Goal: Task Accomplishment & Management: Manage account settings

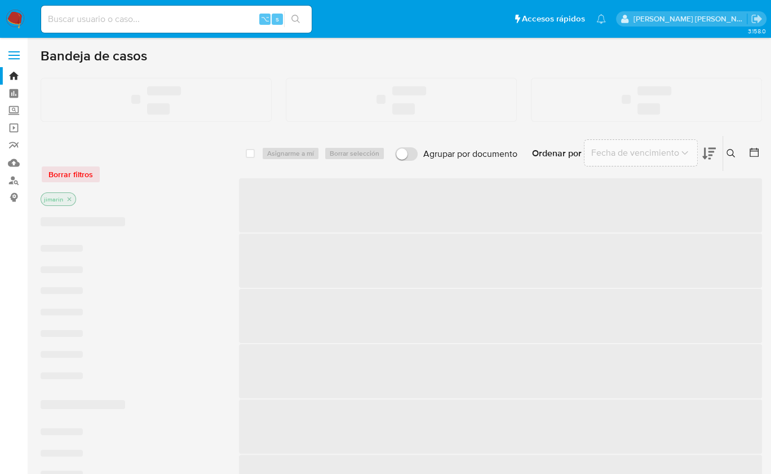
click at [20, 20] on img at bounding box center [15, 19] width 19 height 19
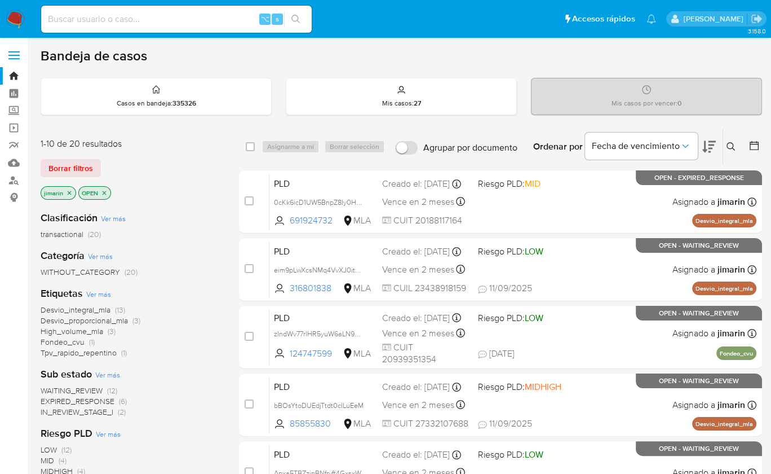
click at [103, 192] on icon "close-filter" at bounding box center [104, 192] width 7 height 7
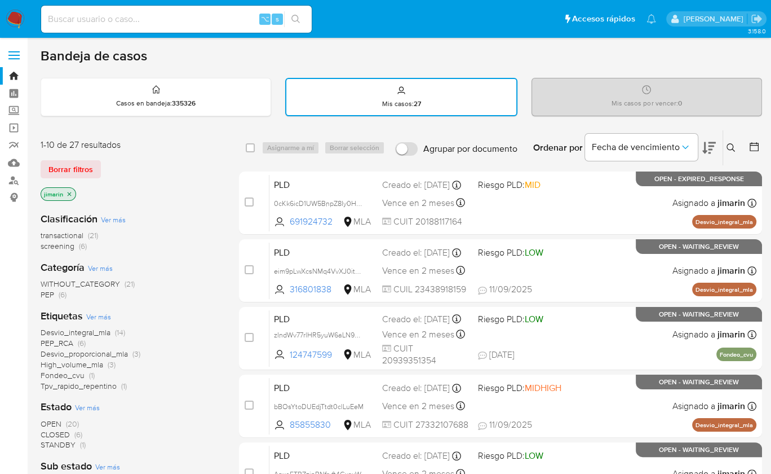
click at [178, 187] on div "jimarin" at bounding box center [131, 195] width 180 height 16
click at [82, 231] on span "transactional" at bounding box center [62, 234] width 43 height 11
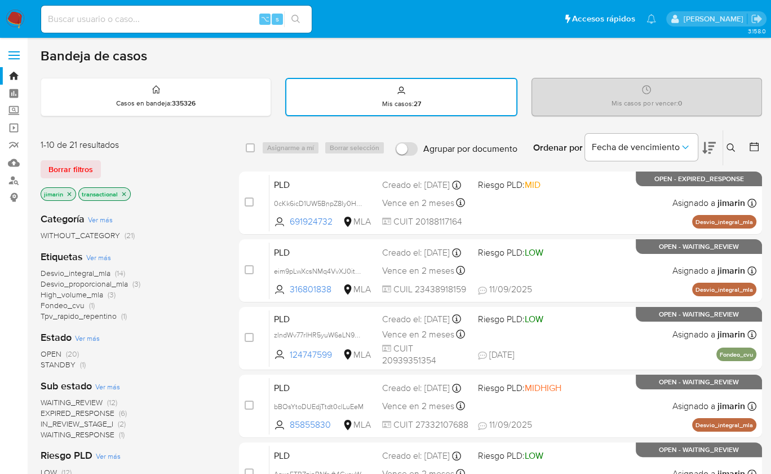
click at [731, 141] on button at bounding box center [732, 148] width 19 height 14
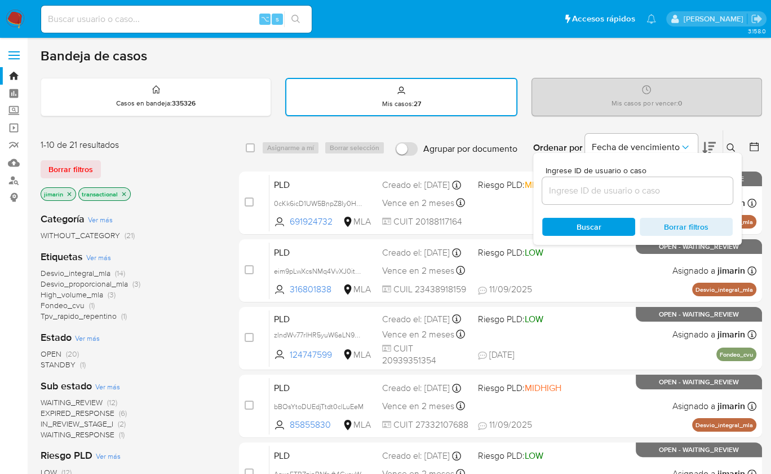
click at [122, 195] on icon "close-filter" at bounding box center [124, 194] width 7 height 7
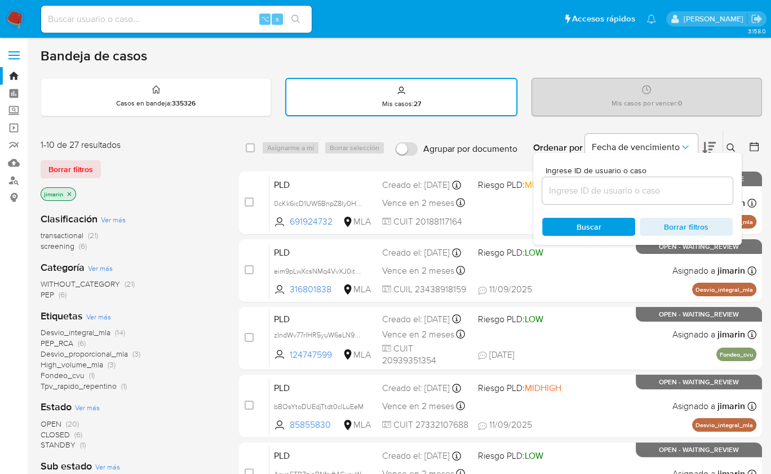
click at [69, 195] on icon "close-filter" at bounding box center [69, 194] width 7 height 7
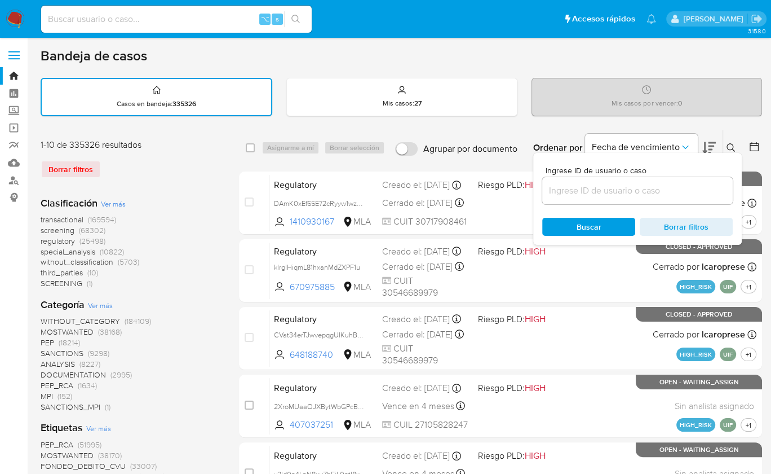
click at [635, 198] on div at bounding box center [637, 190] width 191 height 27
click at [636, 195] on input at bounding box center [637, 190] width 191 height 15
paste input "1341867787"
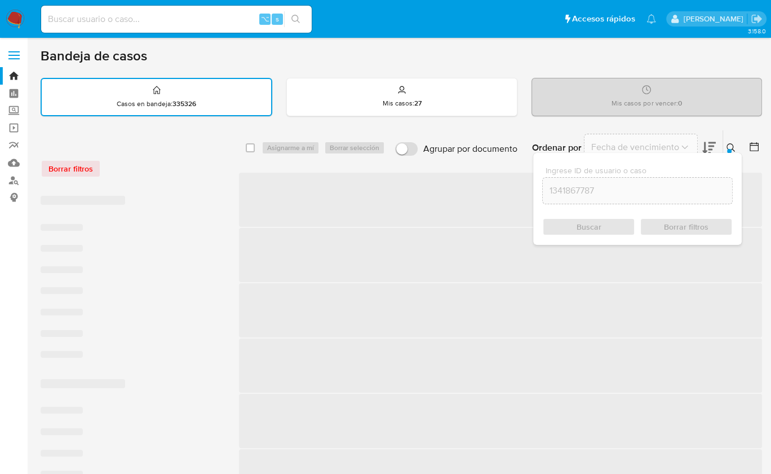
click at [734, 139] on div "Ingrese ID de usuario o caso 1341867787 Buscar Borrar filtros" at bounding box center [732, 147] width 19 height 35
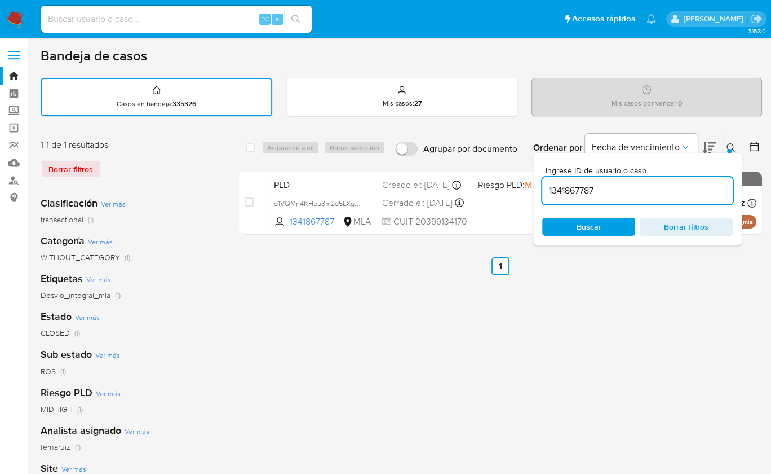
click at [671, 215] on div "Ingrese ID de usuario o caso 1341867787 Buscar Borrar filtros" at bounding box center [637, 199] width 209 height 92
click at [730, 149] on div at bounding box center [729, 151] width 5 height 5
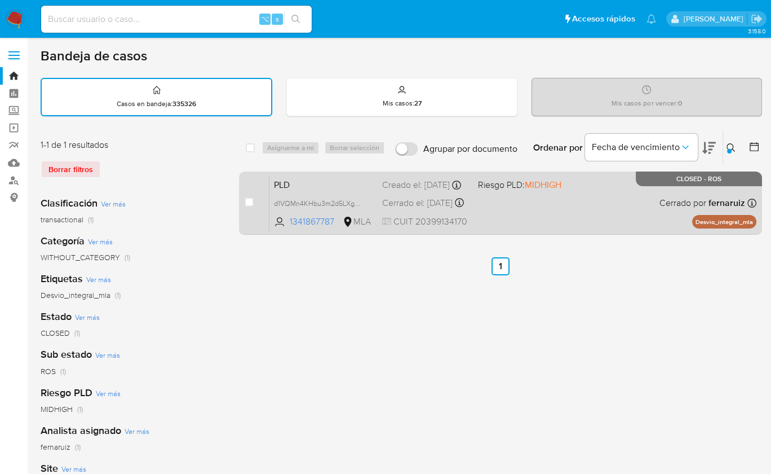
click at [521, 210] on div "PLD d1VQMn4KHbu3m2d5LXg82qc0 1341867787 MLA Riesgo PLD: MIDHIGH Creado el: 13/0…" at bounding box center [513, 202] width 487 height 57
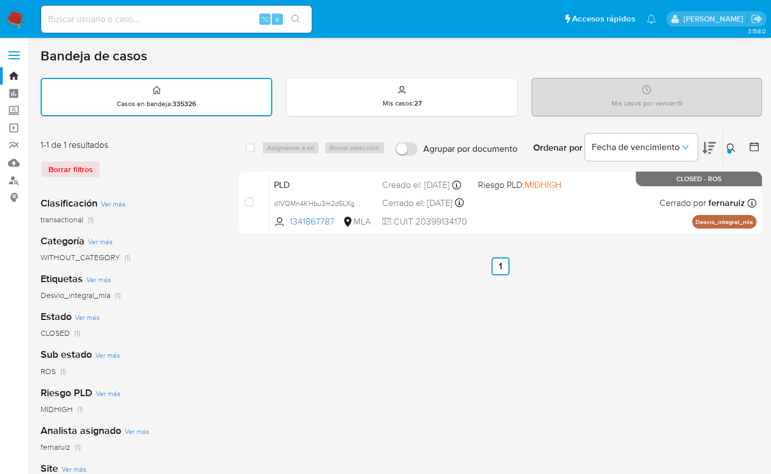
click at [738, 150] on button at bounding box center [732, 148] width 19 height 14
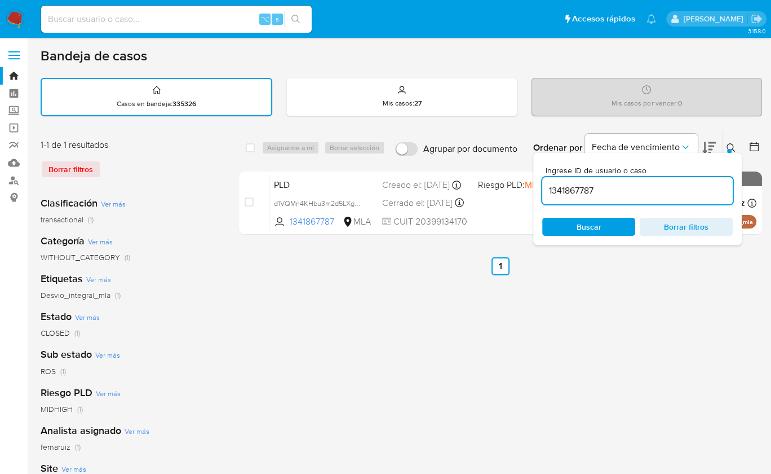
click at [669, 188] on input "1341867787" at bounding box center [637, 190] width 191 height 15
type input "19915284"
click at [729, 149] on div at bounding box center [729, 151] width 5 height 5
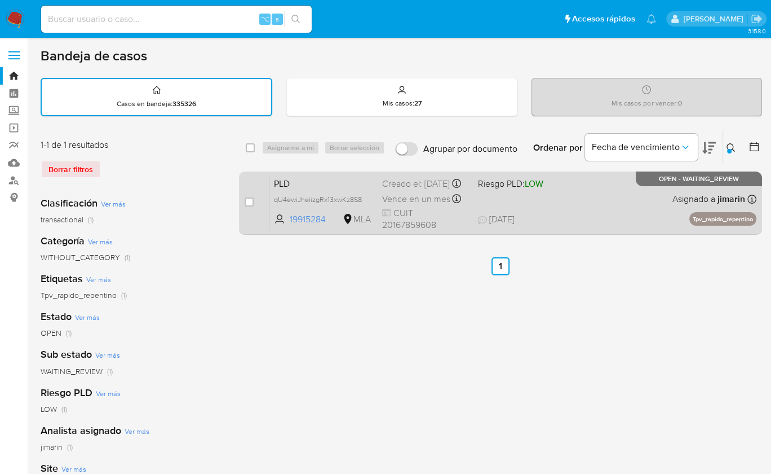
drag, startPoint x: 249, startPoint y: 200, endPoint x: 255, endPoint y: 191, distance: 10.5
click at [249, 200] on input "checkbox" at bounding box center [249, 201] width 9 height 9
checkbox input "true"
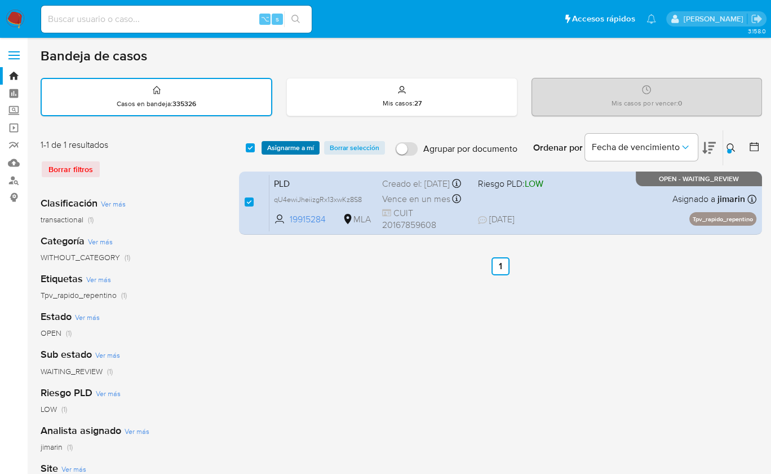
click at [282, 149] on span "Asignarme a mí" at bounding box center [290, 147] width 47 height 11
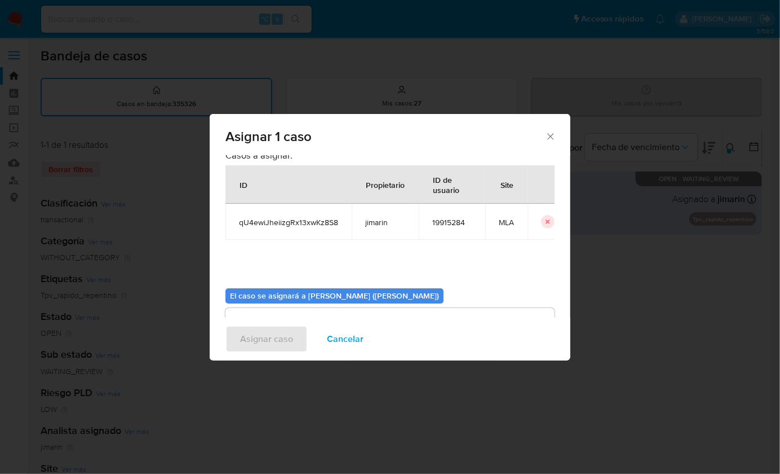
scroll to position [58, 0]
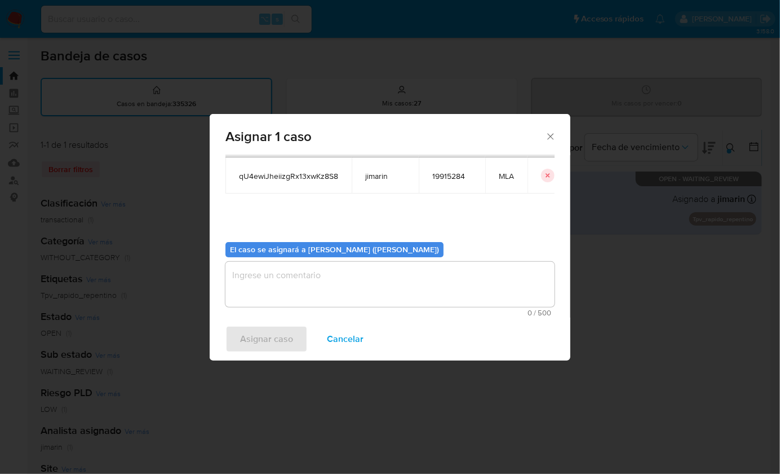
click at [306, 273] on textarea "assign-modal" at bounding box center [390, 284] width 329 height 45
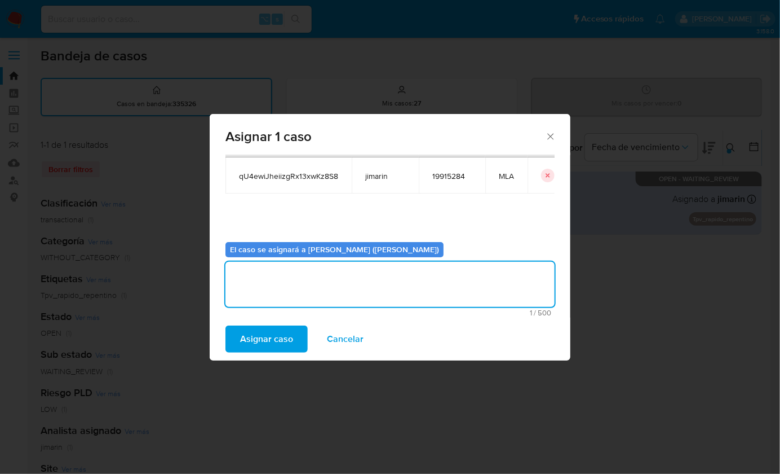
click at [288, 321] on div "Asignar caso Cancelar" at bounding box center [390, 338] width 361 height 43
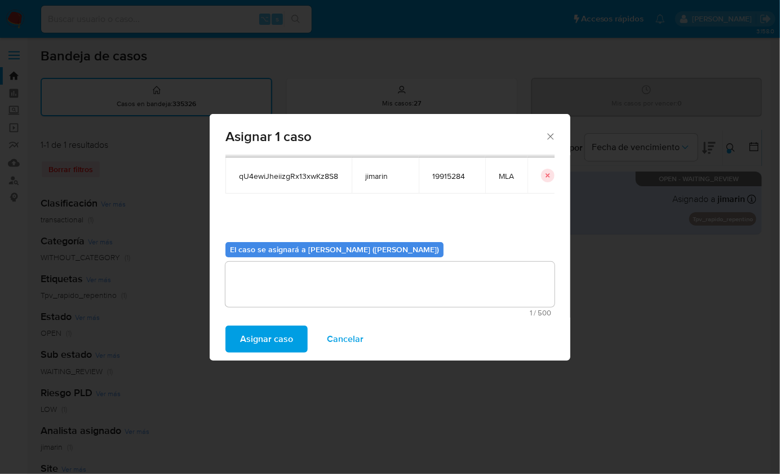
click at [283, 330] on span "Asignar caso" at bounding box center [266, 338] width 53 height 25
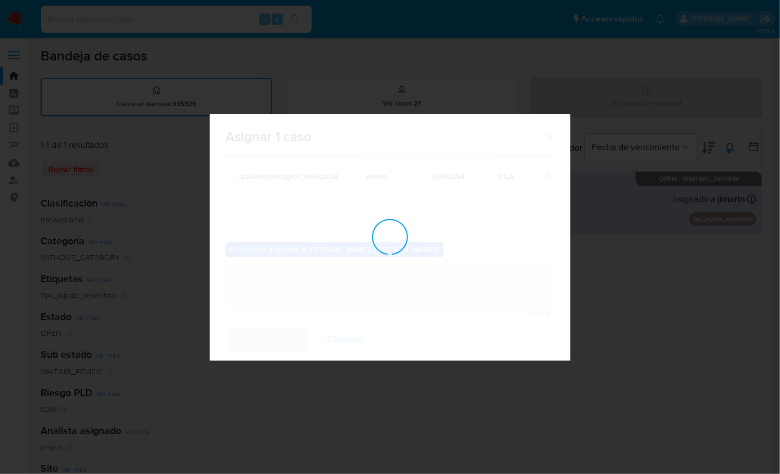
checkbox input "false"
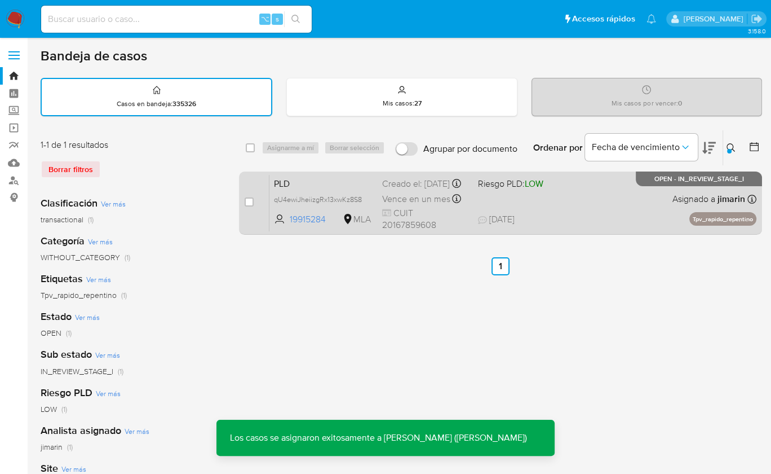
click at [653, 214] on div "PLD qU4ewiJheiizgRx13xwKz8S8 19915284 MLA Riesgo PLD: LOW Creado el: 12/08/2025…" at bounding box center [513, 202] width 487 height 57
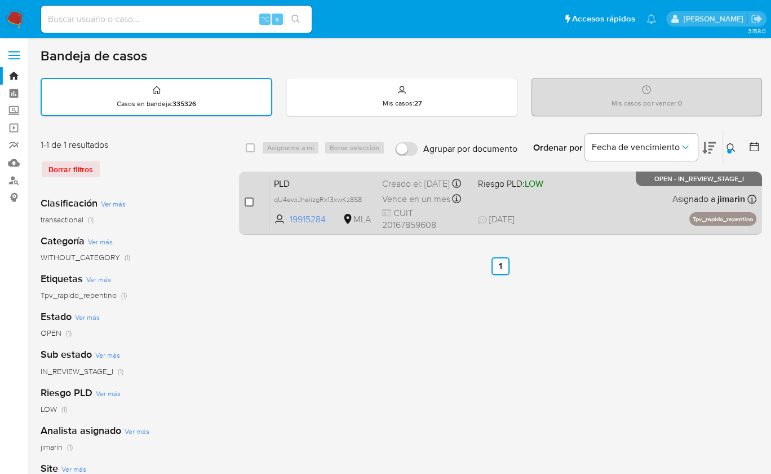
click at [249, 200] on input "checkbox" at bounding box center [249, 201] width 9 height 9
checkbox input "true"
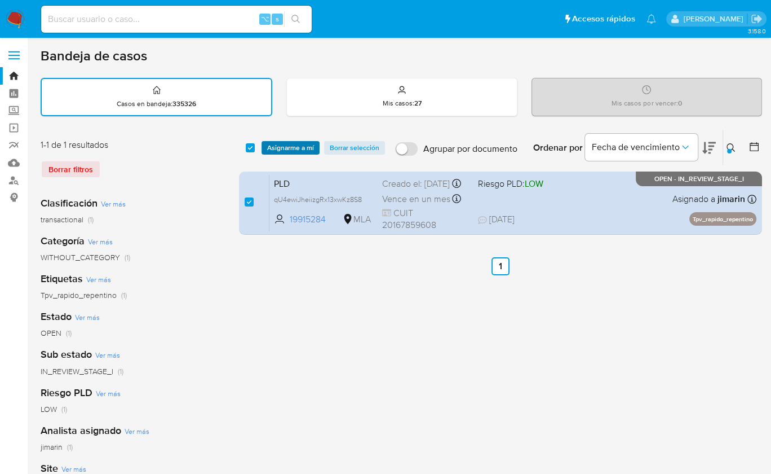
click at [286, 144] on span "Asignarme a mí" at bounding box center [290, 147] width 47 height 11
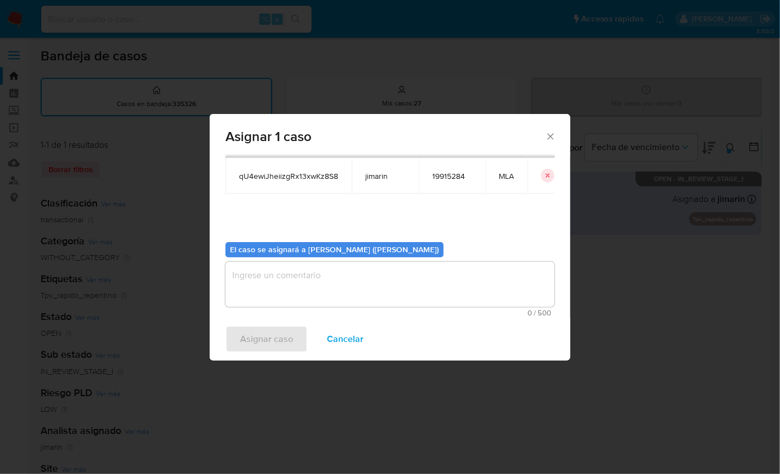
click at [331, 271] on textarea "assign-modal" at bounding box center [390, 284] width 329 height 45
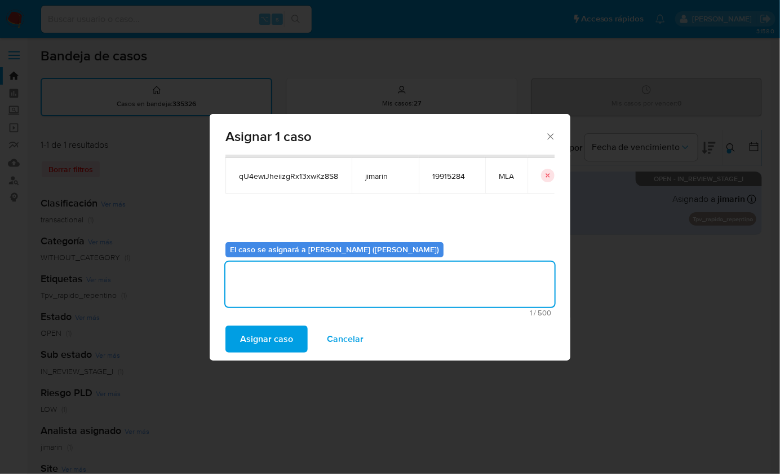
click at [261, 349] on span "Asignar caso" at bounding box center [266, 338] width 53 height 25
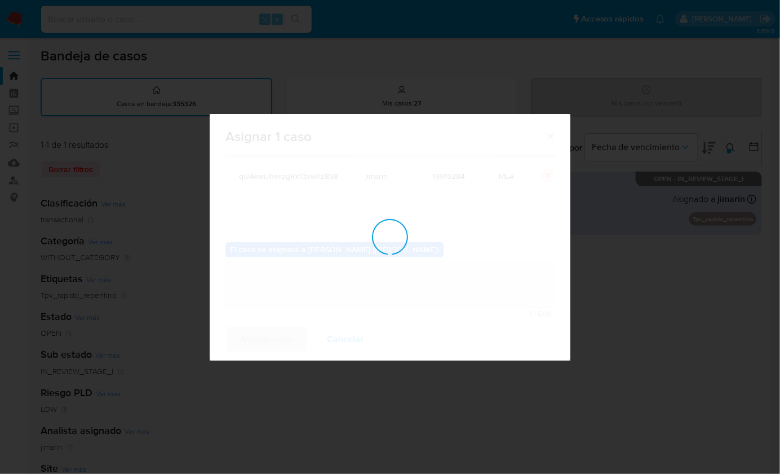
checkbox input "false"
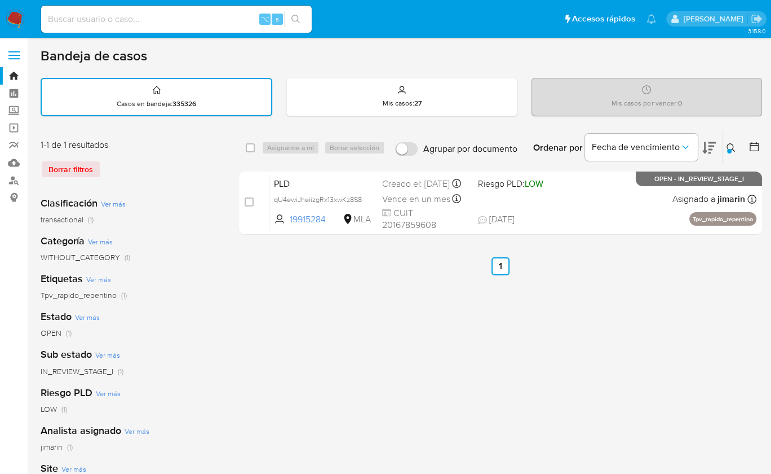
click at [728, 151] on div at bounding box center [729, 151] width 5 height 5
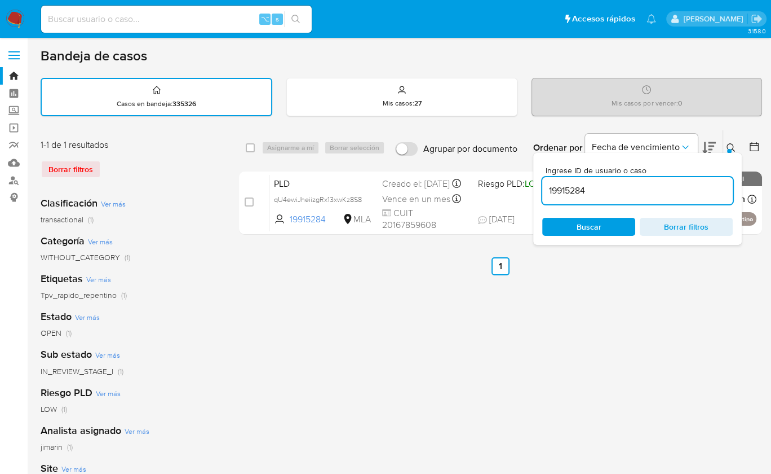
click at [668, 191] on input "19915284" at bounding box center [637, 190] width 191 height 15
type input "2527704993"
click at [727, 148] on icon at bounding box center [731, 147] width 9 height 9
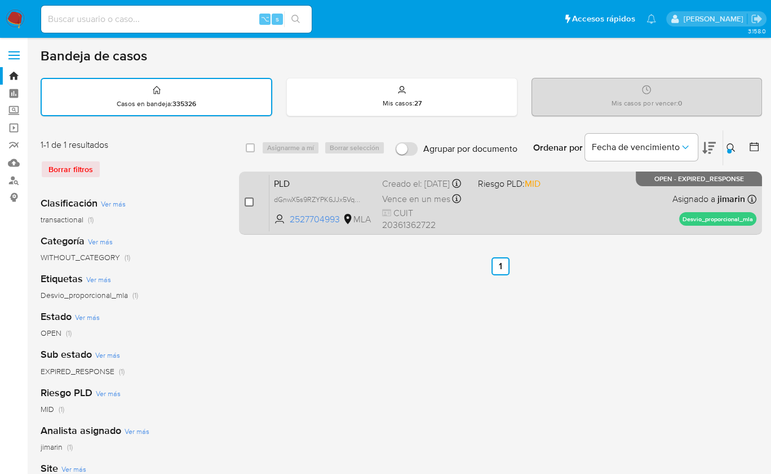
click at [251, 202] on input "checkbox" at bounding box center [249, 201] width 9 height 9
checkbox input "true"
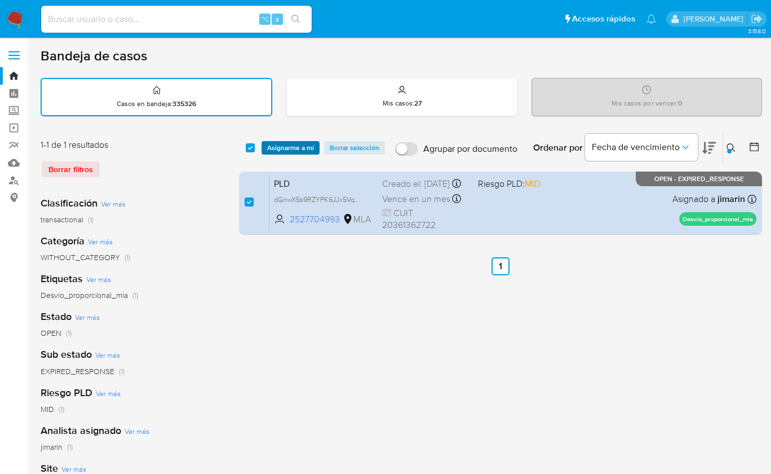
click at [288, 147] on span "Asignarme a mí" at bounding box center [290, 147] width 47 height 11
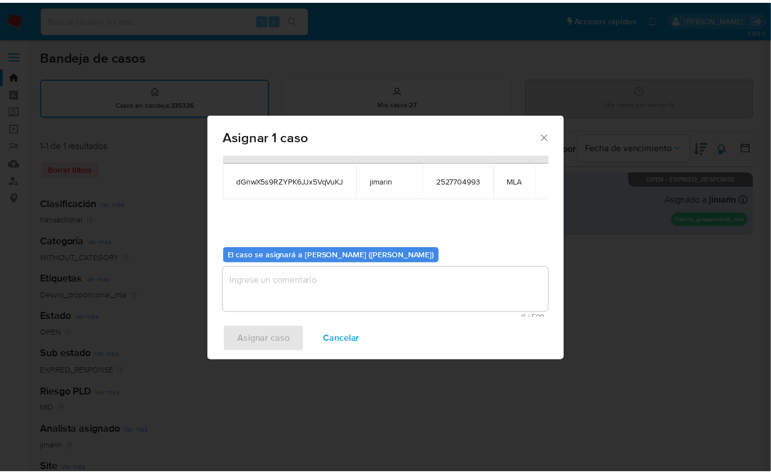
scroll to position [58, 0]
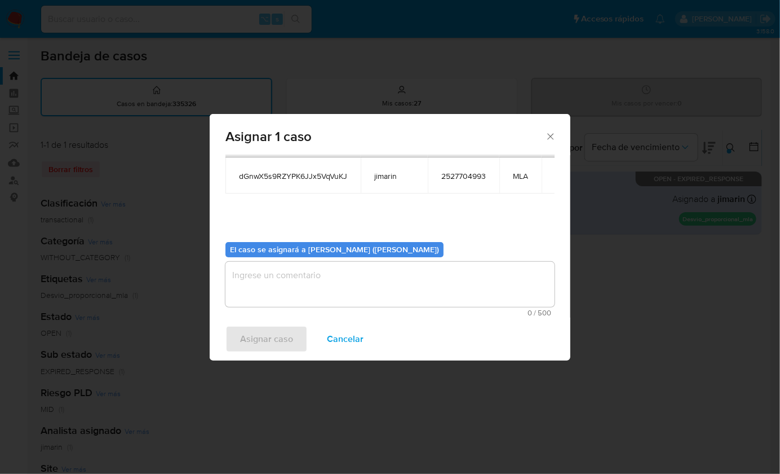
click at [311, 291] on textarea "assign-modal" at bounding box center [390, 284] width 329 height 45
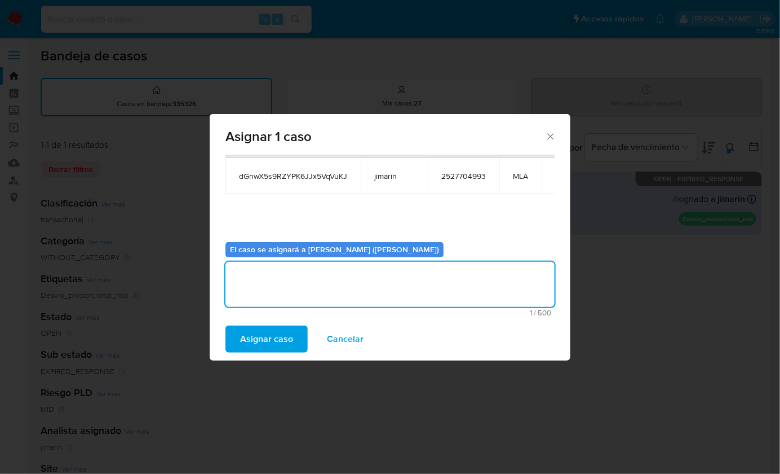
click at [278, 337] on span "Asignar caso" at bounding box center [266, 338] width 53 height 25
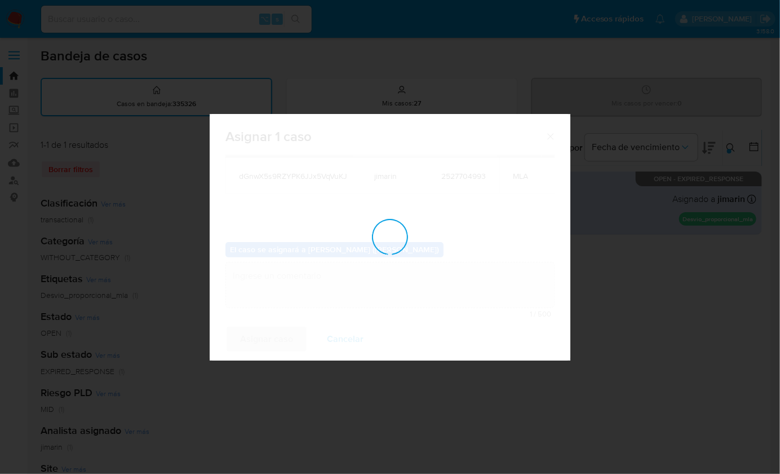
checkbox input "false"
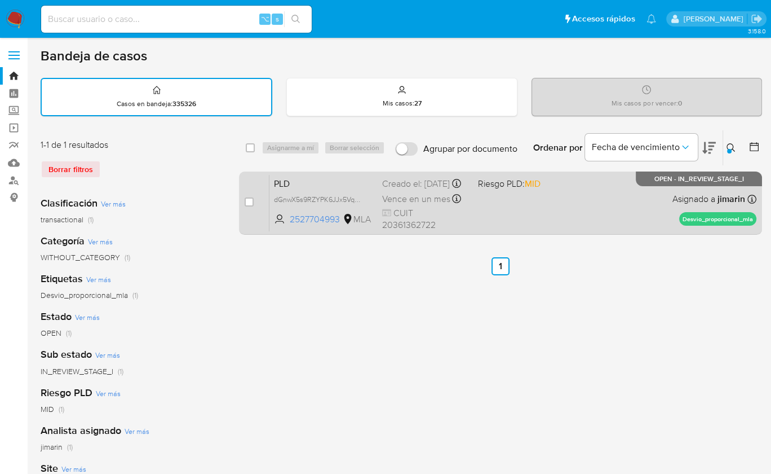
click at [575, 183] on div "PLD dGnwX5s9RZYPK6JJx5VqVuKJ 2527704993 MLA Riesgo PLD: MID Creado el: 12/08/20…" at bounding box center [513, 202] width 487 height 57
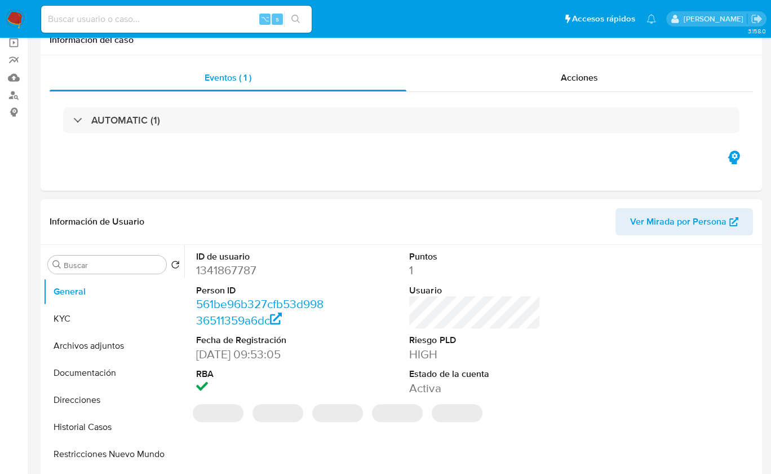
scroll to position [90, 0]
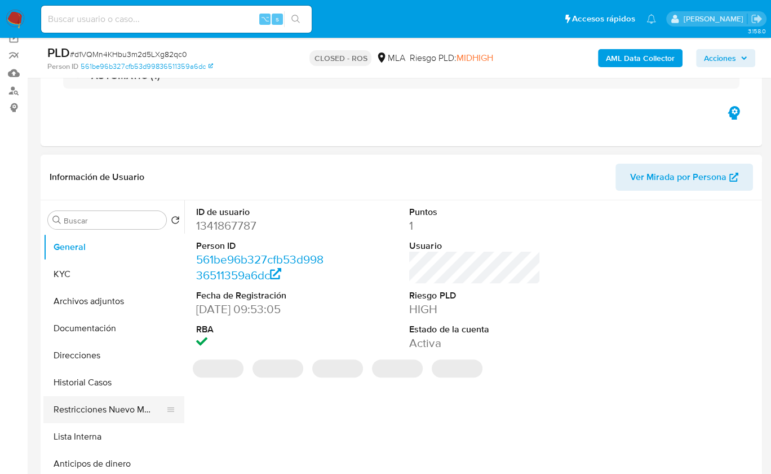
click at [110, 405] on button "Restricciones Nuevo Mundo" at bounding box center [109, 409] width 132 height 27
select select "10"
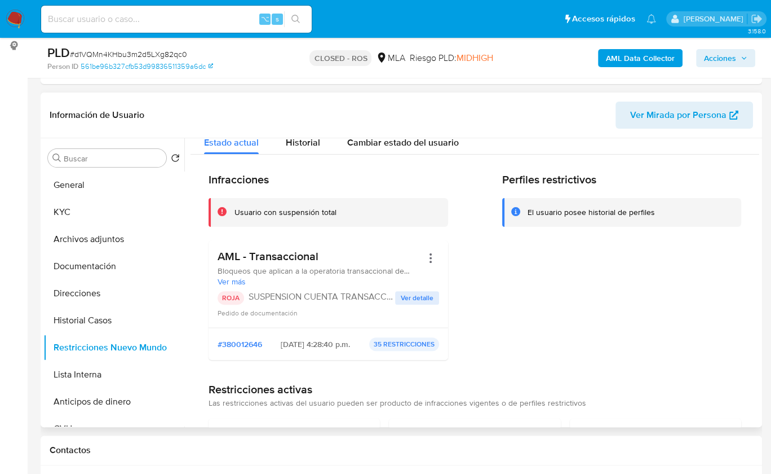
scroll to position [86, 0]
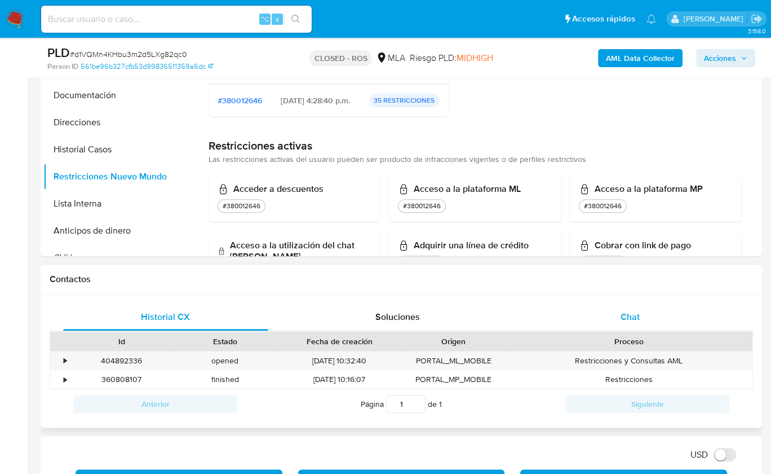
click at [623, 316] on span "Chat" at bounding box center [630, 316] width 19 height 13
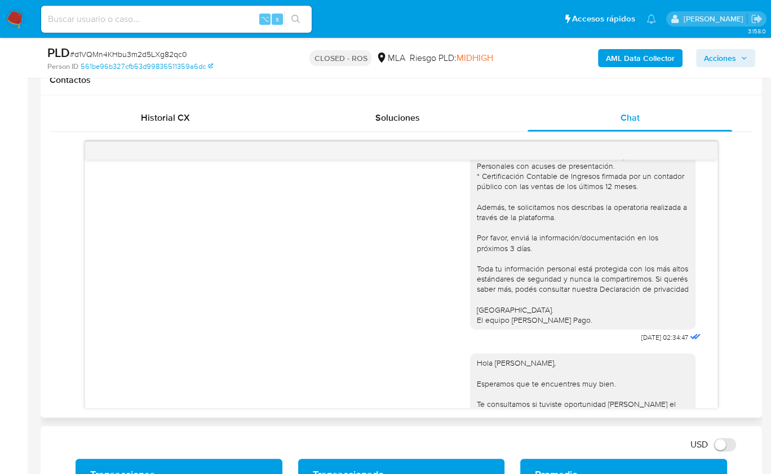
scroll to position [300, 0]
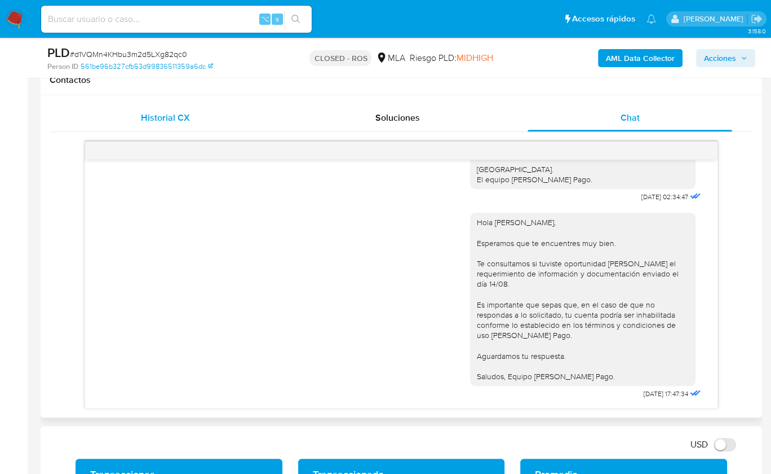
click at [152, 125] on div "Historial CX" at bounding box center [165, 117] width 205 height 27
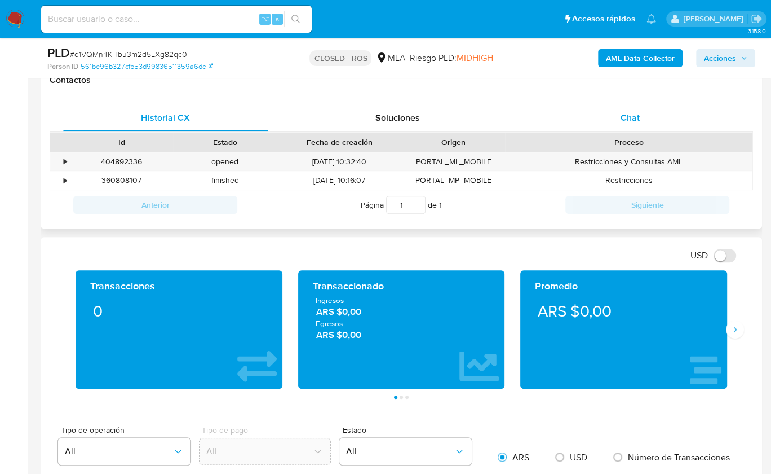
click at [657, 108] on div "Chat" at bounding box center [630, 117] width 205 height 27
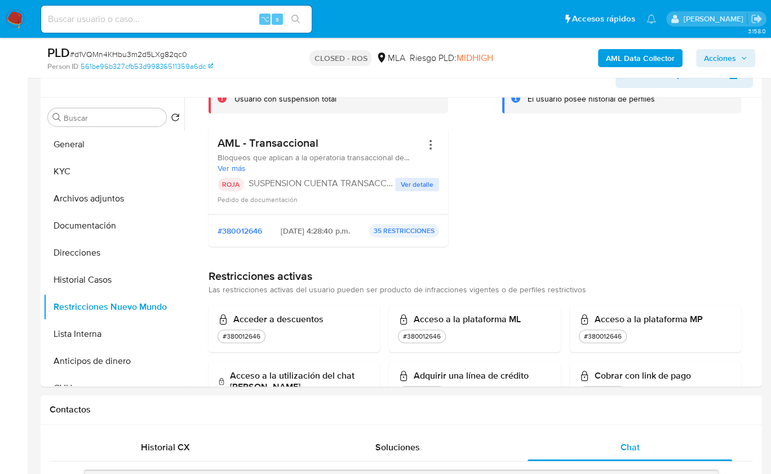
scroll to position [188, 0]
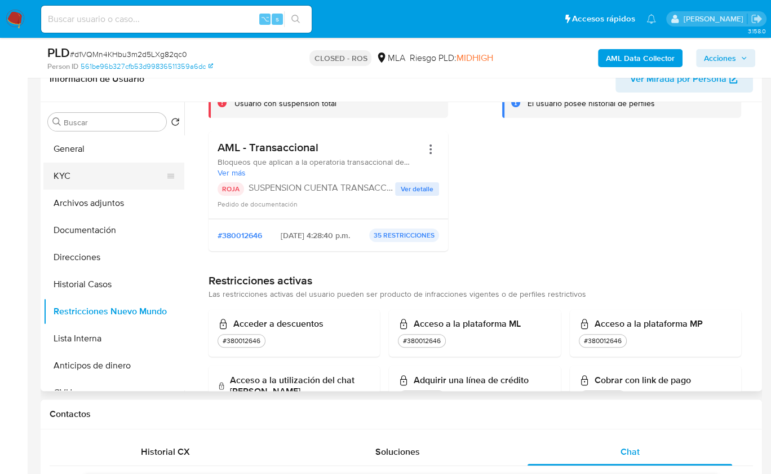
click at [73, 177] on button "KYC" at bounding box center [109, 175] width 132 height 27
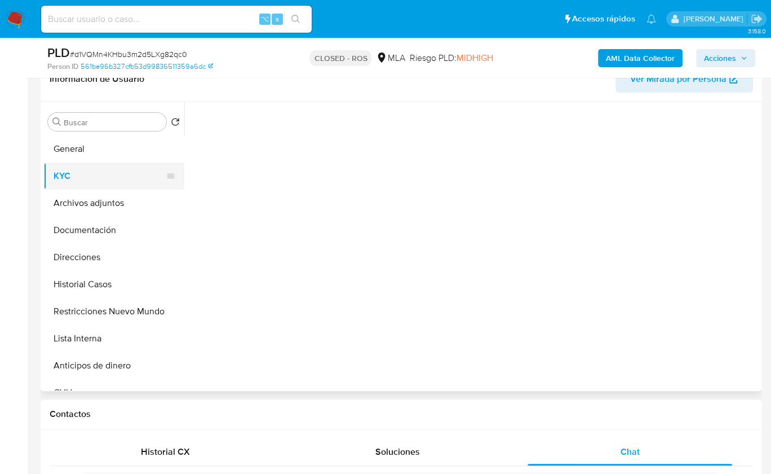
scroll to position [0, 0]
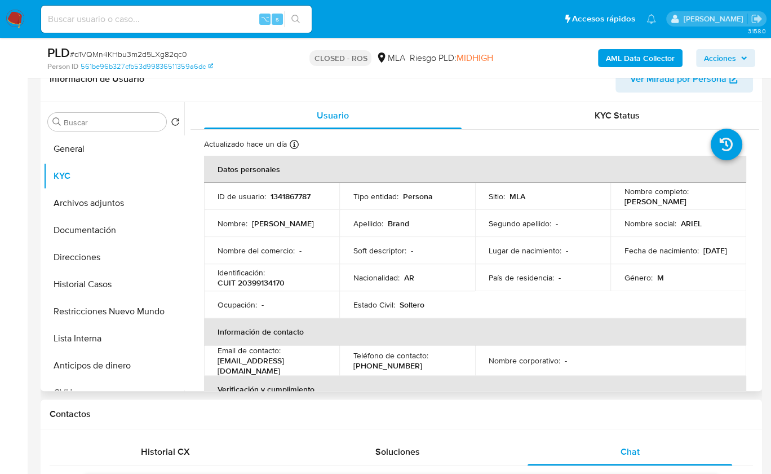
click at [272, 289] on td "Identificación : CUIT 20399134170" at bounding box center [271, 277] width 135 height 27
click at [272, 285] on p "CUIT 20399134170" at bounding box center [251, 282] width 67 height 10
copy p "20399134170"
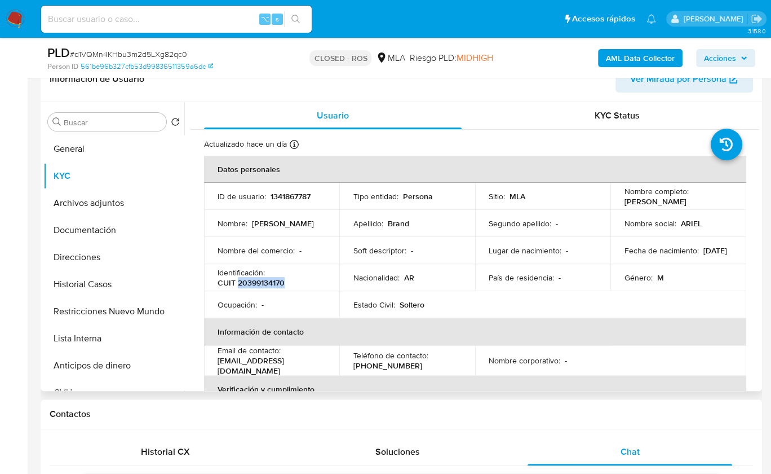
drag, startPoint x: 621, startPoint y: 202, endPoint x: 703, endPoint y: 201, distance: 82.3
click at [703, 201] on div "Nombre completo : Ariel Eduardo Brand" at bounding box center [678, 196] width 109 height 20
copy p "Ariel Eduardo Brand"
click at [114, 230] on button "Documentación" at bounding box center [109, 230] width 132 height 27
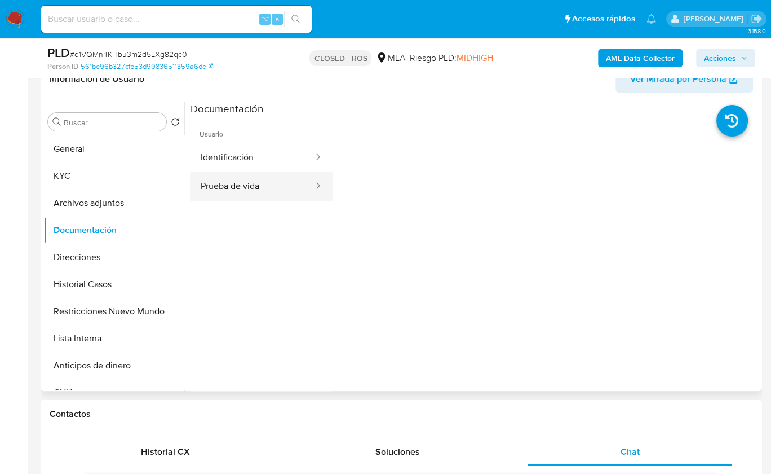
click at [262, 174] on button "Prueba de vida" at bounding box center [253, 186] width 124 height 29
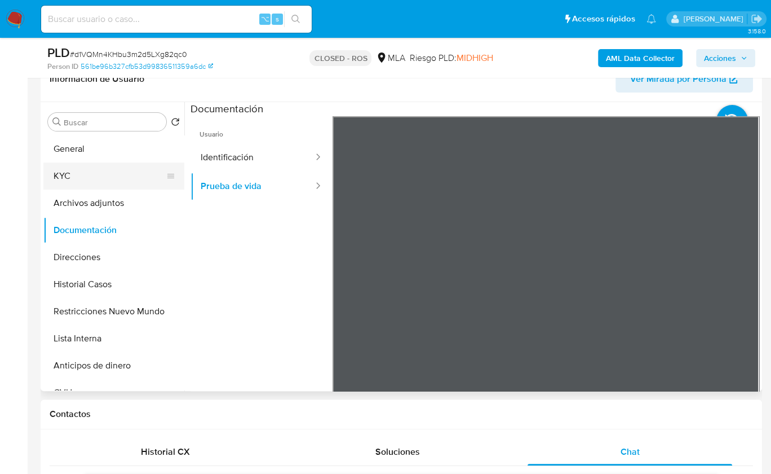
click at [109, 183] on button "KYC" at bounding box center [109, 175] width 132 height 27
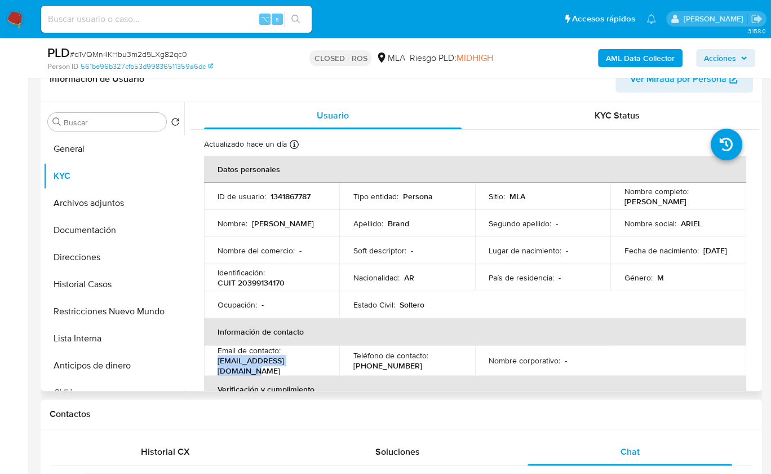
drag, startPoint x: 315, startPoint y: 366, endPoint x: 210, endPoint y: 365, distance: 104.3
click at [210, 365] on td "Email de contacto : arielbrand3456@gmail.com" at bounding box center [271, 360] width 135 height 30
copy p "arielbrand3456@gmail.com"
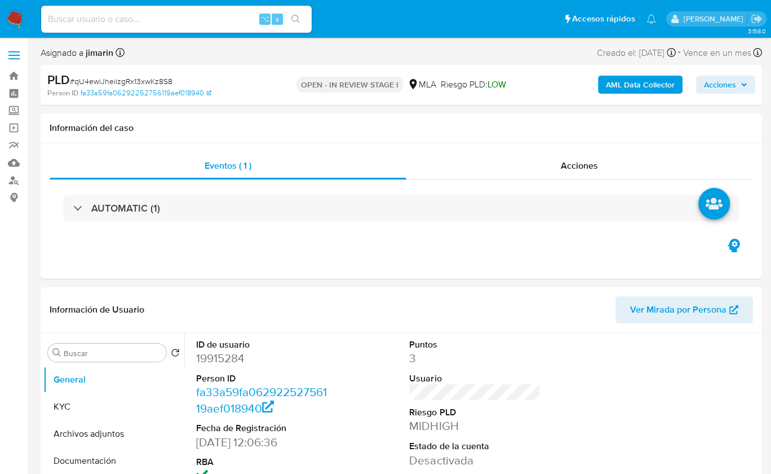
select select "10"
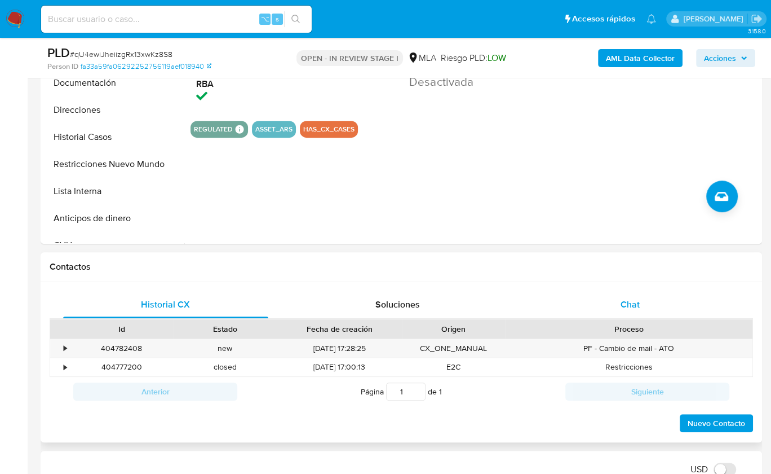
click at [641, 295] on div "Chat" at bounding box center [630, 304] width 205 height 27
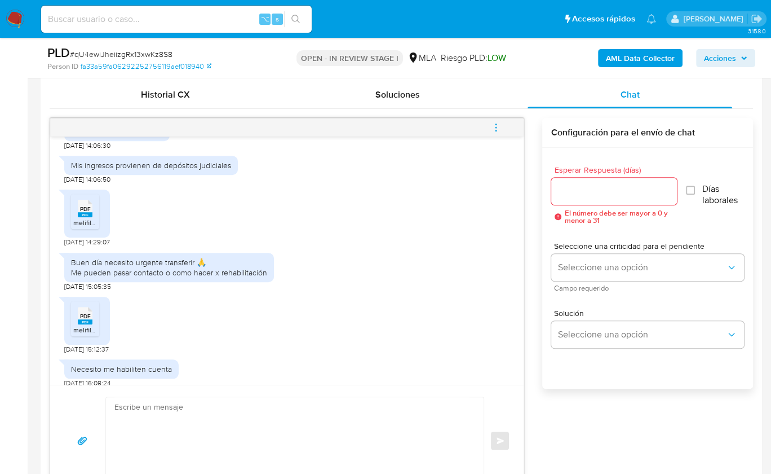
click at [97, 229] on li "PDF PDF melifile5102904107769469324.pdf" at bounding box center [85, 211] width 28 height 35
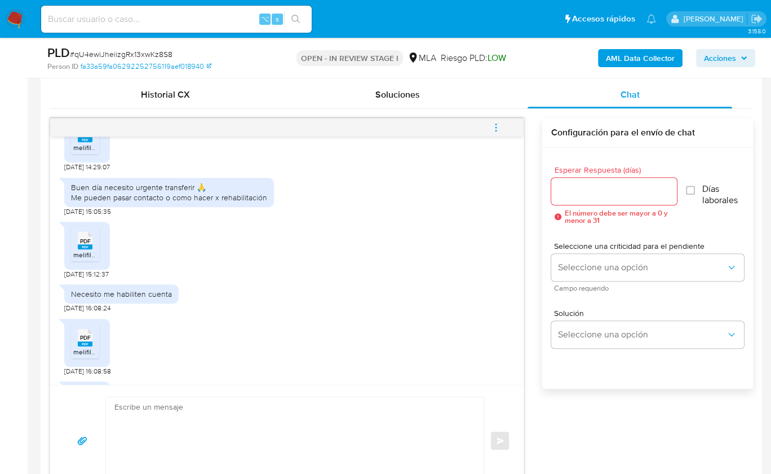
click at [87, 245] on span "PDF" at bounding box center [85, 240] width 11 height 7
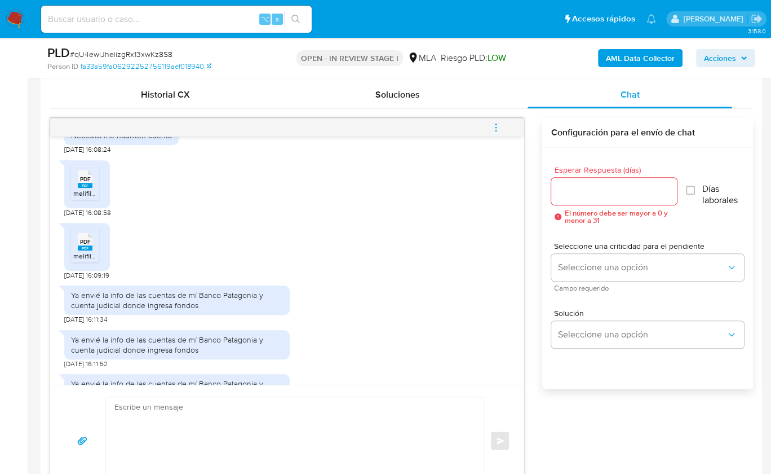
scroll to position [1833, 0]
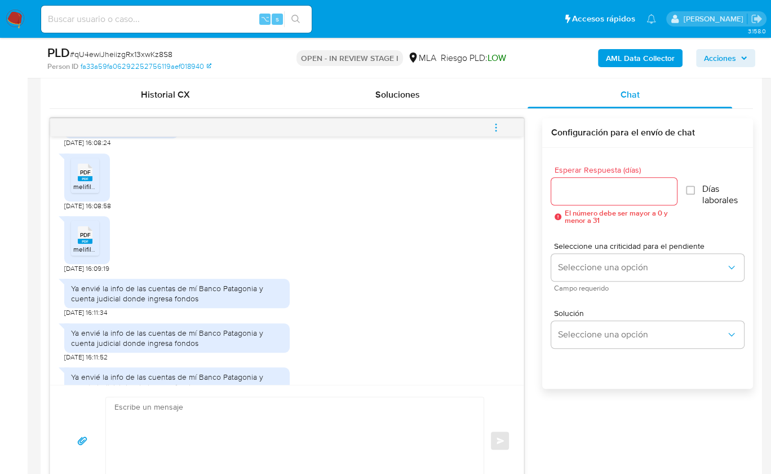
click at [90, 176] on span "PDF" at bounding box center [85, 172] width 11 height 7
click at [94, 254] on span "melifile5636574160277784241.pdf" at bounding box center [124, 249] width 103 height 10
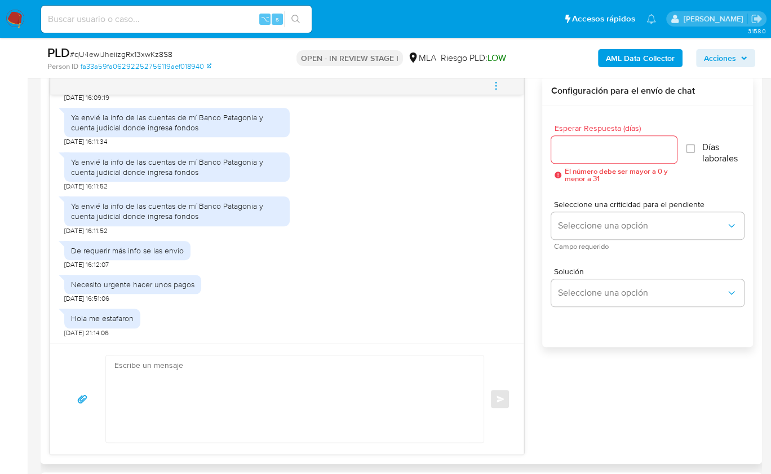
scroll to position [612, 0]
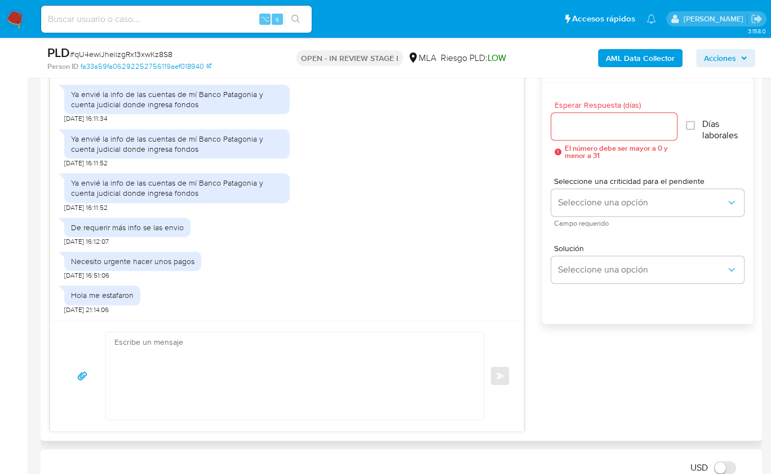
click at [256, 328] on div "Enviar" at bounding box center [287, 375] width 474 height 111
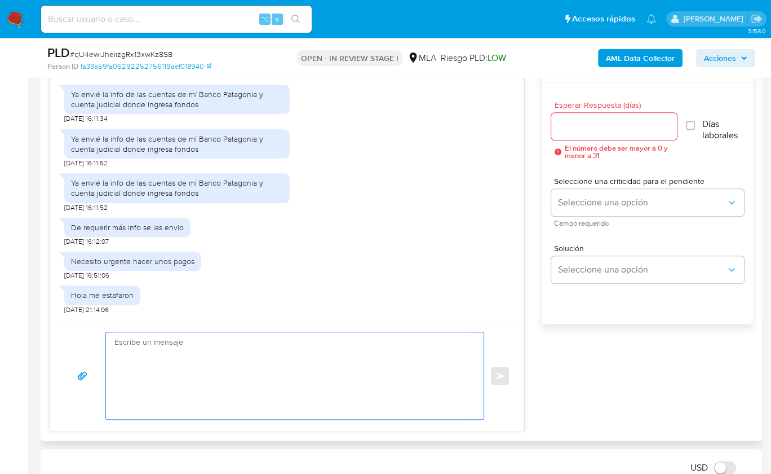
click at [233, 352] on textarea at bounding box center [291, 375] width 355 height 87
click at [655, 396] on div "18/08/2025 17:44:03 Hola, Esperamos que te encuentres muy bien. Te consultamos …" at bounding box center [402, 242] width 704 height 378
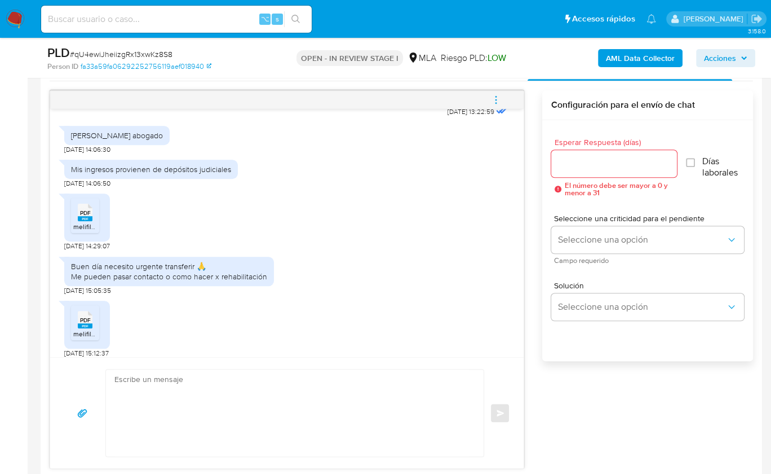
scroll to position [1542, 0]
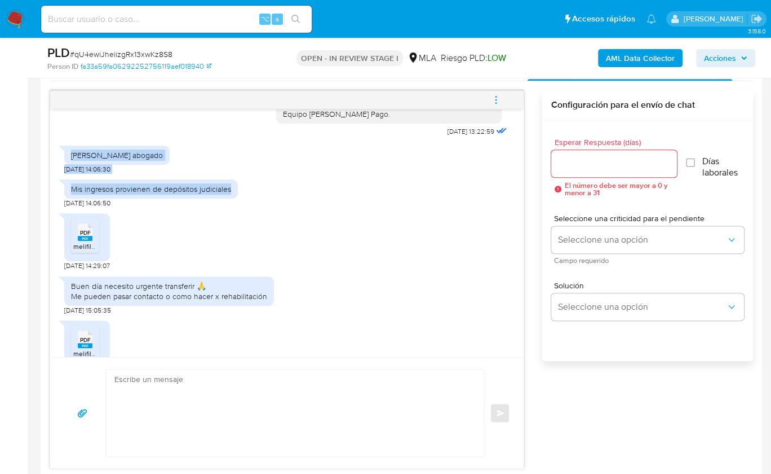
drag, startPoint x: 76, startPoint y: 198, endPoint x: 230, endPoint y: 239, distance: 159.7
click at [230, 239] on div "18/08/2025 17:44:03 Hola, Esperamos que te encuentres muy bien. Te consultamos …" at bounding box center [287, 233] width 474 height 248
copy div "Hola Soy abogado 08/09/2025 14:06:30 Mis ingresos provienen de depósitos judici…"
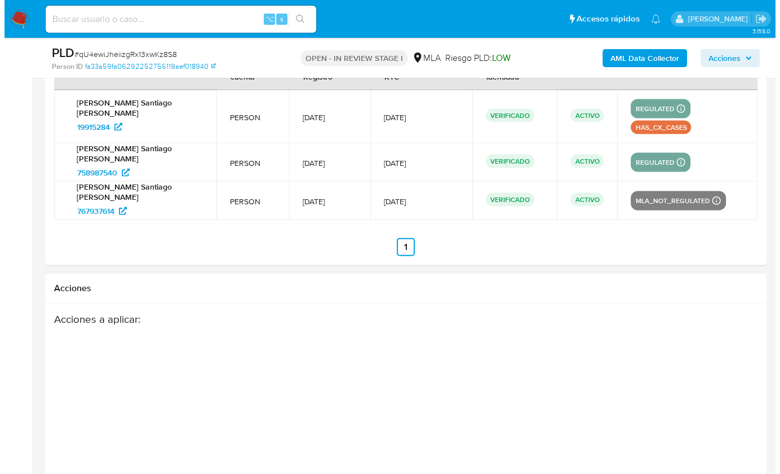
scroll to position [2061, 0]
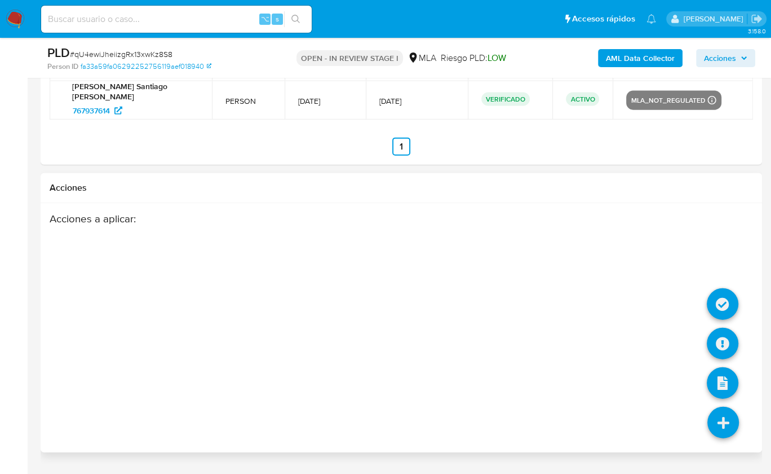
click at [732, 407] on icon at bounding box center [724, 423] width 32 height 32
click at [718, 288] on icon at bounding box center [723, 304] width 32 height 32
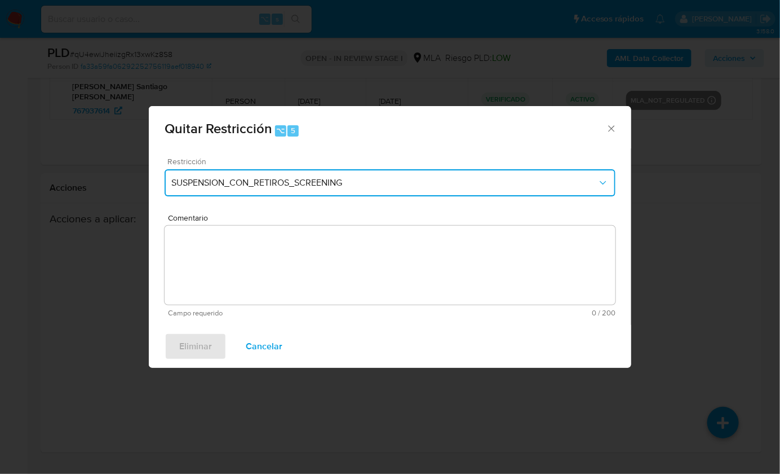
click at [231, 188] on span "SUSPENSION_CON_RETIROS_SCREENING" at bounding box center [384, 182] width 426 height 11
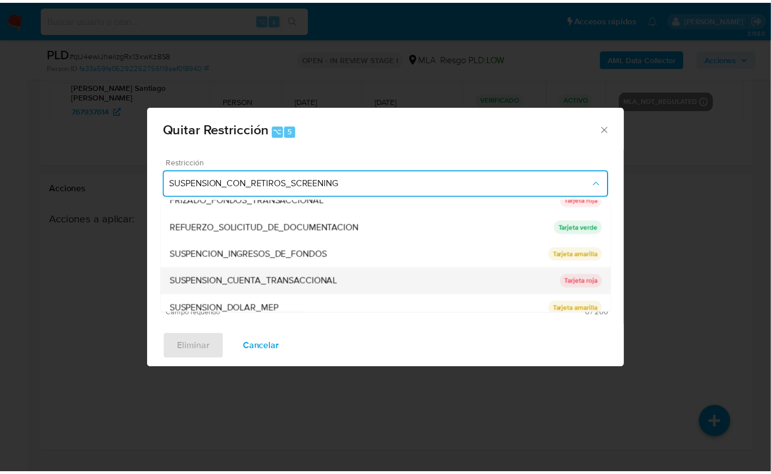
scroll to position [239, 0]
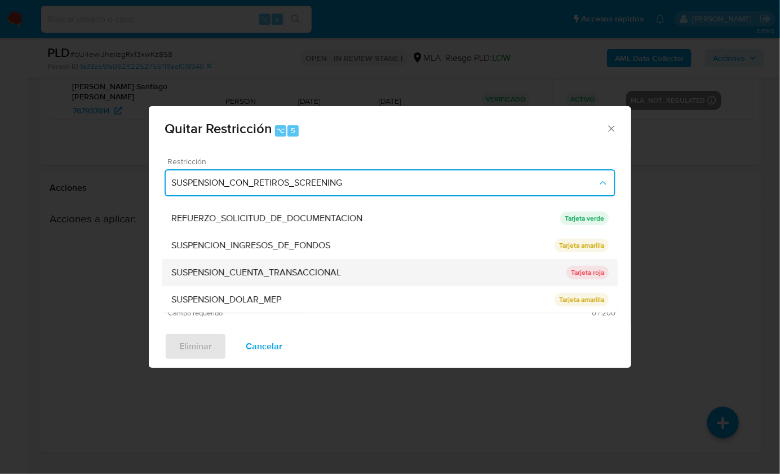
click at [297, 271] on span "SUSPENSION_CUENTA_TRANSACCIONAL" at bounding box center [256, 272] width 170 height 11
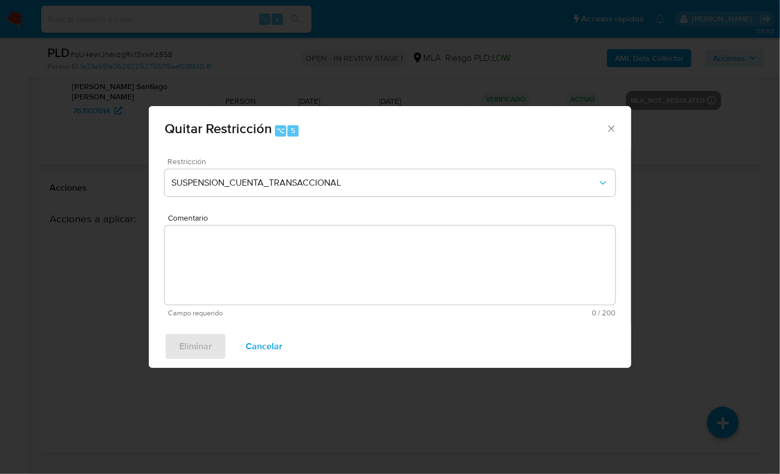
click at [304, 263] on textarea "Comentario" at bounding box center [390, 265] width 451 height 79
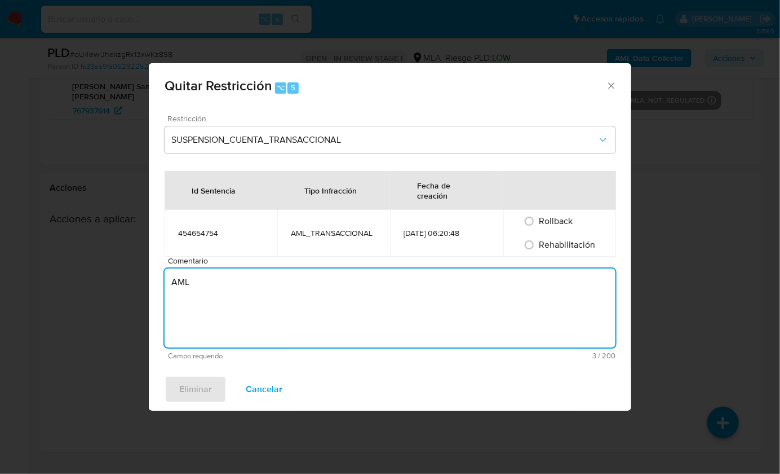
type textarea "AML"
click at [568, 240] on span "Rehabilitación" at bounding box center [568, 244] width 56 height 13
click at [538, 240] on input "Rehabilitación" at bounding box center [529, 245] width 18 height 18
radio input "true"
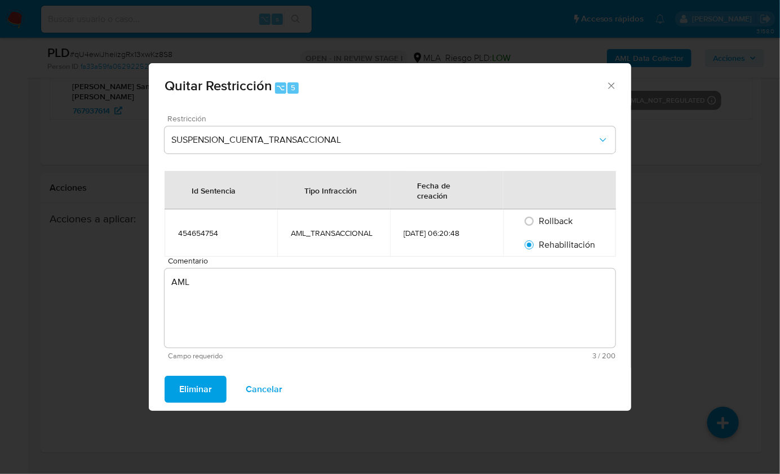
click at [182, 388] on span "Eliminar" at bounding box center [195, 389] width 33 height 25
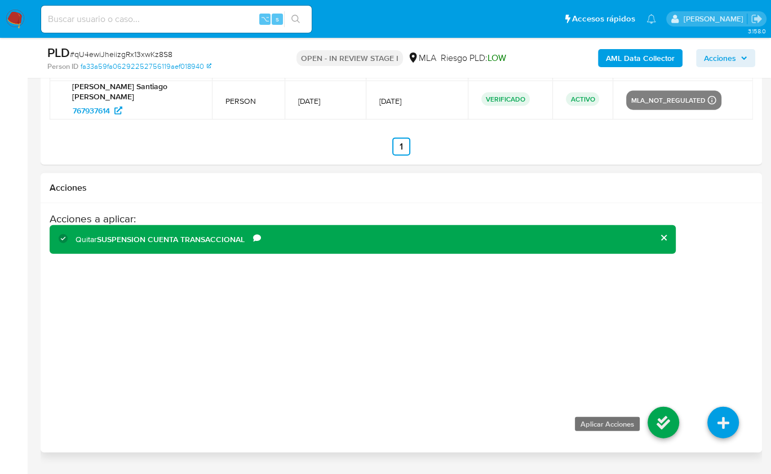
click at [660, 407] on icon at bounding box center [664, 423] width 32 height 32
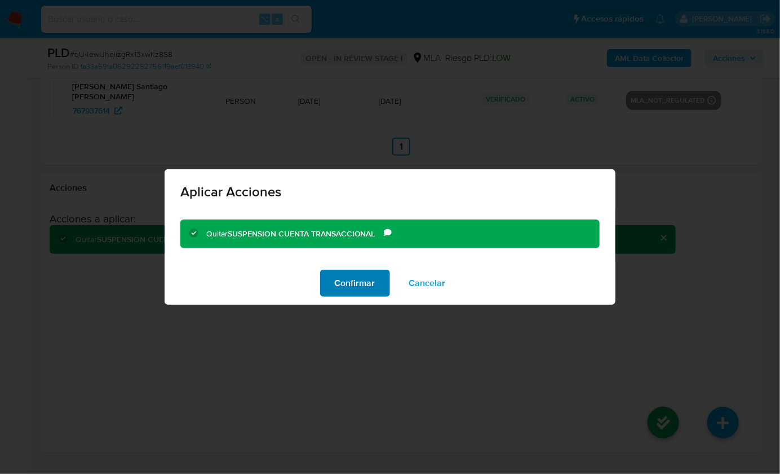
click at [372, 282] on span "Confirmar" at bounding box center [355, 283] width 41 height 25
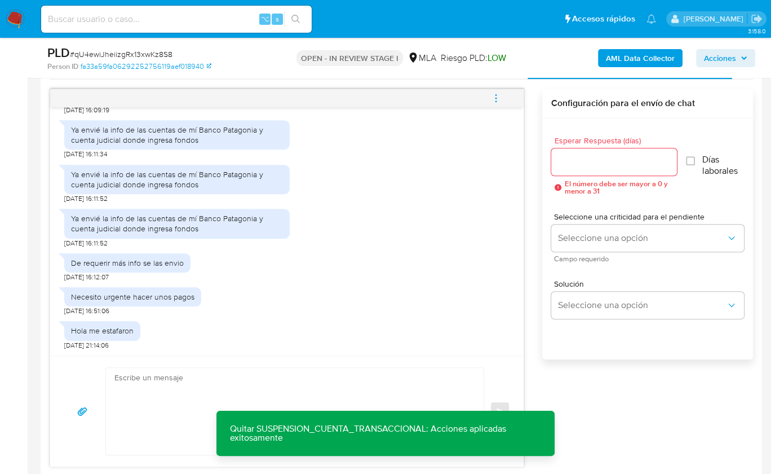
scroll to position [700, 0]
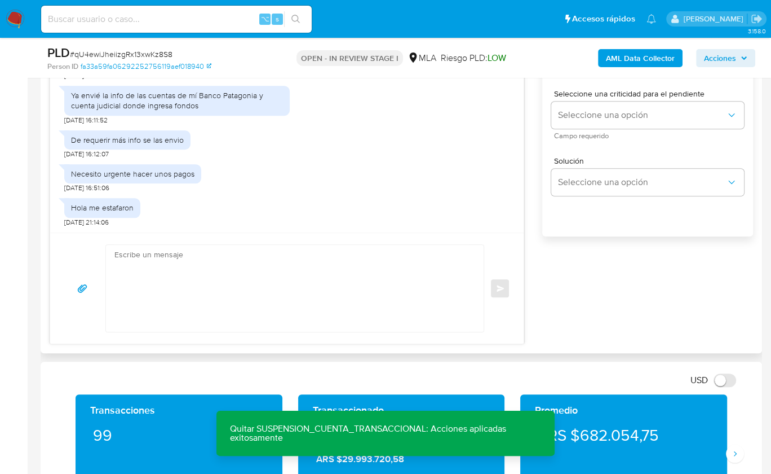
click at [334, 292] on textarea at bounding box center [291, 288] width 355 height 87
paste textarea "Hola XXX, Muchas gracias por la respuesta. ¡Te contamos que tu cuenta ya está a…"
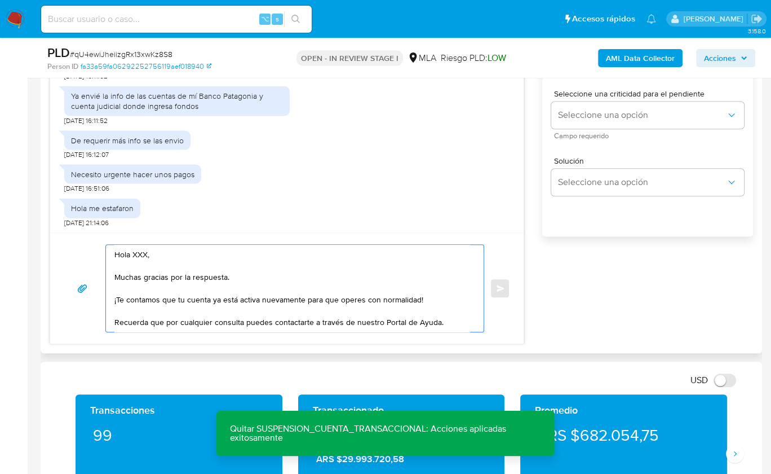
scroll to position [4, 0]
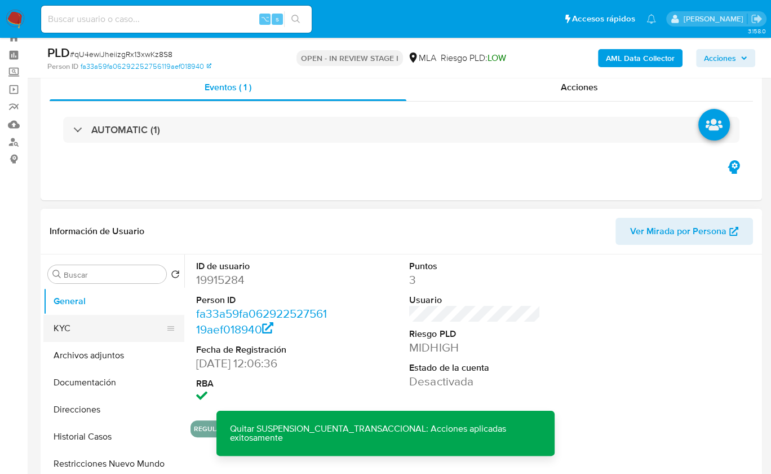
click at [85, 324] on button "KYC" at bounding box center [109, 328] width 132 height 27
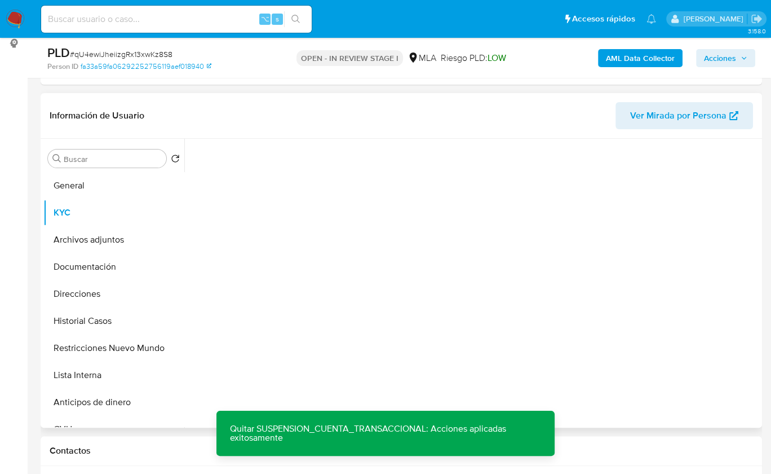
scroll to position [193, 0]
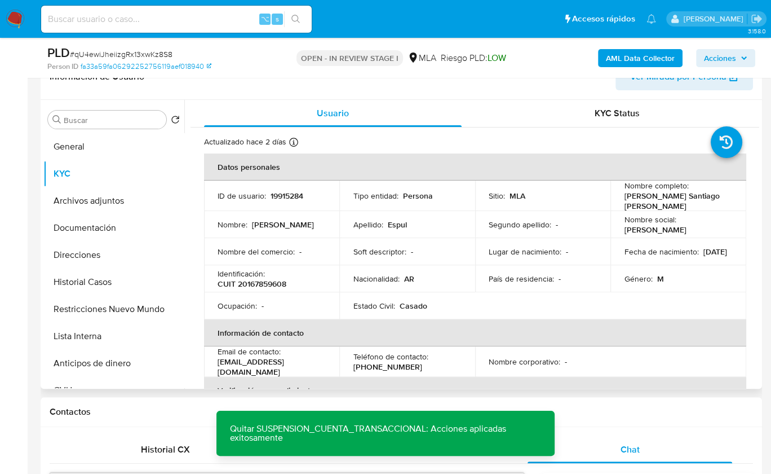
click at [628, 198] on p "[PERSON_NAME]" at bounding box center [676, 201] width 104 height 20
copy p "Sergio"
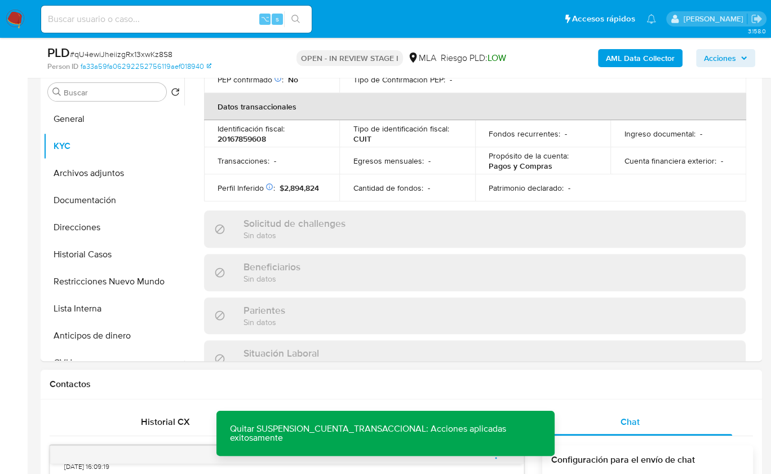
scroll to position [620, 0]
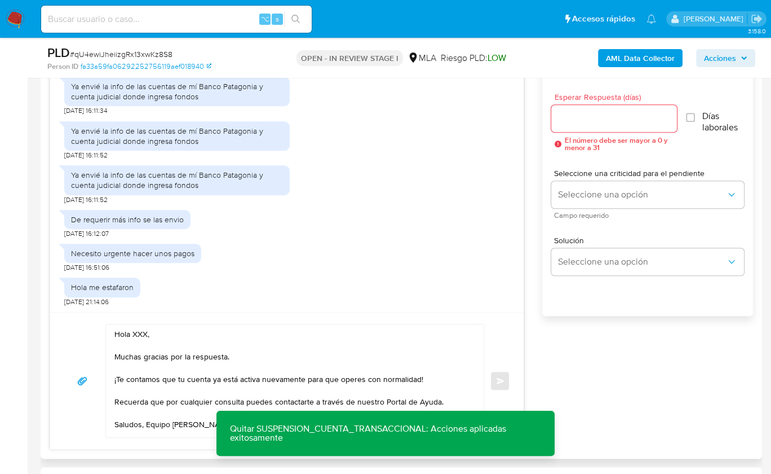
click at [139, 330] on textarea "Hola XXX, Muchas gracias por la respuesta. ¡Te contamos que tu cuenta ya está a…" at bounding box center [291, 380] width 355 height 113
paste textarea "Sergio"
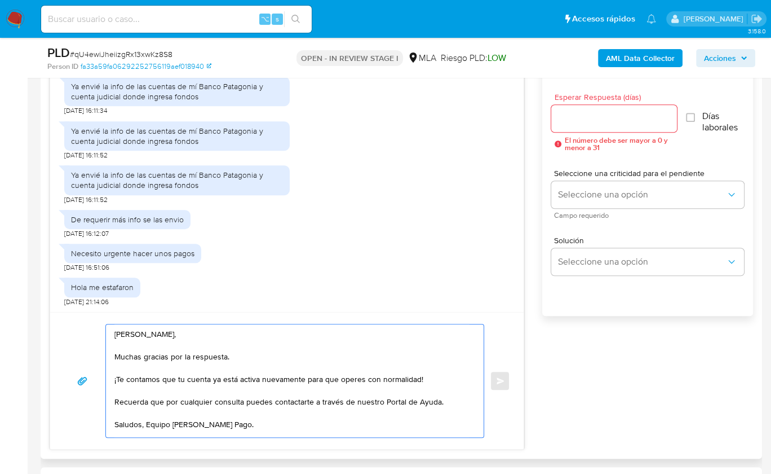
click at [434, 370] on textarea "Hola Sergio, Muchas gracias por la respuesta. ¡Te contamos que tu cuenta ya est…" at bounding box center [291, 380] width 355 height 113
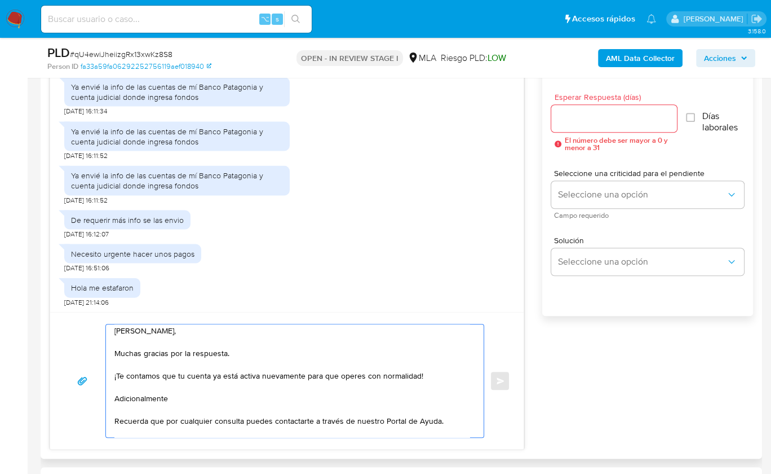
paste textarea "Queremos informarte que el uso de la cuenta es personal y no se deben canalizar…"
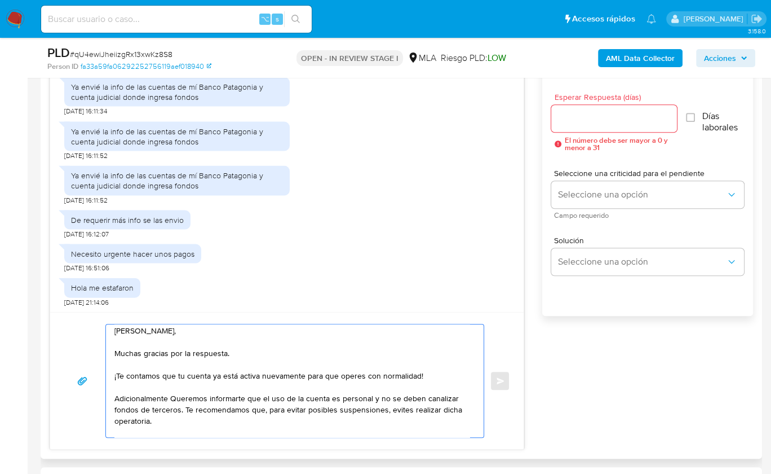
scroll to position [4, 0]
click at [178, 395] on textarea "Hola Sergio, Muchas gracias por la respuesta. ¡Te contamos que tu cuenta ya est…" at bounding box center [291, 380] width 355 height 113
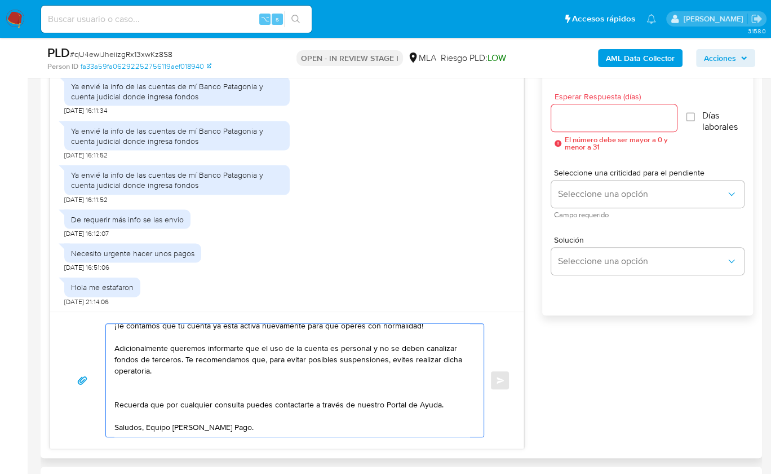
scroll to position [622, 0]
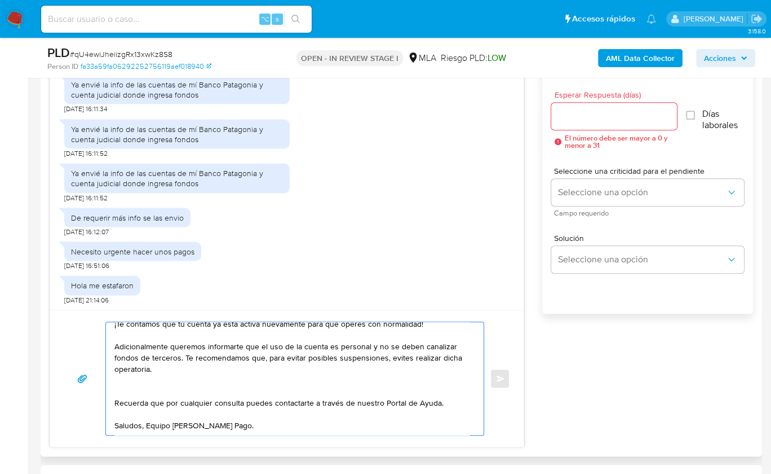
click at [157, 372] on textarea "Hola Sergio, Muchas gracias por la respuesta. ¡Te contamos que tu cuenta ya est…" at bounding box center [291, 378] width 355 height 113
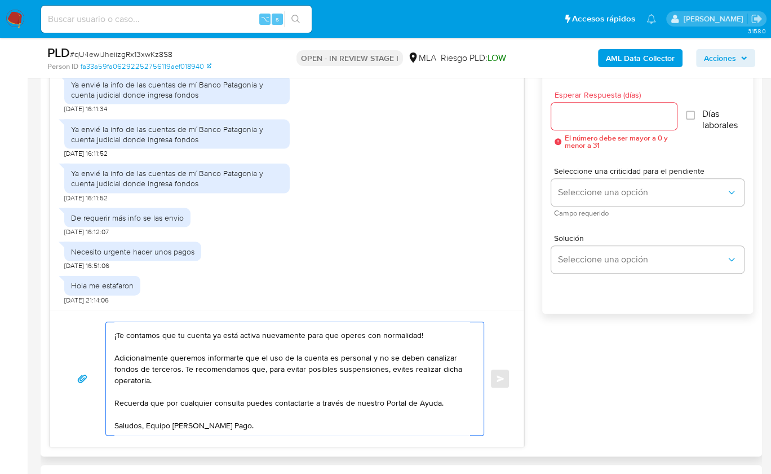
scroll to position [52, 0]
type textarea "Hola Sergio, Muchas gracias por la respuesta. ¡Te contamos que tu cuenta ya est…"
click at [572, 120] on input "Esperar Respuesta (días)" at bounding box center [614, 116] width 126 height 15
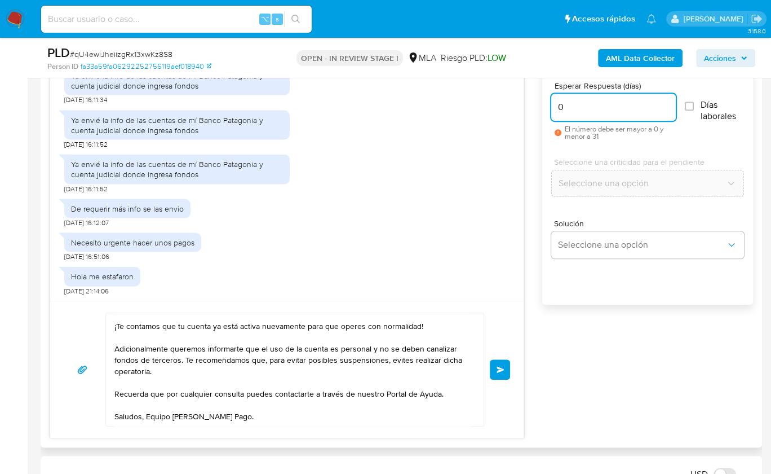
scroll to position [637, 0]
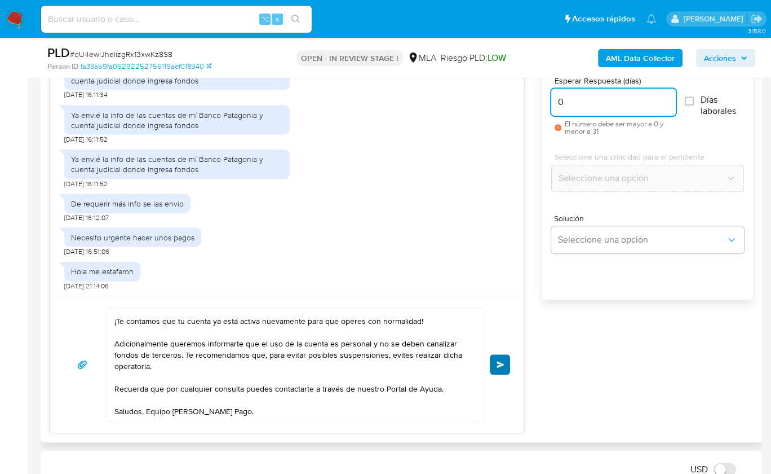
type input "0"
click at [504, 361] on span "Enviar" at bounding box center [501, 364] width 8 height 7
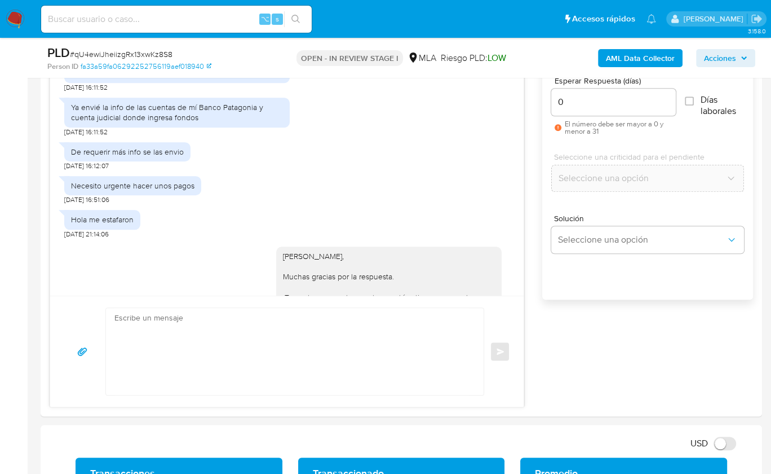
scroll to position [0, 0]
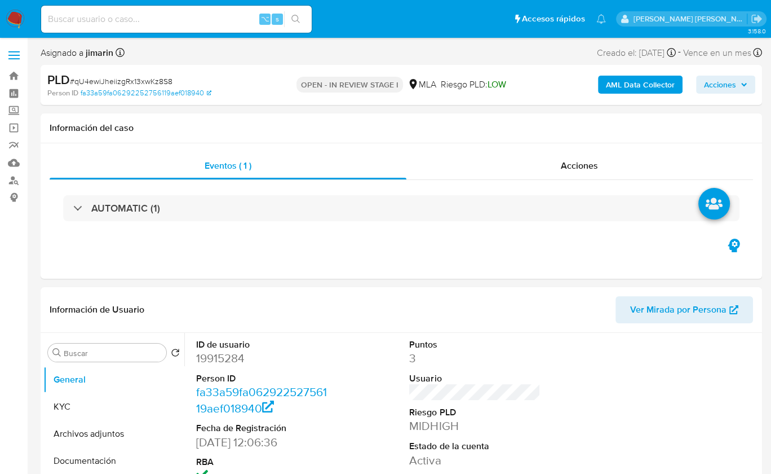
select select "10"
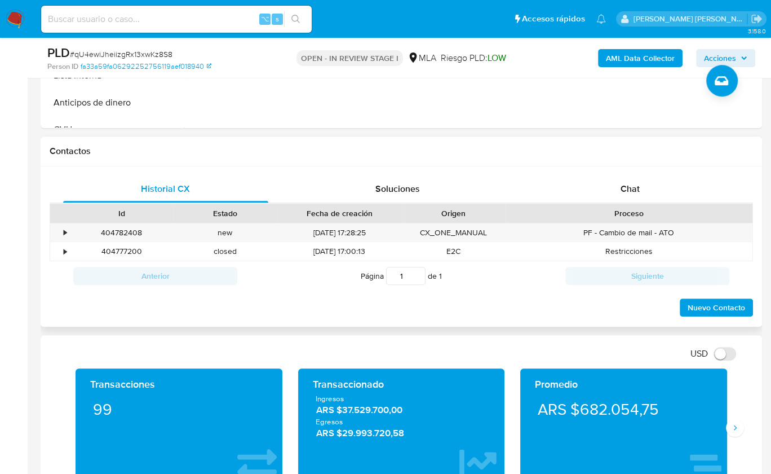
scroll to position [467, 0]
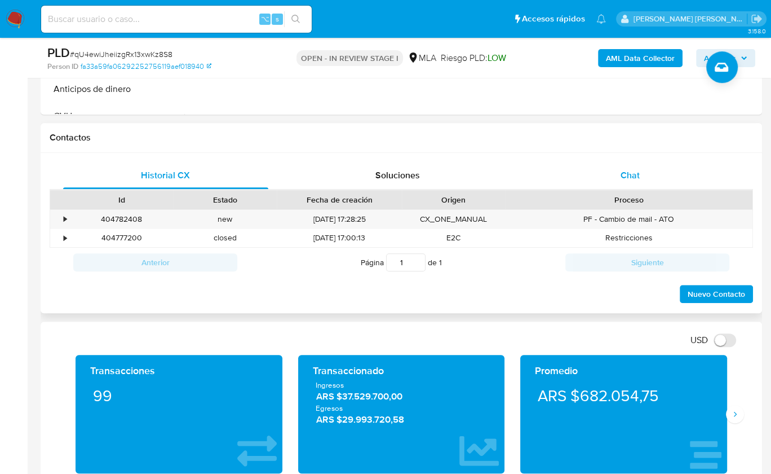
click at [604, 178] on div "Chat" at bounding box center [630, 175] width 205 height 27
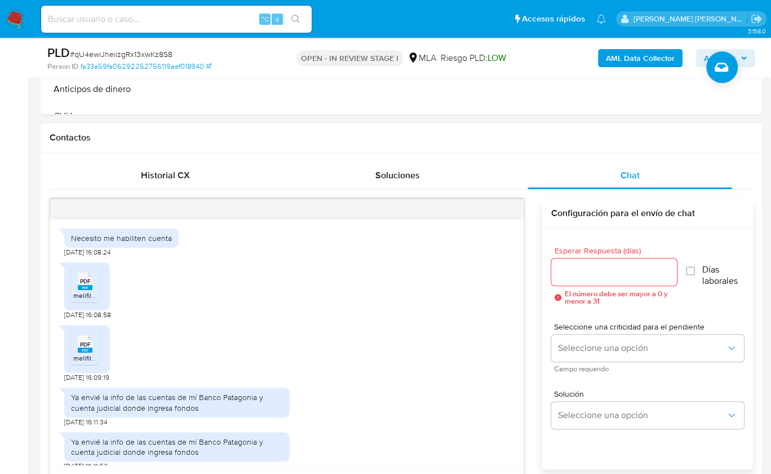
scroll to position [354, 0]
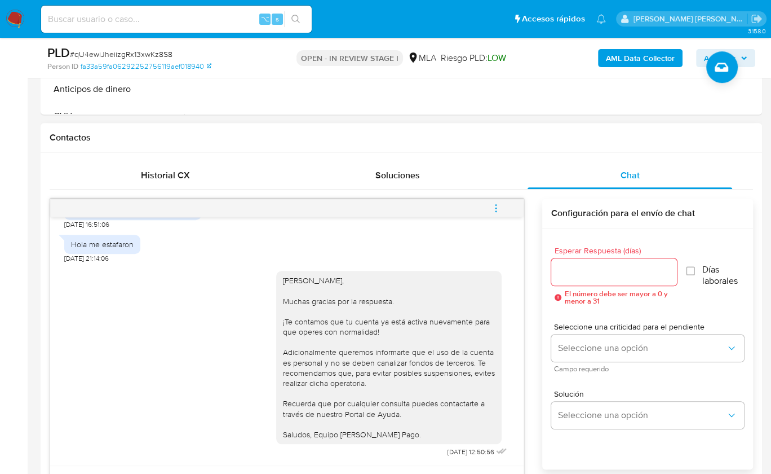
click at [505, 206] on button "menu-action" at bounding box center [496, 208] width 37 height 27
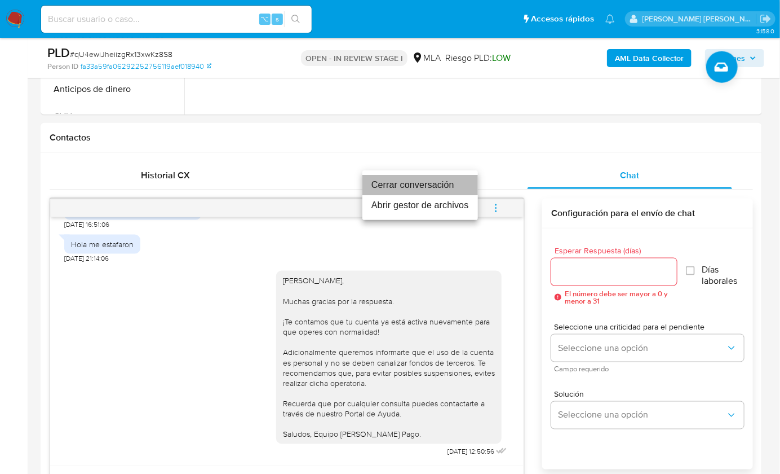
click at [420, 185] on li "Cerrar conversación" at bounding box center [421, 185] width 116 height 20
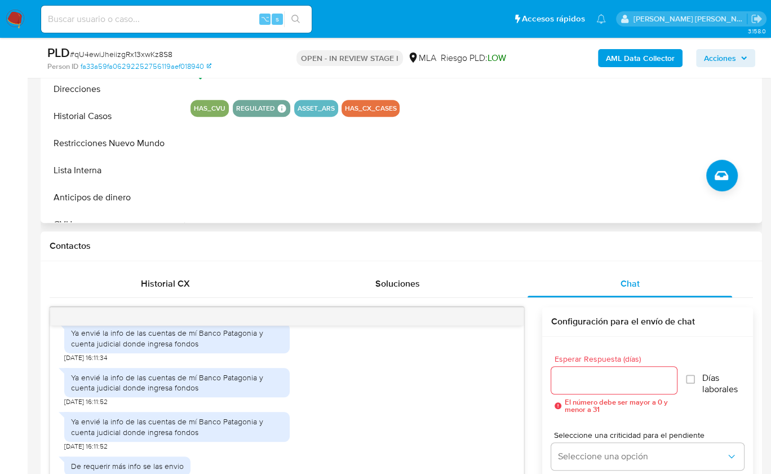
scroll to position [280, 0]
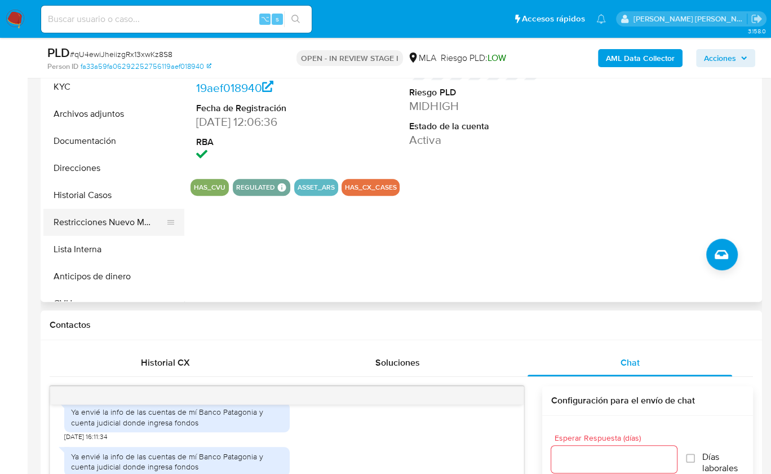
click at [127, 215] on button "Restricciones Nuevo Mundo" at bounding box center [109, 222] width 132 height 27
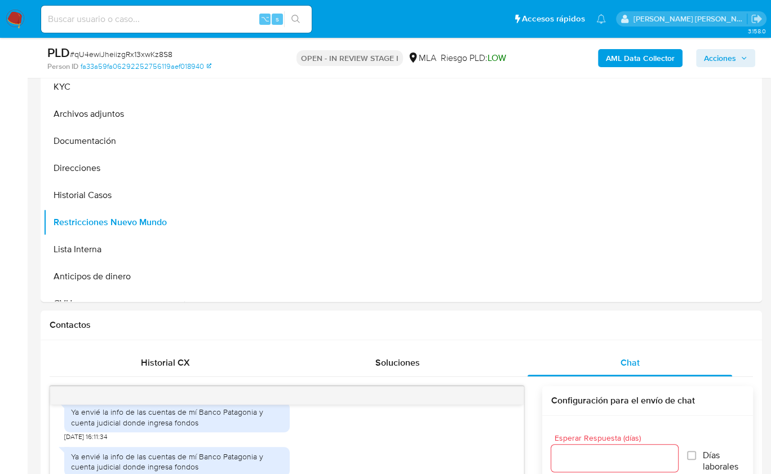
click at [629, 55] on b "AML Data Collector" at bounding box center [640, 58] width 69 height 18
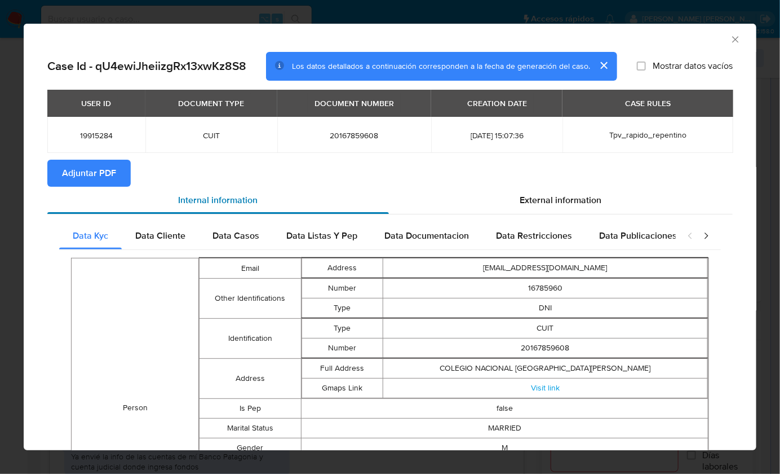
click at [130, 188] on div "Internal information" at bounding box center [218, 200] width 342 height 27
click at [110, 171] on span "Adjuntar PDF" at bounding box center [89, 173] width 54 height 25
click at [730, 42] on icon "Cerrar ventana" at bounding box center [735, 39] width 11 height 11
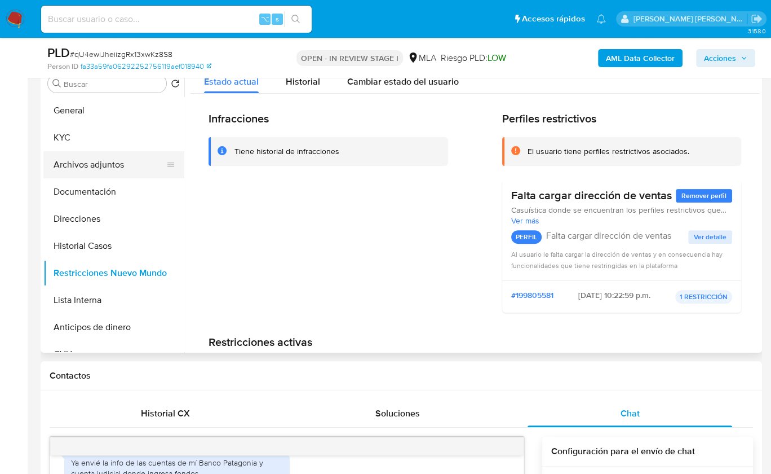
click at [121, 169] on button "Archivos adjuntos" at bounding box center [109, 164] width 132 height 27
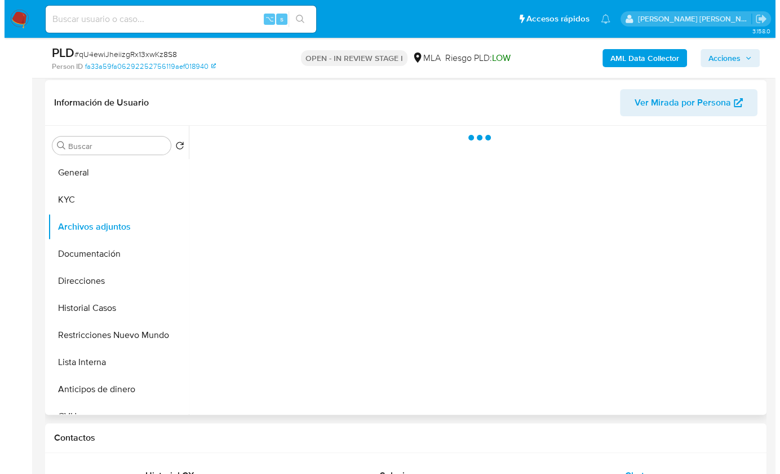
scroll to position [159, 0]
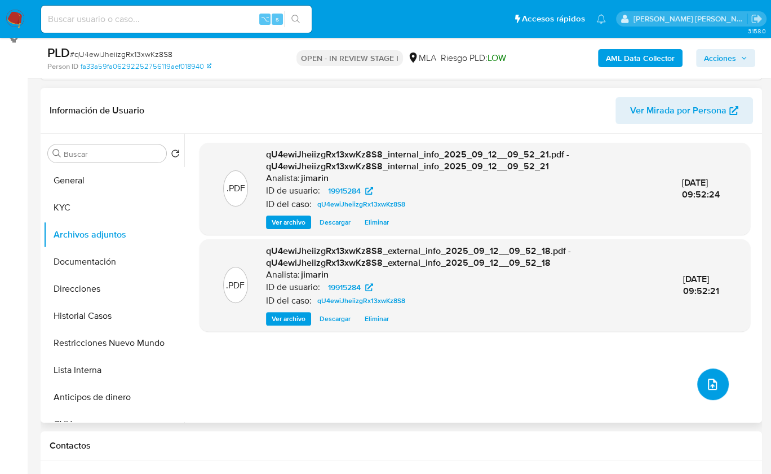
click at [716, 387] on button "upload-file" at bounding box center [713, 384] width 32 height 32
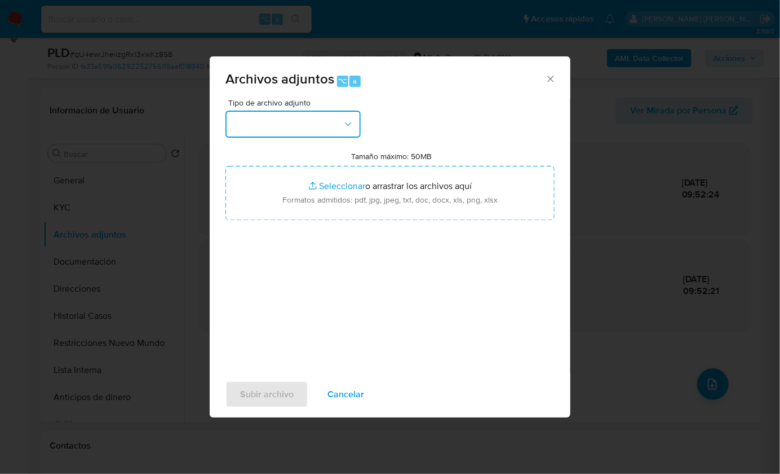
click at [277, 123] on button "button" at bounding box center [293, 124] width 135 height 27
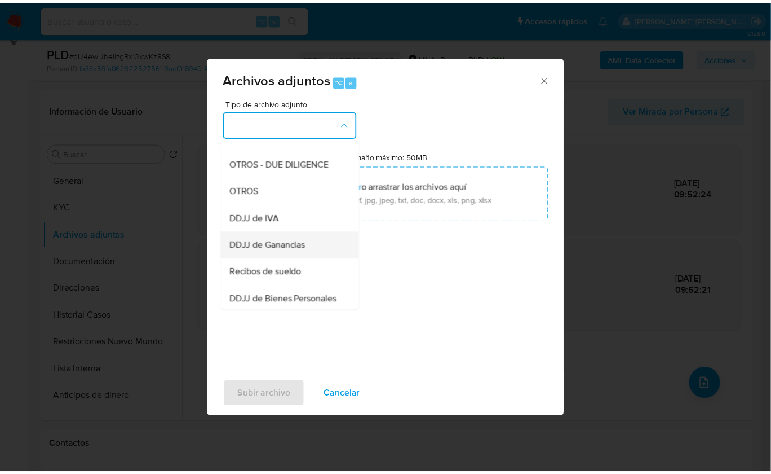
scroll to position [183, 0]
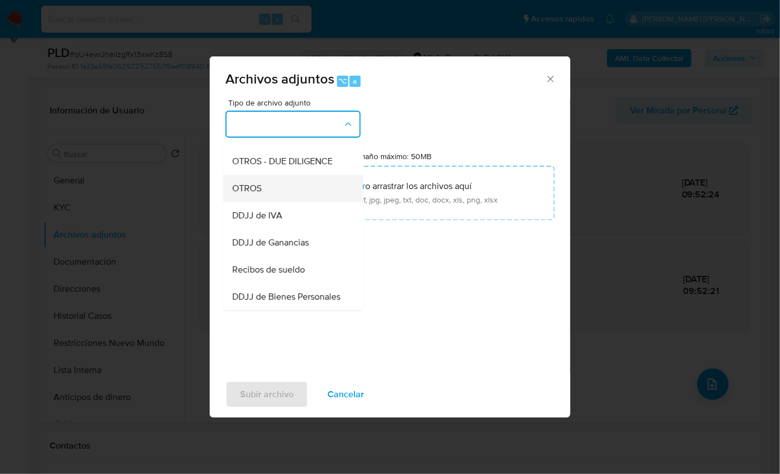
click at [258, 193] on span "OTROS" at bounding box center [246, 187] width 29 height 11
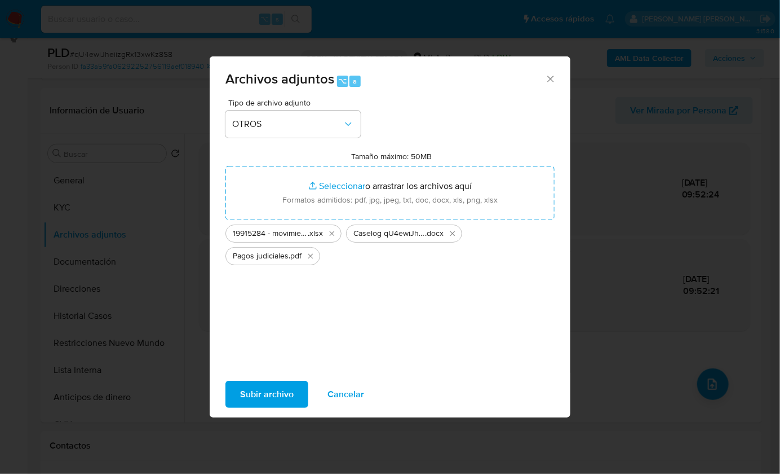
click at [266, 387] on span "Subir archivo" at bounding box center [267, 394] width 54 height 25
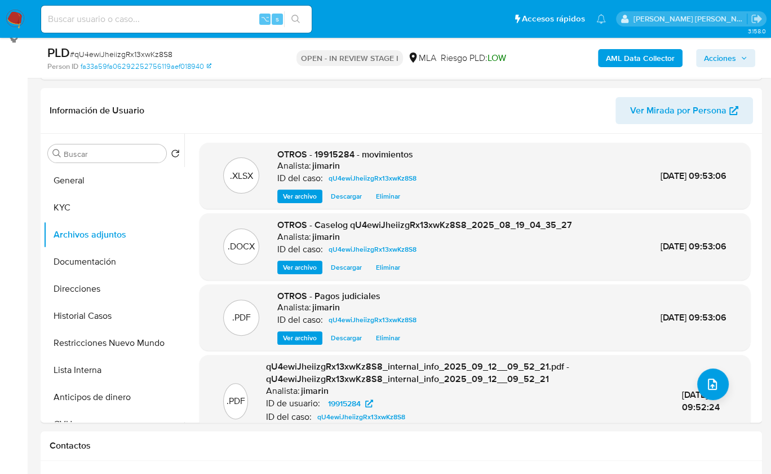
click at [722, 59] on span "Acciones" at bounding box center [720, 58] width 32 height 18
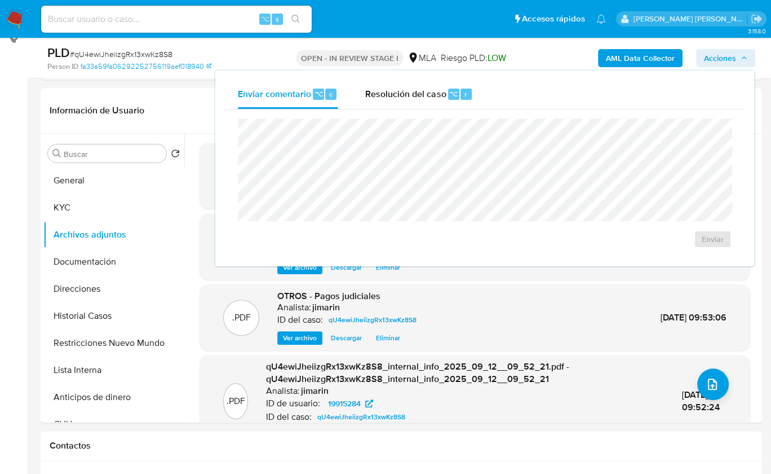
click at [431, 98] on span "Resolución del caso" at bounding box center [405, 93] width 81 height 13
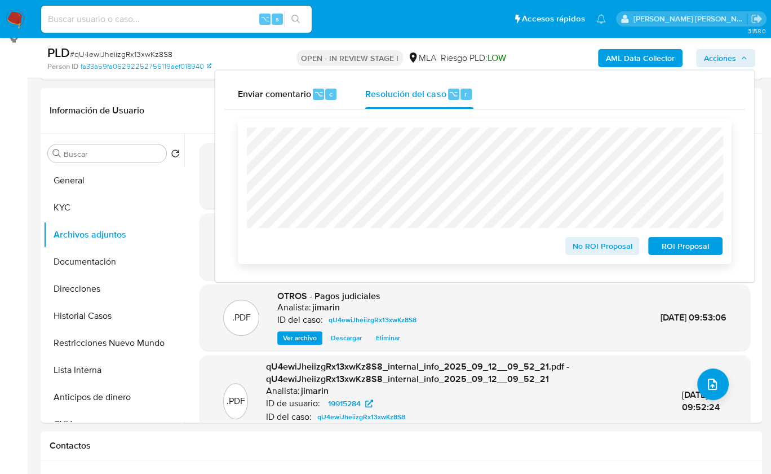
click at [601, 251] on span "No ROI Proposal" at bounding box center [602, 246] width 59 height 16
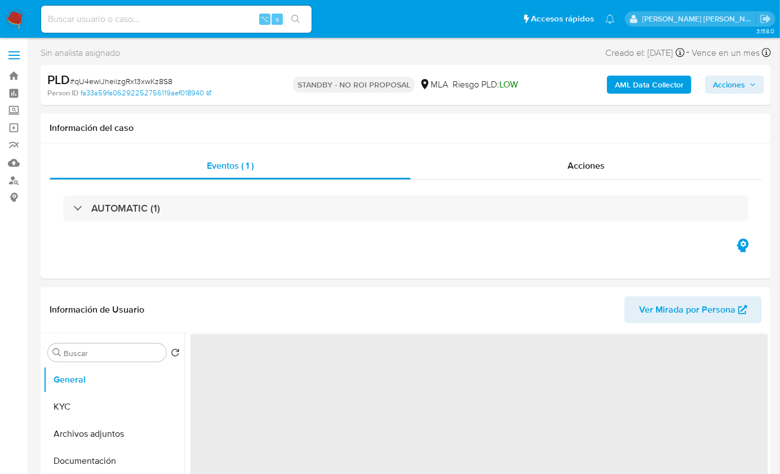
select select "10"
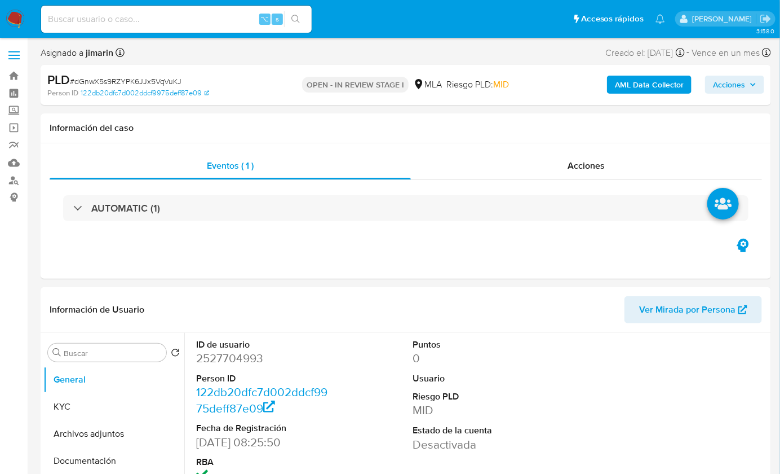
select select "10"
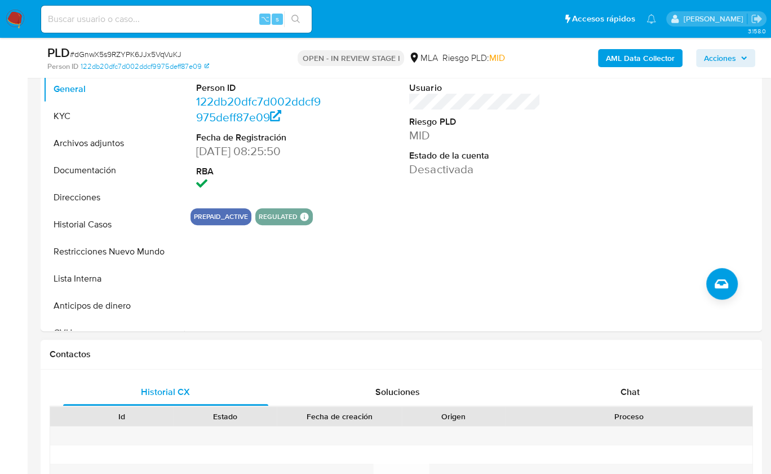
scroll to position [520, 0]
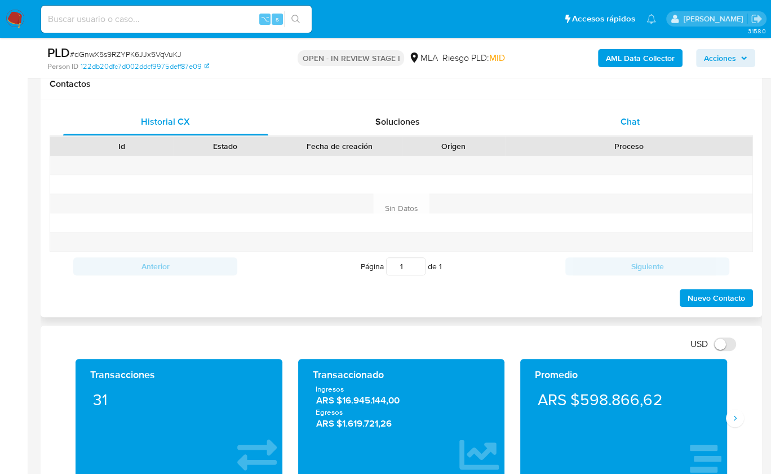
click at [635, 129] on div "Chat" at bounding box center [630, 121] width 205 height 27
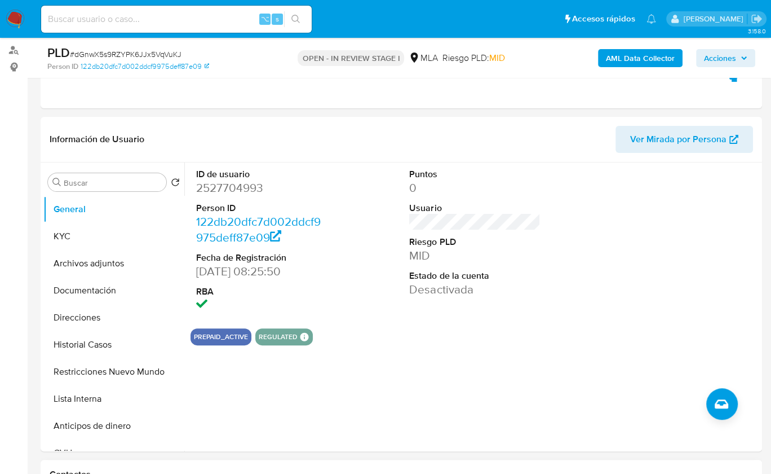
scroll to position [113, 0]
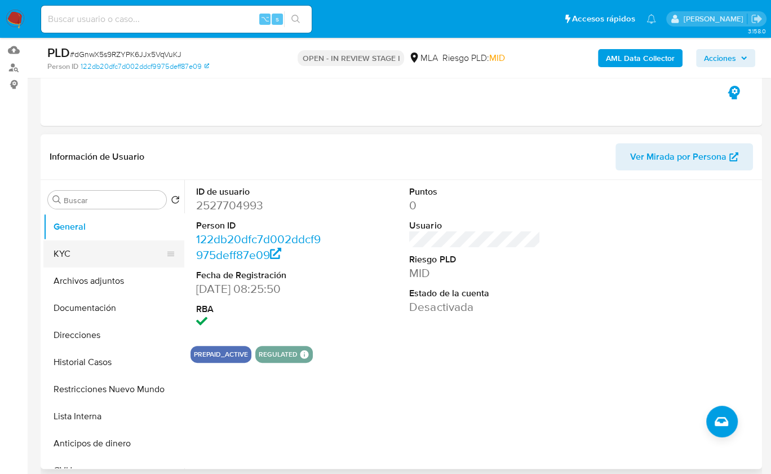
click at [96, 244] on button "KYC" at bounding box center [109, 253] width 132 height 27
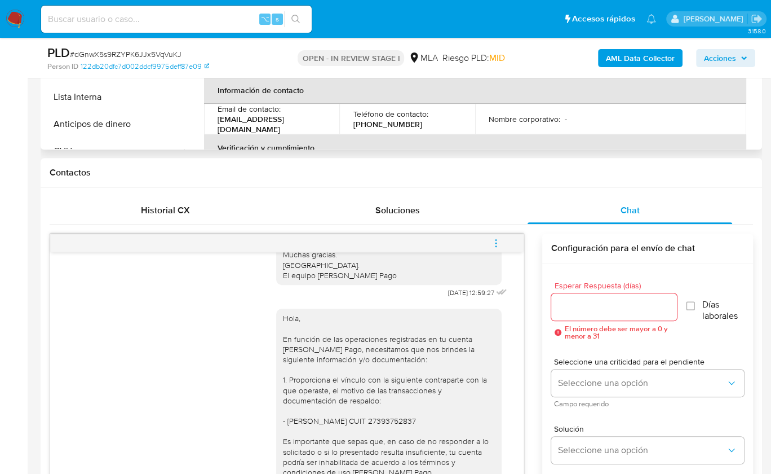
scroll to position [143, 0]
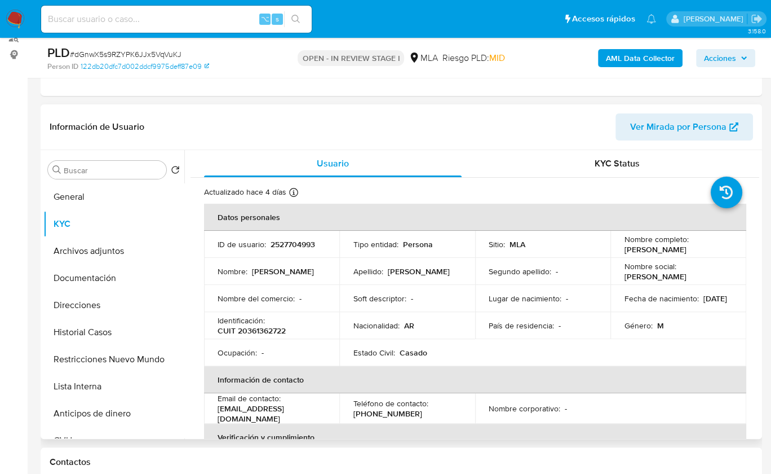
click at [272, 332] on p "CUIT 20361362722" at bounding box center [252, 330] width 68 height 10
click at [273, 328] on p "CUIT 20361362722" at bounding box center [252, 330] width 68 height 10
copy p "20361362722"
click at [121, 333] on button "Historial Casos" at bounding box center [109, 332] width 132 height 27
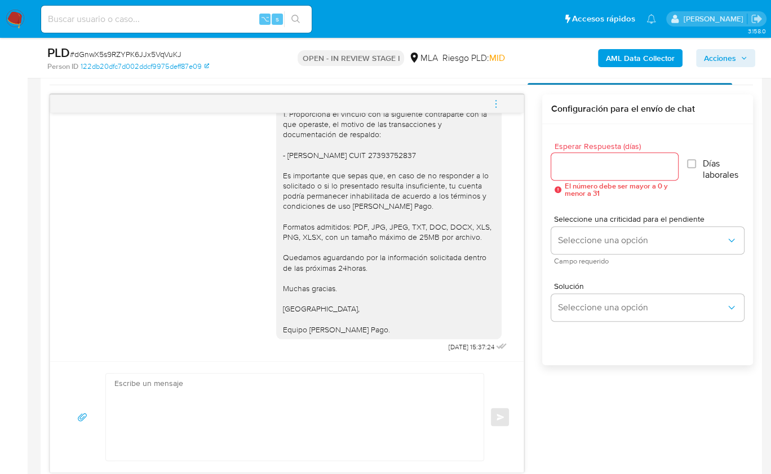
scroll to position [374, 0]
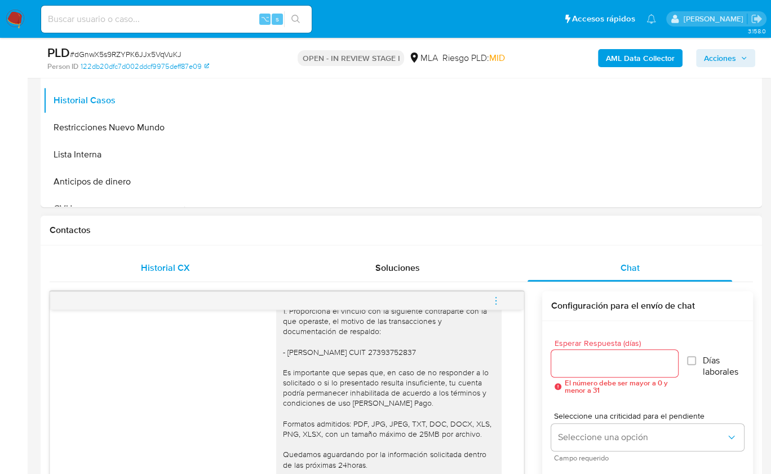
click at [176, 254] on div "Historial CX" at bounding box center [165, 267] width 205 height 27
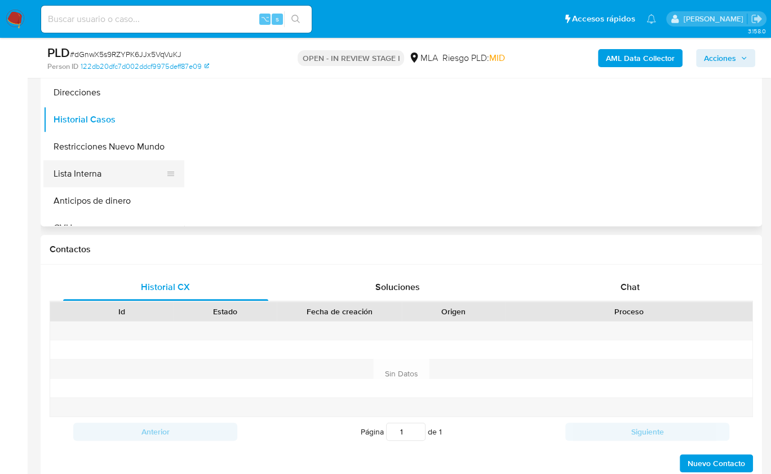
scroll to position [354, 0]
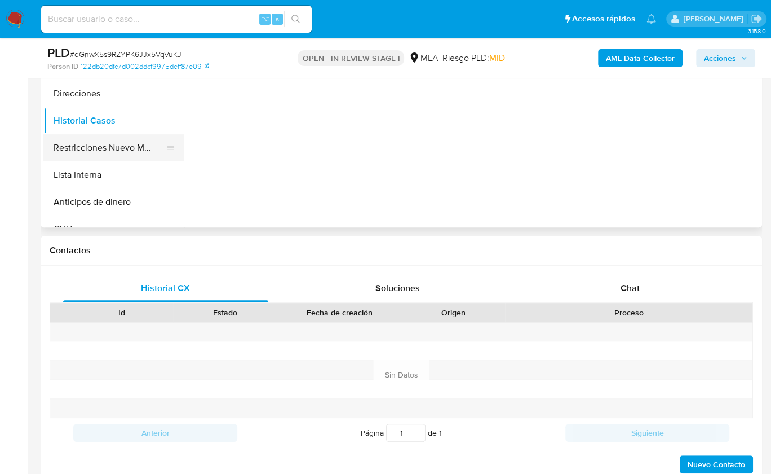
click at [127, 142] on button "Restricciones Nuevo Mundo" at bounding box center [109, 147] width 132 height 27
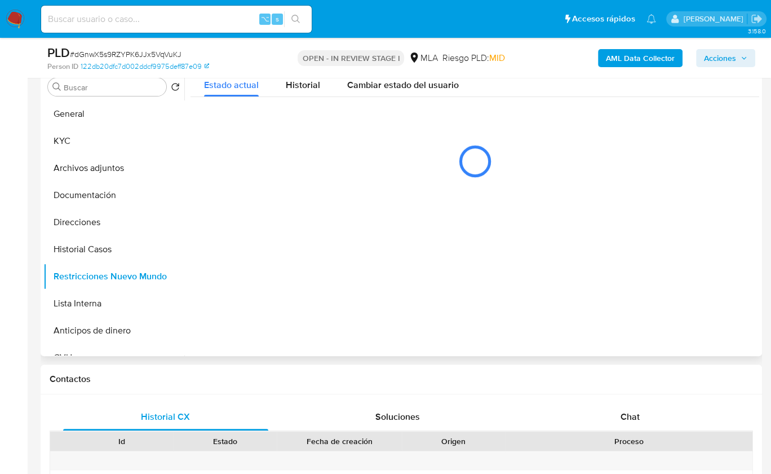
scroll to position [224, 0]
click at [691, 379] on h1 "Contactos" at bounding box center [402, 379] width 704 height 11
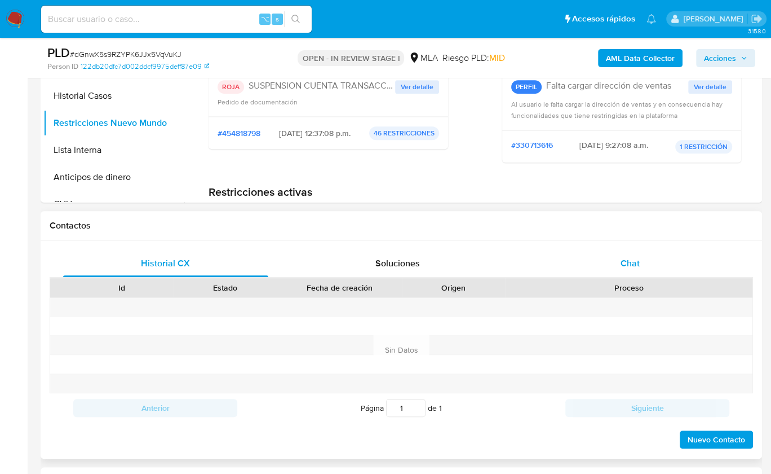
scroll to position [396, 0]
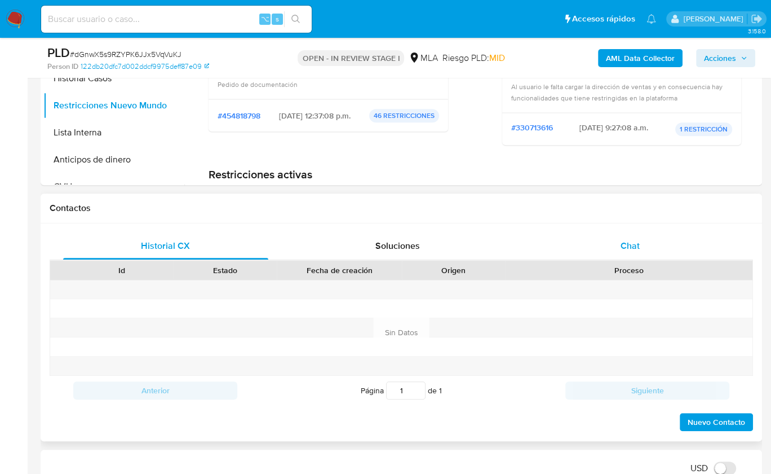
click at [647, 248] on div "Chat" at bounding box center [630, 245] width 205 height 27
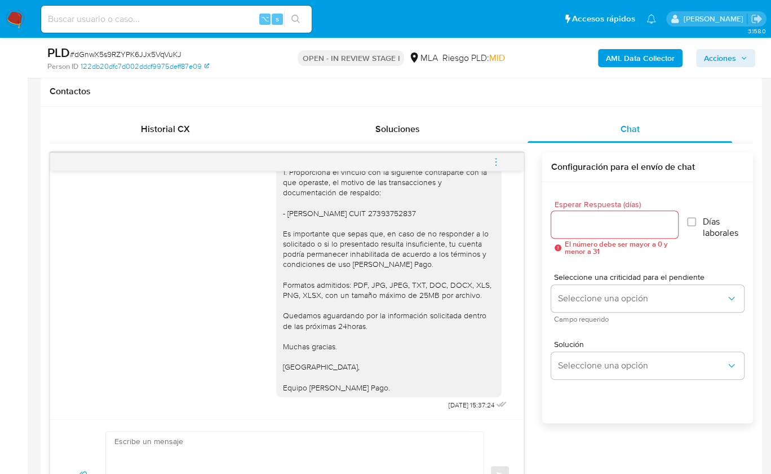
scroll to position [575, 0]
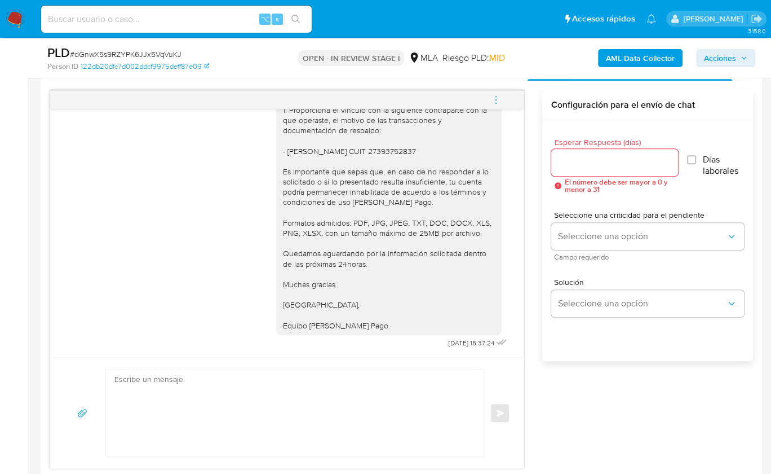
click at [586, 386] on div "Esperar Respuesta (días) El número debe ser mayor a 0 y menor a 31 Días laboral…" at bounding box center [647, 255] width 211 height 271
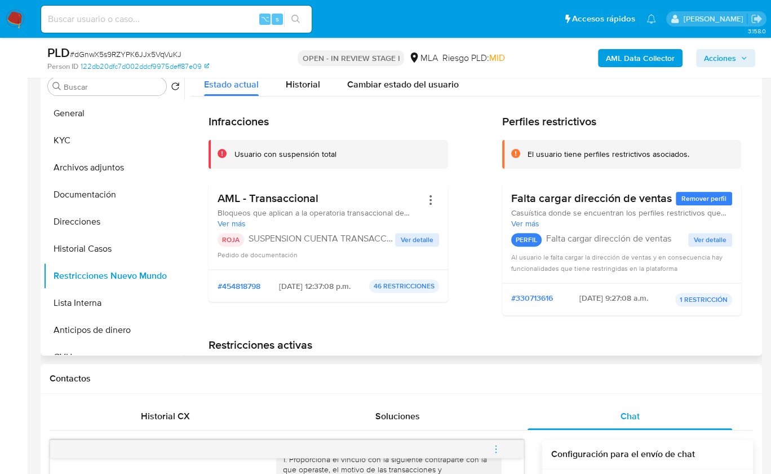
scroll to position [206, 0]
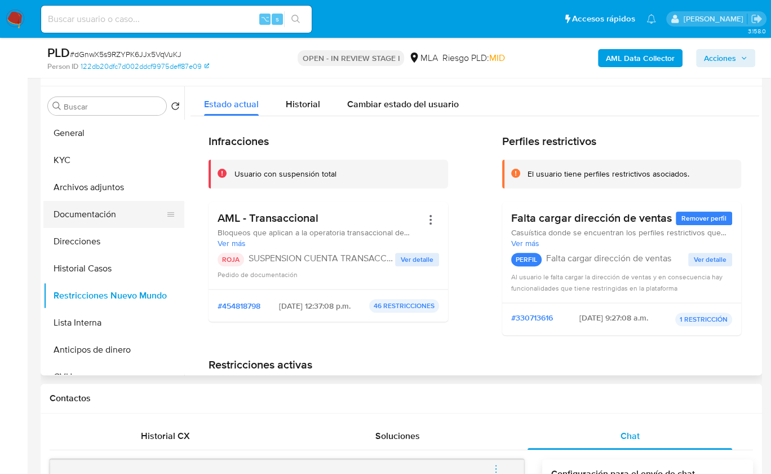
click at [96, 211] on button "Documentación" at bounding box center [109, 214] width 132 height 27
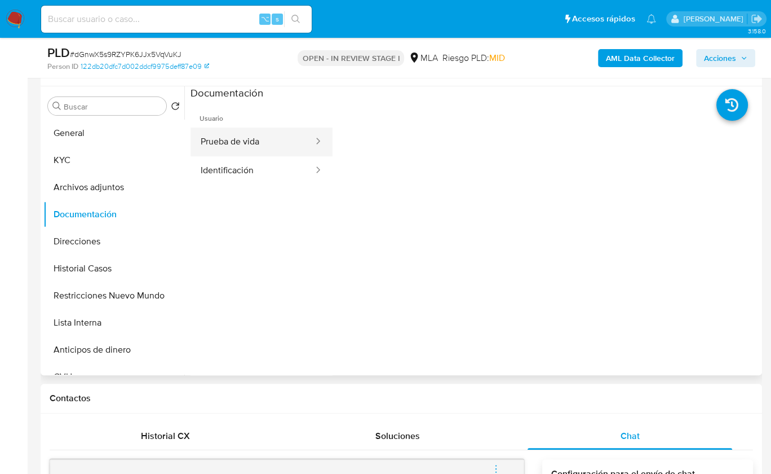
click at [235, 148] on button "Prueba de vida" at bounding box center [253, 141] width 124 height 29
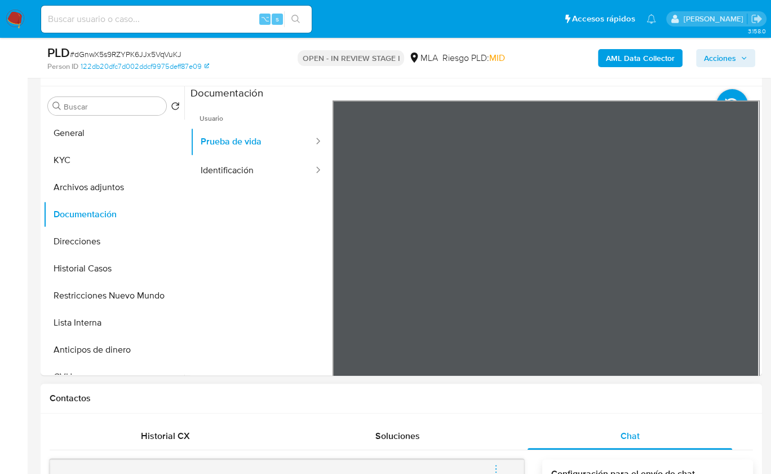
click at [589, 408] on div "Contactos" at bounding box center [402, 398] width 722 height 30
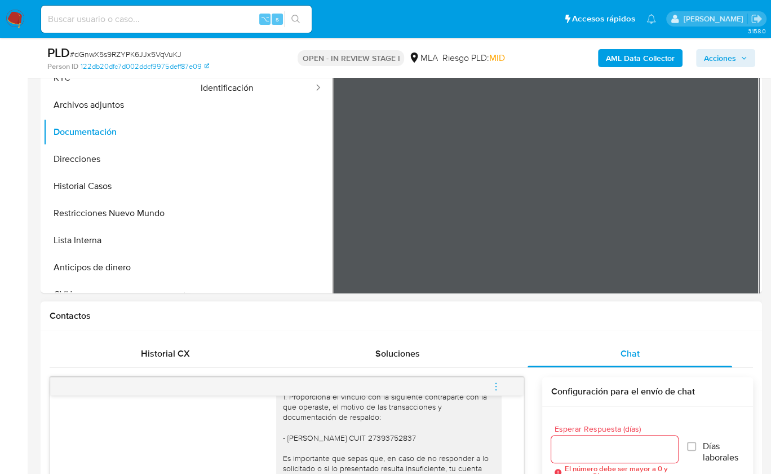
scroll to position [292, 0]
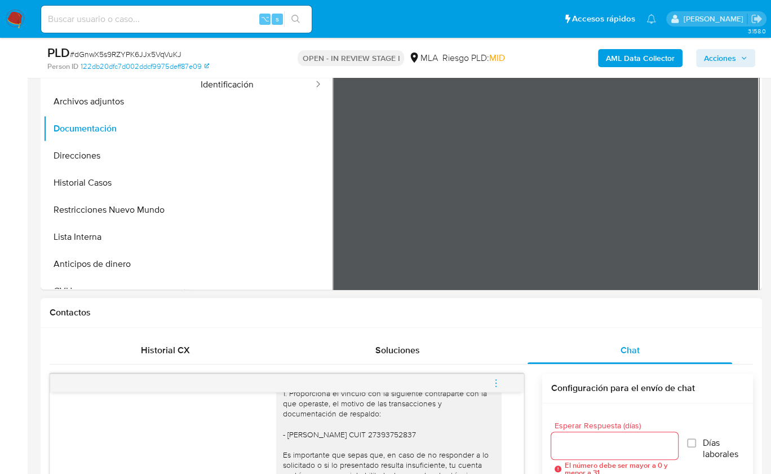
click at [491, 382] on icon "menu-action" at bounding box center [496, 383] width 10 height 10
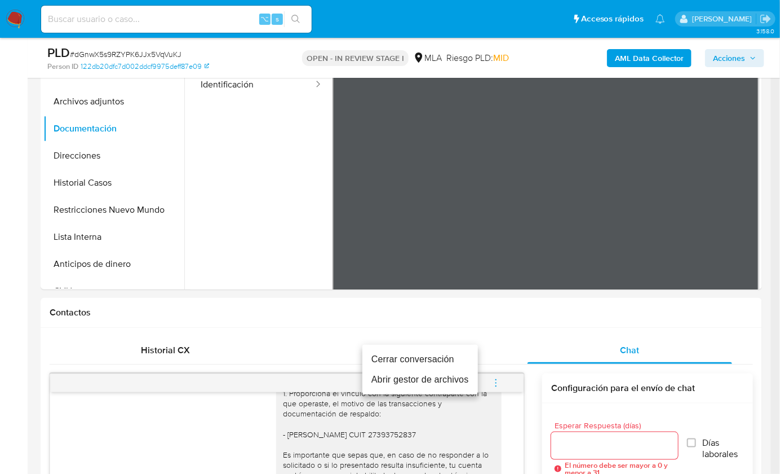
click at [429, 358] on li "Cerrar conversación" at bounding box center [421, 359] width 116 height 20
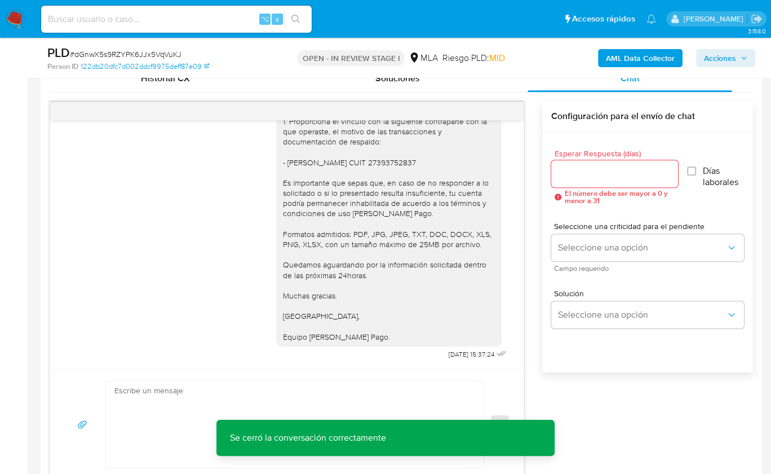
scroll to position [833, 0]
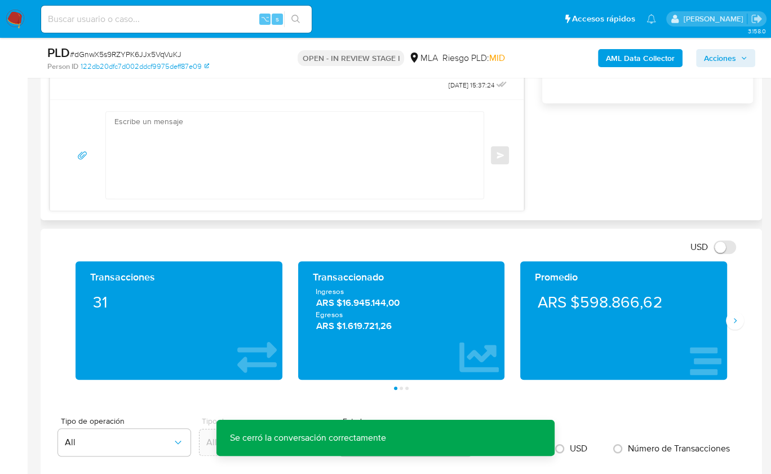
click at [578, 189] on div "18/08/2025 17:42:15 Hola, Esperamos que te encuentres muy bien. Te consultamos …" at bounding box center [402, 22] width 704 height 378
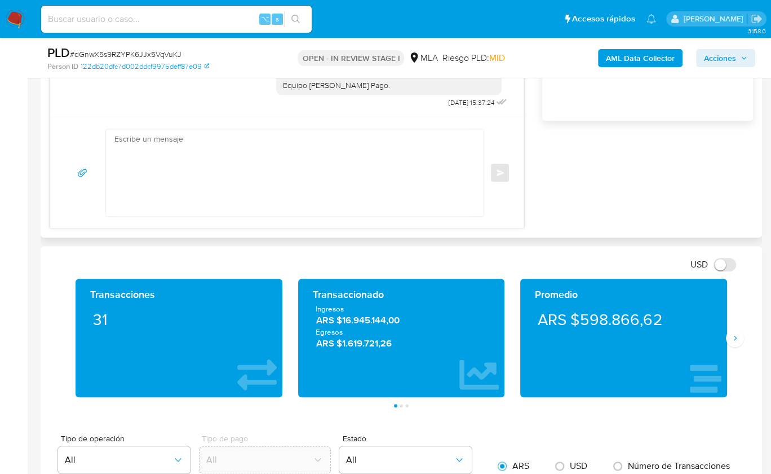
scroll to position [824, 0]
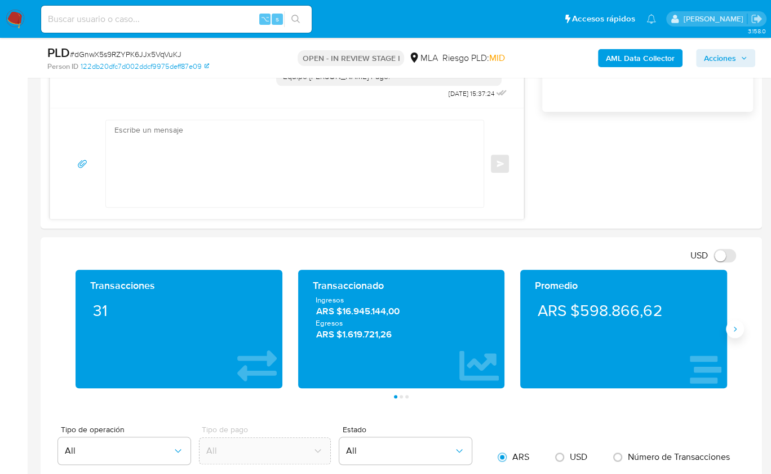
click at [731, 328] on icon "Siguiente" at bounding box center [735, 328] width 9 height 9
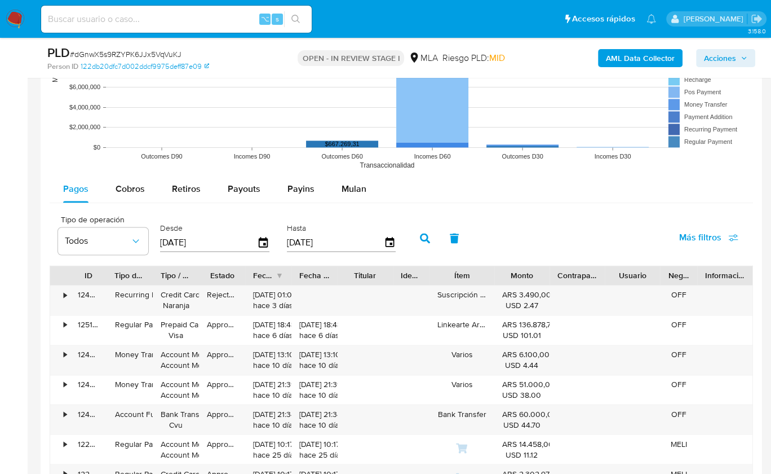
scroll to position [1380, 0]
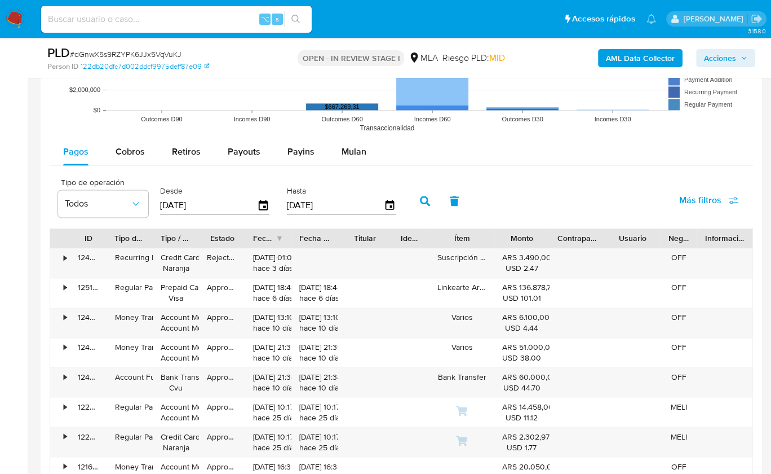
click at [214, 197] on input "[DATE]" at bounding box center [208, 205] width 97 height 18
click at [257, 203] on icon "button" at bounding box center [264, 206] width 20 height 20
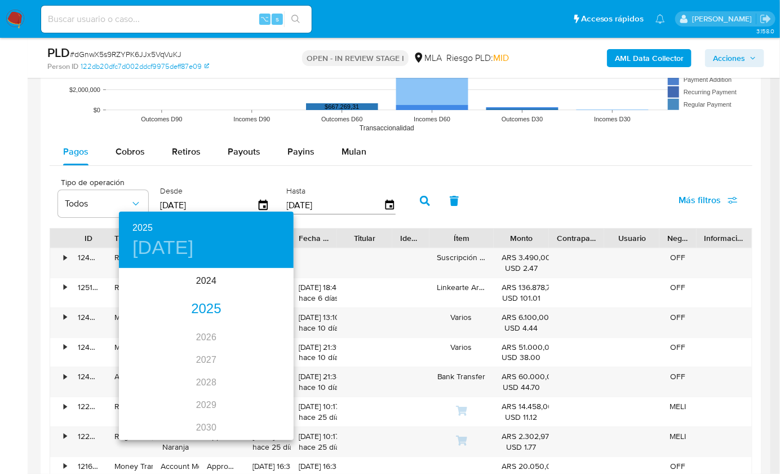
click at [215, 304] on div "2025" at bounding box center [206, 309] width 175 height 23
click at [206, 379] on div "ago." at bounding box center [206, 375] width 58 height 42
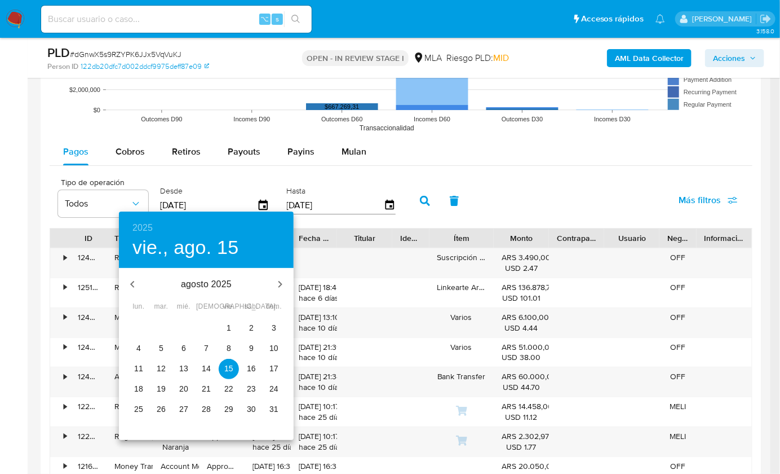
click at [227, 326] on p "1" at bounding box center [229, 327] width 5 height 11
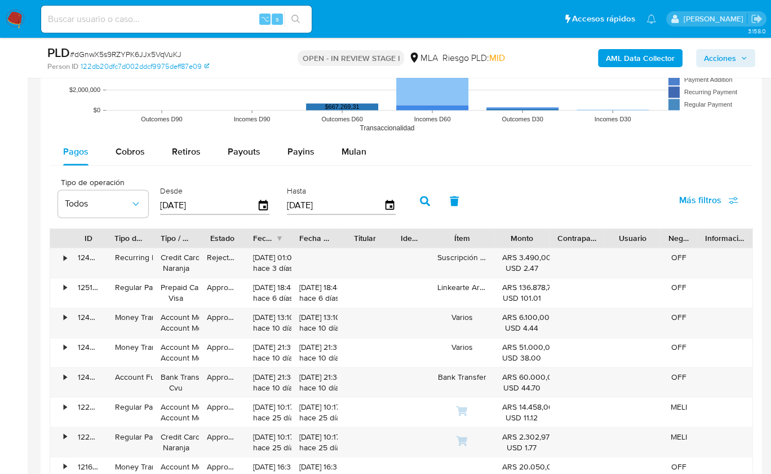
click at [420, 202] on icon "button" at bounding box center [425, 201] width 10 height 10
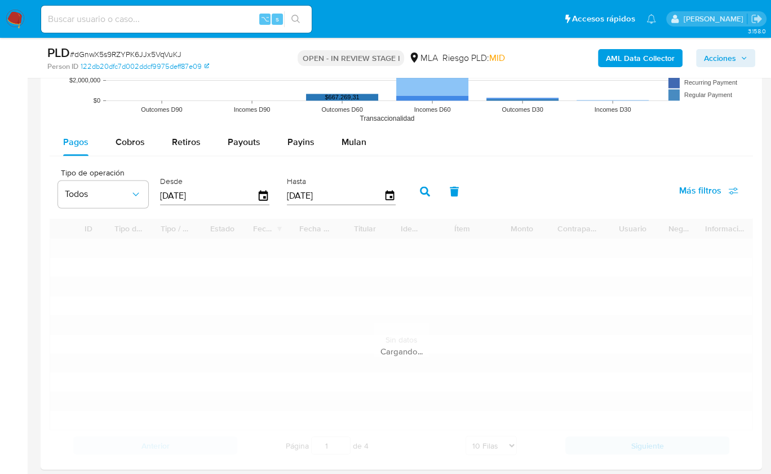
scroll to position [1462, 0]
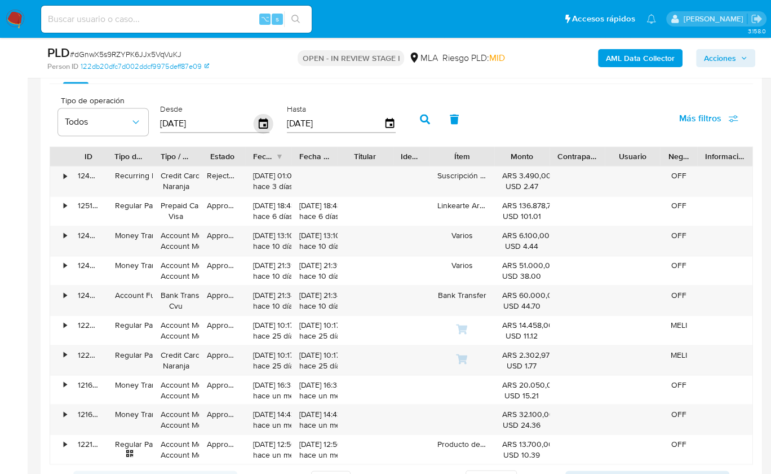
click at [260, 120] on icon "button" at bounding box center [264, 124] width 20 height 20
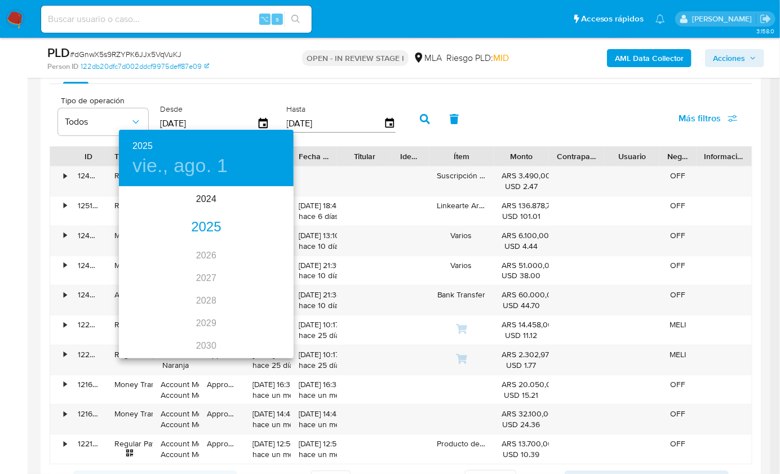
click at [201, 230] on div "2025" at bounding box center [206, 227] width 175 height 23
click at [270, 291] on div "sep." at bounding box center [265, 293] width 58 height 42
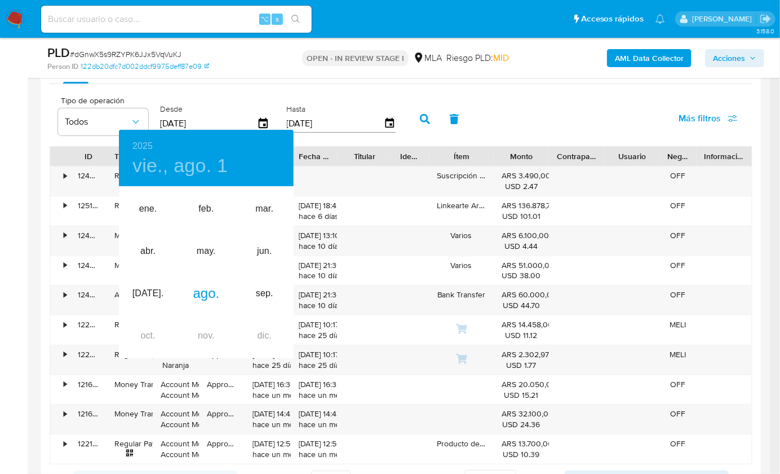
type input "01/09/2025"
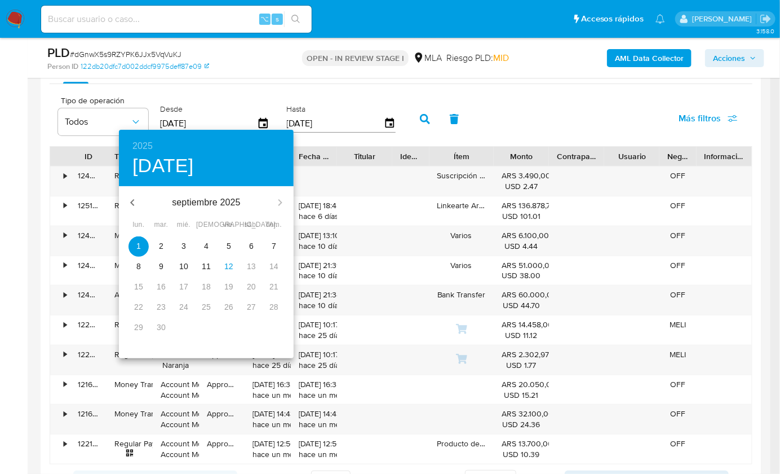
click at [134, 244] on span "1" at bounding box center [139, 245] width 20 height 11
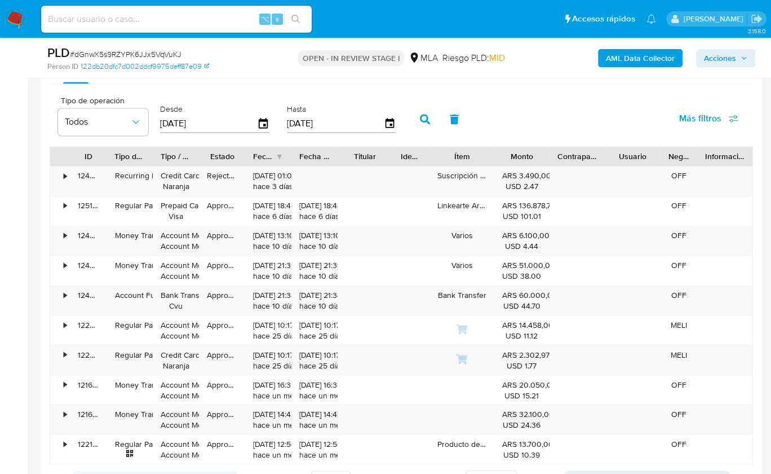
click at [529, 117] on div "Tipo de operación Todos Desde 01/09/2025 Hasta 12/09/2025 Más filtros" at bounding box center [402, 118] width 704 height 56
click at [420, 114] on icon "button" at bounding box center [425, 119] width 10 height 10
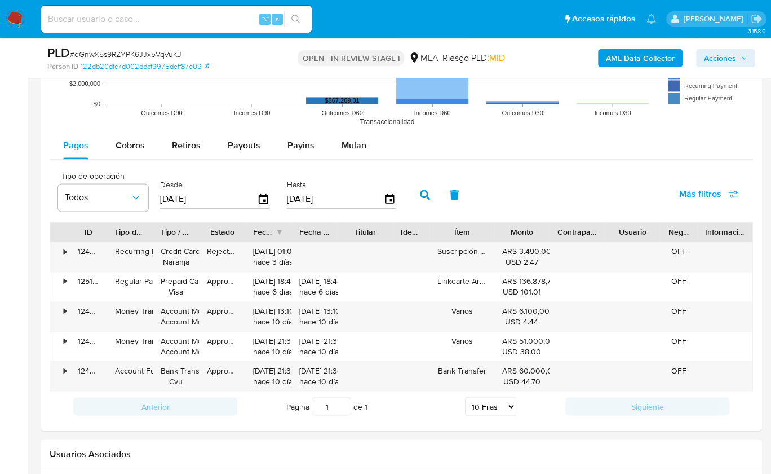
scroll to position [1379, 0]
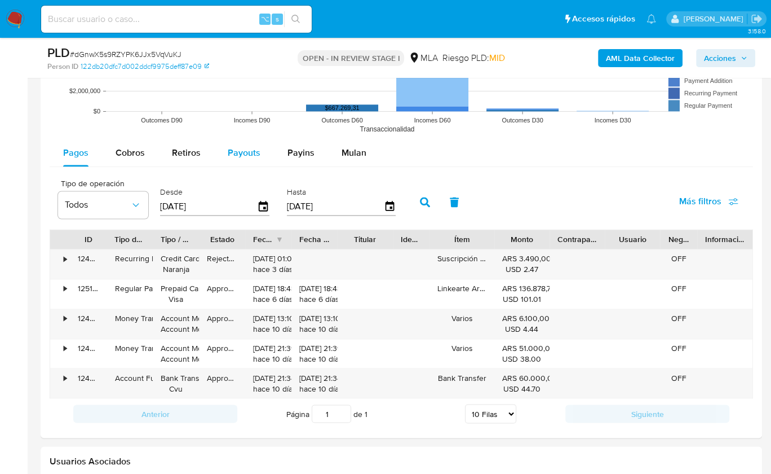
click at [233, 149] on span "Payouts" at bounding box center [244, 152] width 33 height 13
select select "10"
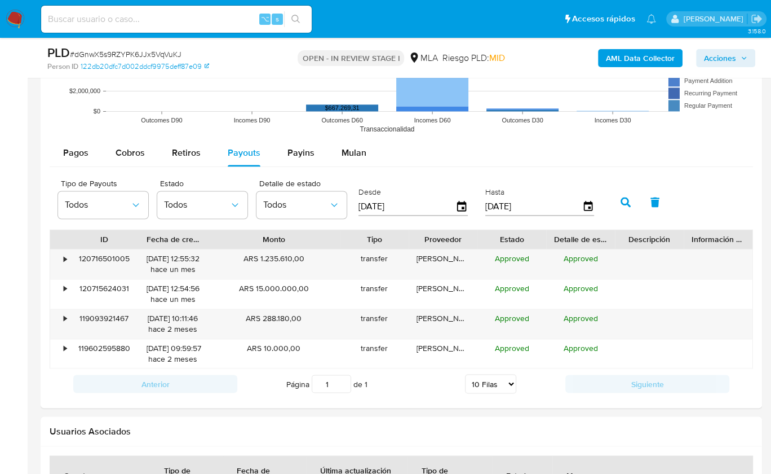
drag, startPoint x: 304, startPoint y: 237, endPoint x: 361, endPoint y: 239, distance: 57.0
click at [361, 239] on div "ID Fecha de creación Monto Tipo Proveedor Estado Detalle de estado Descripción …" at bounding box center [401, 238] width 703 height 19
click at [540, 381] on div "Página 1 de 1 5 Filas 10 Filas 20 Filas 25 Filas 50 Filas 100 Filas" at bounding box center [401, 383] width 328 height 23
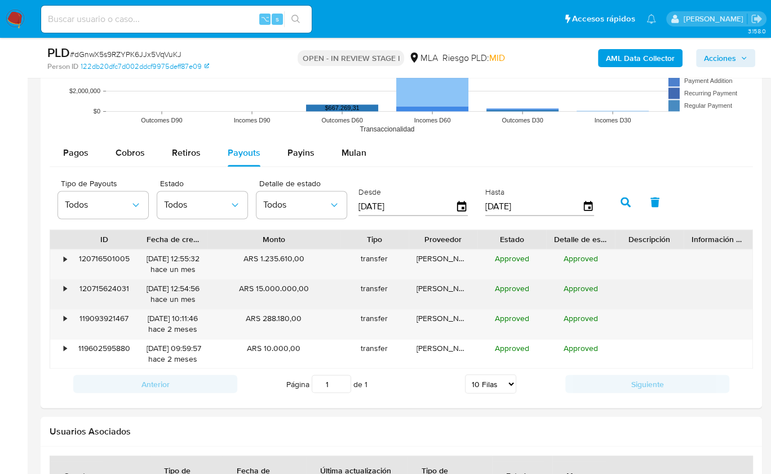
drag, startPoint x: 257, startPoint y: 286, endPoint x: 309, endPoint y: 287, distance: 52.5
click at [309, 287] on div "ARS 15.000.000,00" at bounding box center [273, 293] width 133 height 29
click at [149, 284] on div "06/08/2025 12:54:56 hace un mes" at bounding box center [173, 293] width 53 height 21
drag, startPoint x: 149, startPoint y: 285, endPoint x: 189, endPoint y: 286, distance: 39.5
click at [189, 286] on div "06/08/2025 12:54:56 hace un mes" at bounding box center [173, 293] width 53 height 21
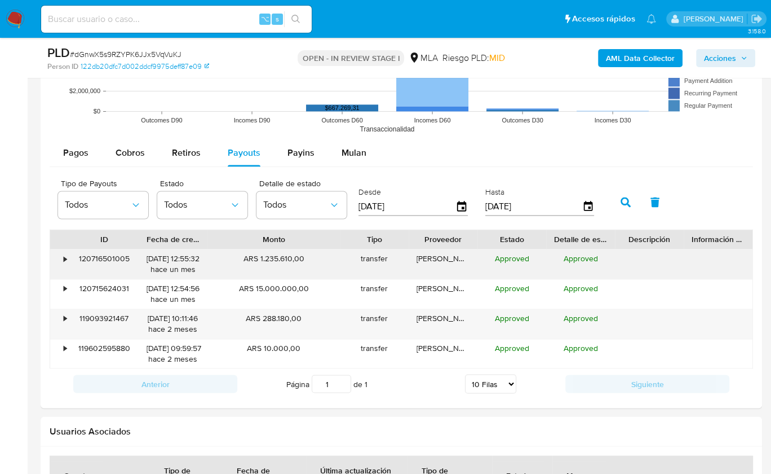
drag, startPoint x: 259, startPoint y: 255, endPoint x: 304, endPoint y: 257, distance: 44.6
click at [304, 257] on div "ARS 1.235.610,00" at bounding box center [273, 263] width 133 height 29
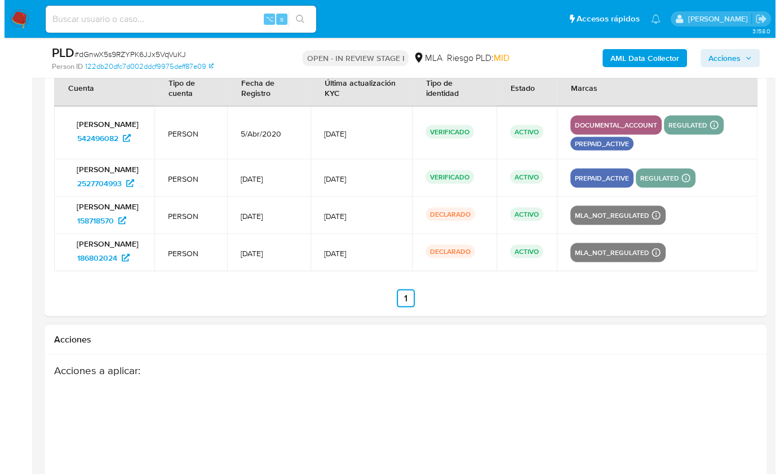
scroll to position [1951, 0]
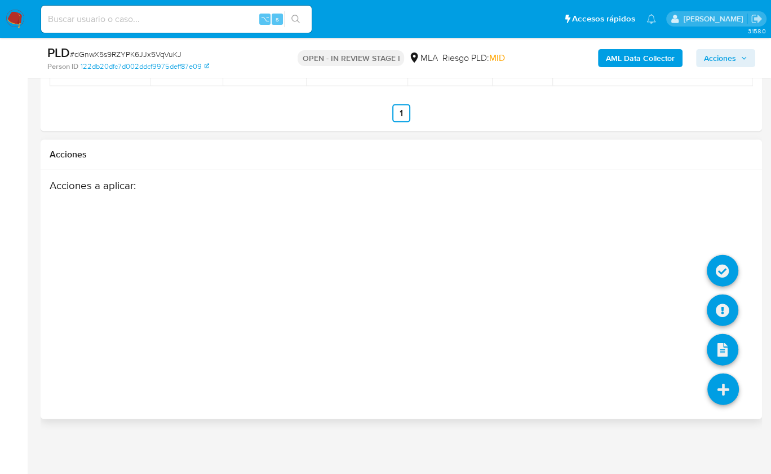
click at [713, 381] on icon at bounding box center [724, 389] width 32 height 32
click at [714, 282] on icon at bounding box center [723, 271] width 32 height 32
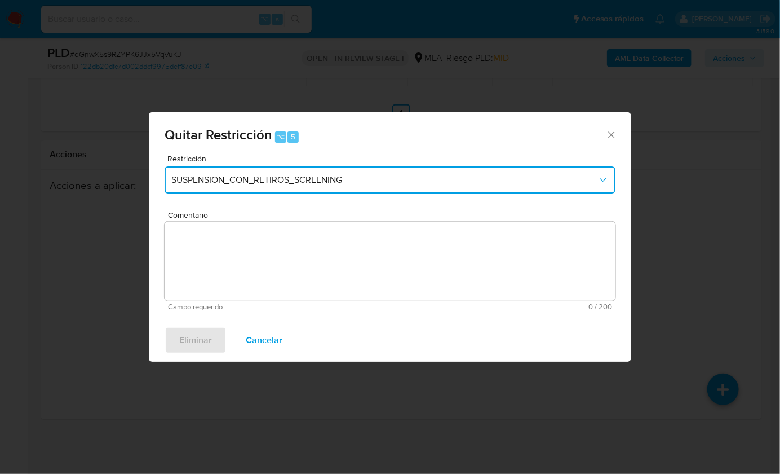
click at [230, 188] on button "SUSPENSION_CON_RETIROS_SCREENING" at bounding box center [390, 179] width 451 height 27
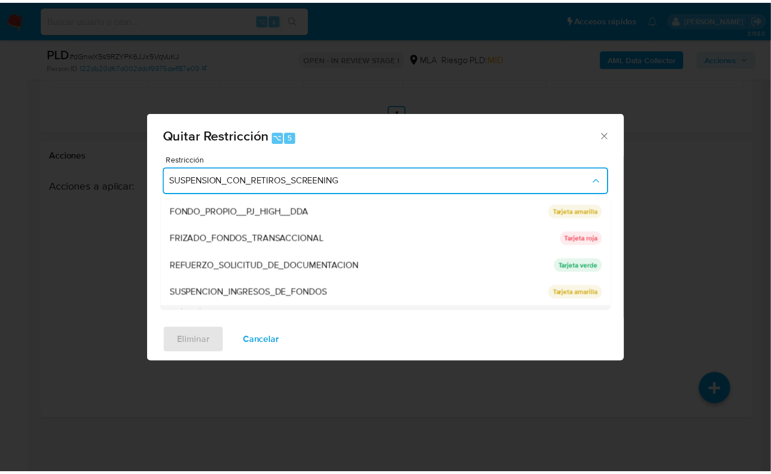
scroll to position [239, 0]
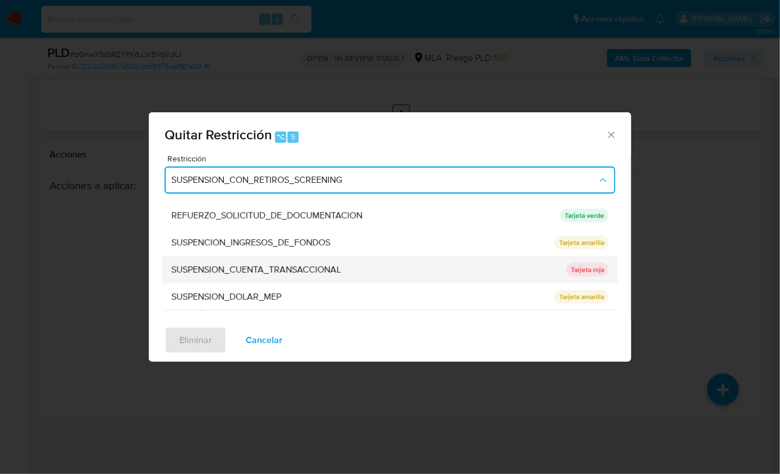
click at [288, 265] on span "SUSPENSION_CUENTA_TRANSACCIONAL" at bounding box center [256, 269] width 170 height 11
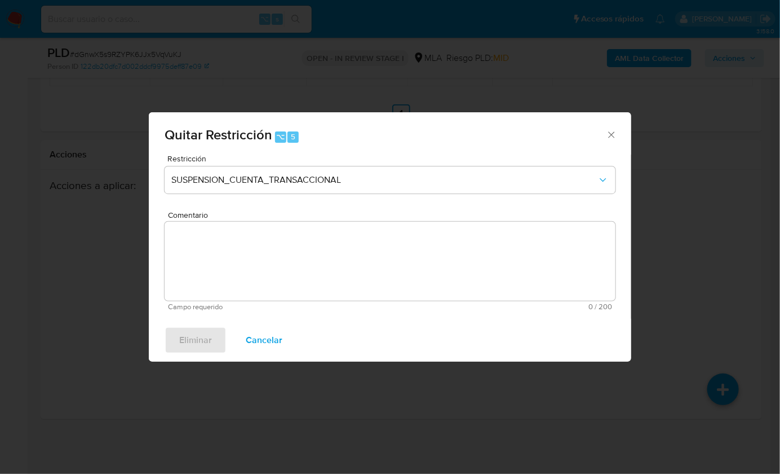
click at [297, 260] on textarea "Comentario" at bounding box center [390, 261] width 451 height 79
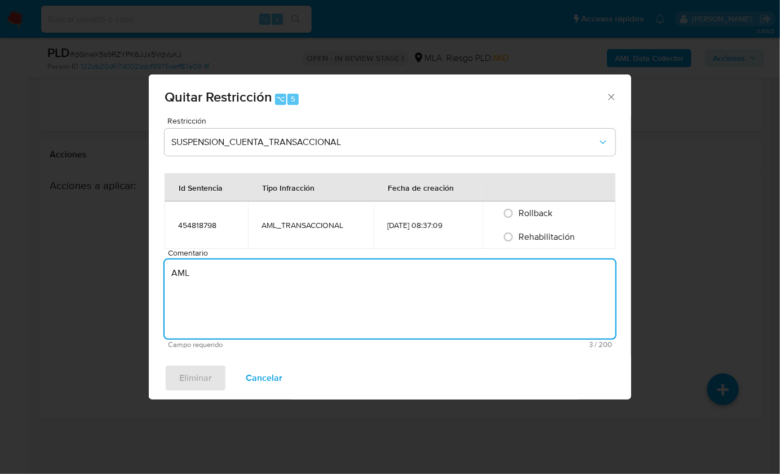
type textarea "AML"
click at [572, 236] on span "Rehabilitación" at bounding box center [547, 236] width 56 height 13
click at [518, 236] on input "Rehabilitación" at bounding box center [509, 237] width 18 height 18
radio input "true"
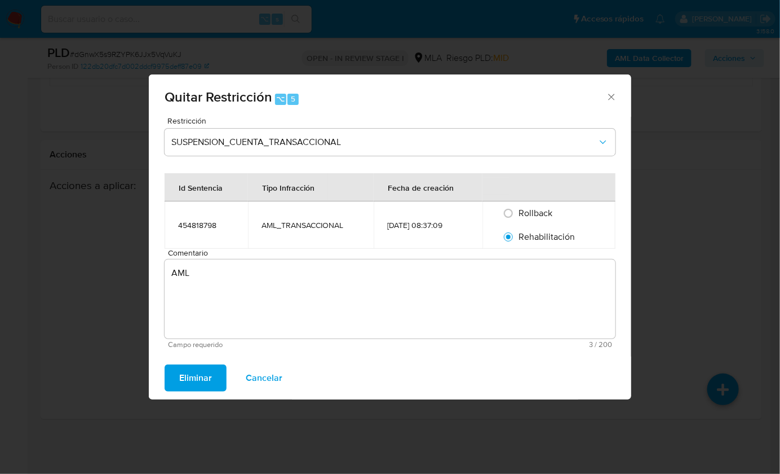
click at [194, 379] on span "Eliminar" at bounding box center [195, 377] width 33 height 25
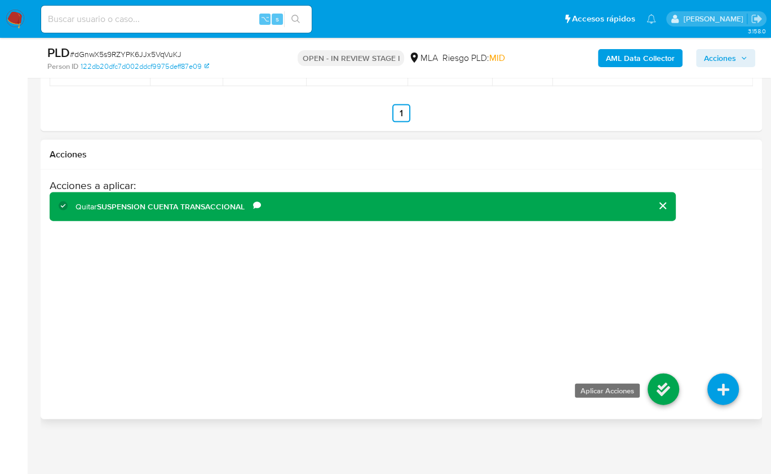
click at [667, 386] on icon at bounding box center [664, 389] width 32 height 32
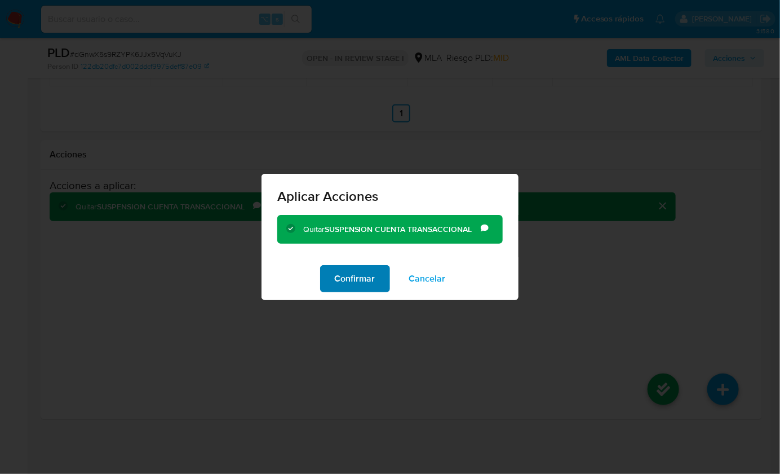
click at [348, 280] on span "Confirmar" at bounding box center [355, 278] width 41 height 25
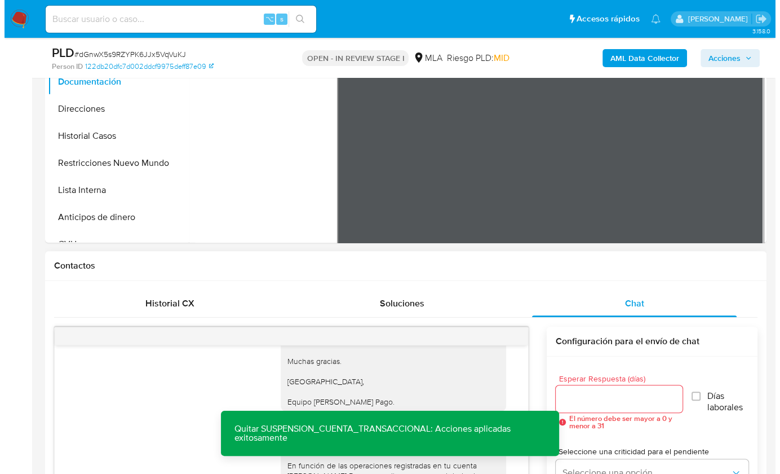
scroll to position [123, 0]
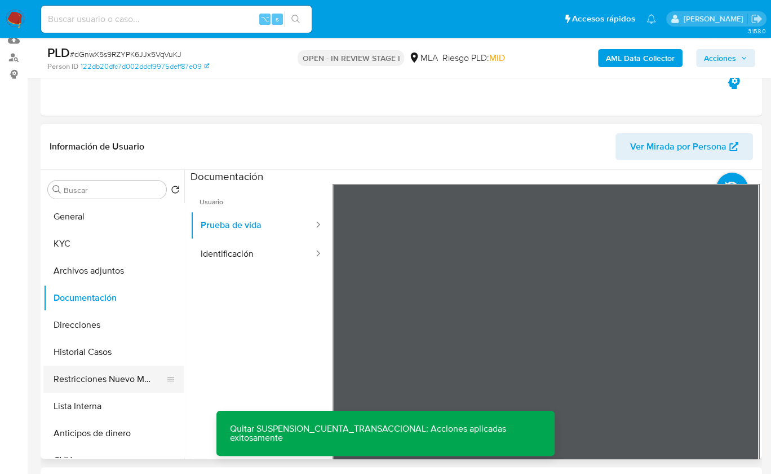
click at [113, 373] on button "Restricciones Nuevo Mundo" at bounding box center [109, 378] width 132 height 27
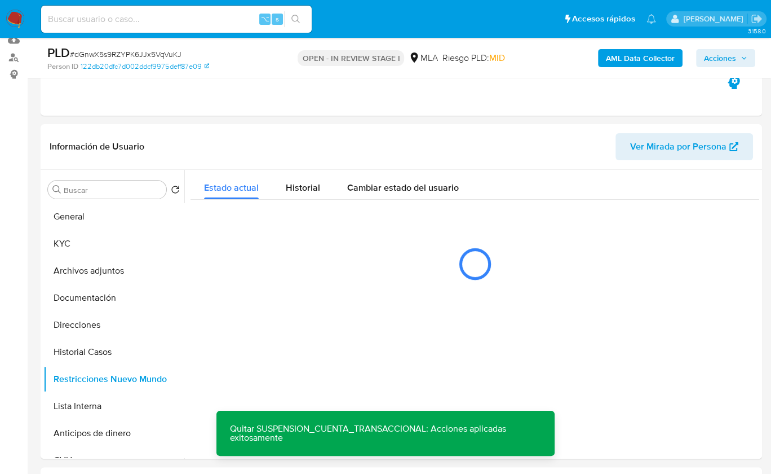
click at [627, 59] on b "AML Data Collector" at bounding box center [640, 58] width 69 height 18
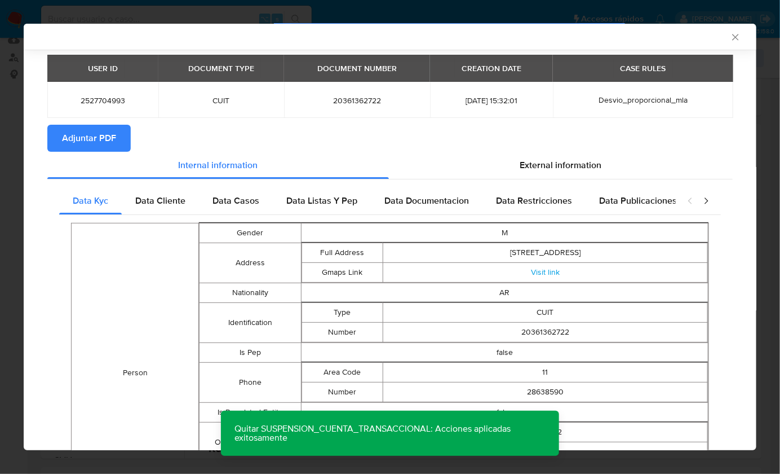
scroll to position [0, 0]
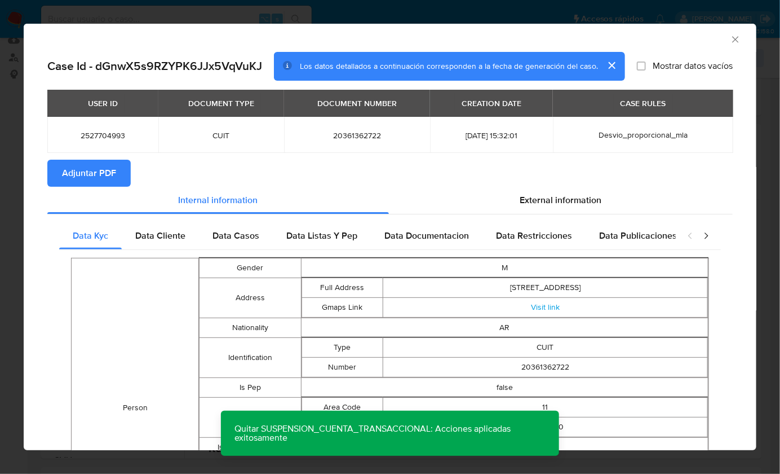
click at [105, 166] on span "Adjuntar PDF" at bounding box center [89, 173] width 54 height 25
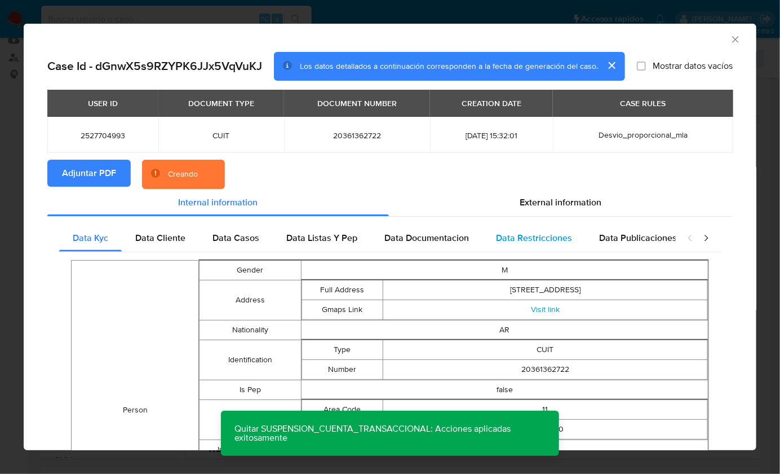
click at [565, 231] on span "Data Restricciones" at bounding box center [534, 237] width 76 height 13
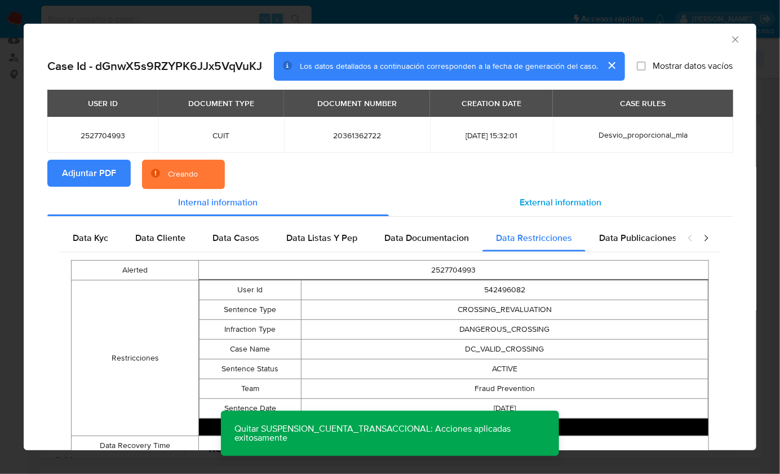
click at [573, 200] on span "External information" at bounding box center [561, 202] width 82 height 13
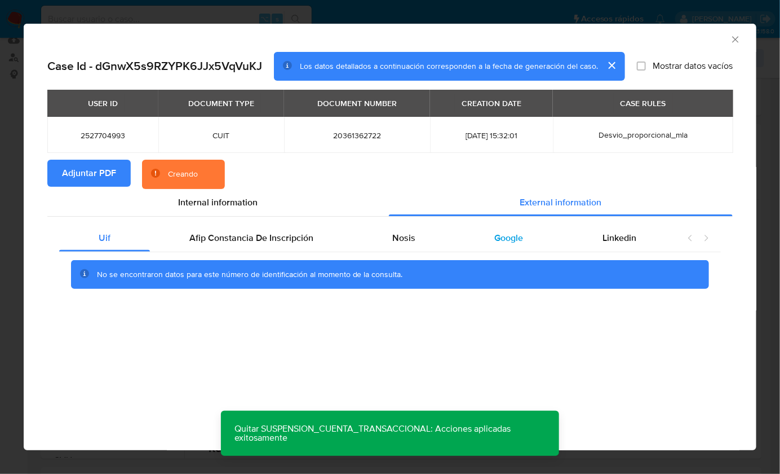
click at [497, 239] on span "Google" at bounding box center [509, 237] width 29 height 13
click at [207, 245] on div "Afip Constancia De Inscripción" at bounding box center [251, 237] width 203 height 27
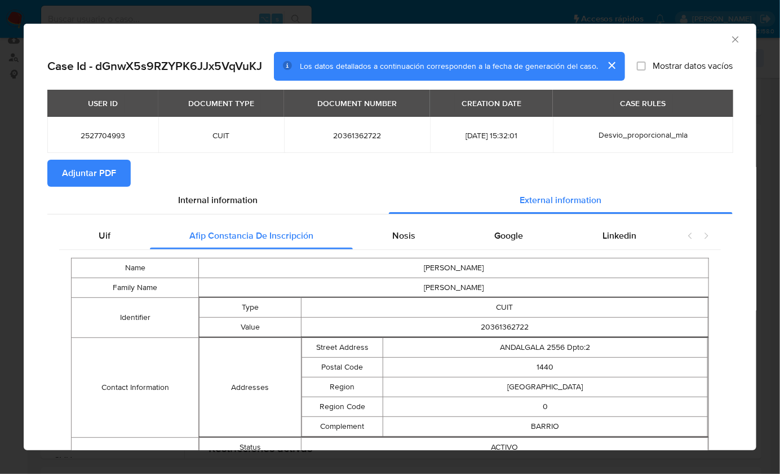
click at [731, 40] on icon "Cerrar ventana" at bounding box center [735, 39] width 11 height 11
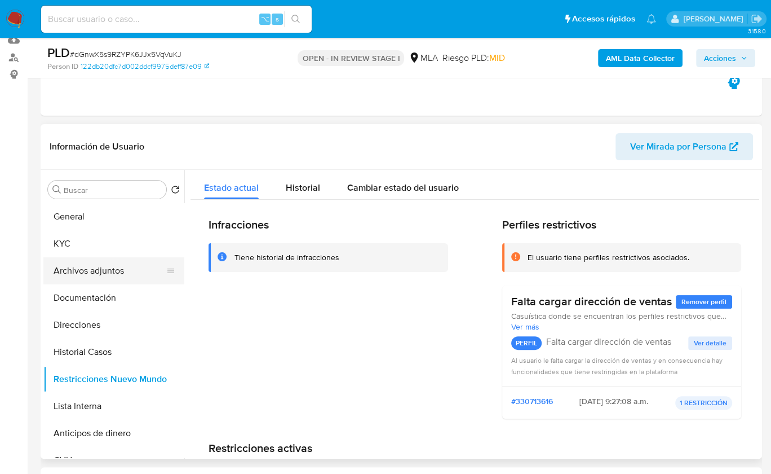
click at [100, 275] on button "Archivos adjuntos" at bounding box center [109, 270] width 132 height 27
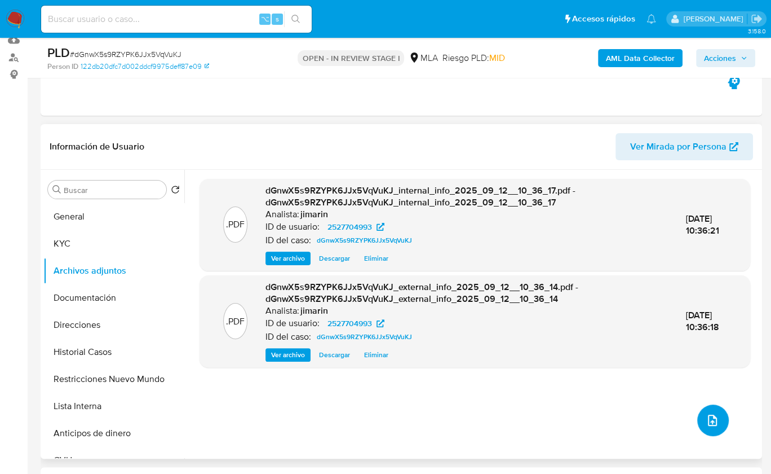
click at [709, 426] on button "upload-file" at bounding box center [713, 420] width 32 height 32
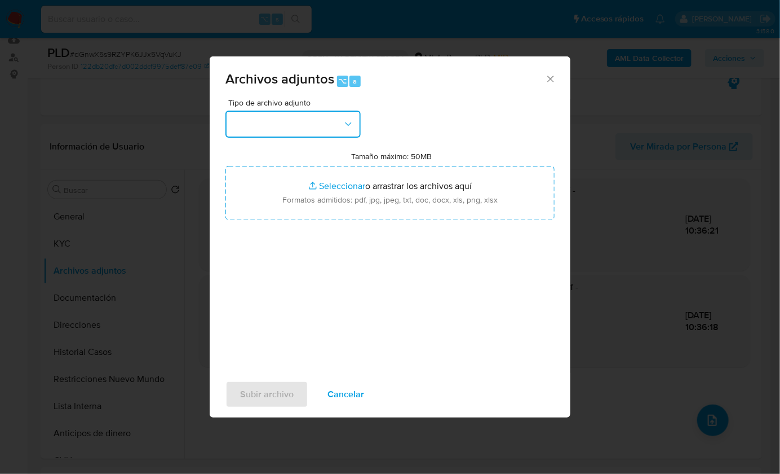
click at [321, 123] on button "button" at bounding box center [293, 124] width 135 height 27
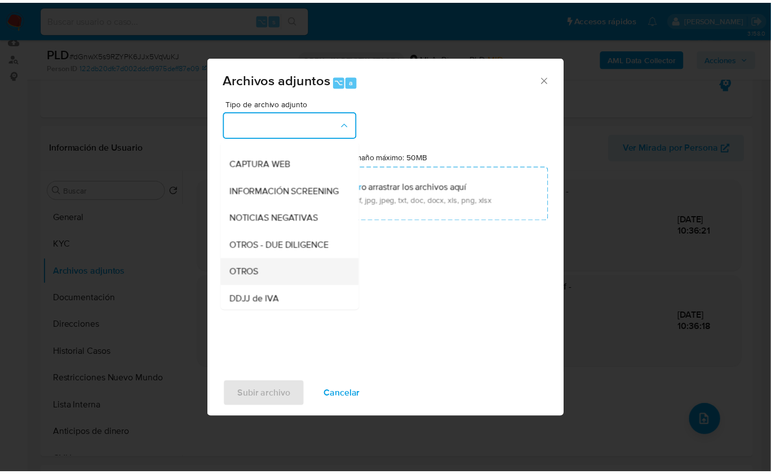
scroll to position [103, 0]
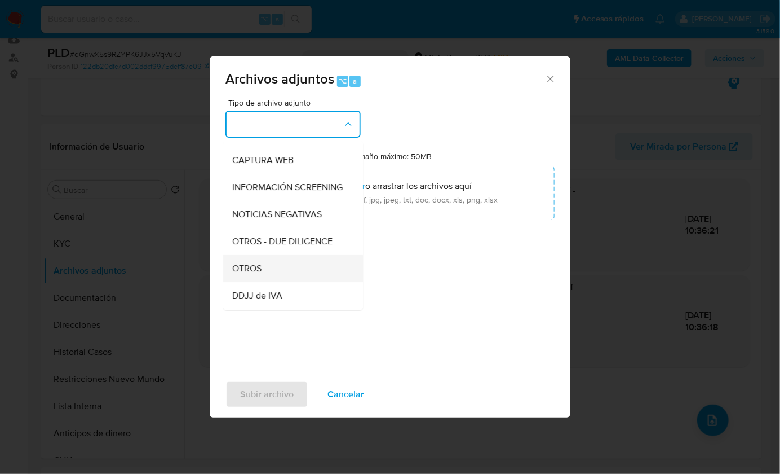
click at [266, 275] on div "OTROS" at bounding box center [289, 267] width 115 height 27
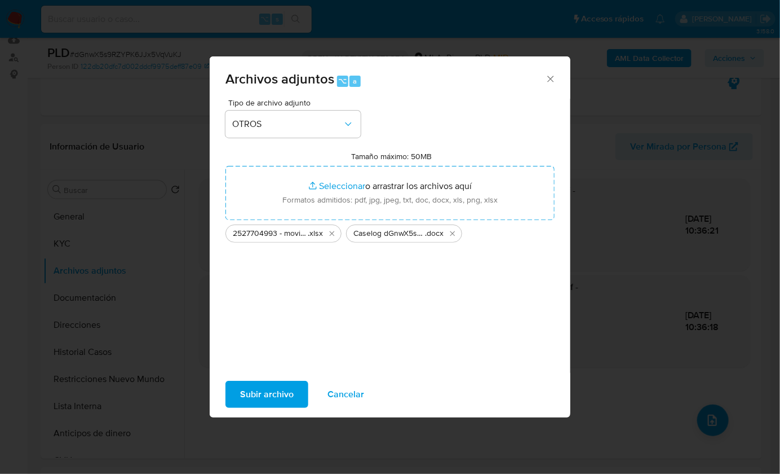
click at [277, 391] on span "Subir archivo" at bounding box center [267, 394] width 54 height 25
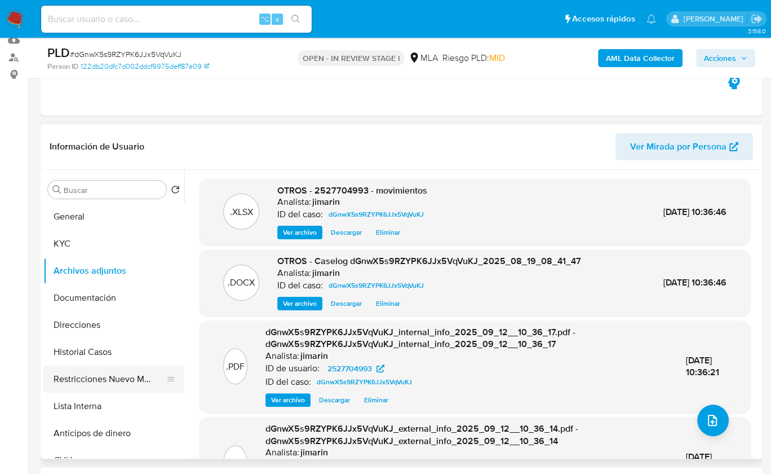
click at [137, 381] on button "Restricciones Nuevo Mundo" at bounding box center [109, 378] width 132 height 27
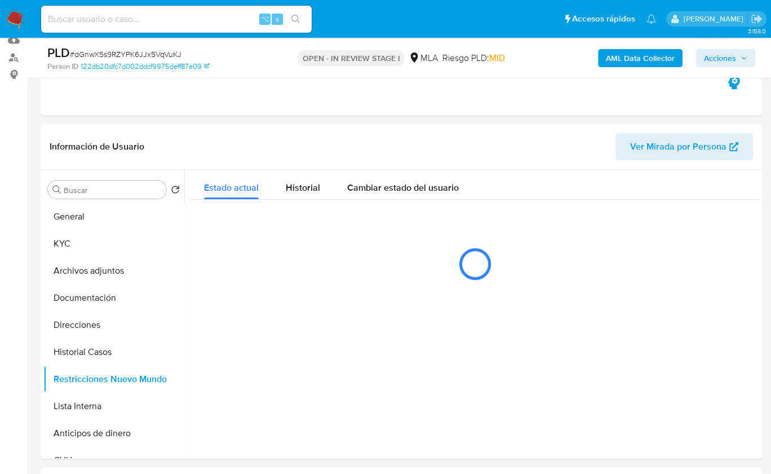
click at [719, 55] on span "Acciones" at bounding box center [720, 58] width 32 height 18
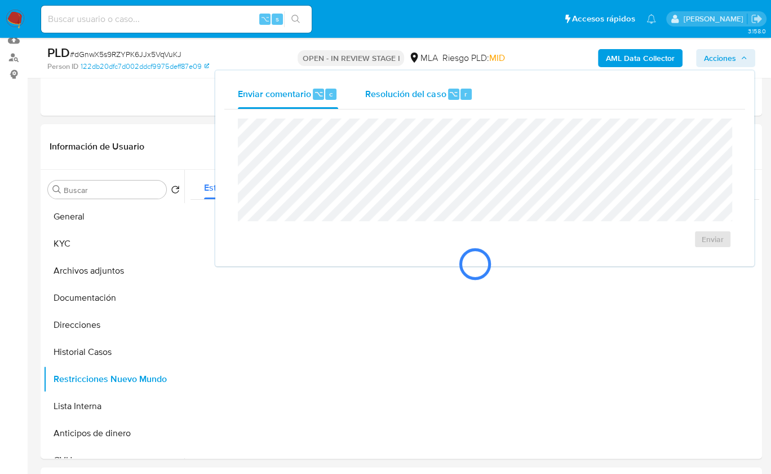
click at [458, 107] on div "Resolución del caso ⌥ r" at bounding box center [419, 94] width 108 height 29
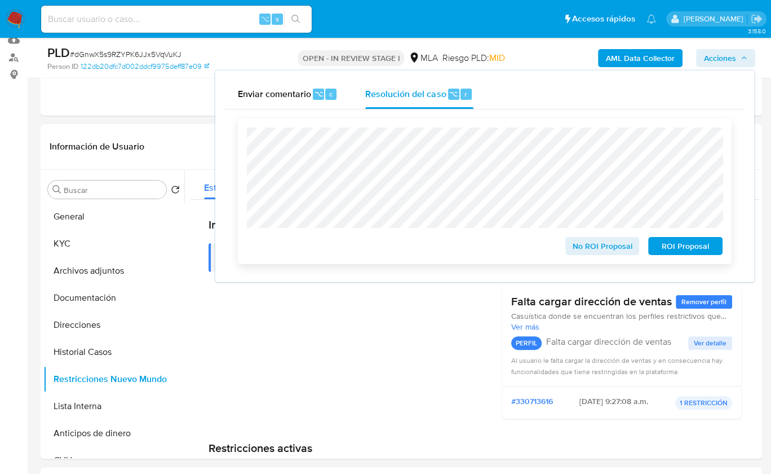
click at [601, 248] on span "No ROI Proposal" at bounding box center [602, 246] width 59 height 16
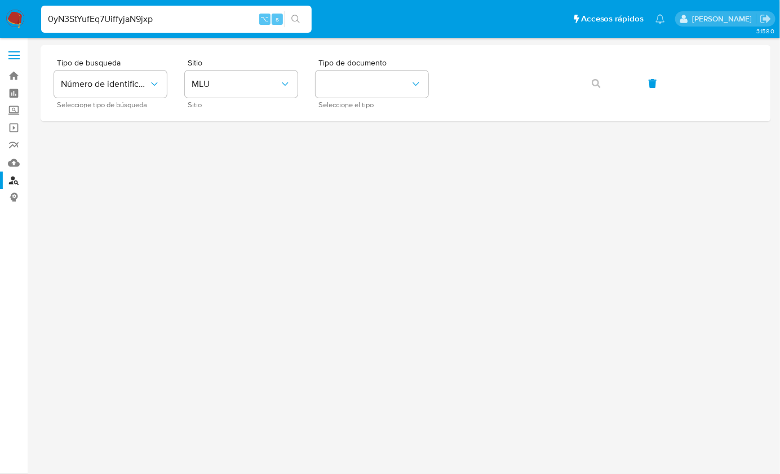
type input "0yN3StYufEq7UiffyjaN9jxp"
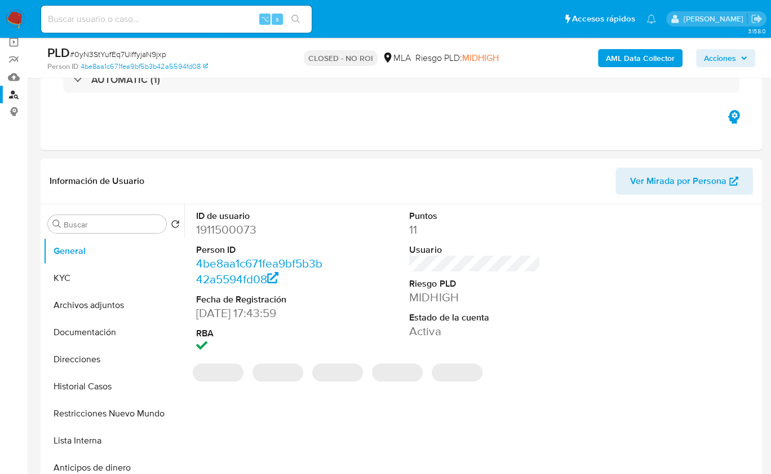
scroll to position [89, 0]
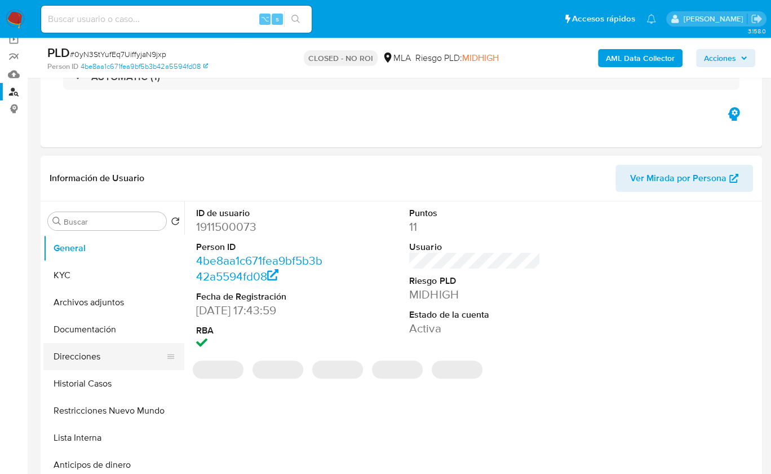
select select "10"
click at [110, 408] on button "Restricciones Nuevo Mundo" at bounding box center [109, 410] width 132 height 27
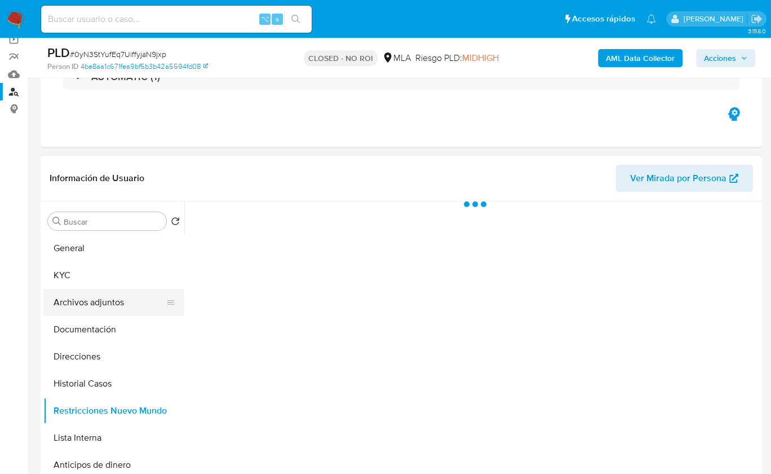
click at [119, 304] on button "Archivos adjuntos" at bounding box center [109, 302] width 132 height 27
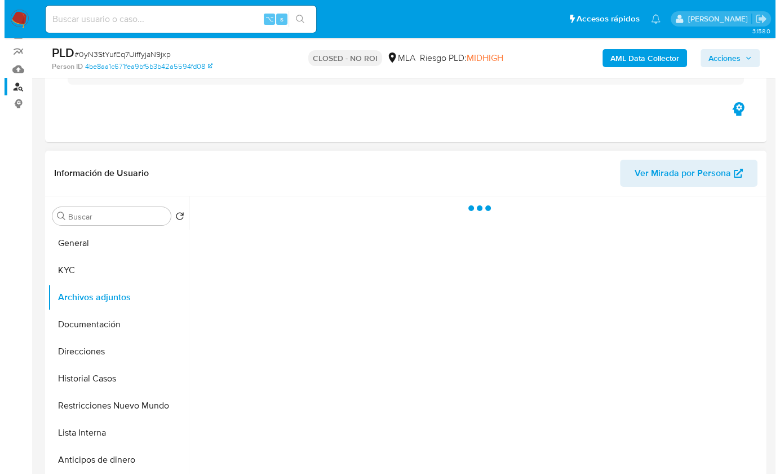
scroll to position [151, 0]
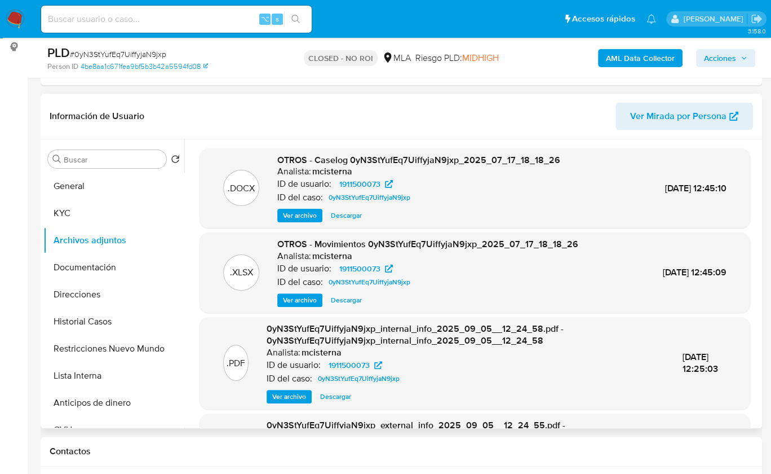
click at [310, 217] on span "Ver archivo" at bounding box center [300, 215] width 34 height 11
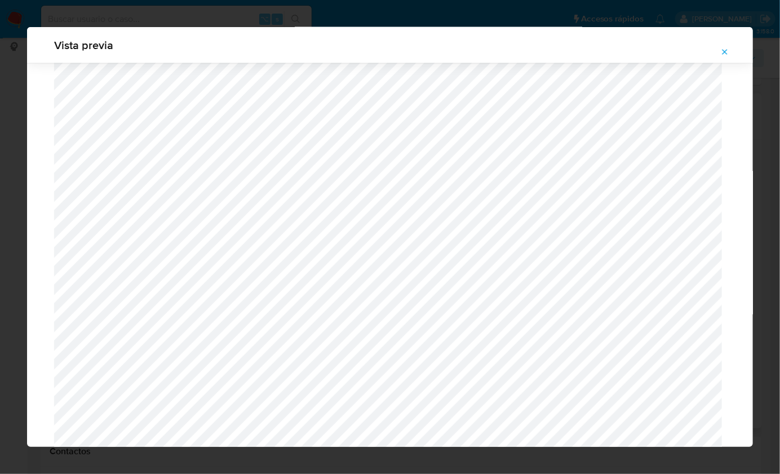
scroll to position [674, 0]
click at [735, 55] on button "Attachment preview" at bounding box center [725, 52] width 25 height 18
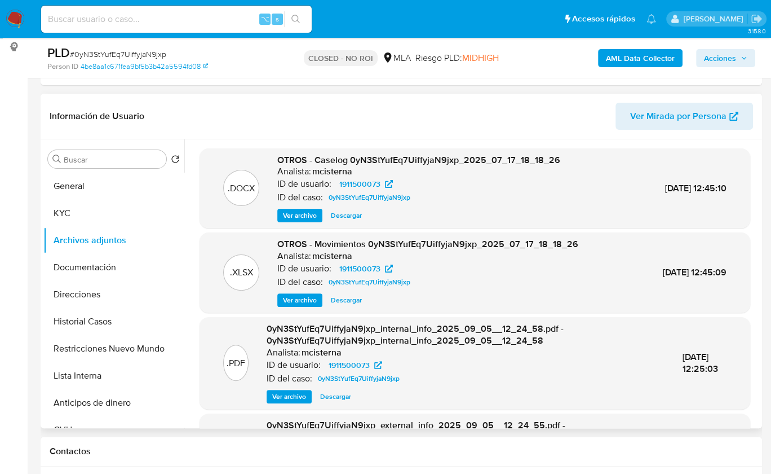
click at [295, 301] on span "Ver archivo" at bounding box center [300, 299] width 34 height 11
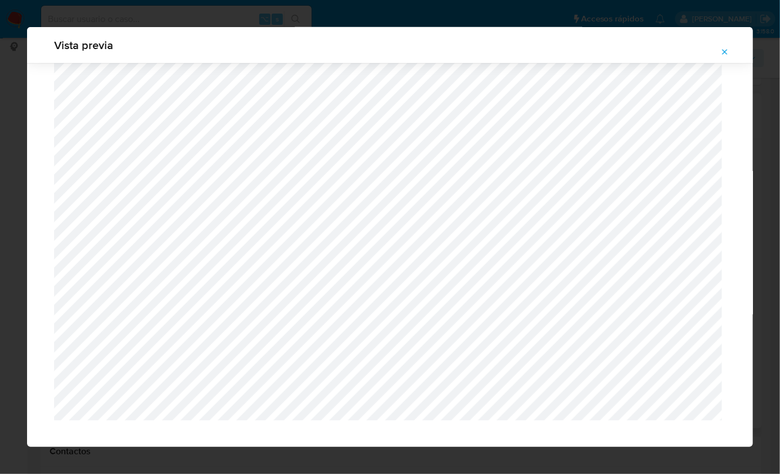
scroll to position [0, 352]
click at [732, 54] on button "Attachment preview" at bounding box center [725, 52] width 25 height 18
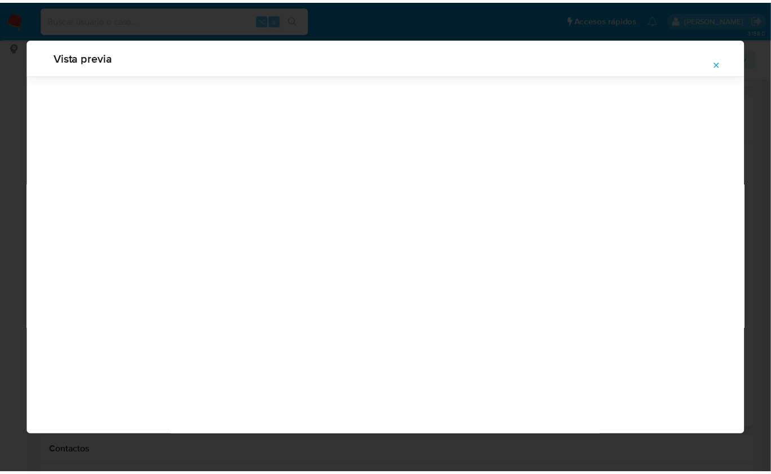
scroll to position [0, 0]
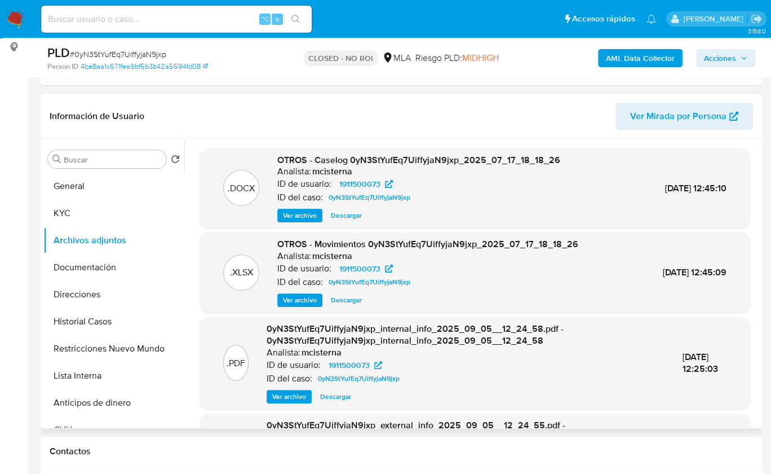
click at [350, 300] on span "Descargar" at bounding box center [346, 299] width 31 height 11
click at [81, 205] on button "KYC" at bounding box center [109, 213] width 132 height 27
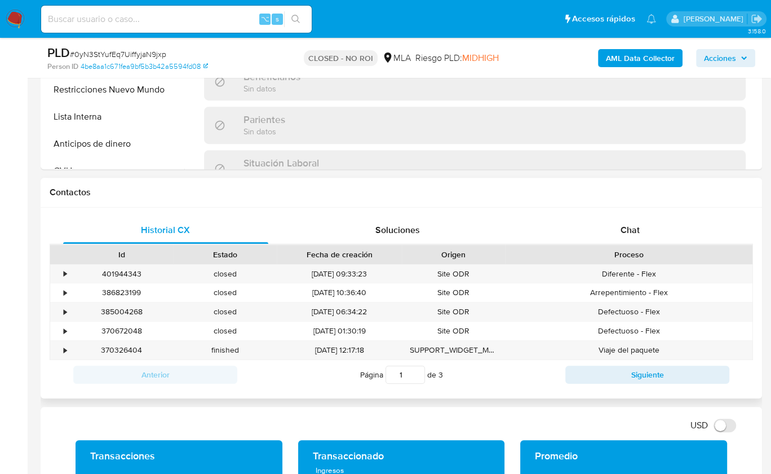
scroll to position [276, 0]
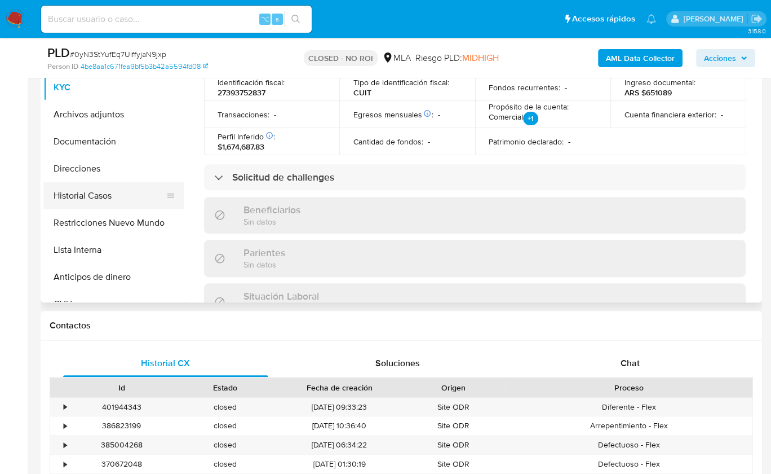
click at [116, 198] on button "Historial Casos" at bounding box center [109, 195] width 132 height 27
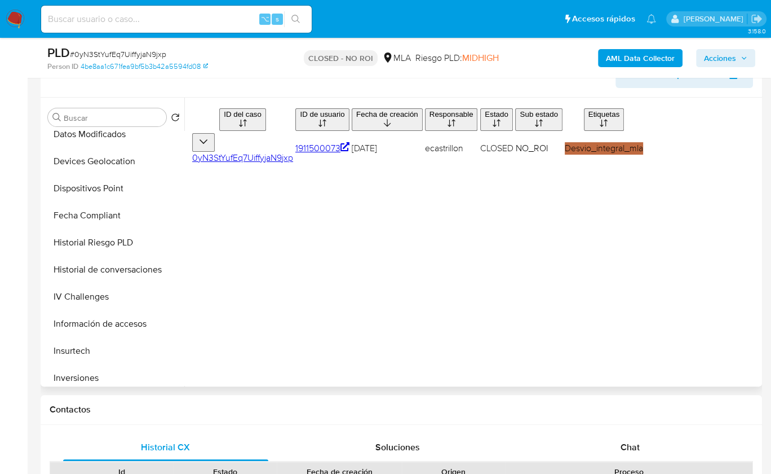
scroll to position [370, 0]
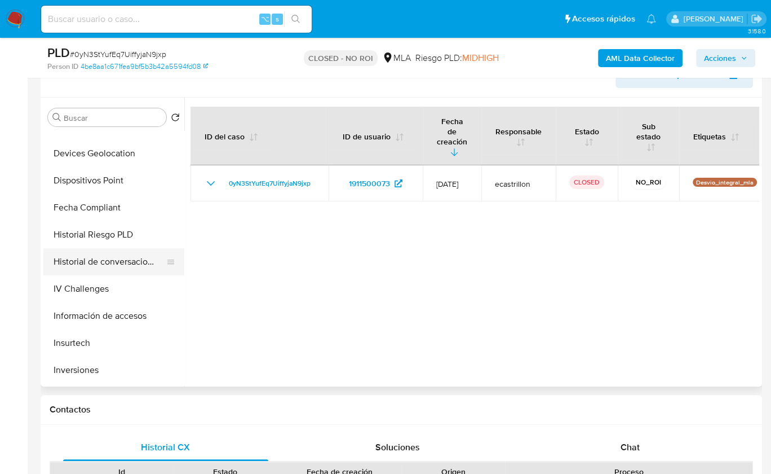
click at [103, 260] on button "Historial de conversaciones" at bounding box center [109, 261] width 132 height 27
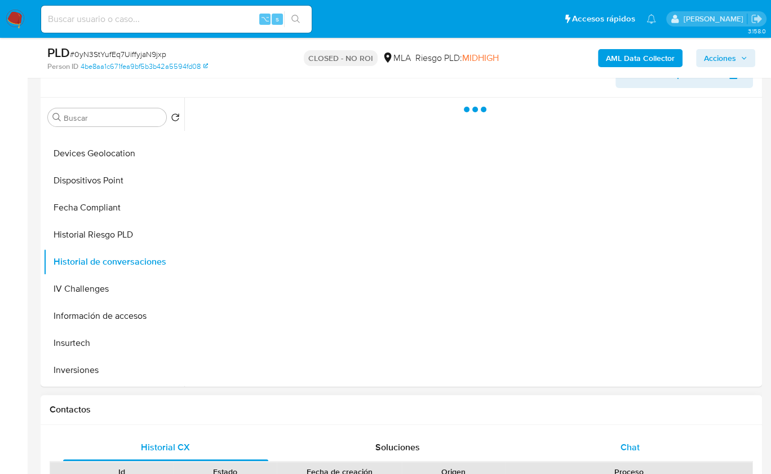
click at [633, 449] on span "Chat" at bounding box center [630, 446] width 19 height 13
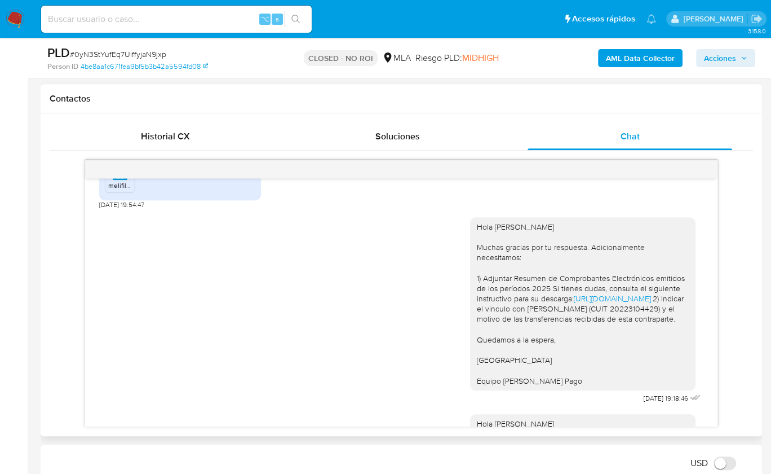
scroll to position [1019, 0]
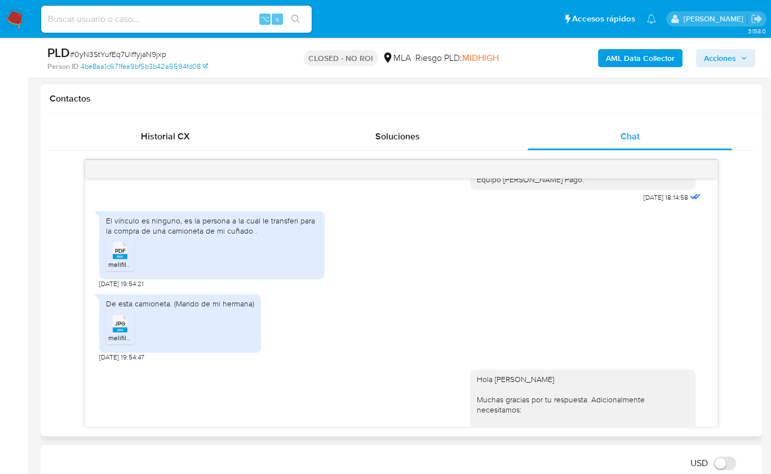
click at [126, 259] on rect at bounding box center [120, 256] width 15 height 5
click at [118, 327] on span "JPG" at bounding box center [120, 323] width 10 height 7
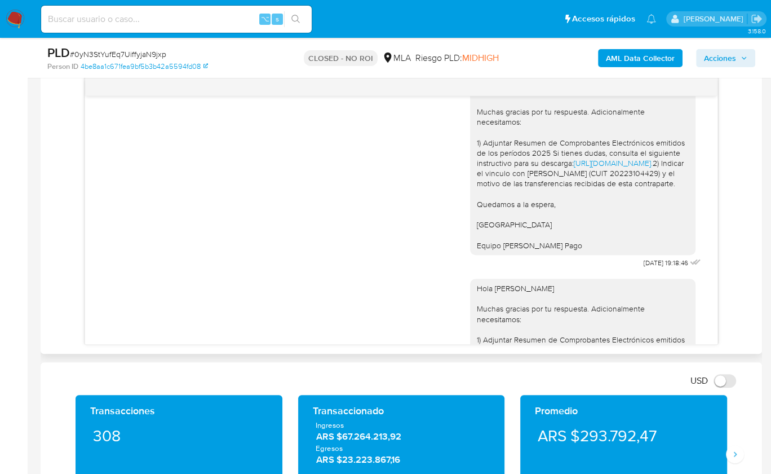
scroll to position [1070, 0]
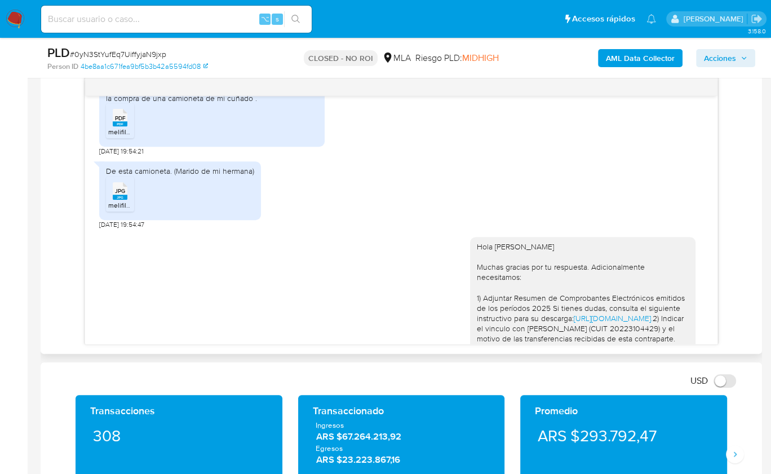
click at [249, 103] on div "El vínculo es ninguno, es la persona a la cual le transferi para la compra de u…" at bounding box center [212, 93] width 212 height 20
click at [285, 142] on ul "PDF PDF melifile6437025647679827685.pdf" at bounding box center [212, 122] width 212 height 39
click at [395, 288] on div "Hola Reina Diana Stofler Muchas gracias por tu respuesta. Adicionalmente necesi…" at bounding box center [401, 327] width 604 height 197
click at [736, 237] on div "17/07/2025 19:48:46 La utilizo para mi trabajo de tarotista, realizo horóscopos…" at bounding box center [402, 210] width 704 height 267
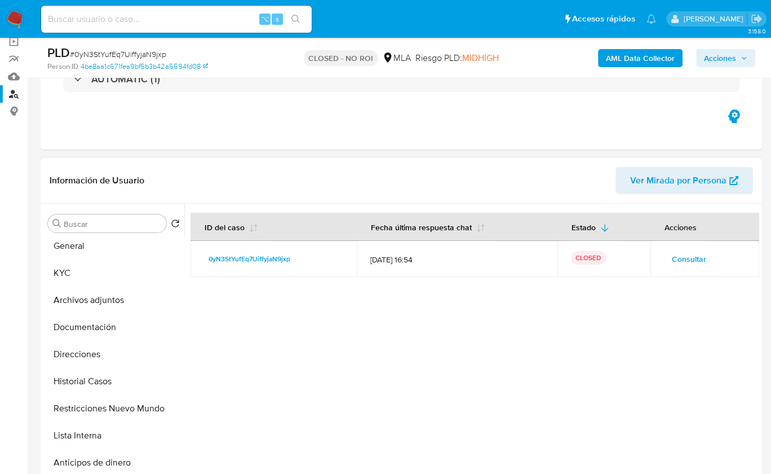
scroll to position [0, 0]
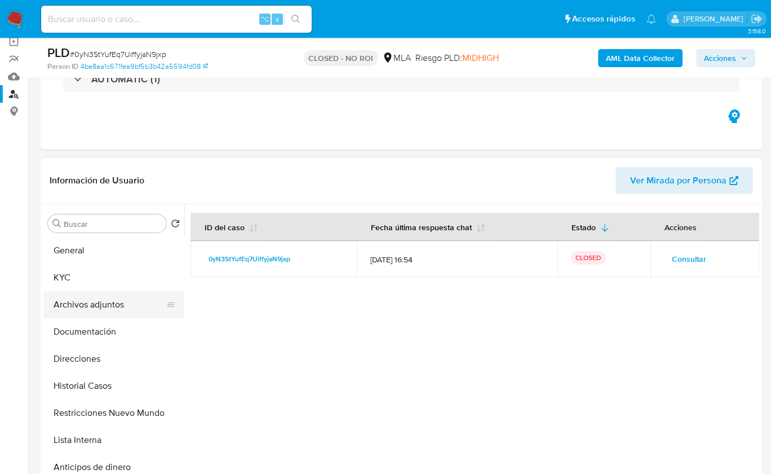
click at [96, 304] on button "Archivos adjuntos" at bounding box center [109, 304] width 132 height 27
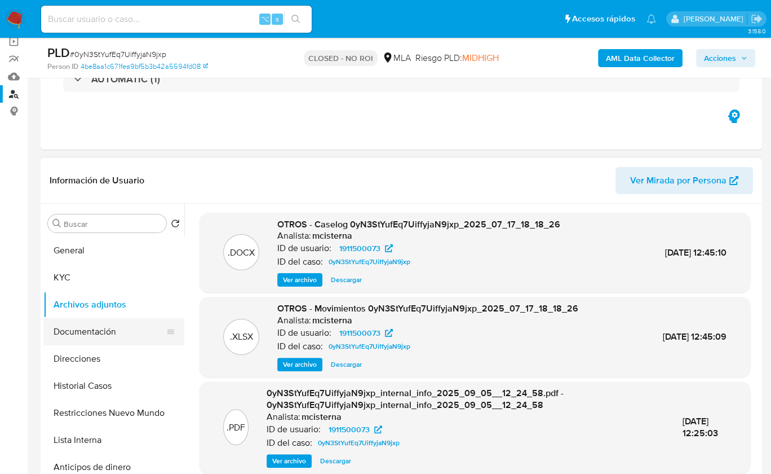
click at [105, 329] on button "Documentación" at bounding box center [109, 331] width 132 height 27
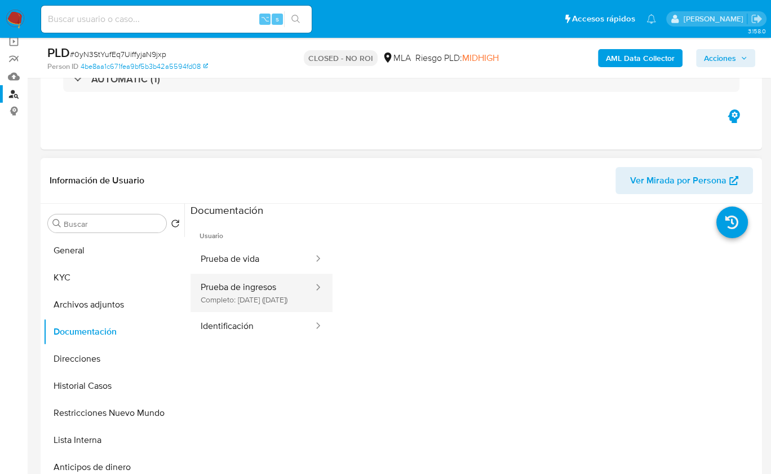
click at [266, 289] on button "Prueba de ingresos Completo: 26/04/2025 (hace 5 meses)" at bounding box center [253, 292] width 124 height 38
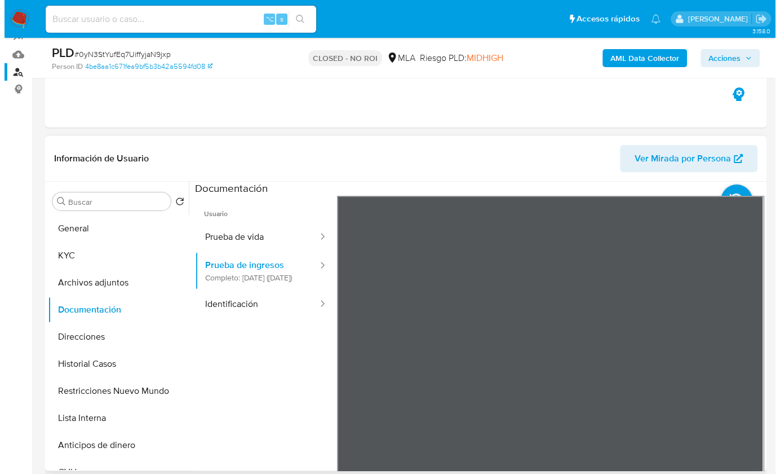
scroll to position [171, 0]
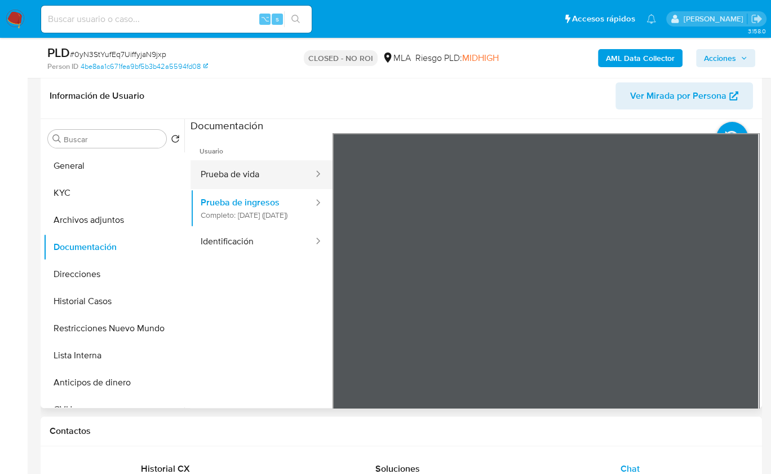
click at [250, 178] on button "Prueba de vida" at bounding box center [253, 174] width 124 height 29
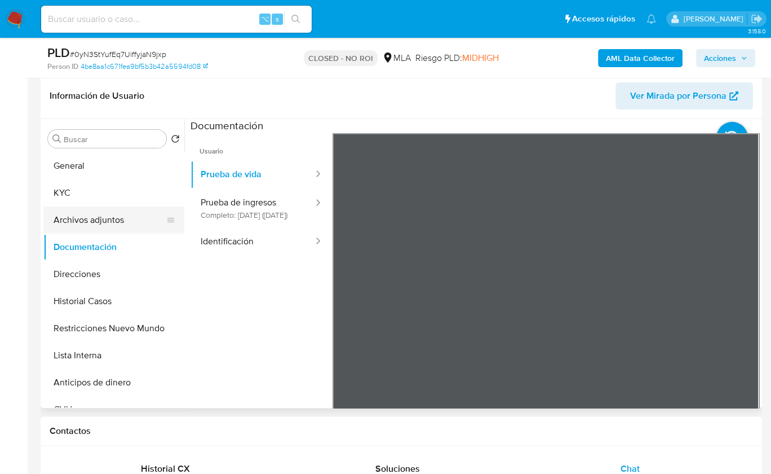
click at [102, 218] on button "Archivos adjuntos" at bounding box center [109, 219] width 132 height 27
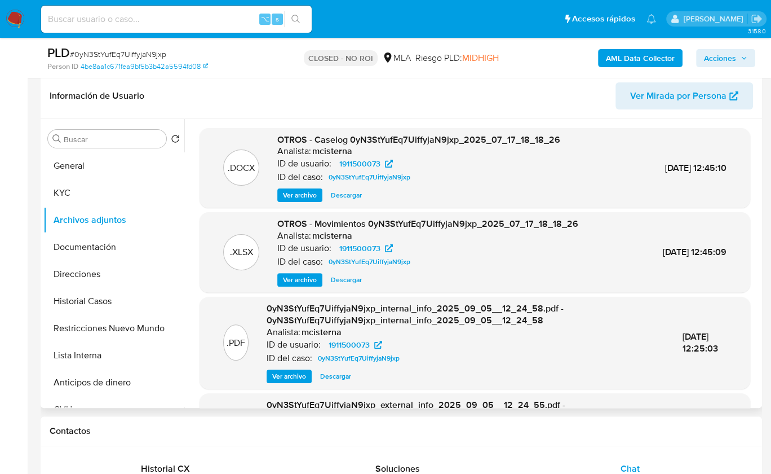
click at [300, 194] on span "Ver archivo" at bounding box center [300, 194] width 34 height 11
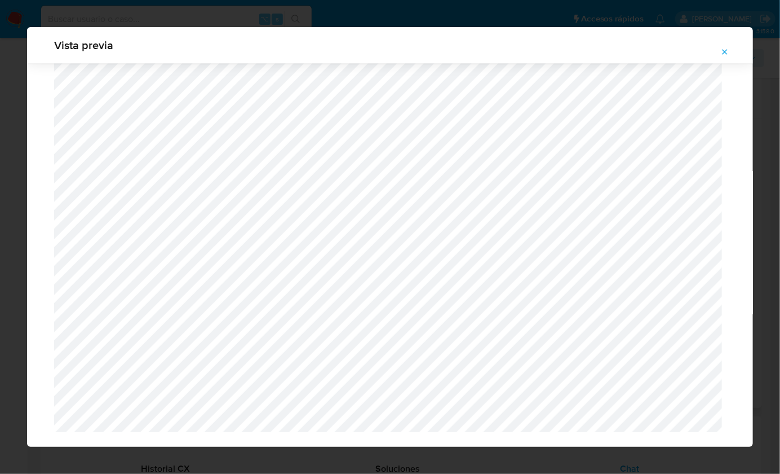
scroll to position [982, 0]
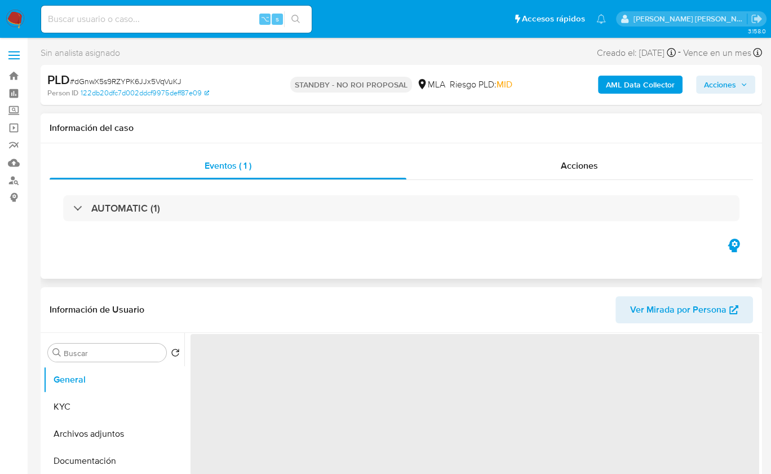
select select "10"
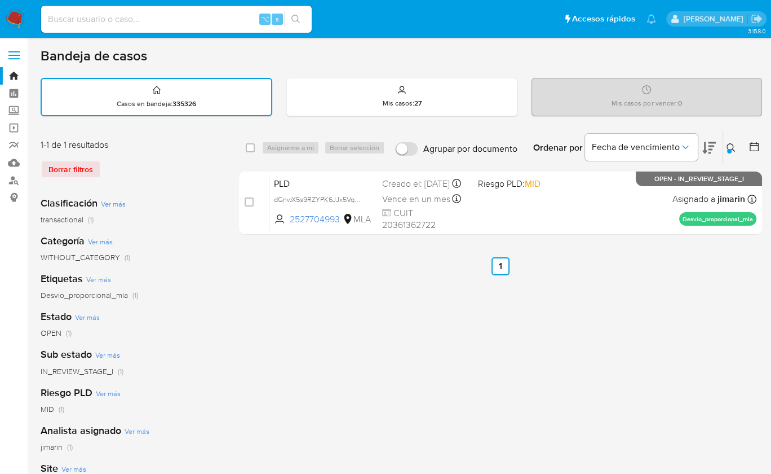
click at [729, 144] on icon at bounding box center [731, 147] width 9 height 9
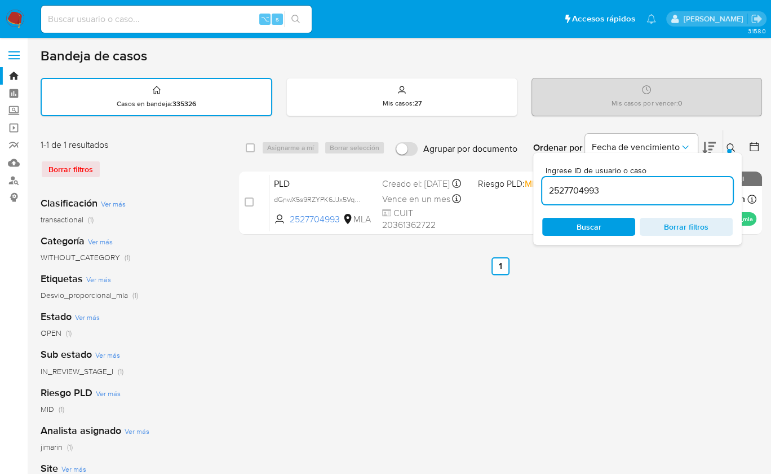
click at [664, 198] on div "2527704993" at bounding box center [637, 190] width 191 height 27
click at [663, 198] on div "2527704993" at bounding box center [637, 190] width 191 height 27
click at [663, 193] on input "2527704993" at bounding box center [637, 190] width 191 height 15
click at [656, 192] on input "2527704993" at bounding box center [637, 190] width 191 height 15
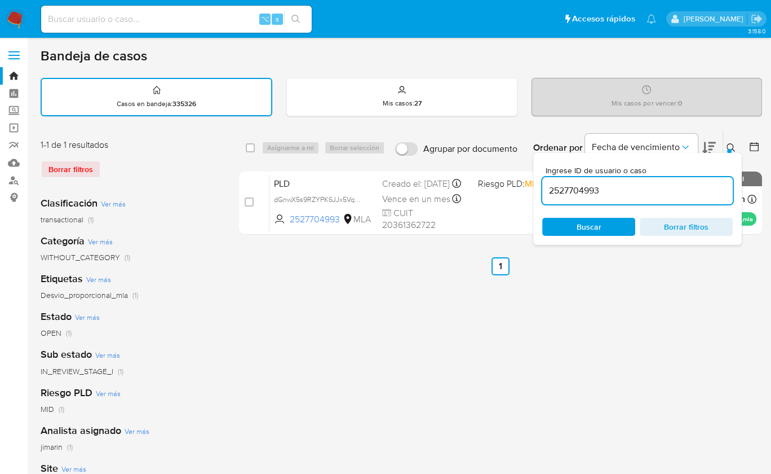
paste input "55646125"
type input "556461253"
click at [734, 145] on icon at bounding box center [731, 147] width 9 height 9
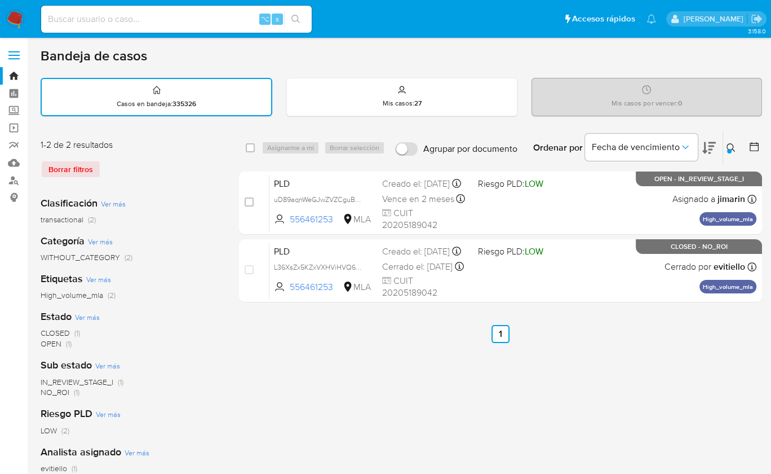
click at [730, 145] on icon at bounding box center [731, 147] width 9 height 9
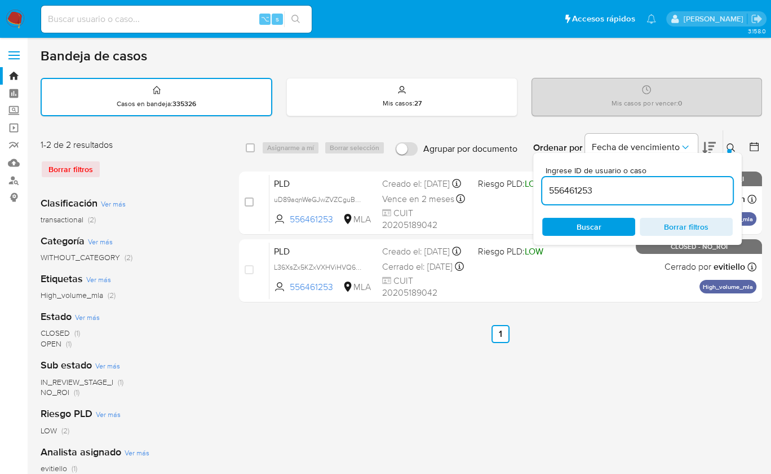
click at [671, 188] on input "556461253" at bounding box center [637, 190] width 191 height 15
click at [729, 150] on div at bounding box center [729, 151] width 5 height 5
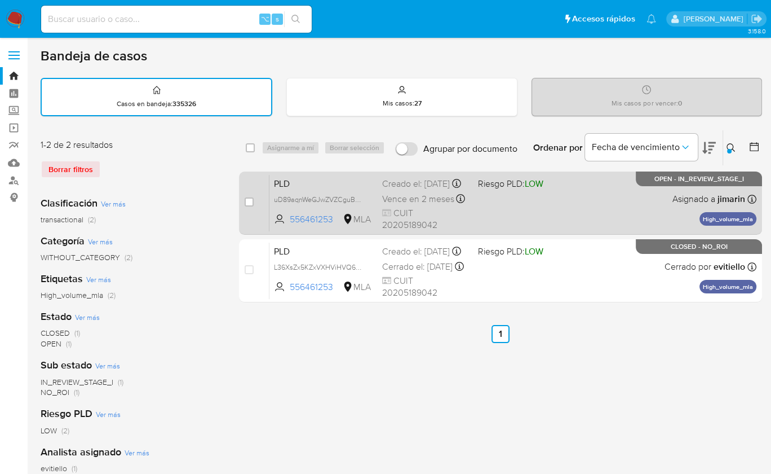
click at [560, 206] on div "PLD uD89aqnWeGJwZVZCguBOLUhd 556461253 MLA Riesgo PLD: LOW Creado el: [DATE] Cr…" at bounding box center [513, 202] width 487 height 57
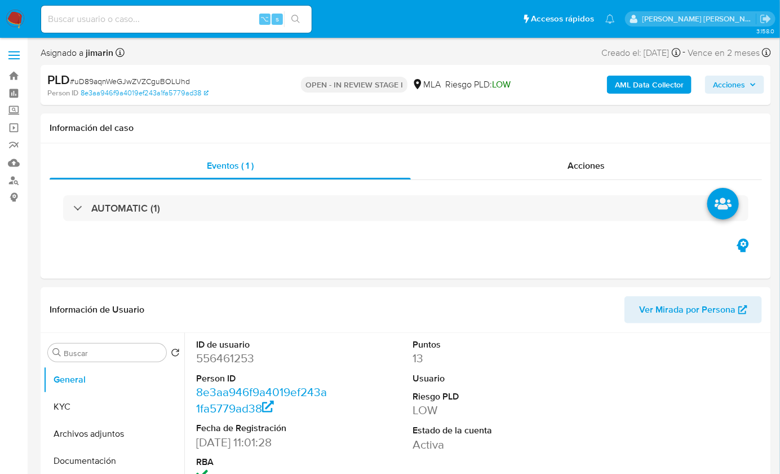
select select "10"
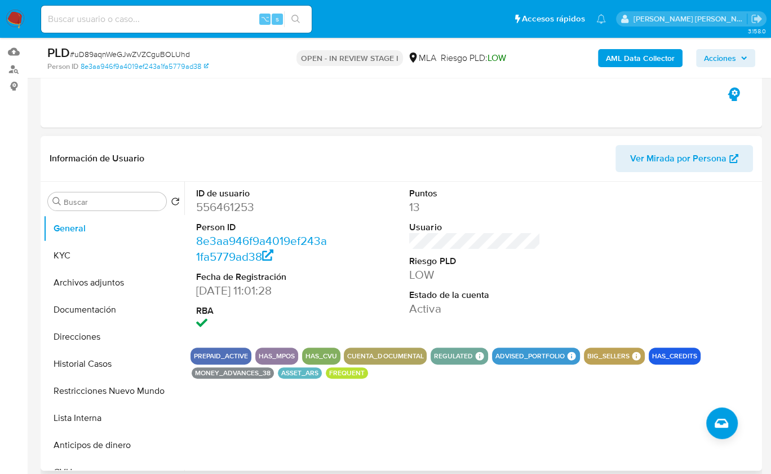
scroll to position [184, 0]
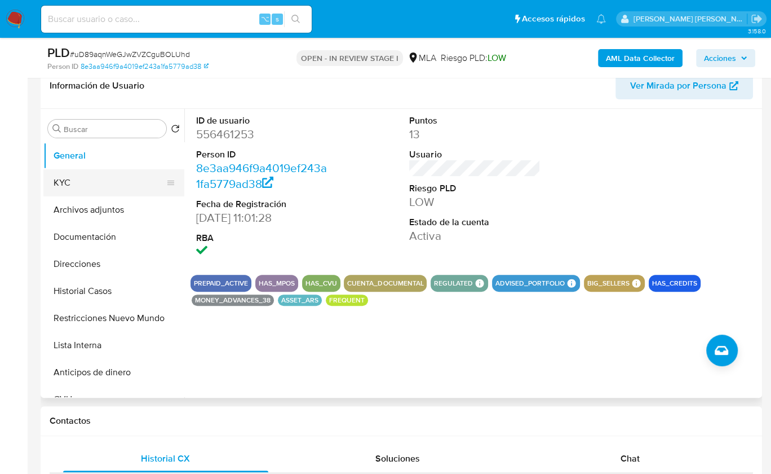
click at [85, 183] on button "KYC" at bounding box center [109, 182] width 132 height 27
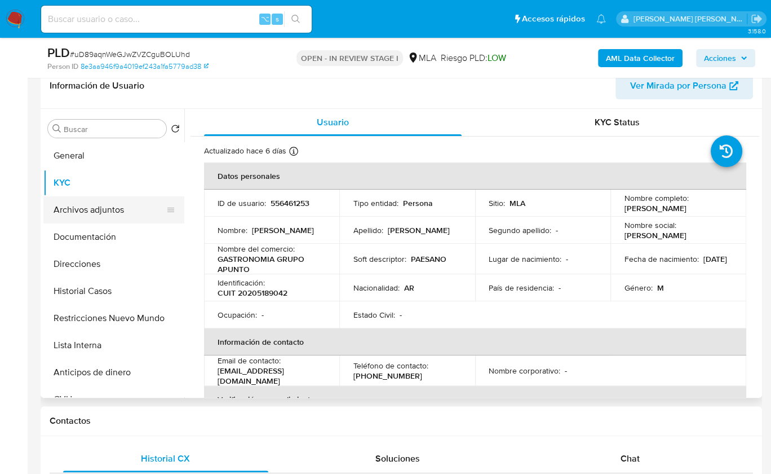
click at [120, 201] on button "Archivos adjuntos" at bounding box center [109, 209] width 132 height 27
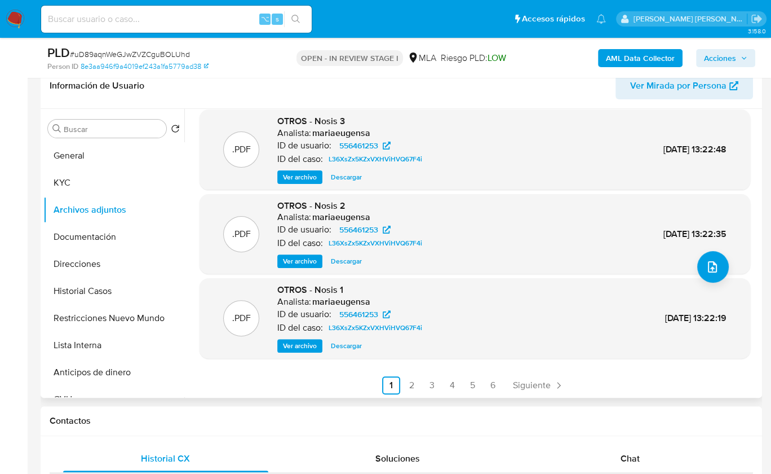
scroll to position [94, 0]
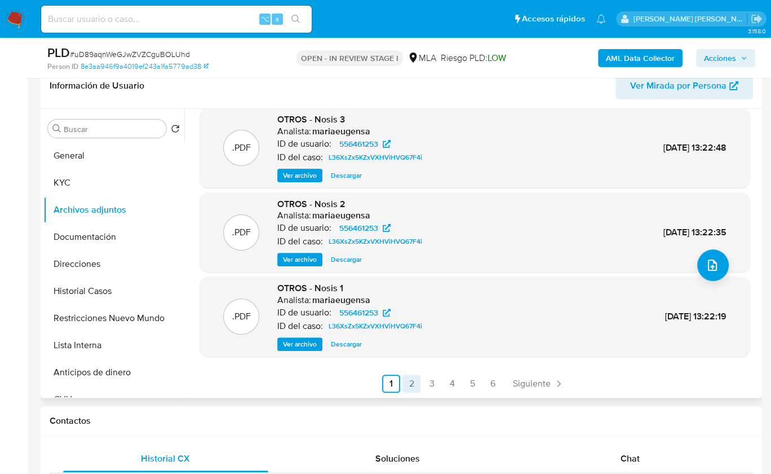
click at [404, 379] on link "2" at bounding box center [412, 383] width 18 height 18
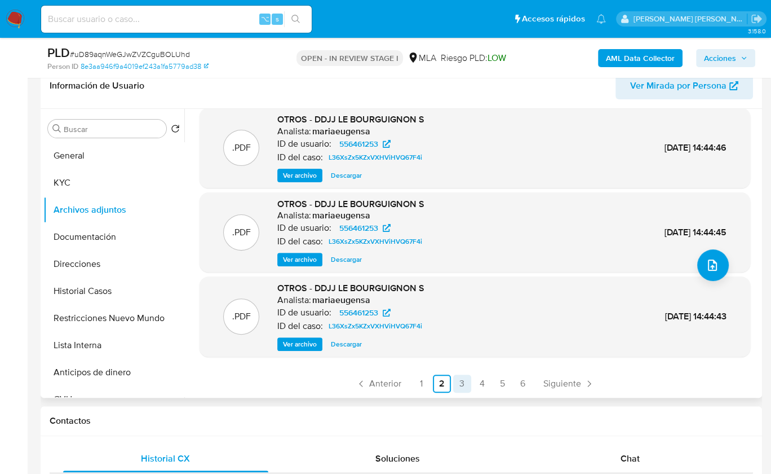
click at [459, 381] on link "3" at bounding box center [462, 383] width 18 height 18
click at [478, 373] on div ".PDF OTROS - DDJJ 4 Analista: mariaeugensa ID de usuario: 556461253 ID del caso…" at bounding box center [475, 208] width 551 height 369
click at [480, 378] on link "4" at bounding box center [483, 383] width 18 height 18
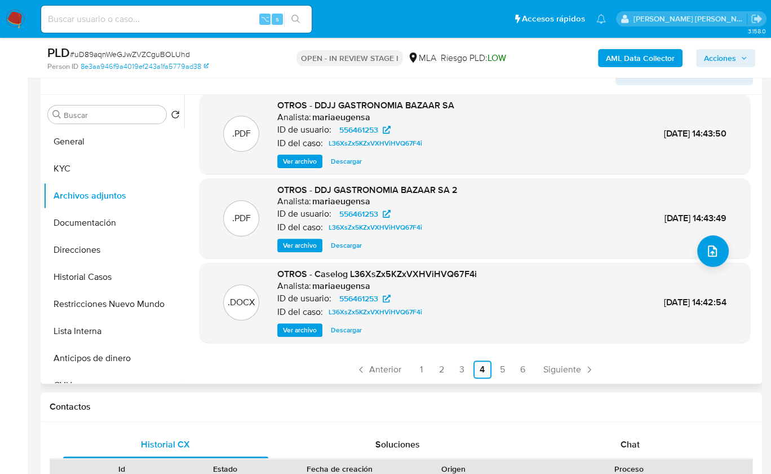
scroll to position [201, 0]
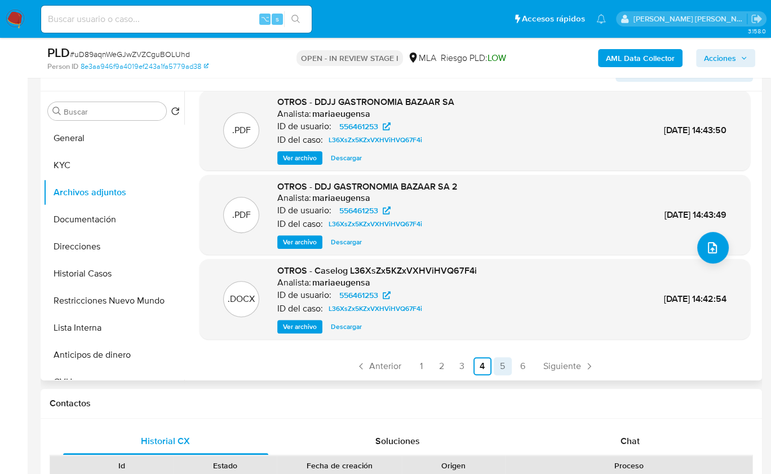
click at [505, 359] on link "5" at bounding box center [503, 366] width 18 height 18
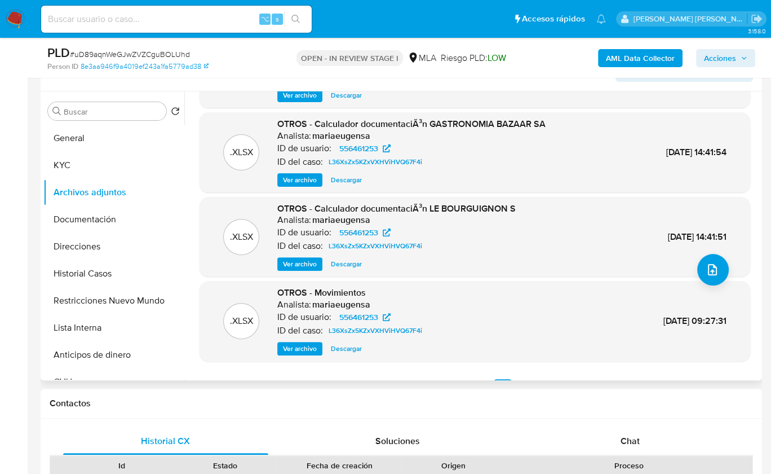
scroll to position [94, 0]
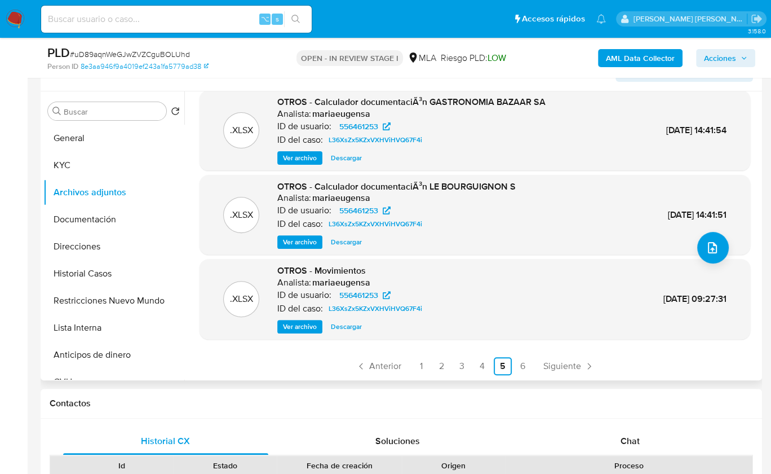
click at [346, 324] on span "Descargar" at bounding box center [346, 326] width 31 height 11
click at [420, 366] on link "1" at bounding box center [422, 366] width 18 height 18
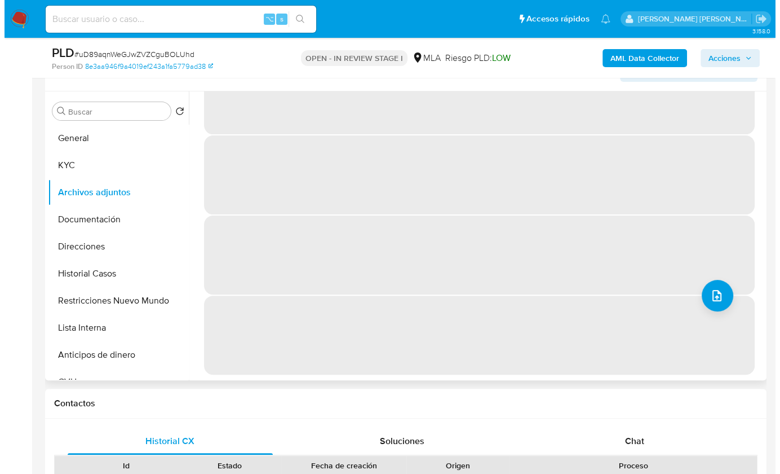
scroll to position [0, 0]
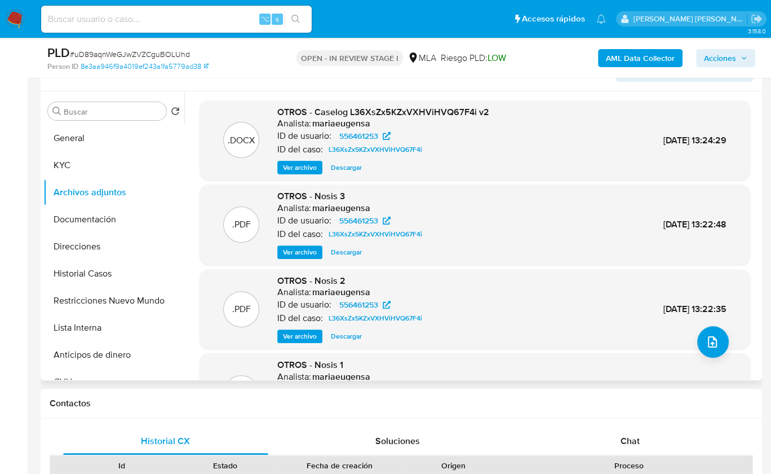
click at [303, 164] on span "Ver archivo" at bounding box center [300, 167] width 34 height 11
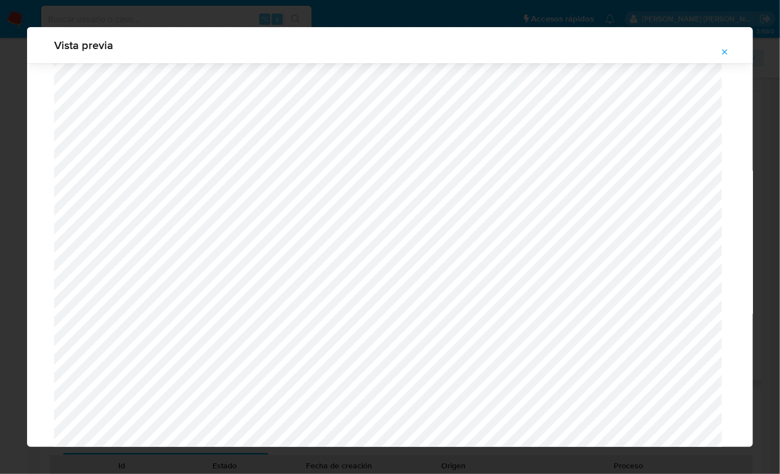
scroll to position [955, 0]
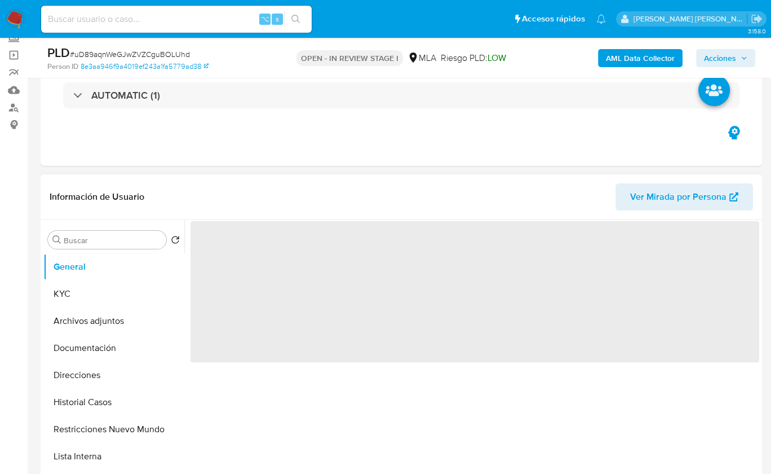
scroll to position [83, 0]
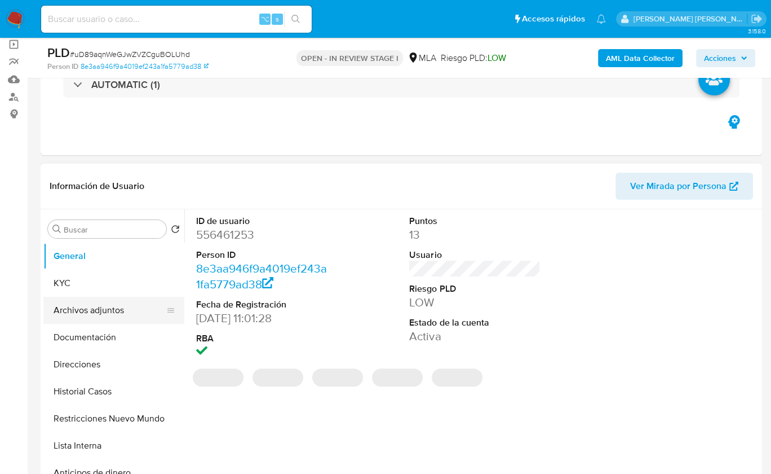
click at [130, 305] on button "Archivos adjuntos" at bounding box center [109, 310] width 132 height 27
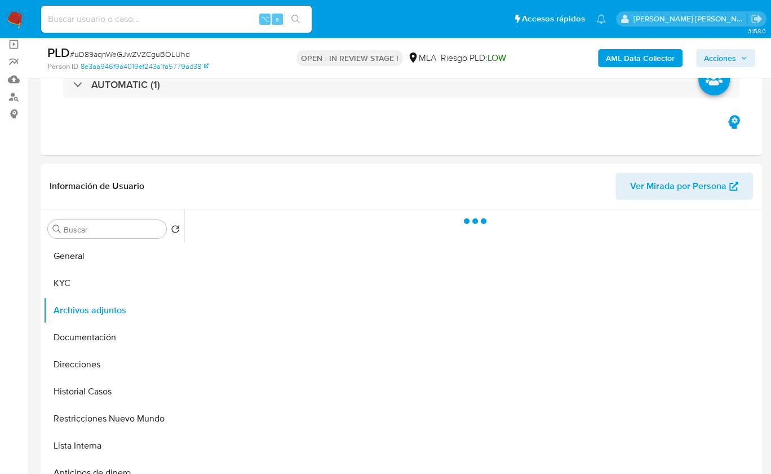
select select "10"
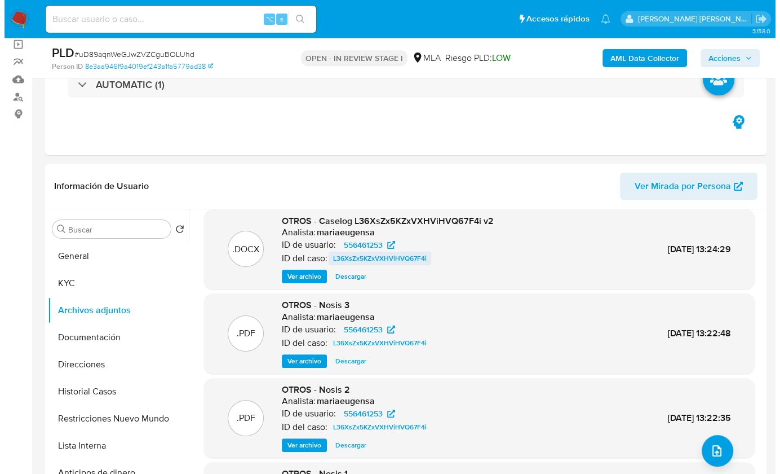
scroll to position [0, 0]
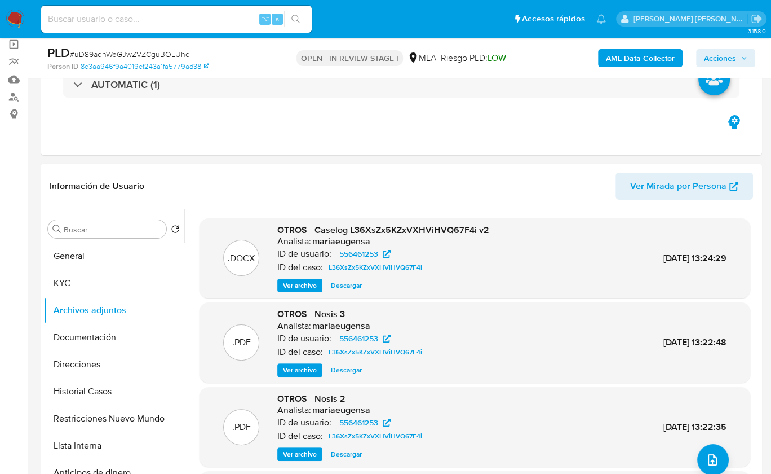
click at [312, 285] on span "Ver archivo" at bounding box center [300, 285] width 34 height 11
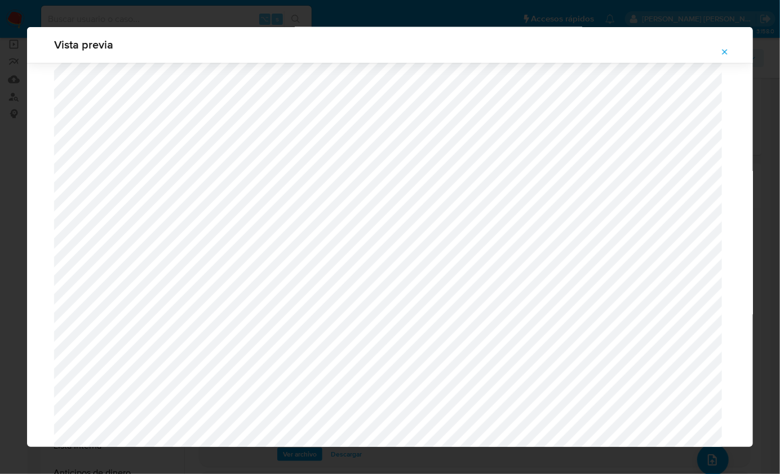
scroll to position [869, 0]
click at [182, 8] on div "Vista previa" at bounding box center [390, 237] width 780 height 474
click at [729, 51] on icon "Attachment preview" at bounding box center [725, 51] width 9 height 9
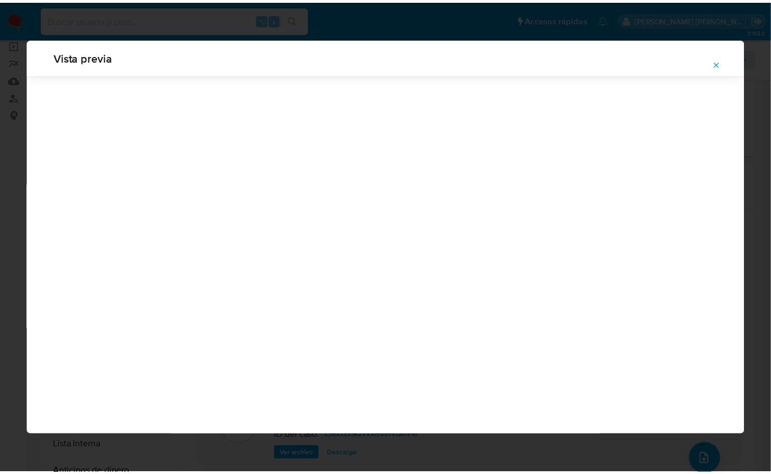
scroll to position [0, 0]
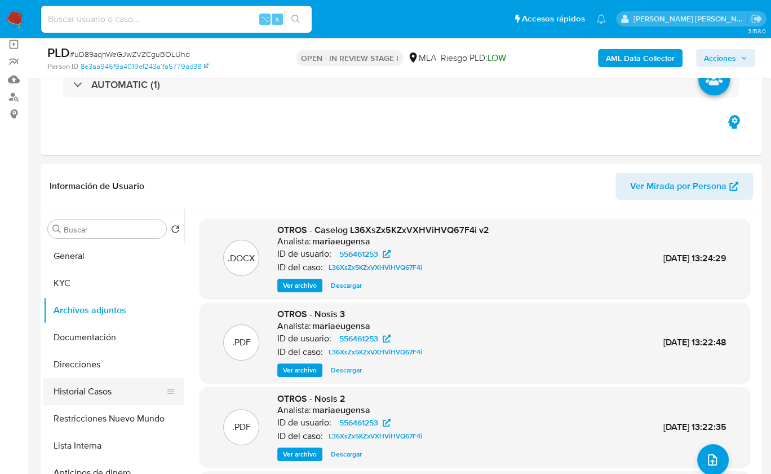
click at [101, 381] on button "Historial Casos" at bounding box center [109, 391] width 132 height 27
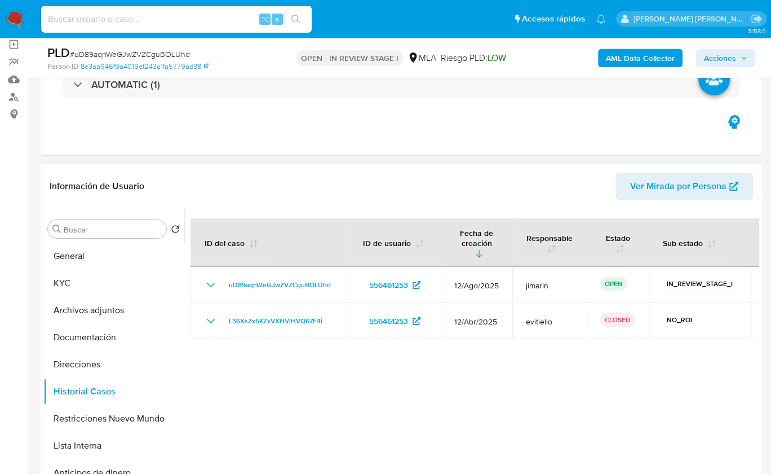
click at [579, 342] on div at bounding box center [471, 353] width 575 height 289
click at [105, 316] on button "Archivos adjuntos" at bounding box center [109, 310] width 132 height 27
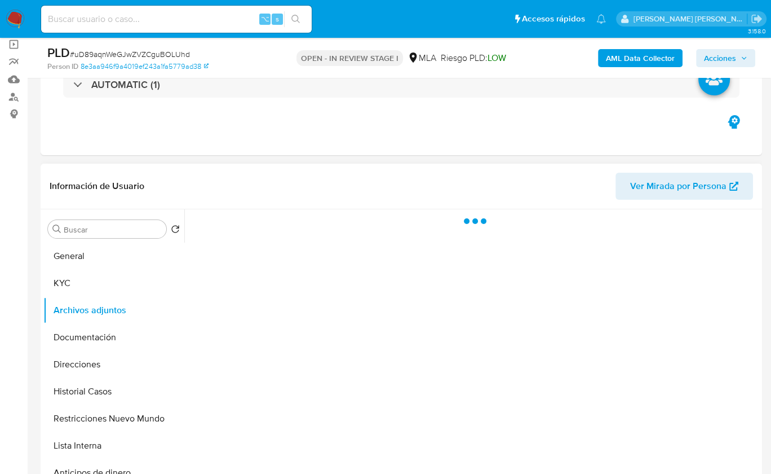
click at [402, 192] on header "Información de Usuario Ver Mirada por Persona" at bounding box center [402, 186] width 704 height 27
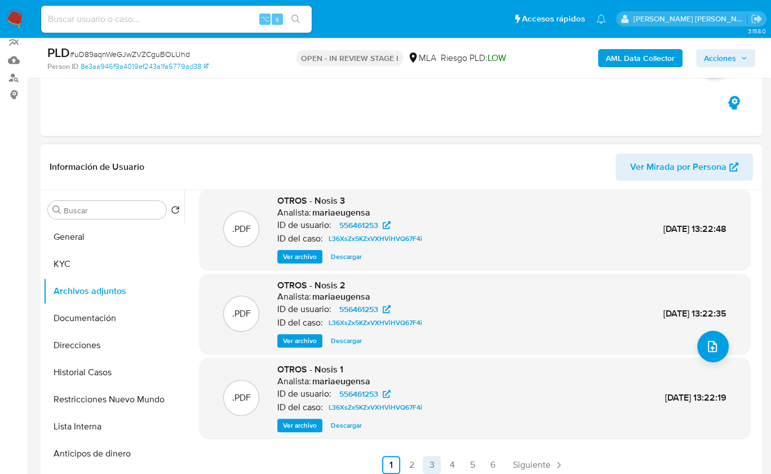
scroll to position [105, 0]
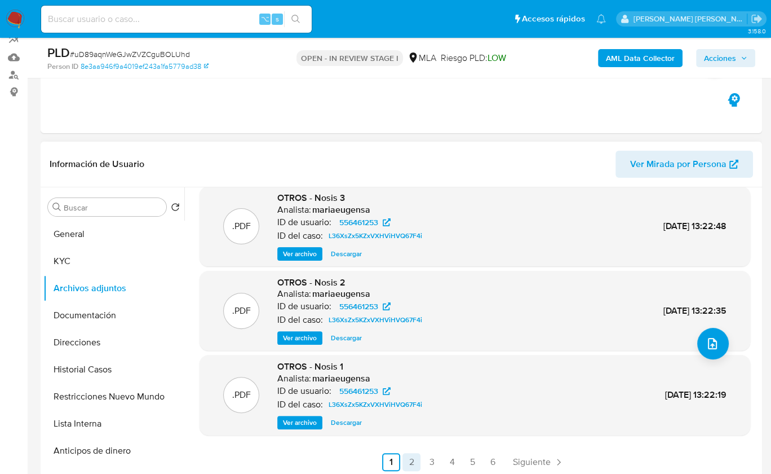
click at [410, 460] on link "2" at bounding box center [412, 462] width 18 height 18
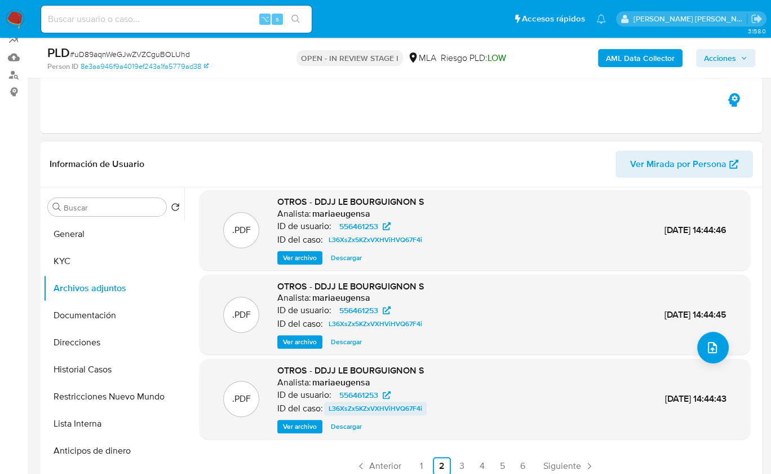
scroll to position [94, 0]
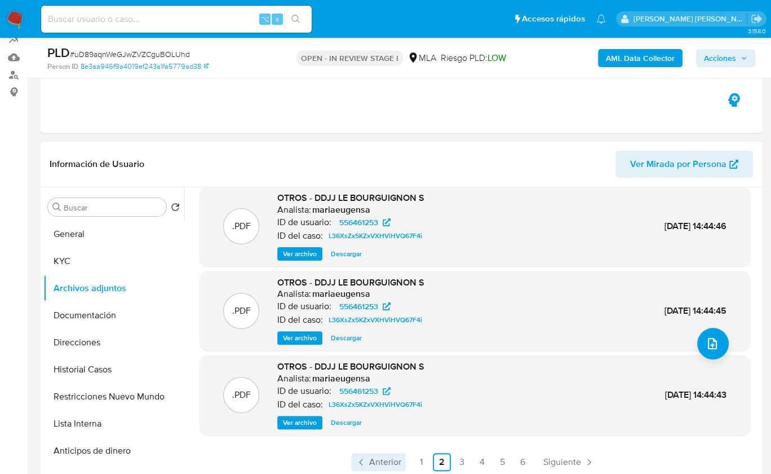
click at [373, 460] on span "Anterior" at bounding box center [385, 461] width 32 height 9
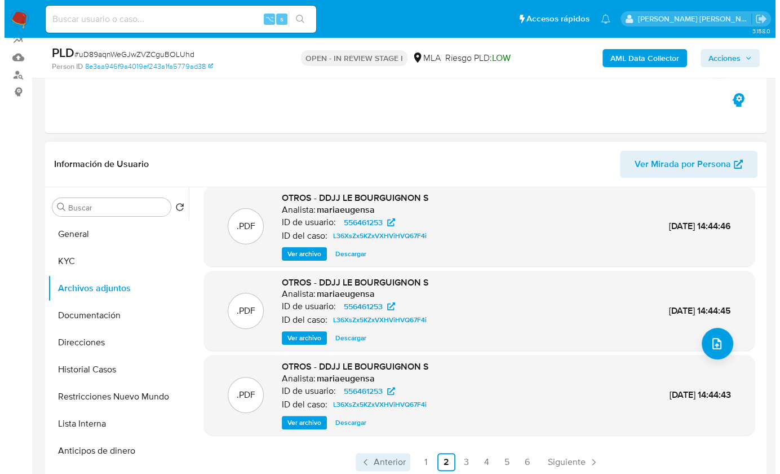
scroll to position [0, 0]
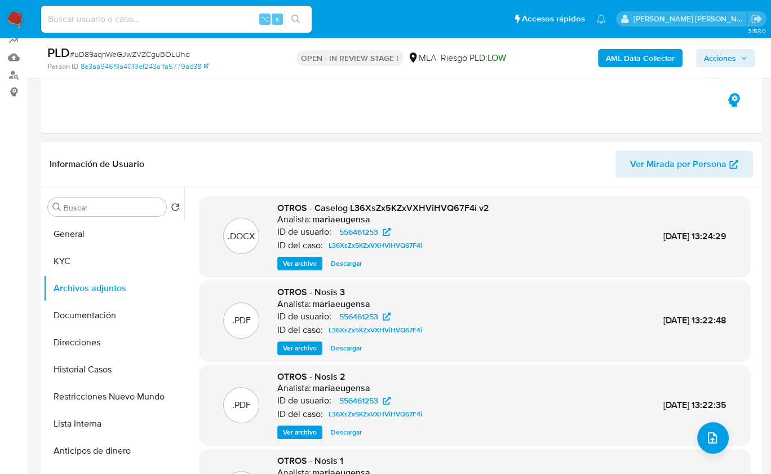
click at [303, 261] on span "Ver archivo" at bounding box center [300, 263] width 34 height 11
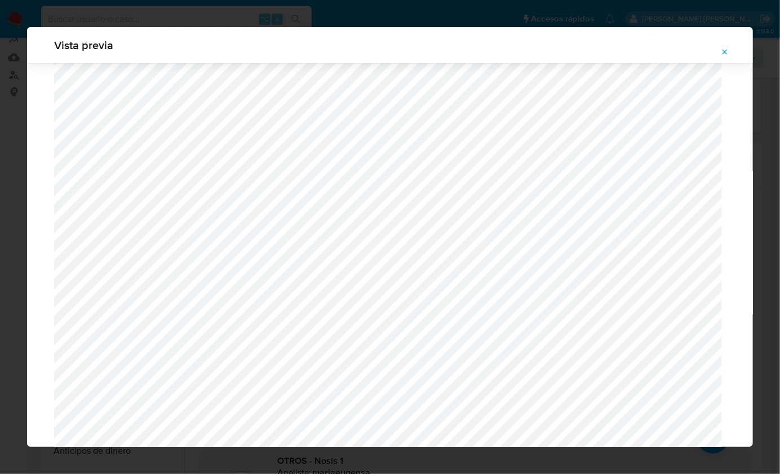
scroll to position [1127, 0]
click at [107, 17] on div "Vista previa" at bounding box center [390, 237] width 780 height 474
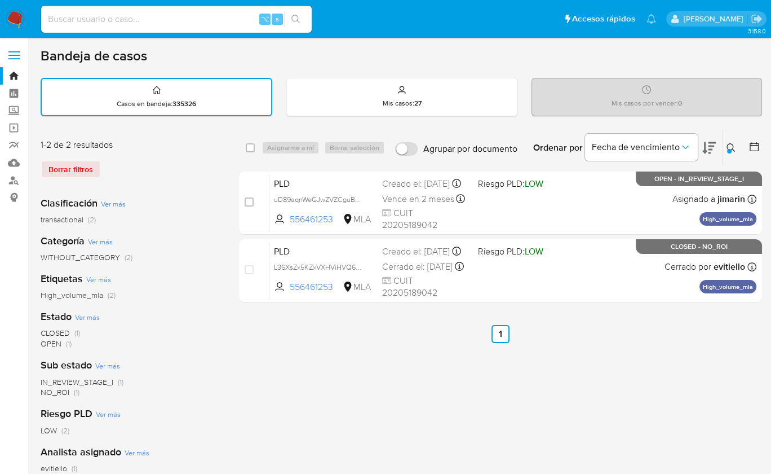
click at [728, 143] on icon at bounding box center [731, 147] width 8 height 8
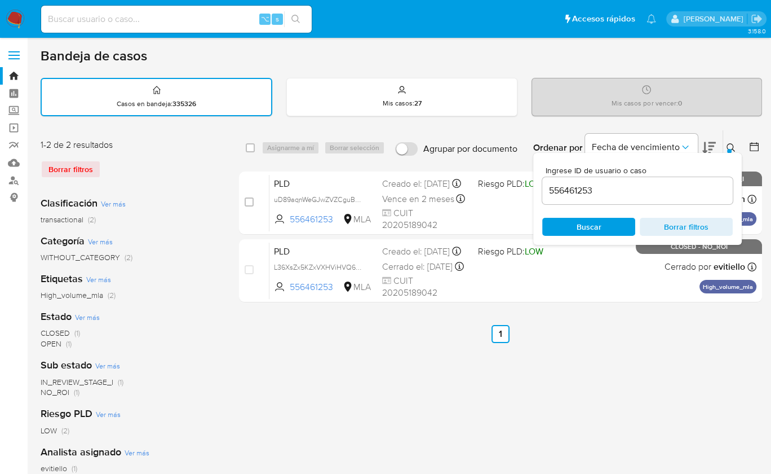
click at [673, 177] on div "556461253" at bounding box center [637, 190] width 191 height 27
click at [671, 183] on input "556461253" at bounding box center [637, 190] width 191 height 15
paste input "30922177"
type input "309221773"
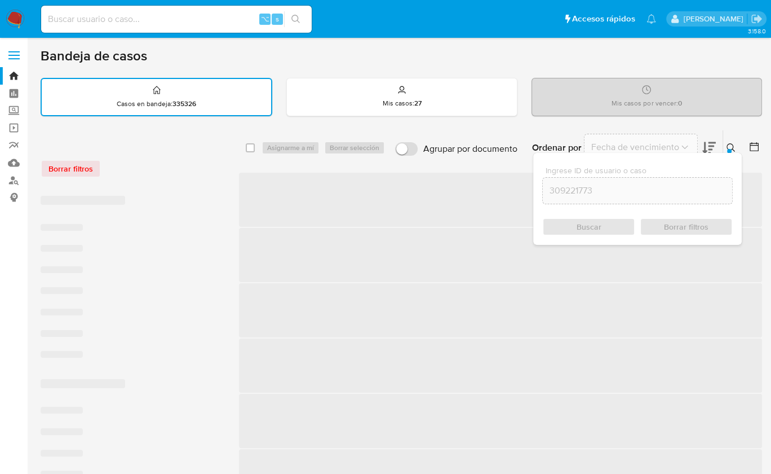
click at [730, 144] on icon at bounding box center [731, 147] width 9 height 9
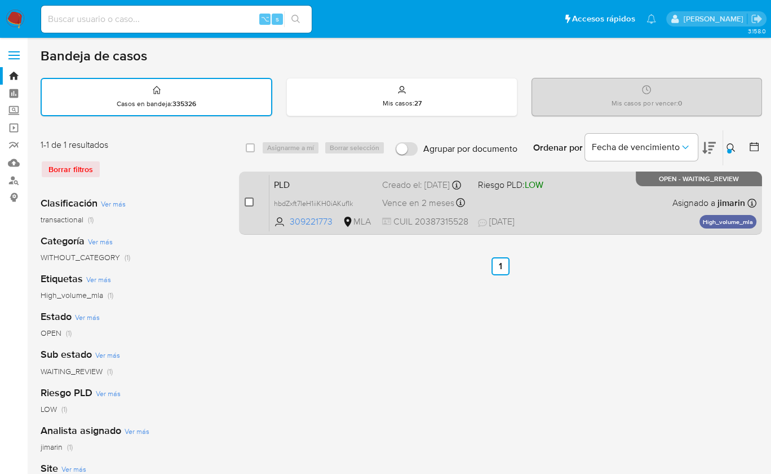
click at [248, 202] on input "checkbox" at bounding box center [249, 201] width 9 height 9
checkbox input "true"
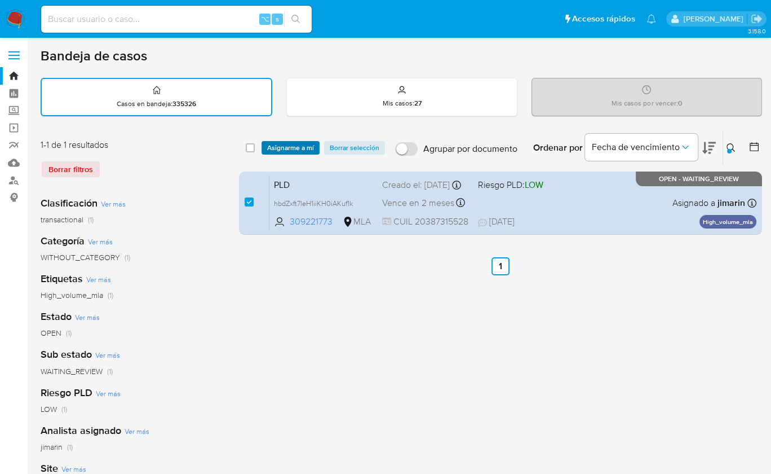
click at [280, 152] on span "Asignarme a mí" at bounding box center [290, 147] width 47 height 11
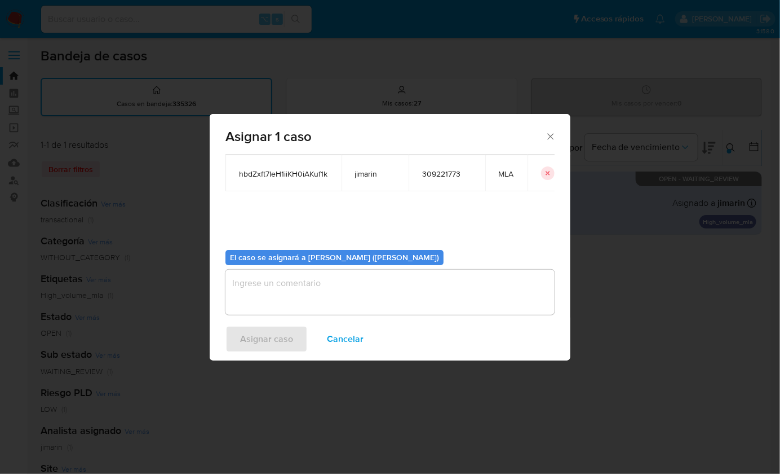
scroll to position [58, 0]
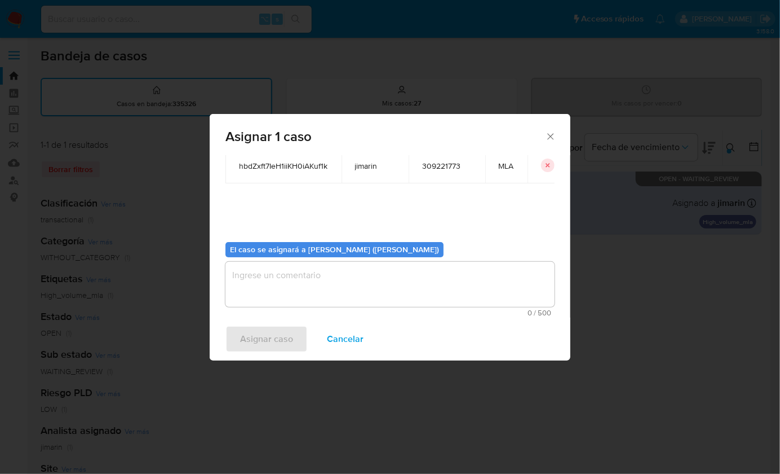
click at [307, 278] on textarea "assign-modal" at bounding box center [390, 284] width 329 height 45
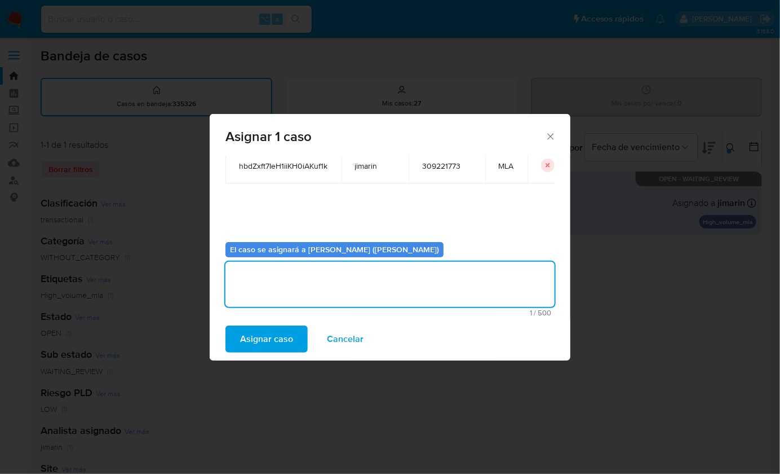
click at [284, 323] on div "Asignar caso Cancelar" at bounding box center [390, 338] width 361 height 43
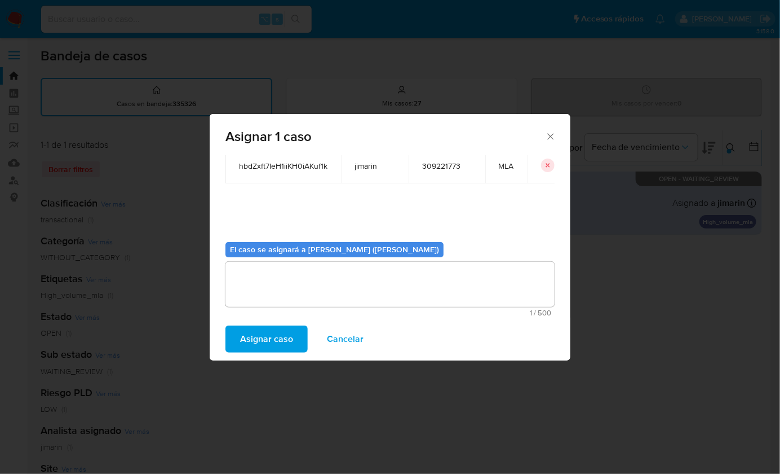
click at [285, 333] on span "Asignar caso" at bounding box center [266, 338] width 53 height 25
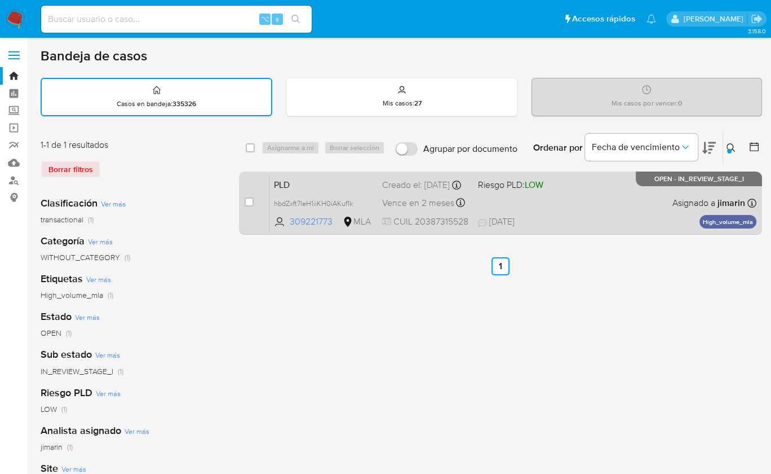
click at [659, 215] on div "PLD hbdZxft7IeH1iiKH0iAKuf1k 309221773 MLA Riesgo PLD: LOW Creado el: 12/08/202…" at bounding box center [513, 202] width 487 height 57
click at [248, 202] on input "checkbox" at bounding box center [249, 201] width 9 height 9
checkbox input "true"
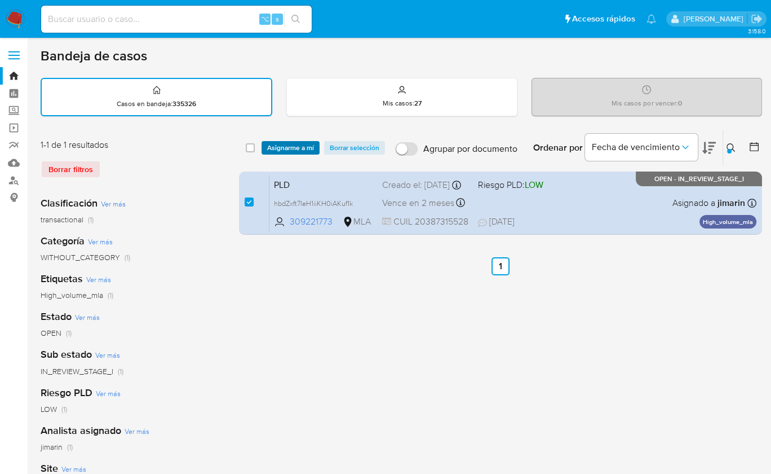
click at [268, 148] on span "Asignarme a mí" at bounding box center [290, 147] width 47 height 11
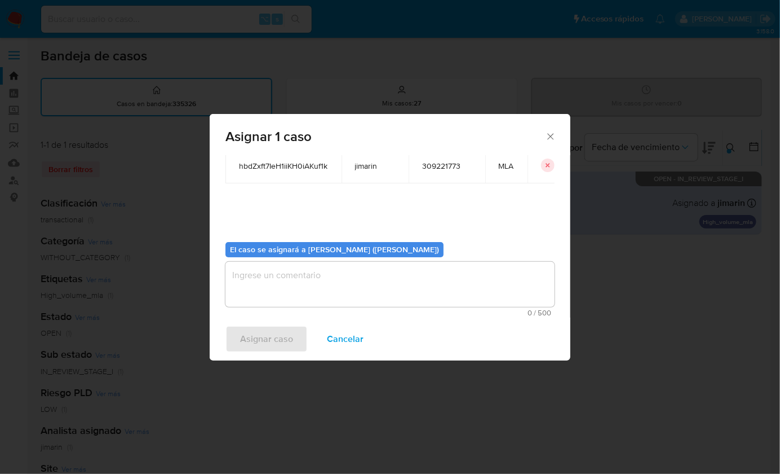
click at [319, 279] on textarea "assign-modal" at bounding box center [390, 284] width 329 height 45
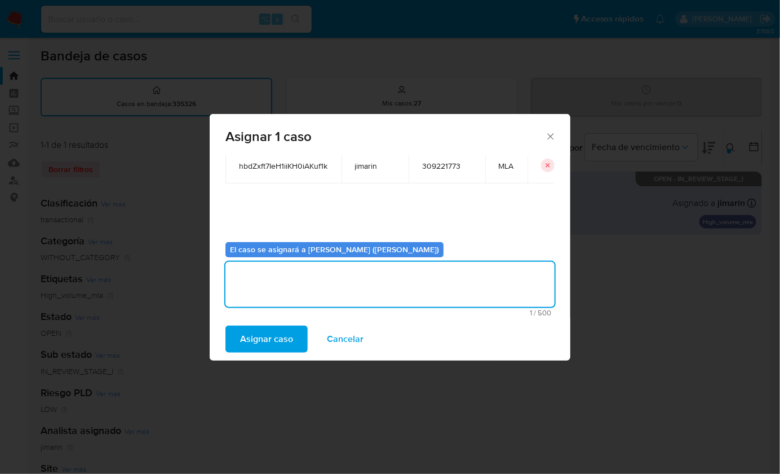
click at [283, 333] on span "Asignar caso" at bounding box center [266, 338] width 53 height 25
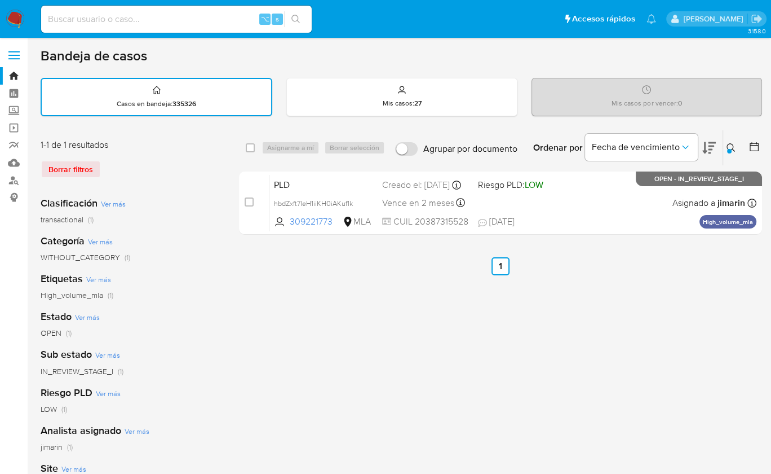
click at [729, 147] on icon at bounding box center [731, 147] width 9 height 9
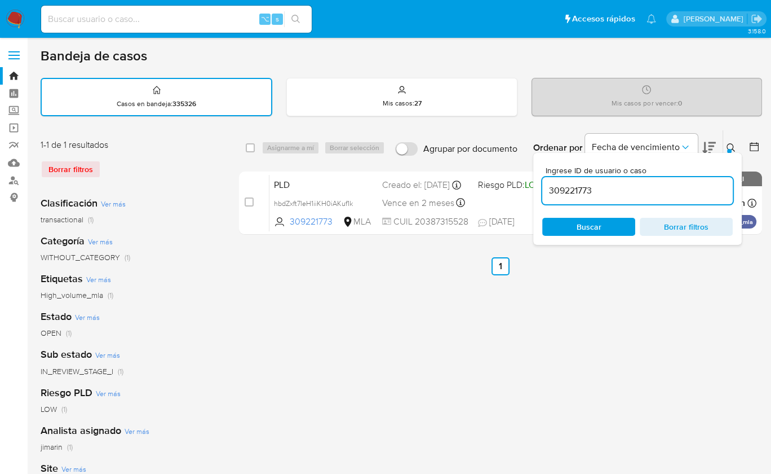
click at [674, 188] on input "309221773" at bounding box center [637, 190] width 191 height 15
type input "124747599"
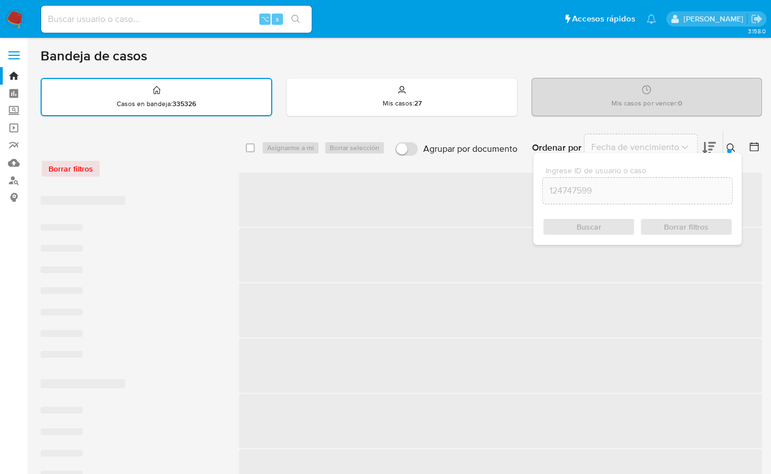
click at [727, 147] on icon at bounding box center [731, 147] width 8 height 8
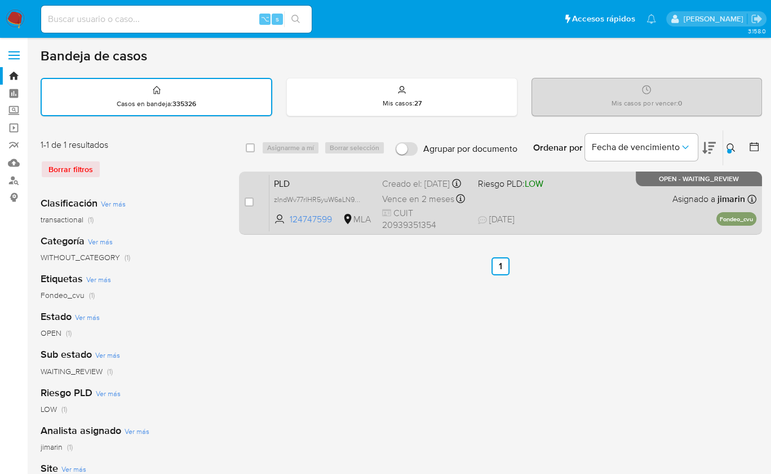
drag, startPoint x: 248, startPoint y: 201, endPoint x: 261, endPoint y: 192, distance: 16.3
click at [248, 202] on input "checkbox" at bounding box center [249, 201] width 9 height 9
checkbox input "true"
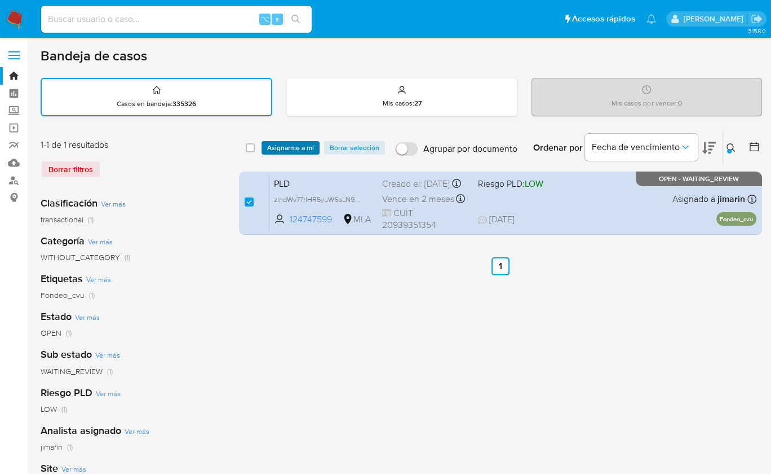
click at [297, 147] on span "Asignarme a mí" at bounding box center [290, 147] width 47 height 11
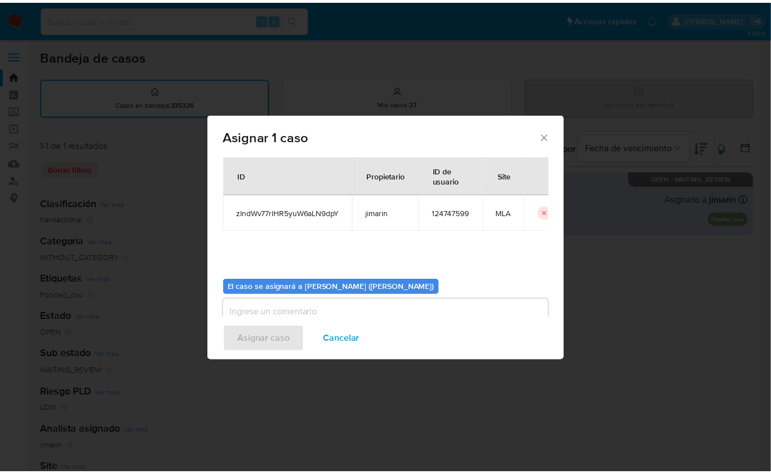
scroll to position [58, 0]
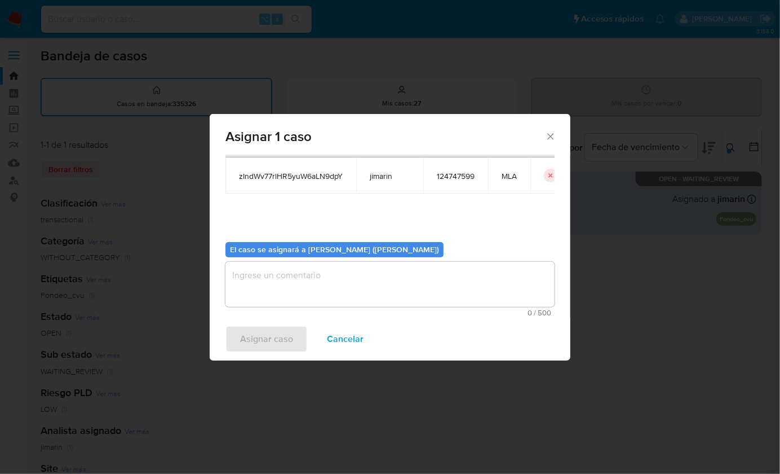
click at [302, 281] on textarea "assign-modal" at bounding box center [390, 284] width 329 height 45
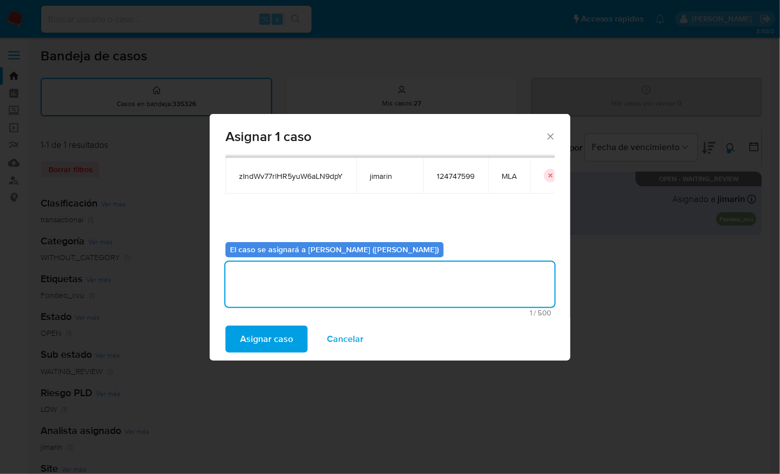
click at [292, 331] on span "Asignar caso" at bounding box center [266, 338] width 53 height 25
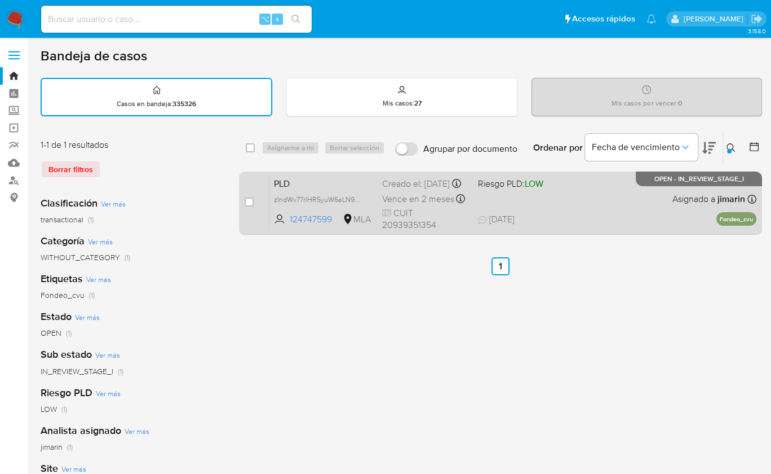
click at [570, 209] on div "PLD zIndWv77rlHR5yuW6aLN9dpY 124747599 MLA Riesgo PLD: LOW Creado el: 12/08/202…" at bounding box center [513, 202] width 487 height 57
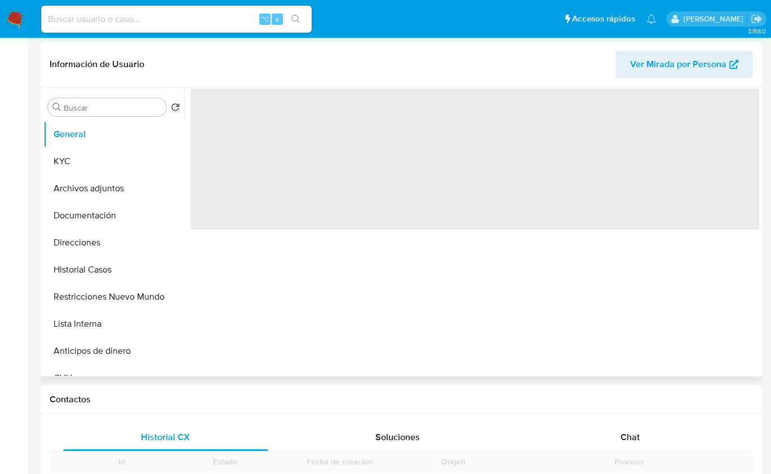
scroll to position [301, 0]
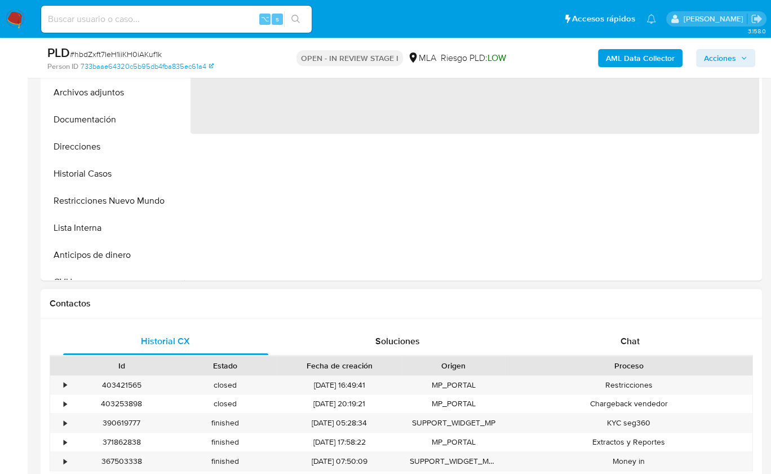
click at [646, 373] on div "Proceso" at bounding box center [629, 365] width 248 height 19
click at [636, 319] on div "Historial CX Soluciones Chat Id Estado Fecha de creación Origen Proceso • 40342…" at bounding box center [402, 428] width 722 height 218
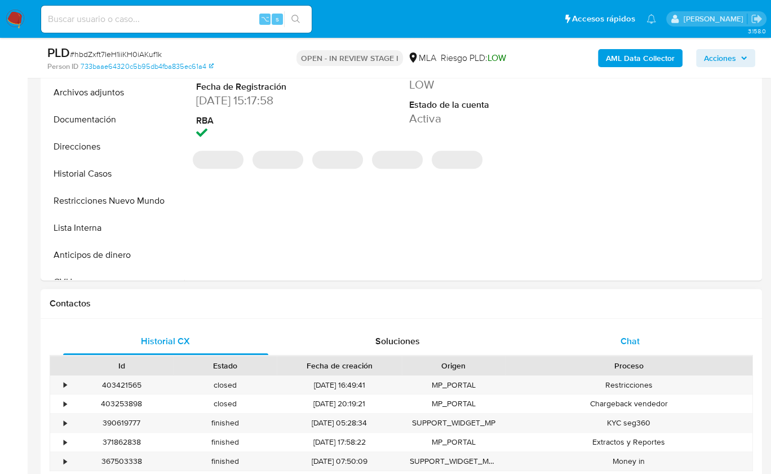
click at [657, 328] on div "Chat" at bounding box center [630, 341] width 205 height 27
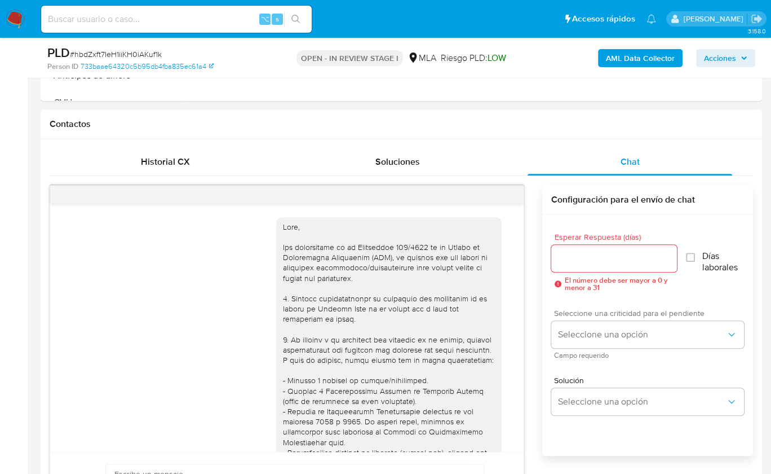
scroll to position [1437, 0]
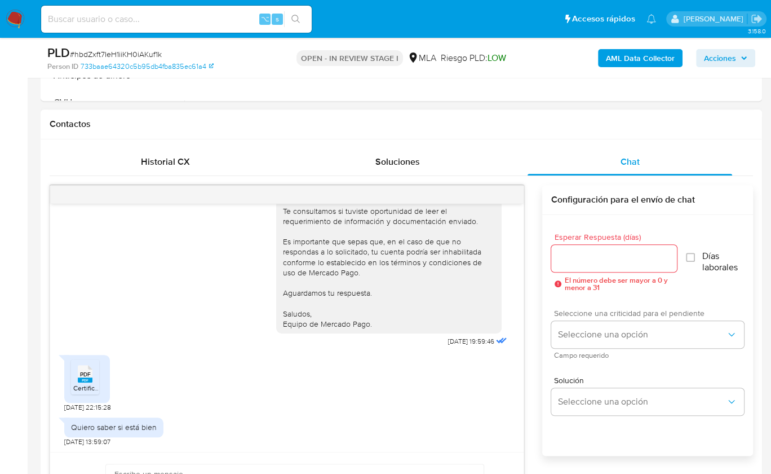
select select "10"
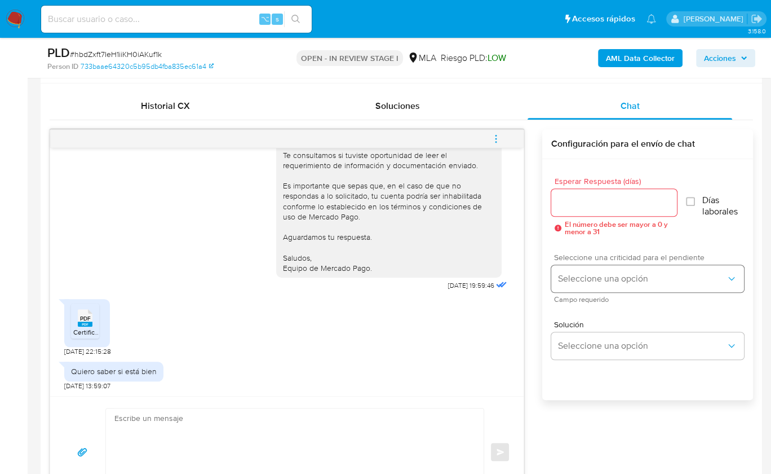
scroll to position [536, 0]
click at [89, 330] on span "Certificacion [PERSON_NAME][DATE].pdf" at bounding box center [134, 332] width 123 height 10
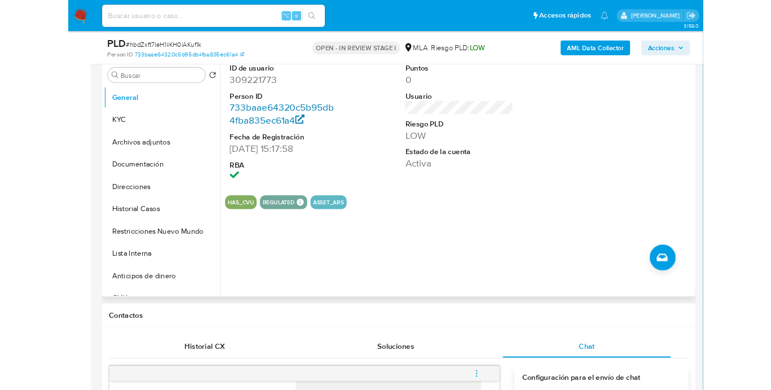
scroll to position [206, 0]
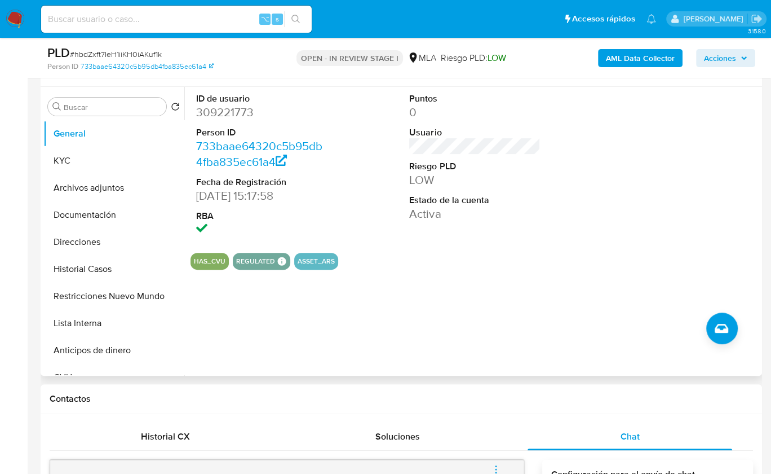
click at [231, 118] on dd "309221773" at bounding box center [261, 112] width 131 height 16
click at [232, 116] on dd "309221773" at bounding box center [261, 112] width 131 height 16
copy dd "309221773"
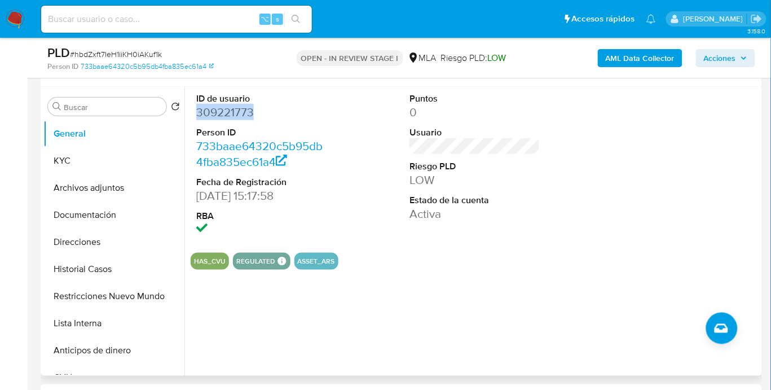
scroll to position [912, 0]
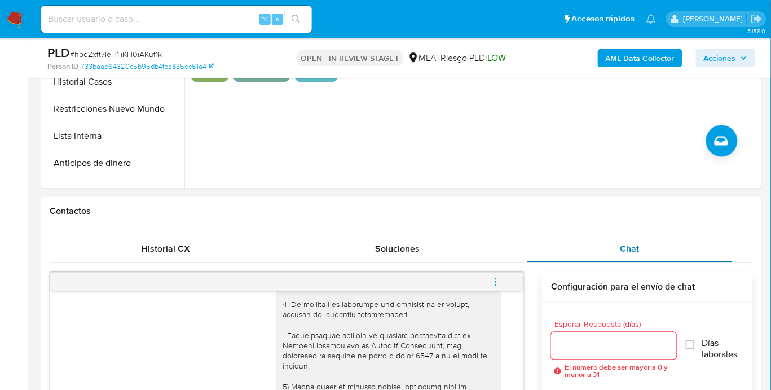
click at [628, 238] on div "Chat" at bounding box center [629, 249] width 205 height 27
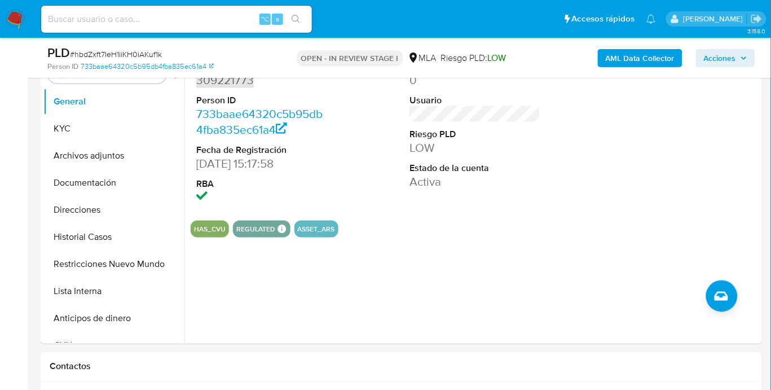
scroll to position [218, 0]
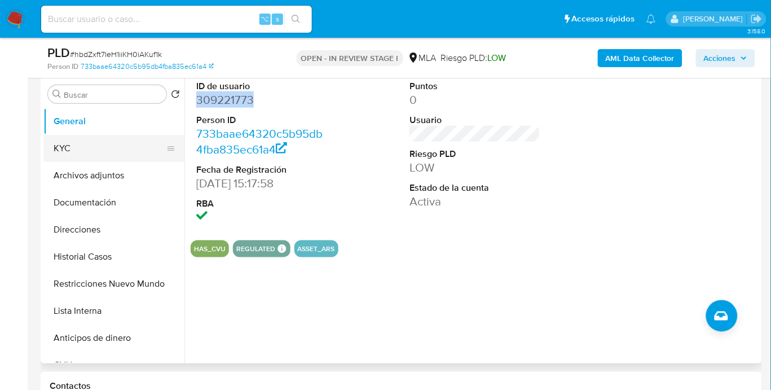
click at [76, 154] on button "KYC" at bounding box center [109, 148] width 132 height 27
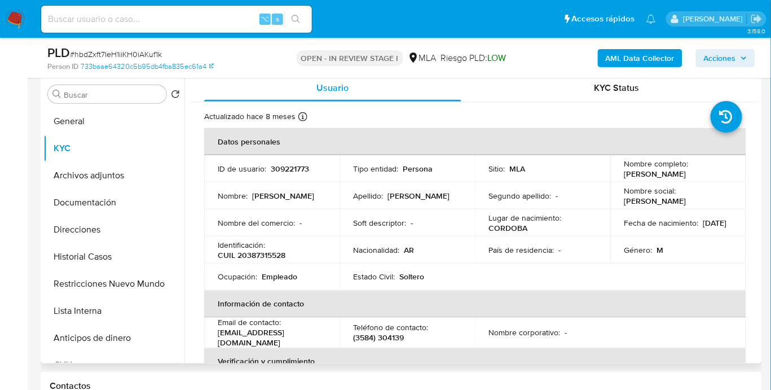
click at [270, 251] on p "CUIL 20387315528" at bounding box center [252, 255] width 68 height 10
click at [270, 252] on p "CUIL 20387315528" at bounding box center [252, 255] width 68 height 10
copy p "20387315528"
click at [97, 259] on button "Historial Casos" at bounding box center [109, 256] width 132 height 27
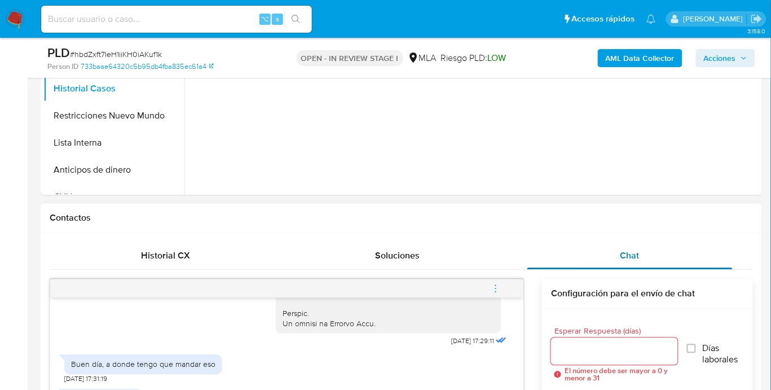
click at [605, 261] on div "Chat" at bounding box center [629, 255] width 205 height 27
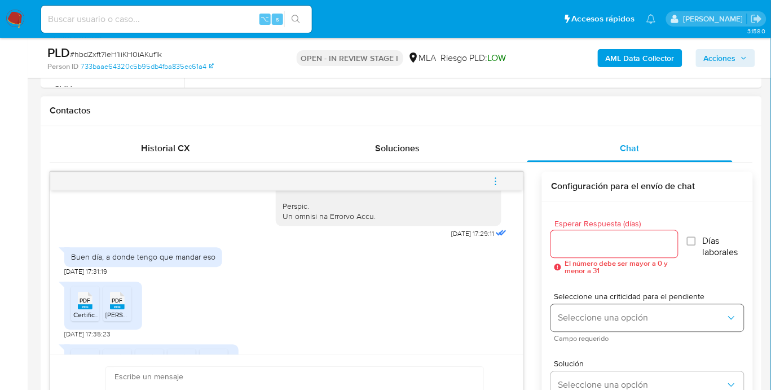
scroll to position [540, 0]
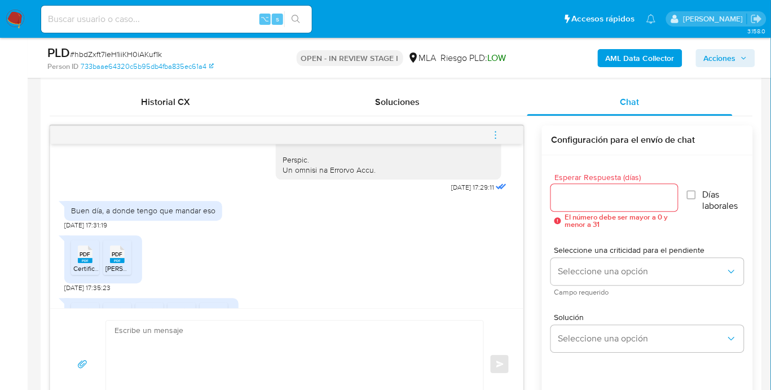
click at [539, 214] on div "18/08/2025 17:29:11 Buen día, a donde tengo que mandar eso 18/08/2025 17:31:19 …" at bounding box center [401, 272] width 703 height 294
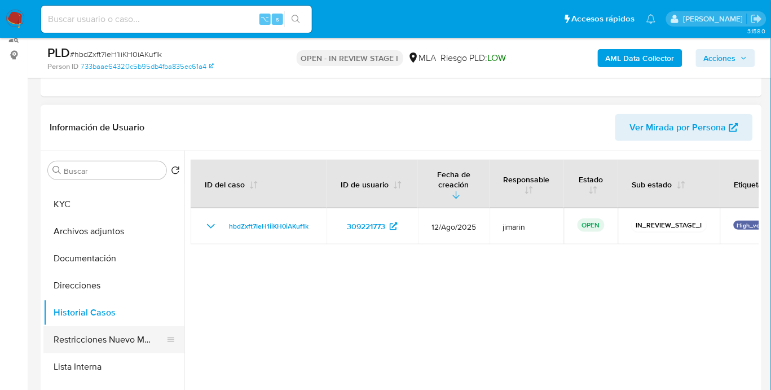
scroll to position [21, 0]
click at [139, 342] on button "Restricciones Nuevo Mundo" at bounding box center [109, 338] width 132 height 27
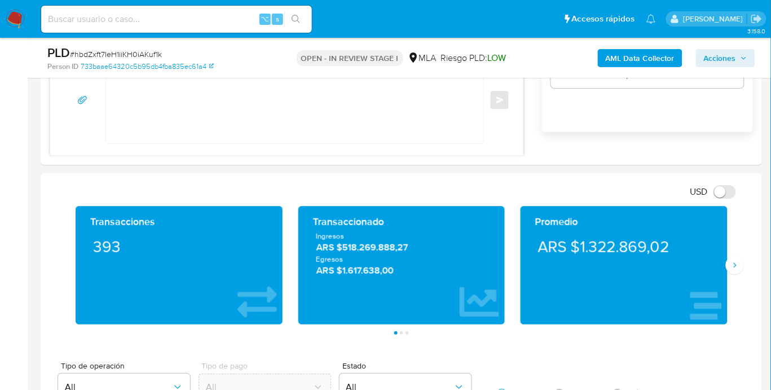
scroll to position [818, 0]
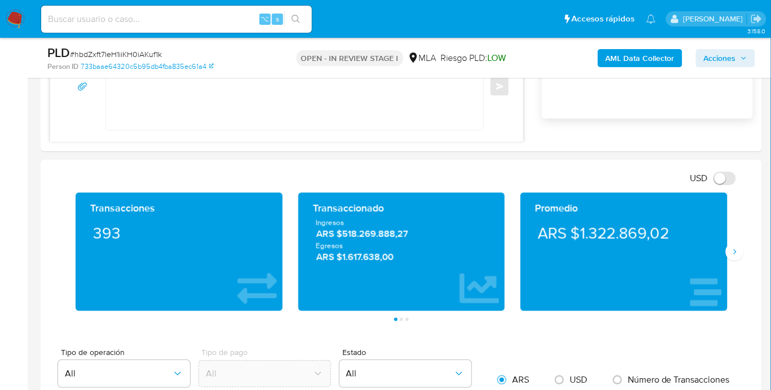
click at [376, 178] on div "USD Cambiar entre moneda local y dolar" at bounding box center [397, 178] width 695 height 19
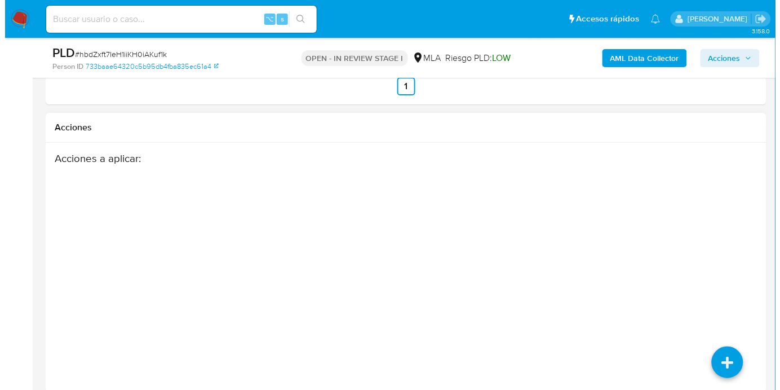
scroll to position [1994, 0]
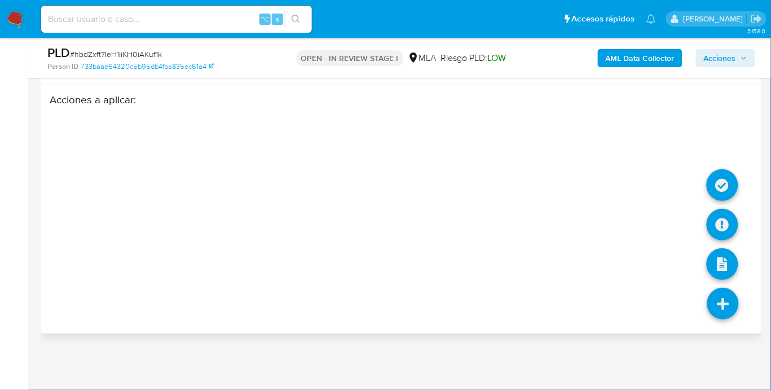
click at [729, 313] on icon at bounding box center [723, 304] width 32 height 32
click at [718, 221] on icon at bounding box center [723, 225] width 32 height 32
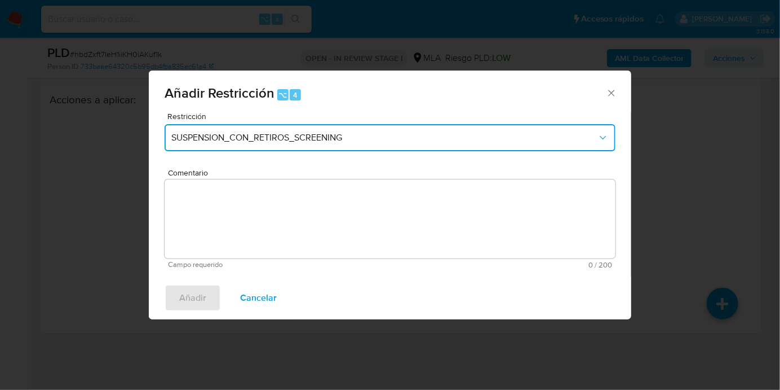
click at [325, 142] on span "SUSPENSION_CON_RETIROS_SCREENING" at bounding box center [384, 137] width 426 height 11
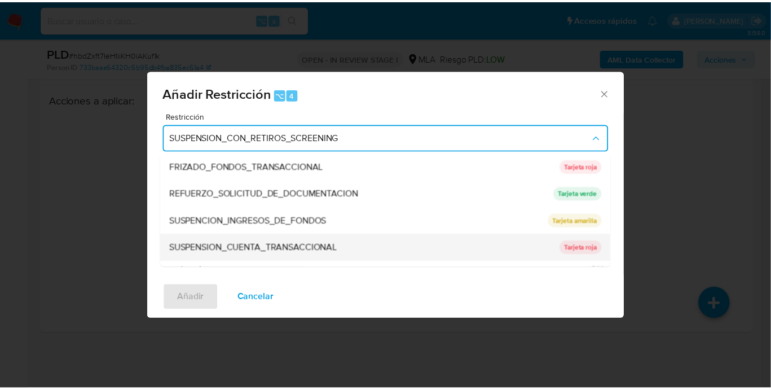
scroll to position [235, 0]
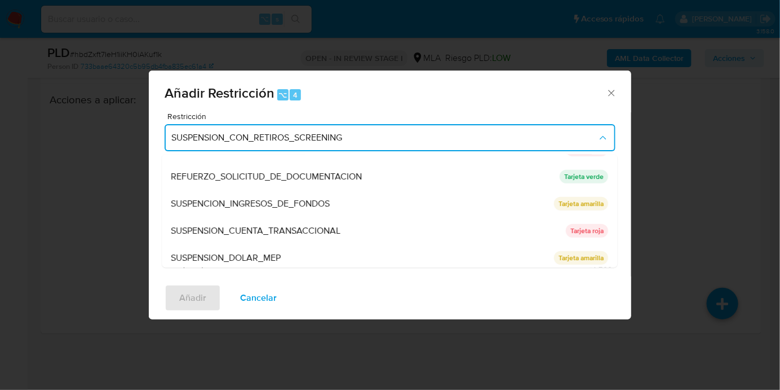
click at [298, 229] on span "SUSPENSION_CUENTA_TRANSACCIONAL" at bounding box center [256, 230] width 170 height 11
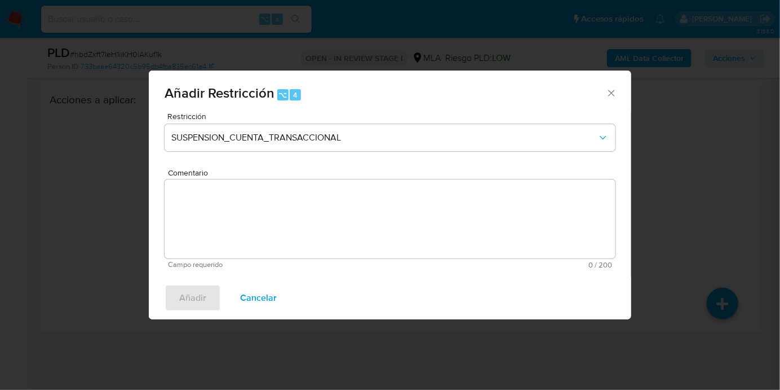
click at [269, 233] on textarea "Comentario" at bounding box center [390, 218] width 451 height 79
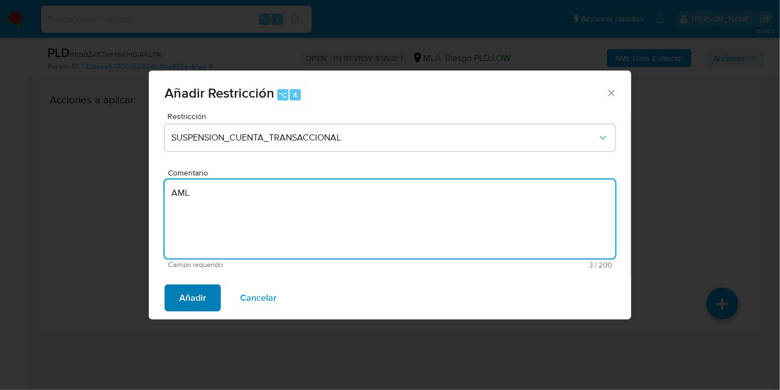
type textarea "AML"
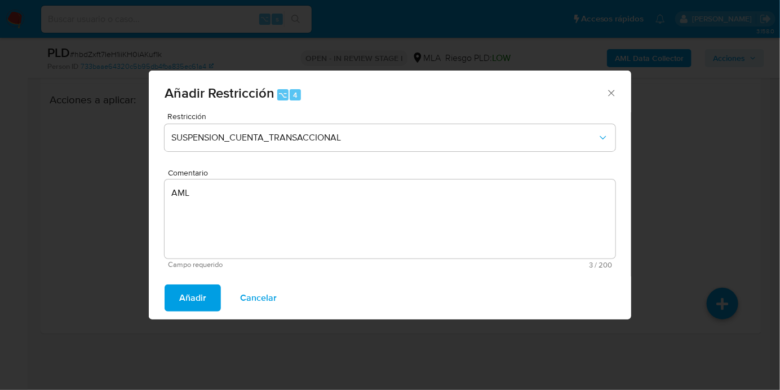
click at [190, 297] on span "Añadir" at bounding box center [192, 297] width 27 height 25
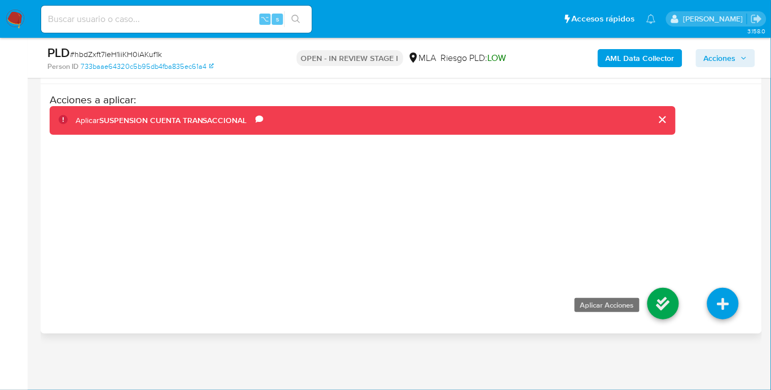
click at [660, 298] on icon at bounding box center [663, 304] width 32 height 32
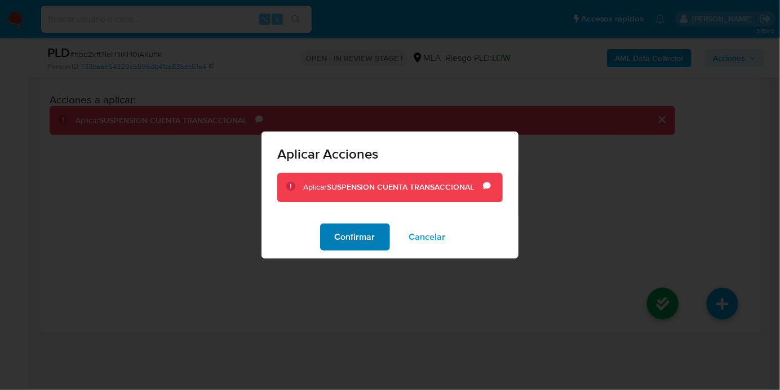
click at [354, 240] on span "Confirmar" at bounding box center [355, 236] width 41 height 25
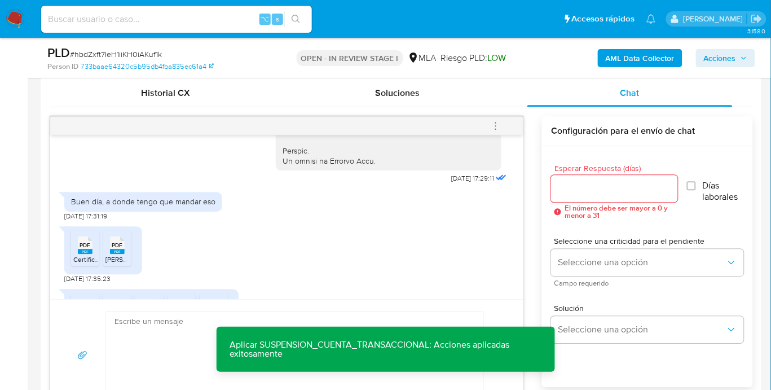
scroll to position [664, 0]
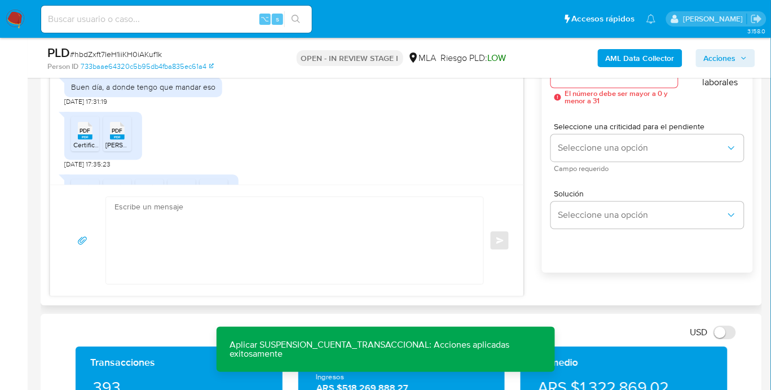
click at [341, 228] on textarea at bounding box center [291, 240] width 355 height 87
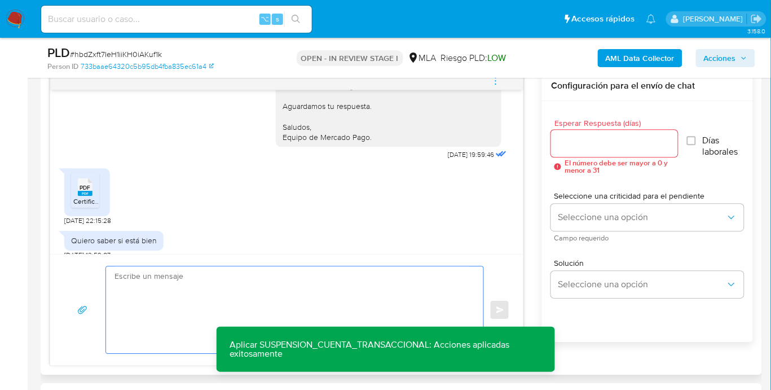
scroll to position [1519, 0]
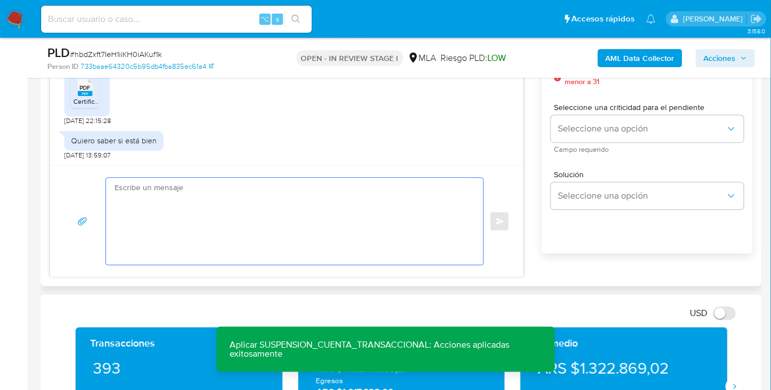
click at [380, 210] on textarea at bounding box center [291, 221] width 355 height 87
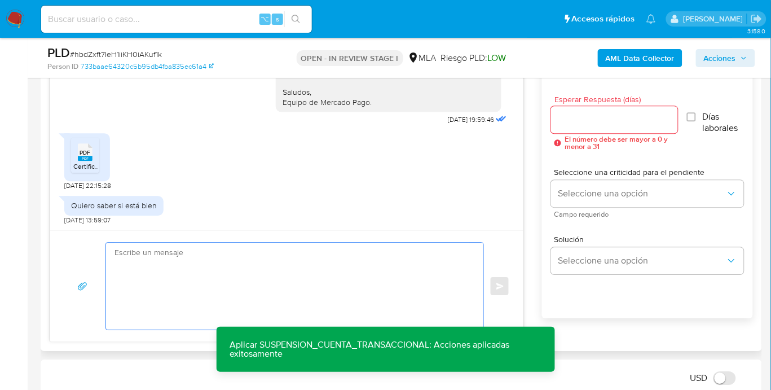
scroll to position [617, 0]
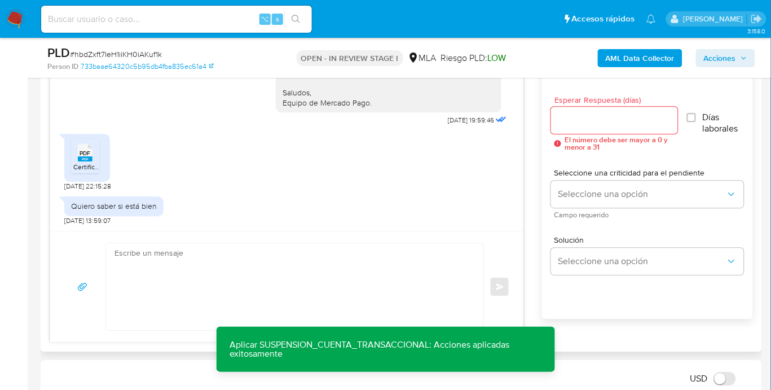
click at [536, 242] on div "18/08/2025 17:29:11 Buen día, a donde tengo que mandar eso 18/08/2025 17:31:19 …" at bounding box center [401, 195] width 703 height 294
click at [332, 280] on textarea at bounding box center [291, 286] width 355 height 87
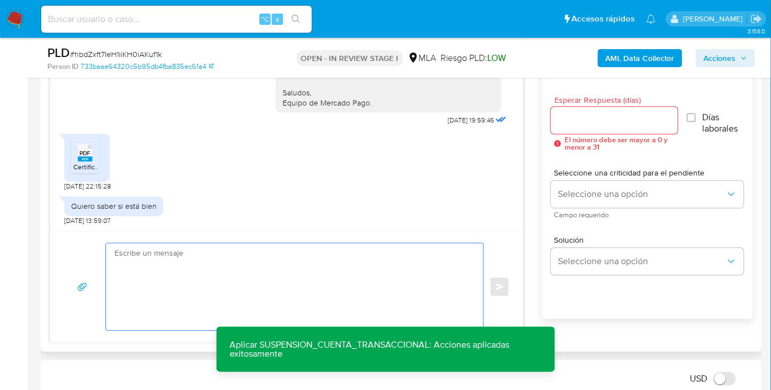
click at [332, 280] on textarea at bounding box center [291, 286] width 355 height 87
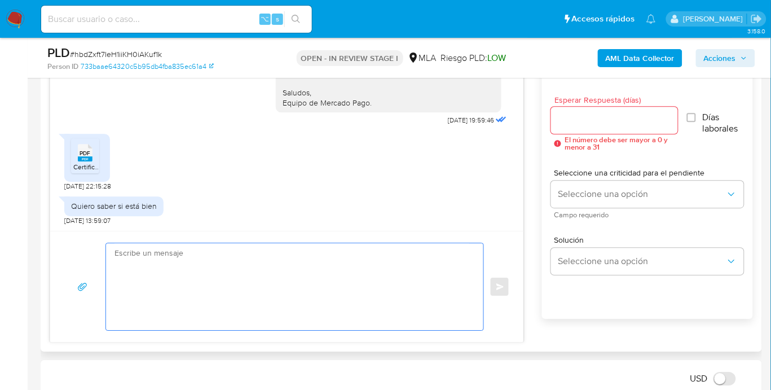
click at [251, 267] on textarea at bounding box center [291, 286] width 355 height 87
click at [252, 267] on textarea at bounding box center [291, 286] width 355 height 87
paste textarea "Hola, Muchas gracias por la respuesta. Analizamos tu caso y notamos que la info…"
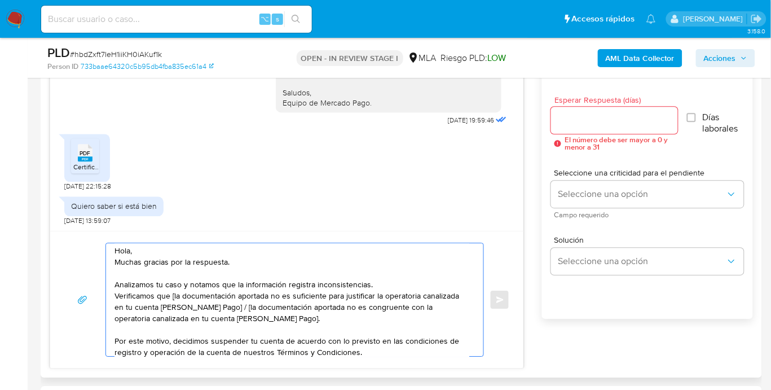
scroll to position [0, 0]
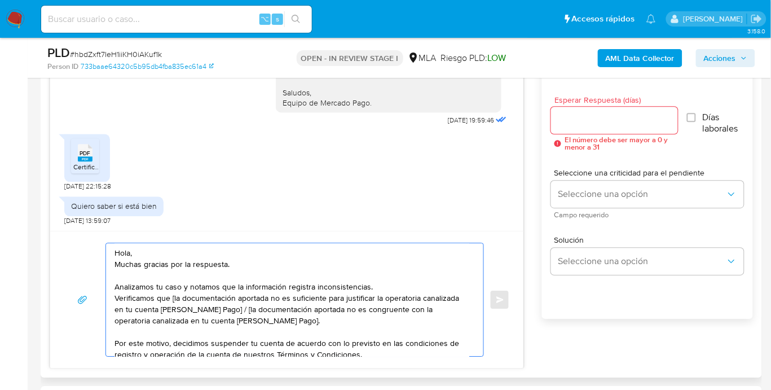
click at [152, 254] on textarea "Hola, Muchas gracias por la respuesta. Analizamos tu caso y notamos que la info…" at bounding box center [291, 299] width 355 height 113
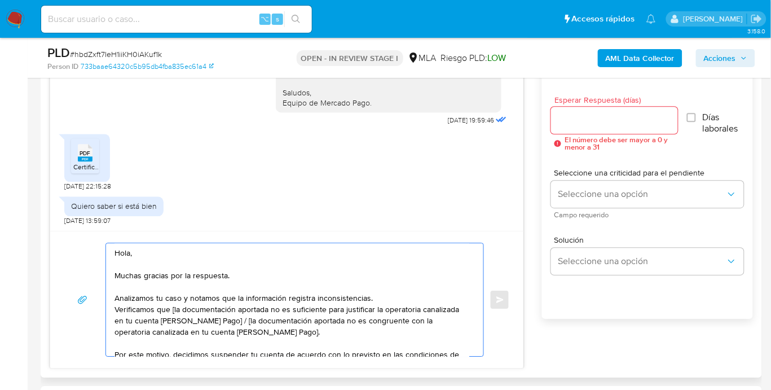
click at [388, 299] on textarea "Hola, Muchas gracias por la respuesta. Analizamos tu caso y notamos que la info…" at bounding box center [291, 299] width 355 height 113
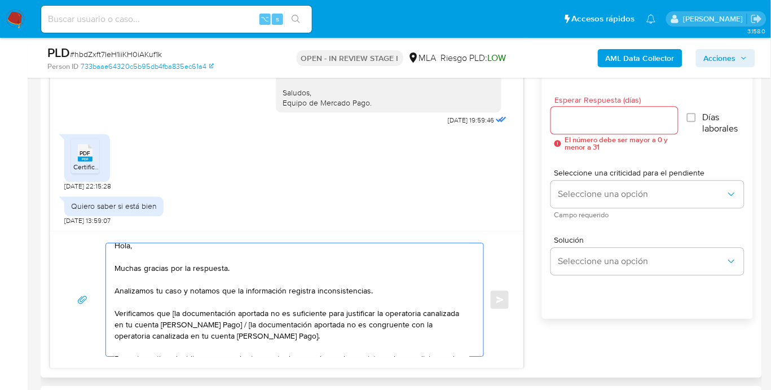
scroll to position [17, 0]
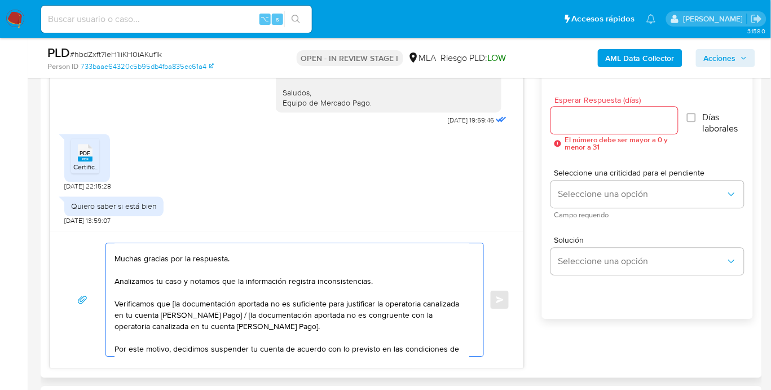
click at [174, 305] on textarea "Hola, Muchas gracias por la respuesta. Analizamos tu caso y notamos que la info…" at bounding box center [291, 299] width 355 height 113
click at [231, 316] on textarea "Hola, Muchas gracias por la respuesta. Analizamos tu caso y notamos que la info…" at bounding box center [291, 299] width 355 height 113
click at [262, 326] on textarea "Hola, Muchas gracias por la respuesta. Analizamos tu caso y notamos que la info…" at bounding box center [291, 299] width 355 height 113
click at [282, 319] on textarea "Hola, Muchas gracias por la respuesta. Analizamos tu caso y notamos que la info…" at bounding box center [291, 299] width 355 height 113
click at [275, 326] on textarea "Hola, Muchas gracias por la respuesta. Analizamos tu caso y notamos que la info…" at bounding box center [291, 299] width 355 height 113
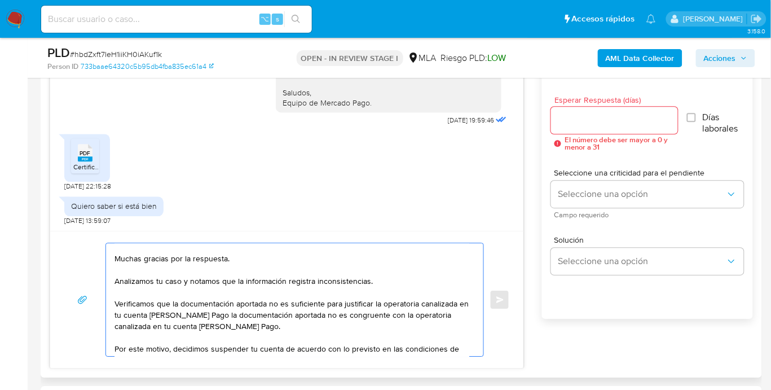
drag, startPoint x: 222, startPoint y: 315, endPoint x: 174, endPoint y: 306, distance: 49.3
click at [174, 306] on textarea "Hola, Muchas gracias por la respuesta. Analizamos tu caso y notamos que la info…" at bounding box center [291, 299] width 355 height 113
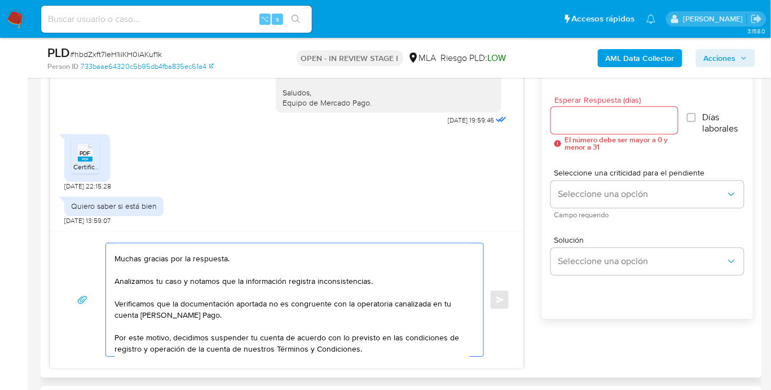
click at [231, 317] on textarea "Hola, Muchas gracias por la respuesta. Analizamos tu caso y notamos que la info…" at bounding box center [291, 299] width 355 height 113
type textarea "Hola, Muchas gracias por la respuesta. Analizamos tu caso y notamos que la info…"
click at [216, 315] on textarea "Hola, Muchas gracias por la respuesta. Analizamos tu caso y notamos que la info…" at bounding box center [291, 299] width 355 height 113
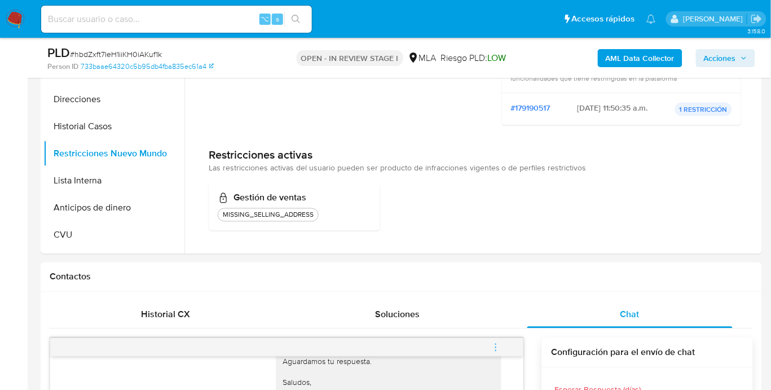
scroll to position [213, 0]
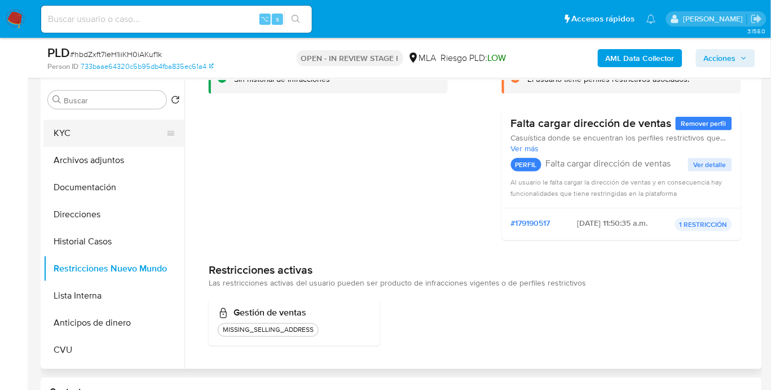
click at [76, 130] on button "KYC" at bounding box center [109, 133] width 132 height 27
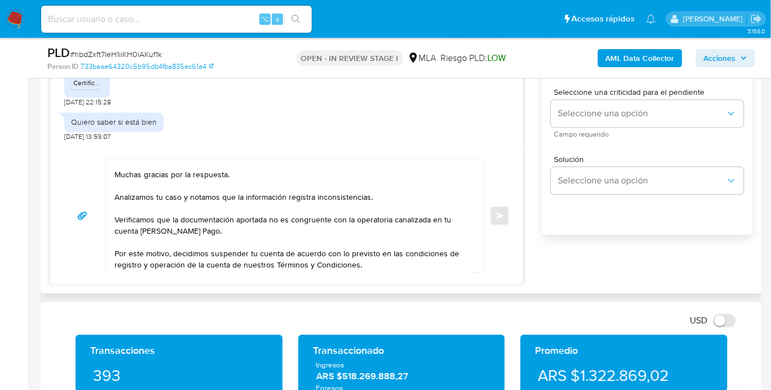
scroll to position [708, 0]
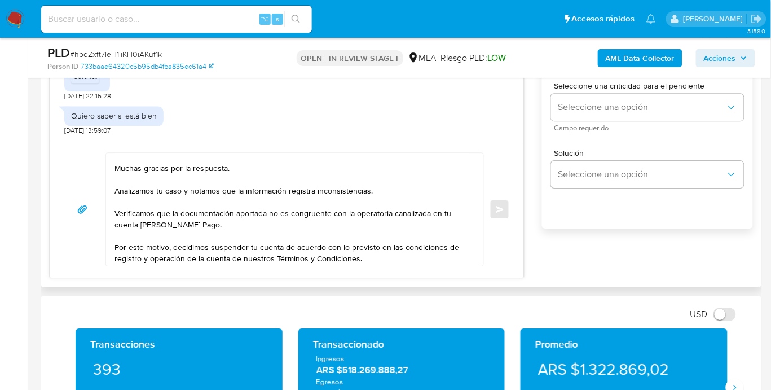
click at [224, 220] on textarea "Hola, Muchas gracias por la respuesta. Analizamos tu caso y notamos que la info…" at bounding box center [291, 209] width 355 height 113
click at [382, 196] on textarea "Hola, Muchas gracias por la respuesta. Analizamos tu caso y notamos que la info…" at bounding box center [291, 209] width 355 height 113
click at [272, 223] on textarea "Hola, Muchas gracias por la respuesta. Analizamos tu caso y notamos que la info…" at bounding box center [291, 209] width 355 height 113
click at [219, 224] on textarea "Hola, Muchas gracias por la respuesta. Analizamos tu caso y notamos que la info…" at bounding box center [291, 209] width 355 height 113
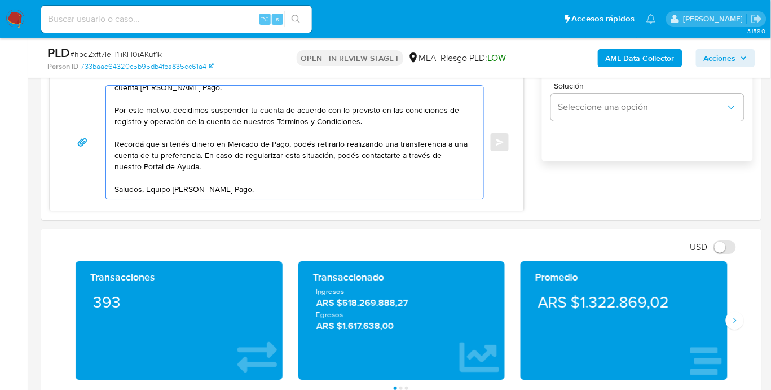
scroll to position [790, 0]
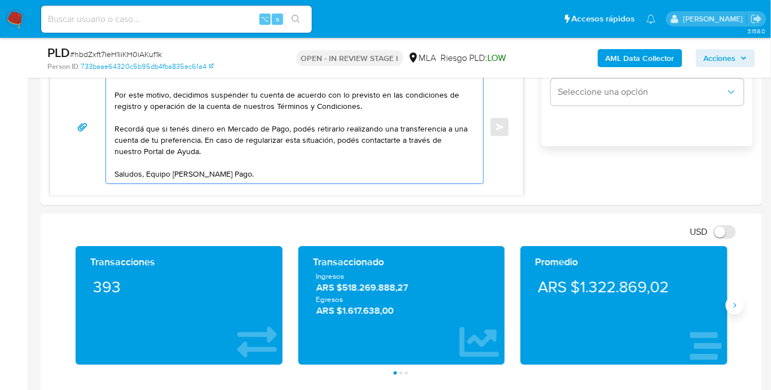
click at [735, 308] on icon "Siguiente" at bounding box center [734, 305] width 9 height 9
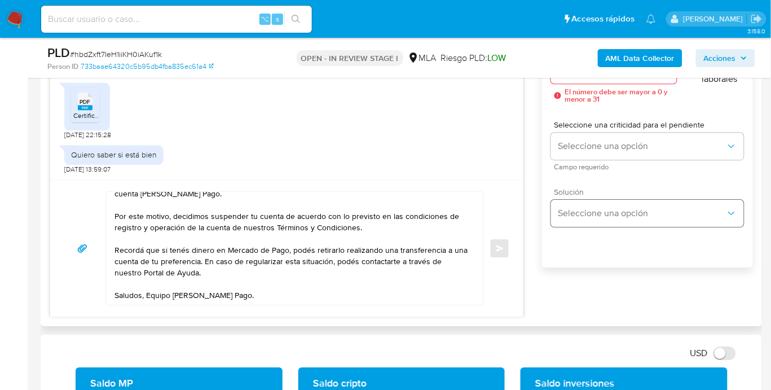
scroll to position [618, 0]
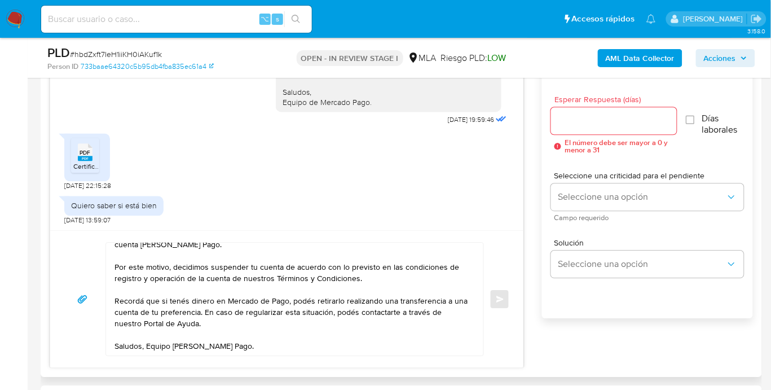
click at [603, 121] on input "Esperar Respuesta (días)" at bounding box center [614, 120] width 126 height 15
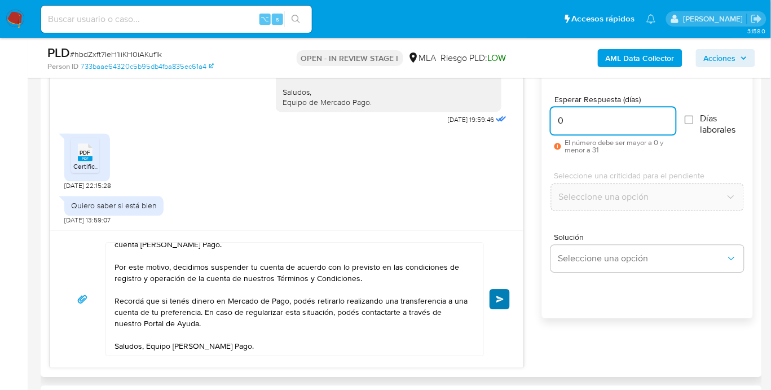
type input "0"
click at [492, 299] on button "Enviar" at bounding box center [499, 299] width 20 height 20
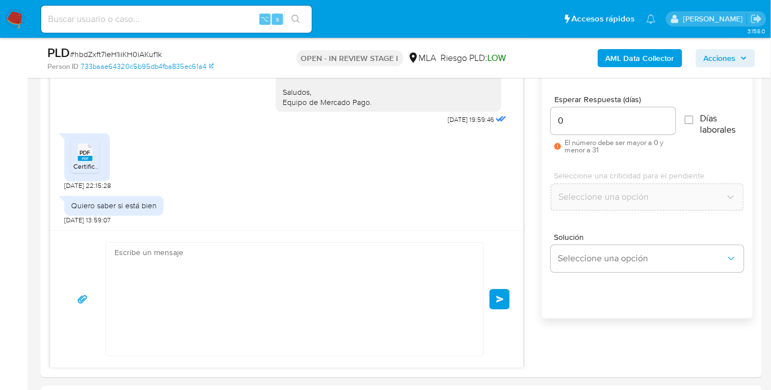
scroll to position [1767, 0]
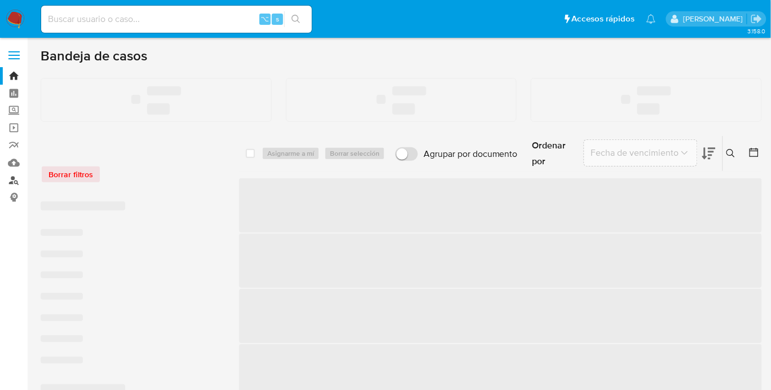
click at [11, 183] on link "Buscador de personas" at bounding box center [67, 179] width 134 height 17
click at [12, 179] on link "Buscador de personas" at bounding box center [67, 179] width 134 height 17
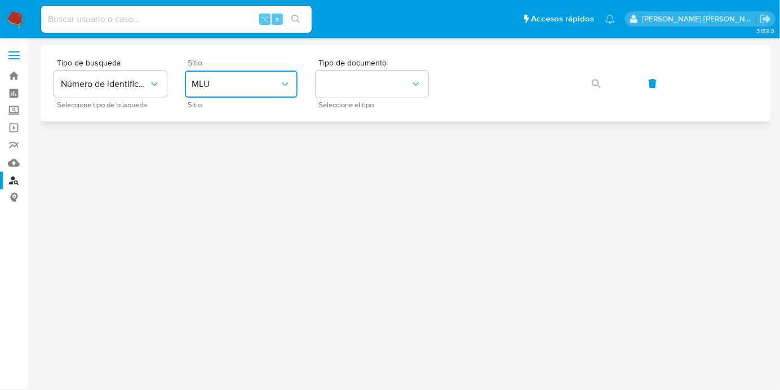
click at [265, 93] on button "MLU" at bounding box center [241, 83] width 113 height 27
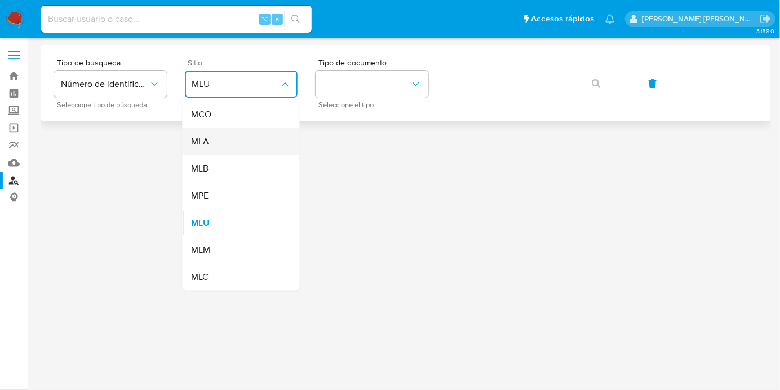
click at [250, 138] on div "MLA" at bounding box center [238, 141] width 92 height 27
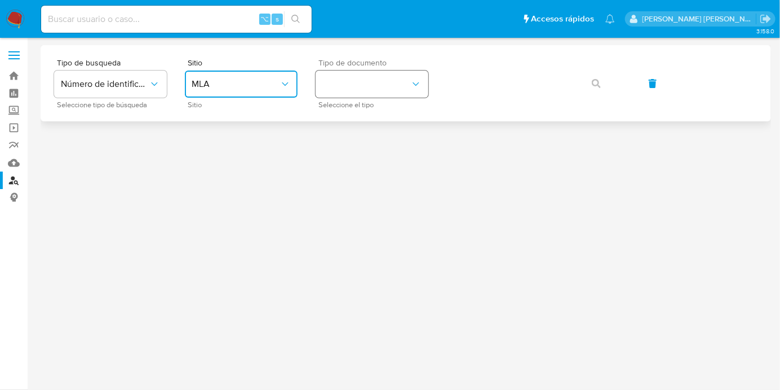
click at [377, 78] on button "identificationType" at bounding box center [372, 83] width 113 height 27
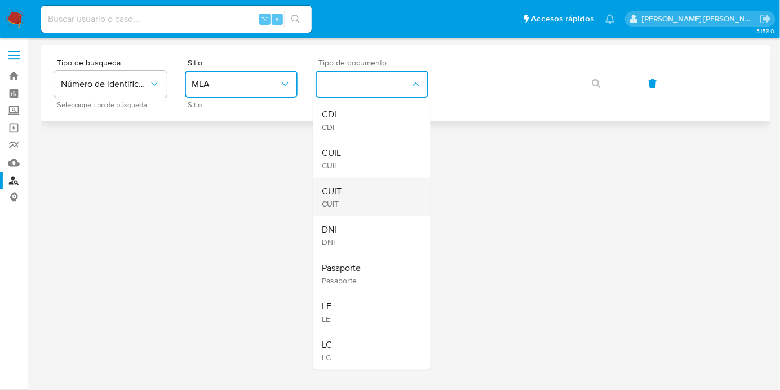
click at [379, 193] on div "CUIT CUIT" at bounding box center [369, 197] width 92 height 38
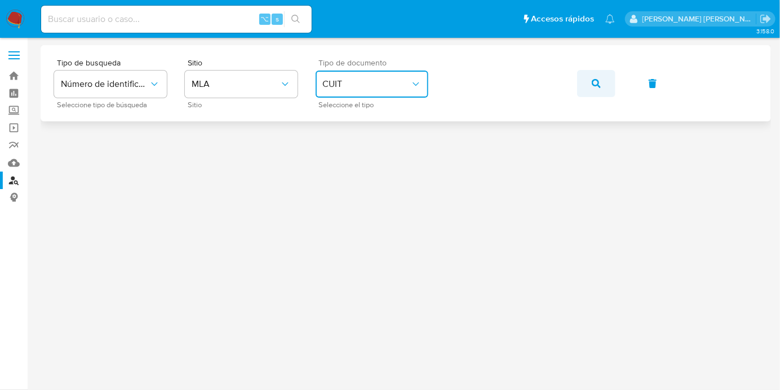
click at [611, 86] on button "button" at bounding box center [596, 83] width 38 height 27
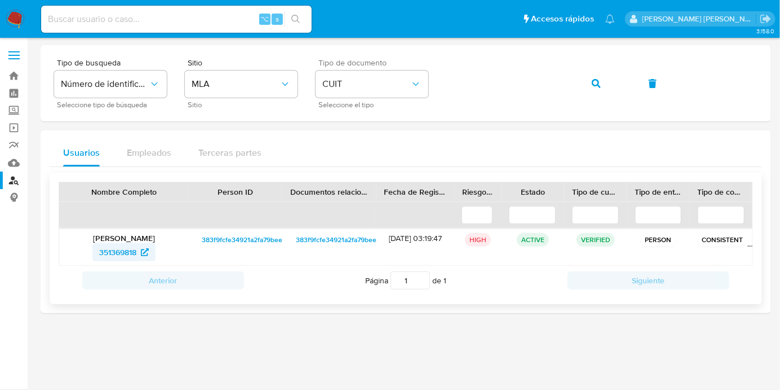
click at [115, 260] on span "351369818" at bounding box center [117, 252] width 37 height 18
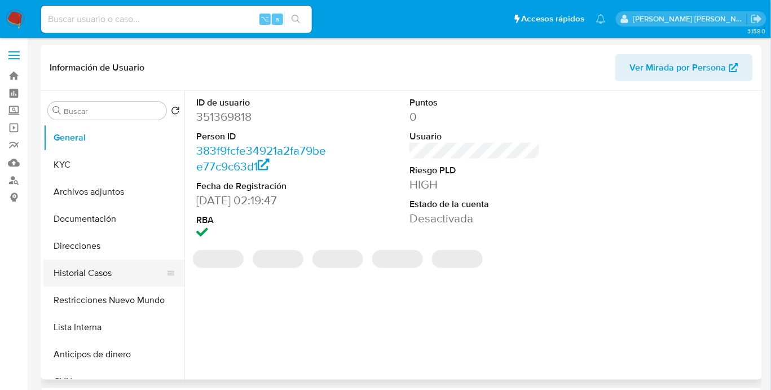
click at [109, 280] on button "Historial Casos" at bounding box center [109, 272] width 132 height 27
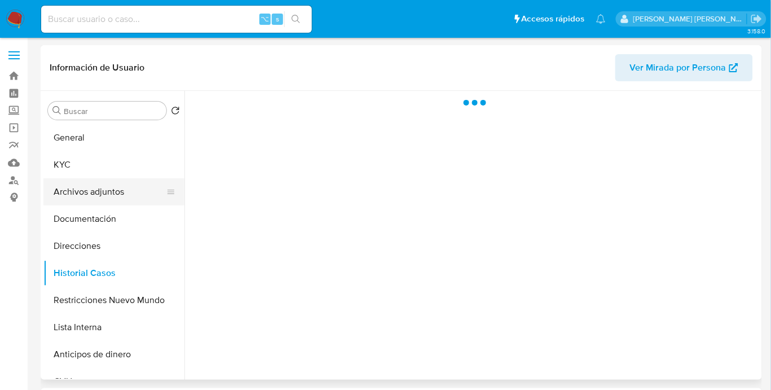
select select "10"
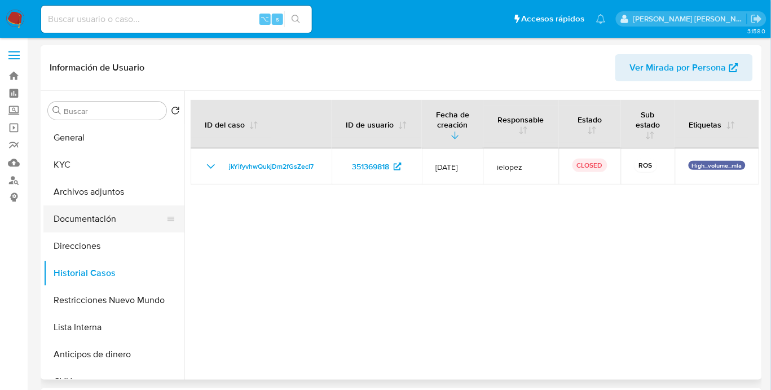
click at [123, 210] on button "Documentación" at bounding box center [109, 218] width 132 height 27
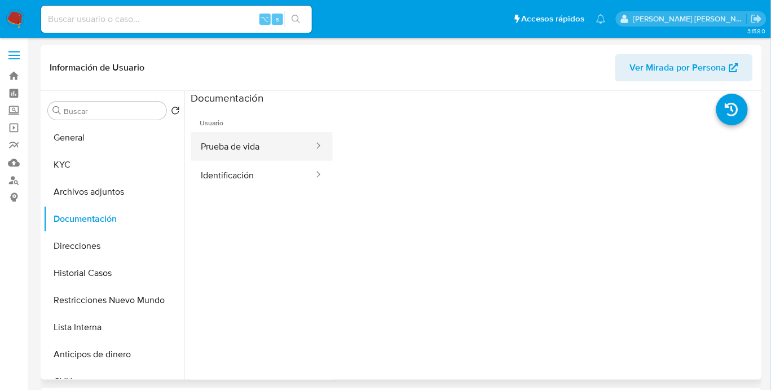
click at [261, 152] on button "Prueba de vida" at bounding box center [253, 146] width 124 height 29
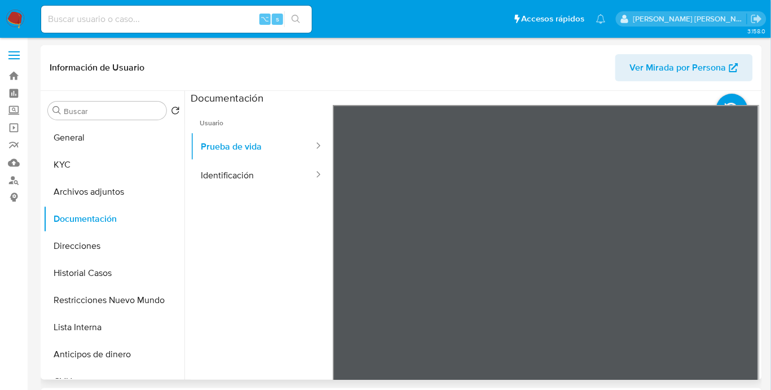
click at [250, 267] on ul "Usuario Prueba de vida Identificación" at bounding box center [262, 267] width 142 height 325
click at [142, 24] on input at bounding box center [176, 19] width 271 height 15
paste input "401126581"
type input "401126581"
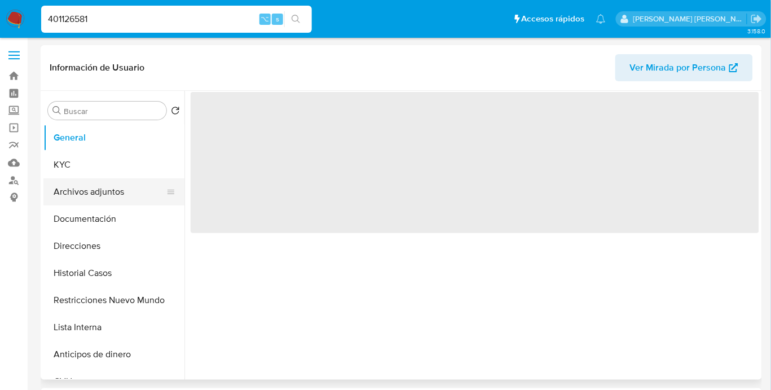
click at [130, 188] on button "Archivos adjuntos" at bounding box center [109, 191] width 132 height 27
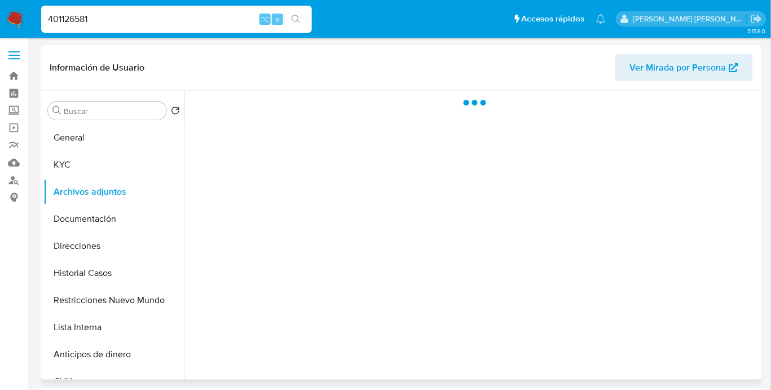
select select "10"
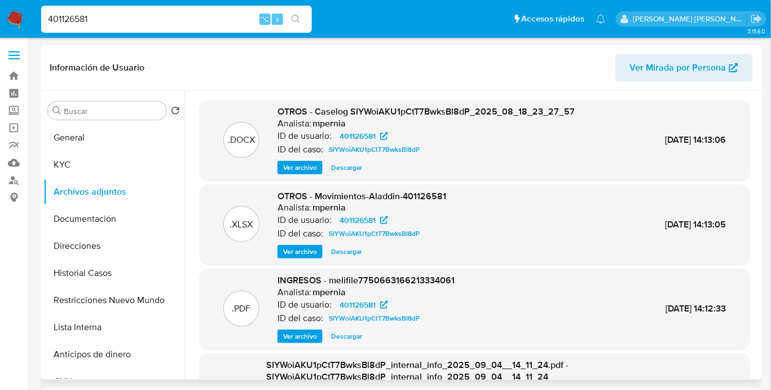
click at [310, 166] on span "Ver archivo" at bounding box center [300, 167] width 34 height 11
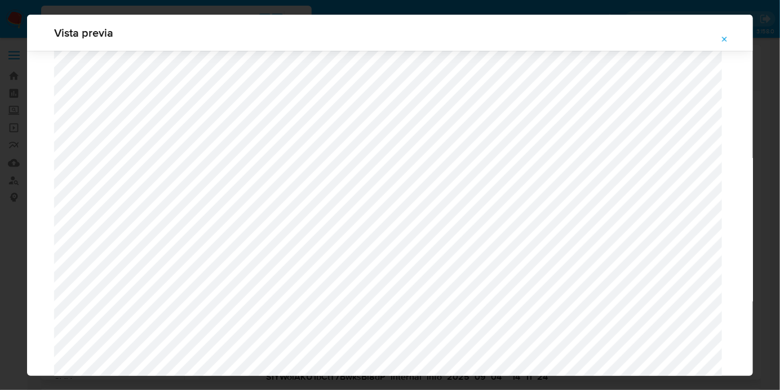
scroll to position [1628, 0]
click at [728, 38] on icon "Attachment preview" at bounding box center [725, 39] width 9 height 9
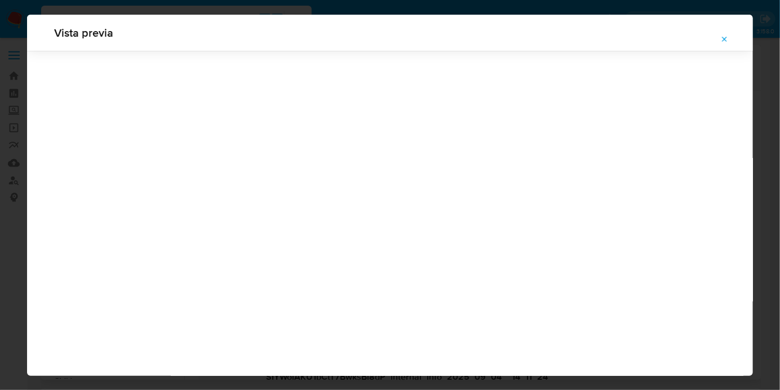
scroll to position [36, 0]
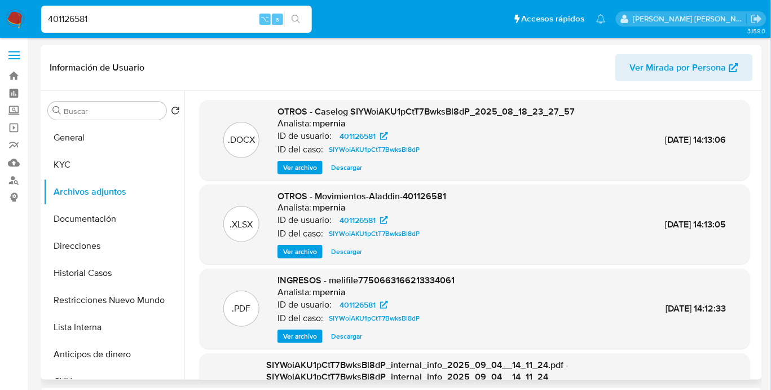
click at [166, 22] on input "401126581" at bounding box center [176, 19] width 271 height 15
click at [153, 23] on input "401126581" at bounding box center [176, 19] width 271 height 15
click at [153, 24] on input "401126581" at bounding box center [176, 19] width 271 height 15
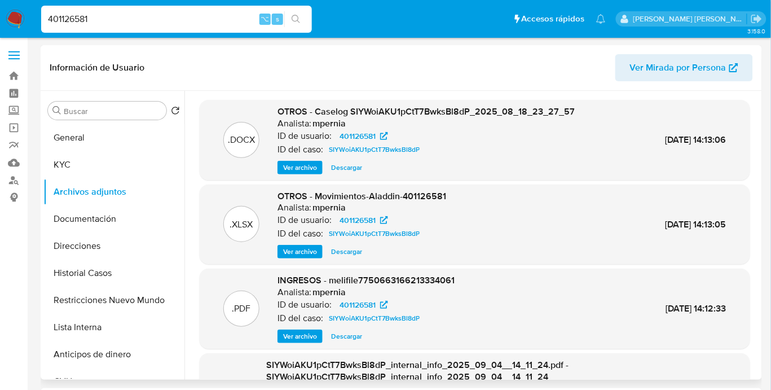
paste input "1158603985"
type input "1158603985"
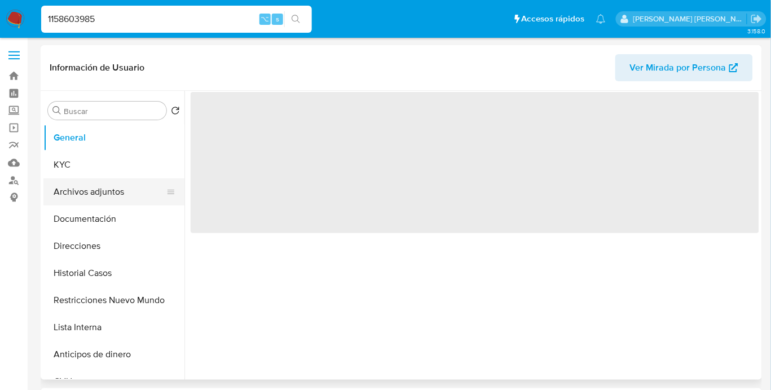
click at [126, 201] on button "Archivos adjuntos" at bounding box center [109, 191] width 132 height 27
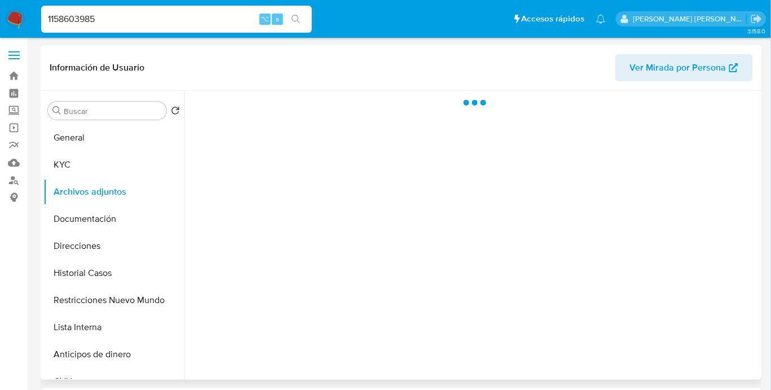
select select "10"
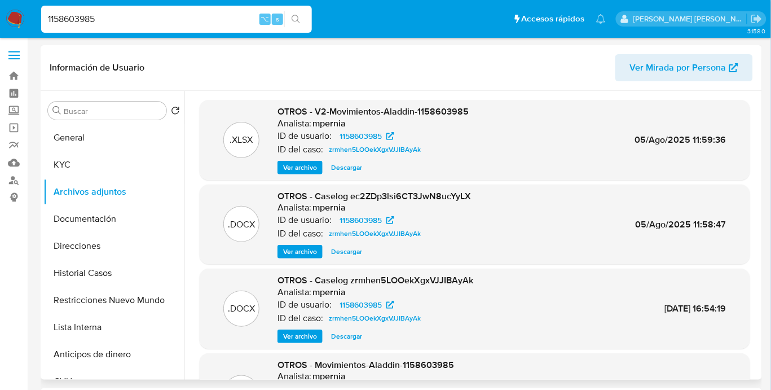
click at [295, 261] on div ".DOCX OTROS - Caselog ec2ZDp3lsi6CT3JwN8ucYyLX Analista: mpernia ID de usuario:…" at bounding box center [475, 224] width 550 height 80
click at [300, 257] on span "Ver archivo" at bounding box center [300, 251] width 34 height 11
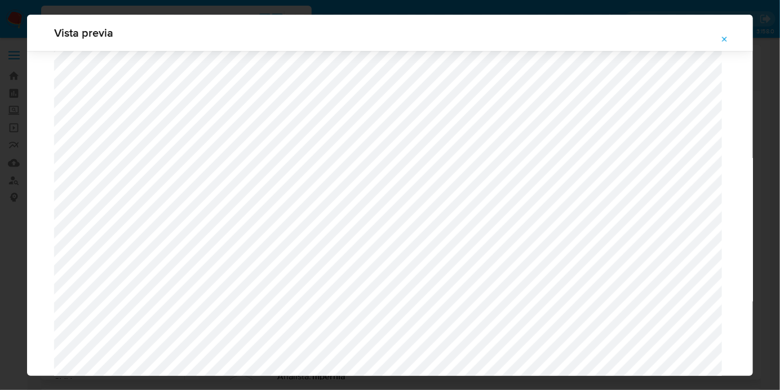
scroll to position [677, 0]
click at [725, 37] on icon "Attachment preview" at bounding box center [725, 39] width 5 height 5
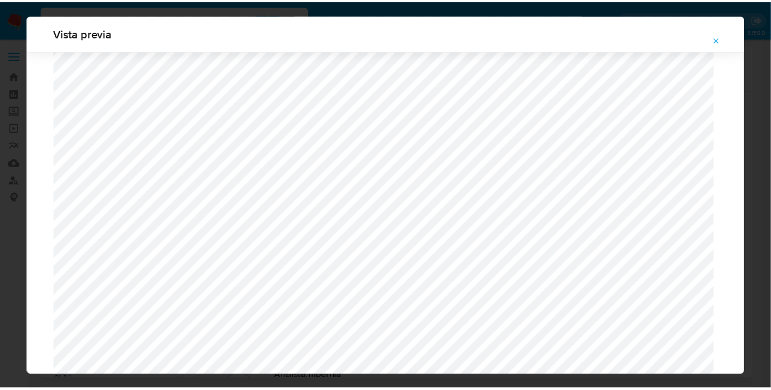
scroll to position [36, 0]
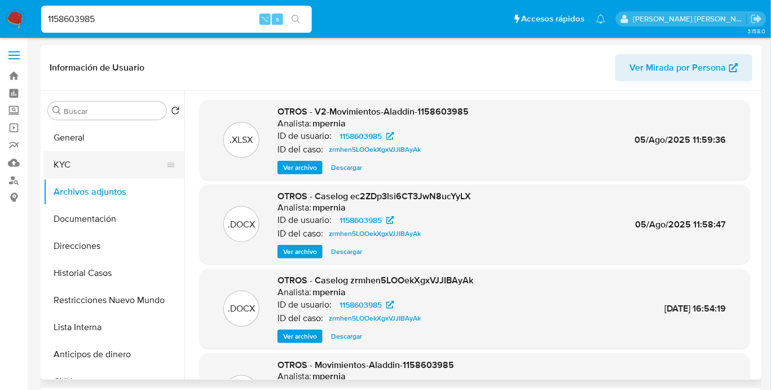
click at [105, 177] on button "KYC" at bounding box center [109, 164] width 132 height 27
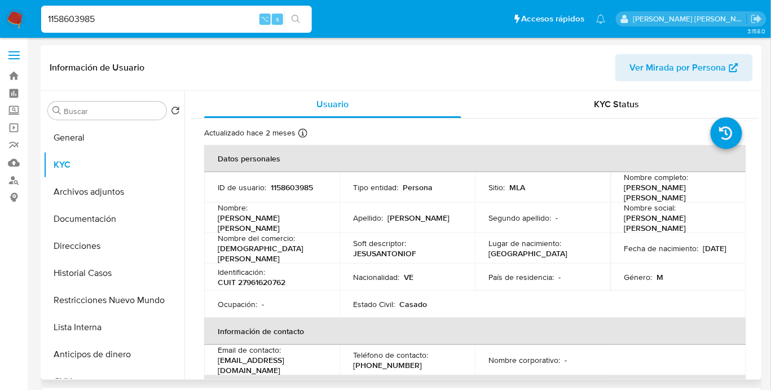
click at [703, 192] on p "[PERSON_NAME] [PERSON_NAME]" at bounding box center [676, 192] width 104 height 20
click at [61, 23] on input "1158603985" at bounding box center [176, 19] width 271 height 15
paste input "767392304"
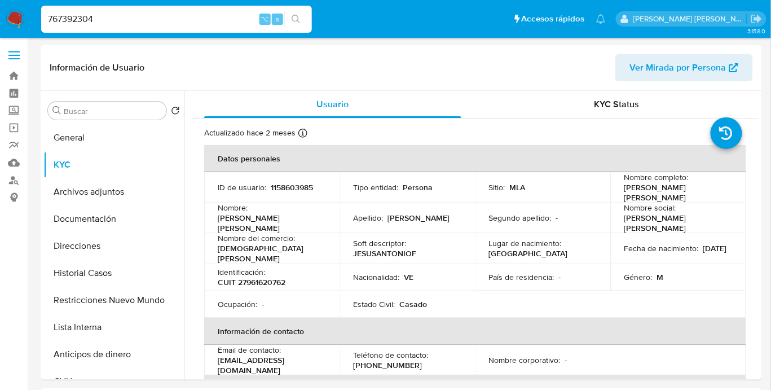
type input "767392304"
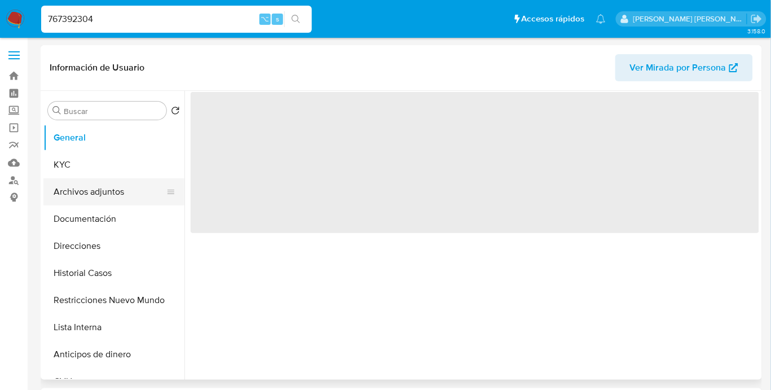
click at [116, 189] on button "Archivos adjuntos" at bounding box center [109, 191] width 132 height 27
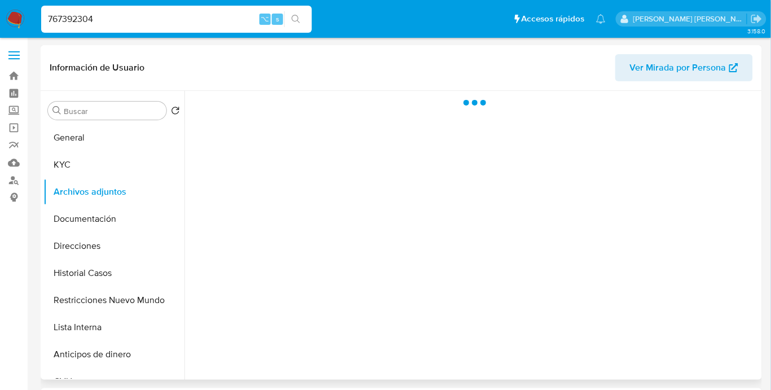
select select "10"
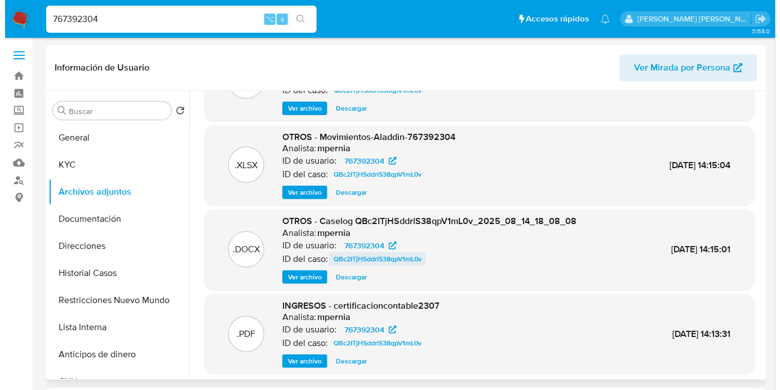
scroll to position [68, 0]
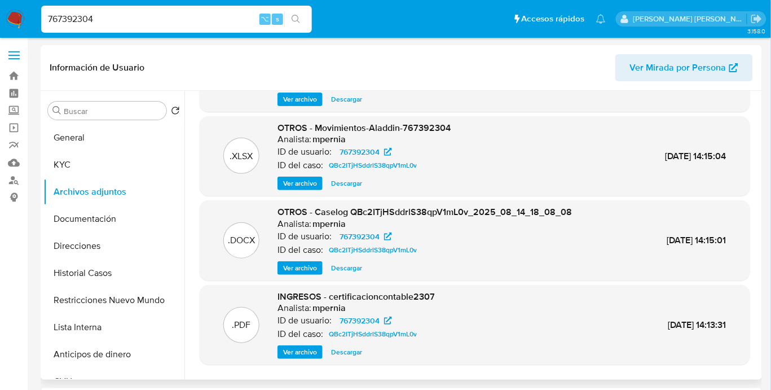
click at [301, 273] on span "Ver archivo" at bounding box center [300, 267] width 34 height 11
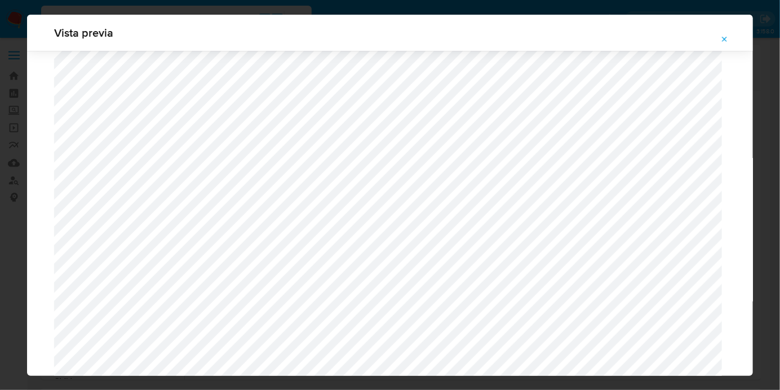
scroll to position [3317, 0]
click at [725, 35] on icon "Attachment preview" at bounding box center [725, 39] width 9 height 9
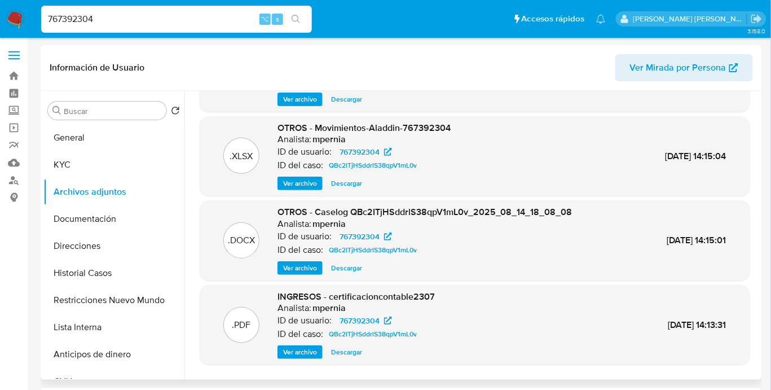
click at [293, 273] on span "Ver archivo" at bounding box center [300, 267] width 34 height 11
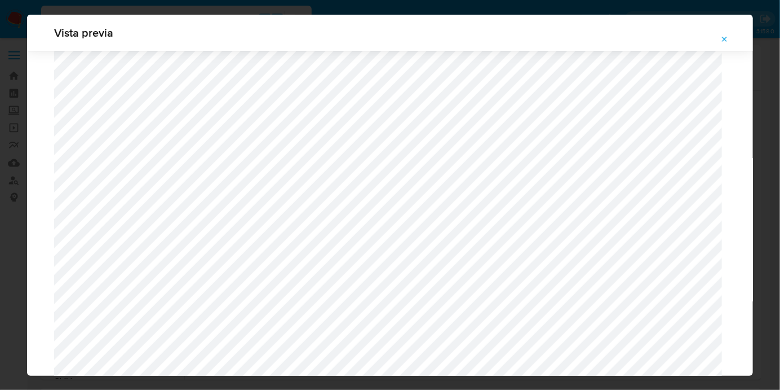
scroll to position [1757, 0]
click at [730, 39] on icon "Attachment preview" at bounding box center [725, 39] width 9 height 9
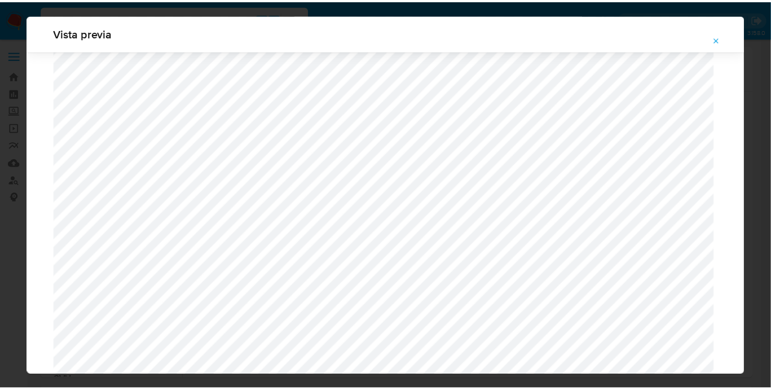
scroll to position [36, 0]
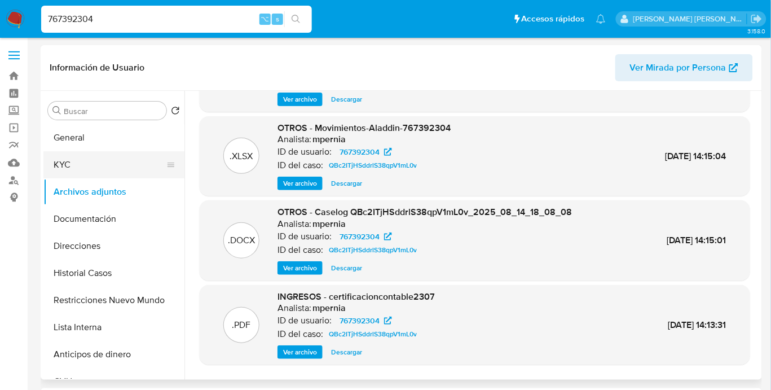
click at [92, 167] on button "KYC" at bounding box center [109, 164] width 132 height 27
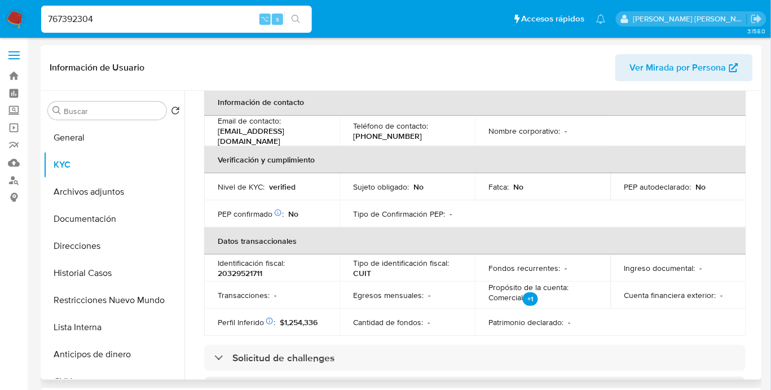
scroll to position [0, 0]
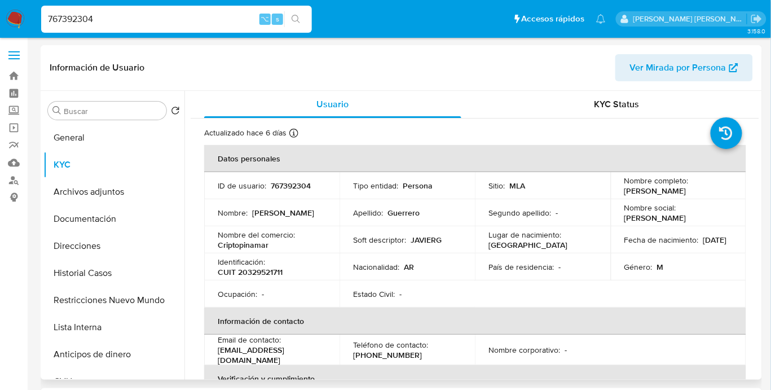
click at [452, 264] on div "Nacionalidad : AR" at bounding box center [407, 267] width 108 height 10
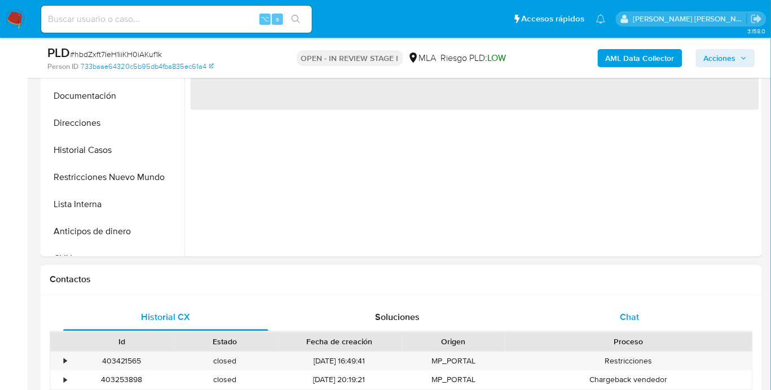
click at [650, 314] on div "Chat" at bounding box center [629, 317] width 205 height 27
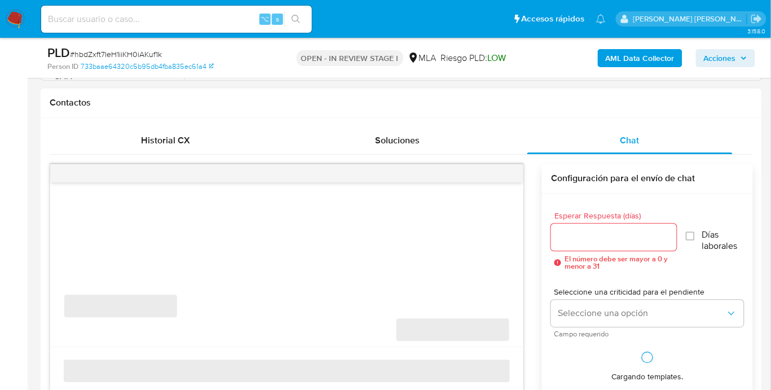
select select "10"
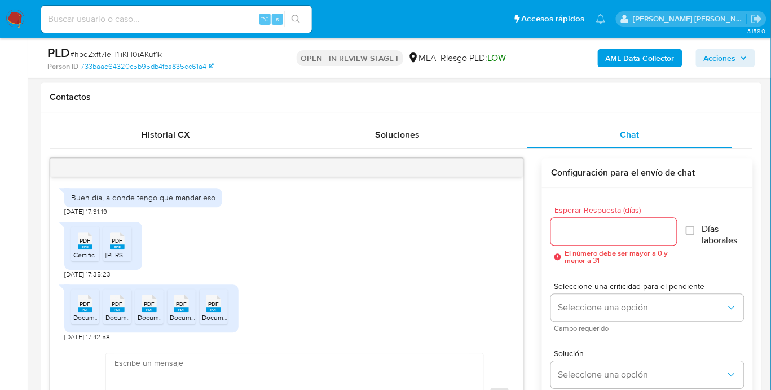
scroll to position [1130, 0]
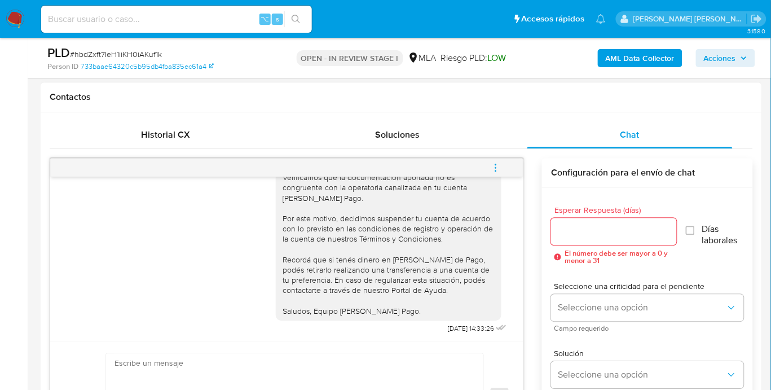
click at [509, 172] on button "menu-action" at bounding box center [495, 167] width 37 height 27
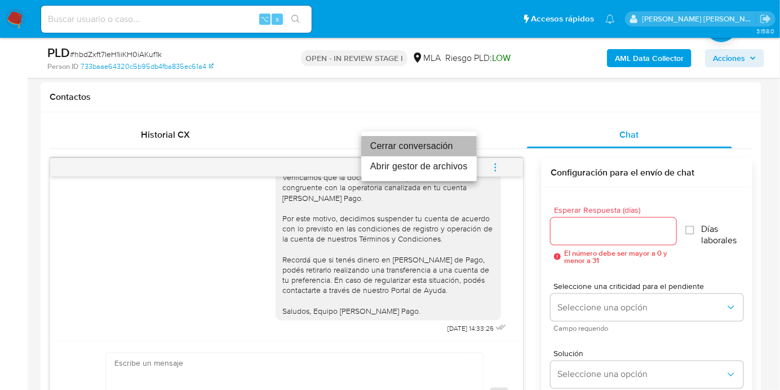
click at [410, 154] on li "Cerrar conversación" at bounding box center [419, 146] width 116 height 20
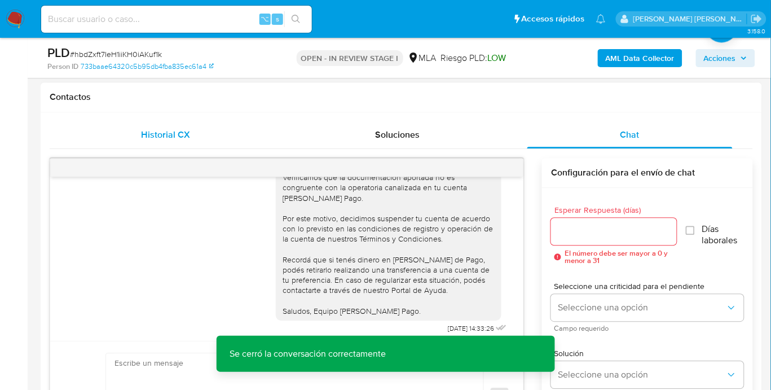
click at [141, 135] on div "Historial CX" at bounding box center [165, 134] width 205 height 27
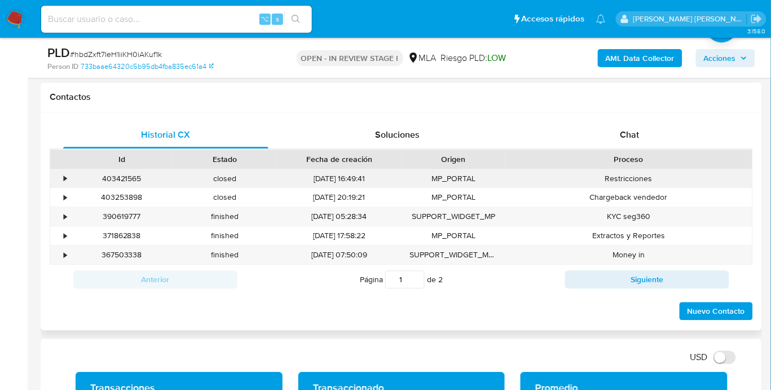
click at [123, 180] on div "403421565" at bounding box center [121, 178] width 103 height 19
copy div "403421565"
click at [682, 139] on div "Chat" at bounding box center [629, 134] width 205 height 27
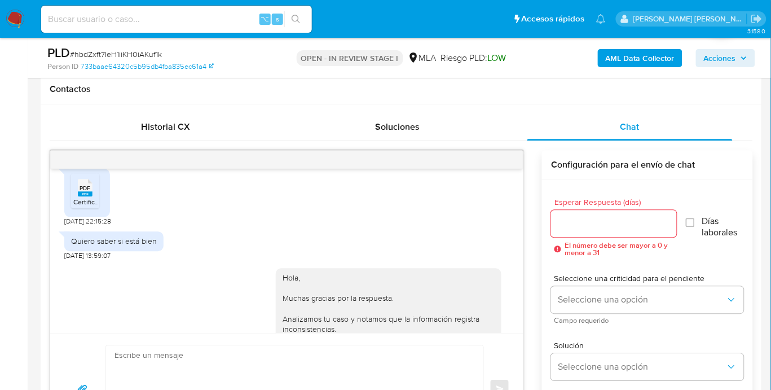
scroll to position [931, 0]
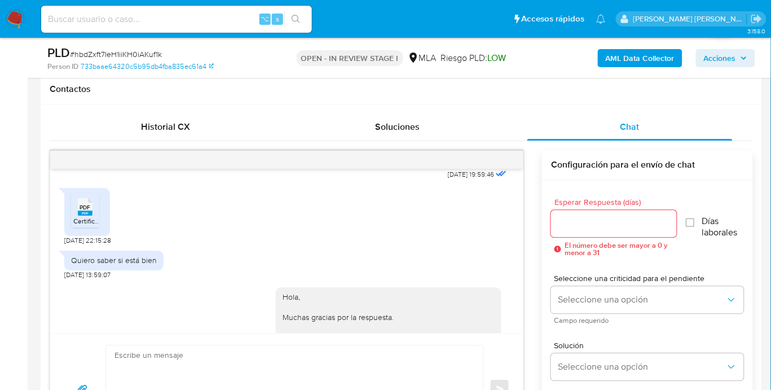
click at [90, 264] on div "Quiero saber si está bien" at bounding box center [114, 260] width 86 height 10
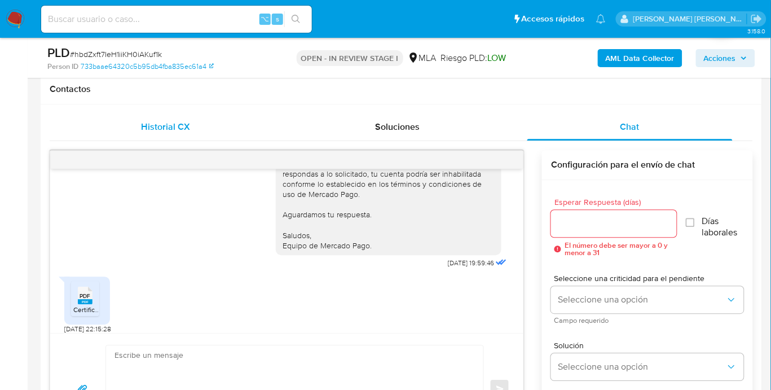
click at [186, 124] on span "Historial CX" at bounding box center [165, 126] width 49 height 13
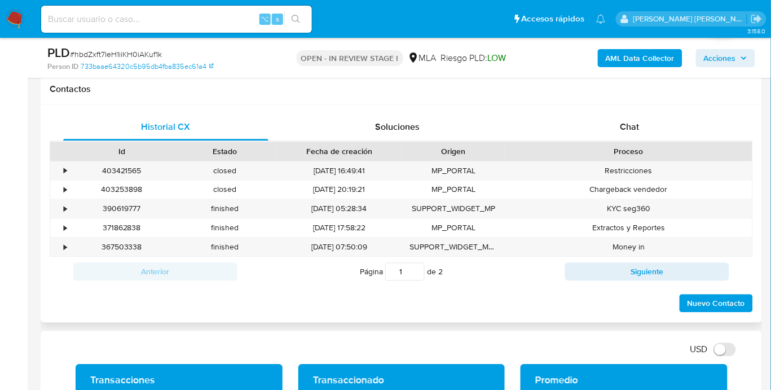
click at [626, 110] on div "Historial CX Soluciones Chat Id Estado Fecha de creación Origen Proceso • 40342…" at bounding box center [401, 213] width 721 height 218
click at [635, 129] on span "Chat" at bounding box center [629, 126] width 19 height 13
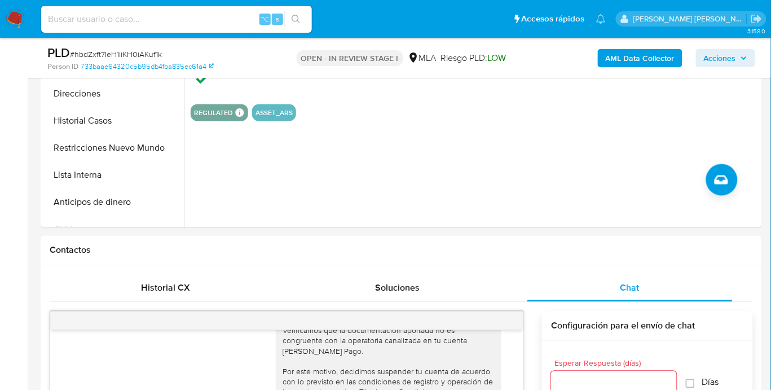
scroll to position [223, 0]
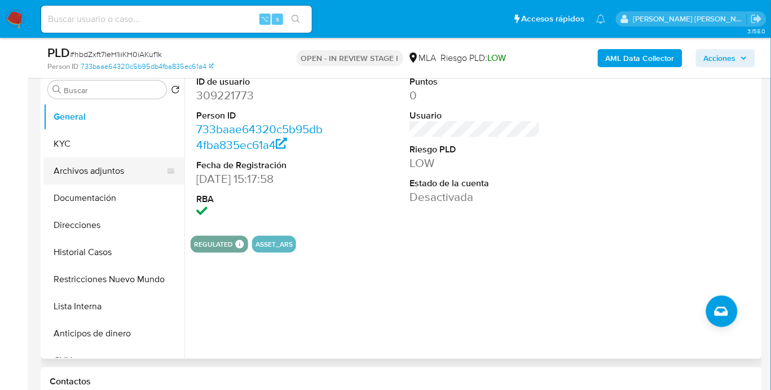
click at [89, 157] on button "Archivos adjuntos" at bounding box center [109, 170] width 132 height 27
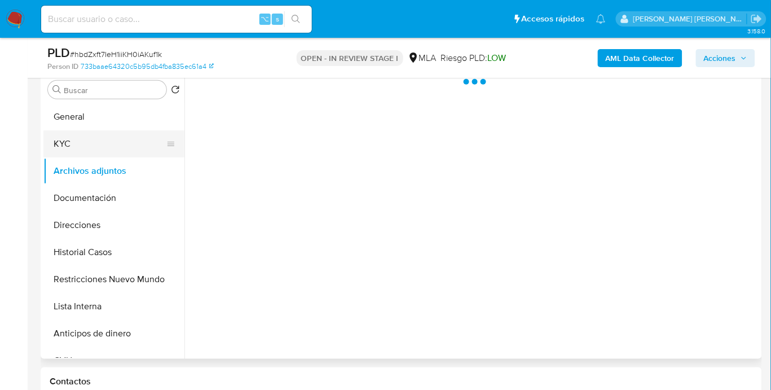
click at [80, 141] on button "KYC" at bounding box center [109, 143] width 132 height 27
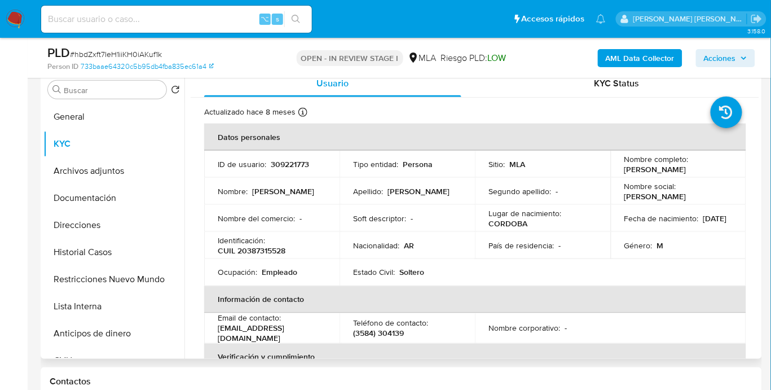
click at [271, 250] on p "CUIL 20387315528" at bounding box center [252, 250] width 68 height 10
copy p "20387315528"
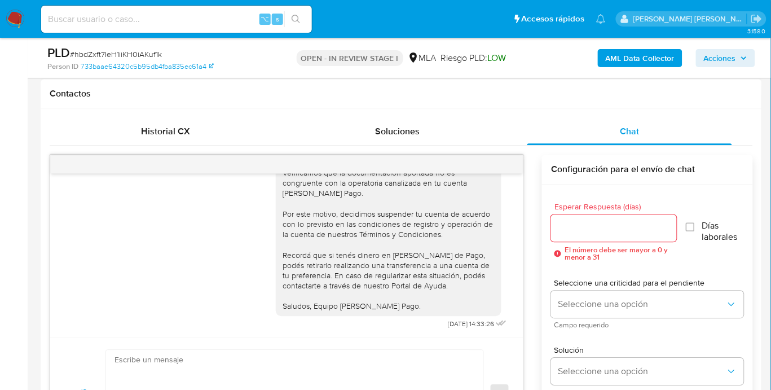
scroll to position [380, 0]
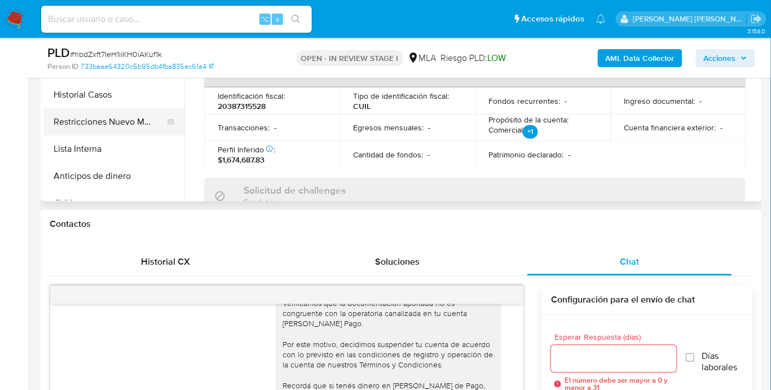
click at [116, 108] on button "Restricciones Nuevo Mundo" at bounding box center [109, 121] width 132 height 27
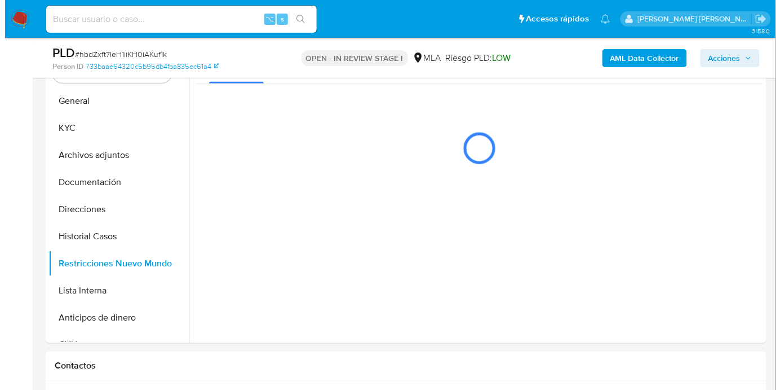
scroll to position [229, 0]
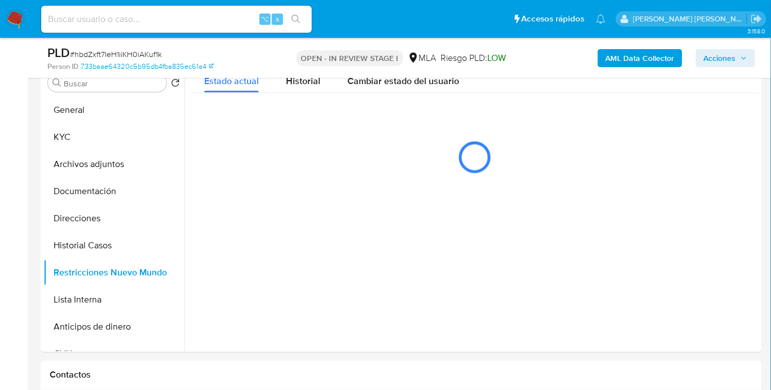
click at [652, 65] on b "AML Data Collector" at bounding box center [640, 58] width 69 height 18
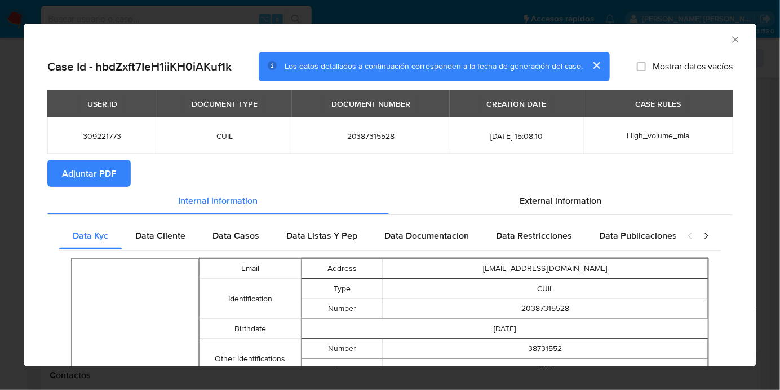
click at [119, 170] on button "Adjuntar PDF" at bounding box center [88, 173] width 83 height 27
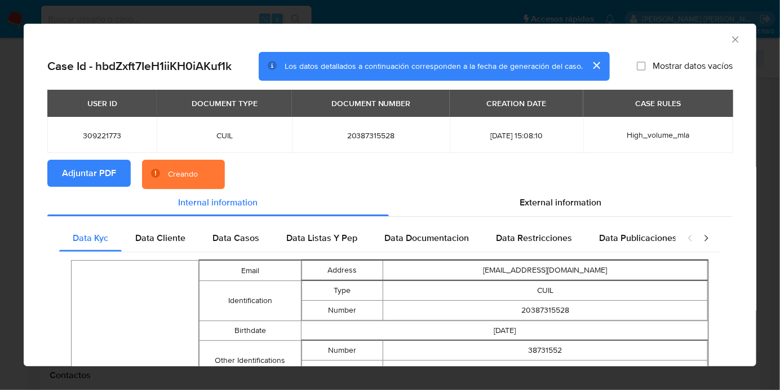
click at [653, 61] on span "Mostrar datos vacíos" at bounding box center [693, 65] width 80 height 11
click at [644, 61] on input "Mostrar datos vacíos" at bounding box center [641, 65] width 9 height 9
click at [638, 64] on label "Mostrar datos vacíos" at bounding box center [685, 65] width 96 height 11
click at [638, 64] on input "Mostrar datos vacíos" at bounding box center [641, 65] width 9 height 9
checkbox input "false"
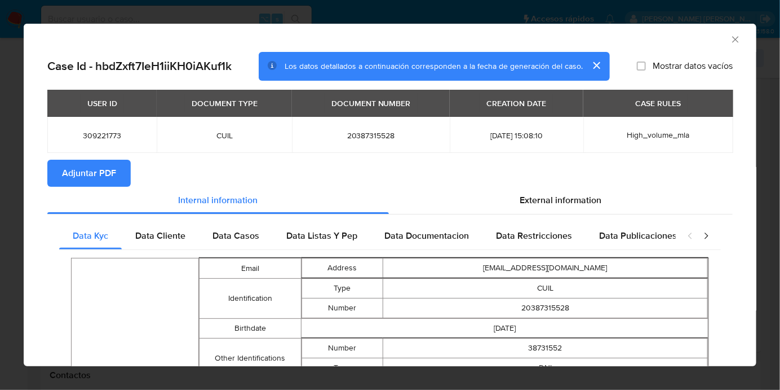
click at [730, 40] on icon "Cerrar ventana" at bounding box center [735, 39] width 11 height 11
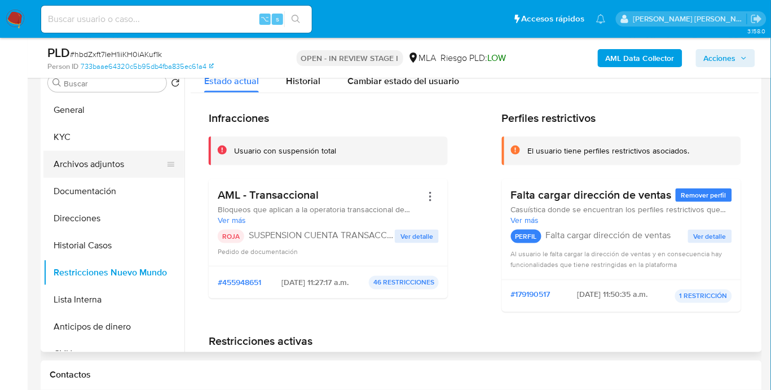
click at [108, 159] on button "Archivos adjuntos" at bounding box center [109, 164] width 132 height 27
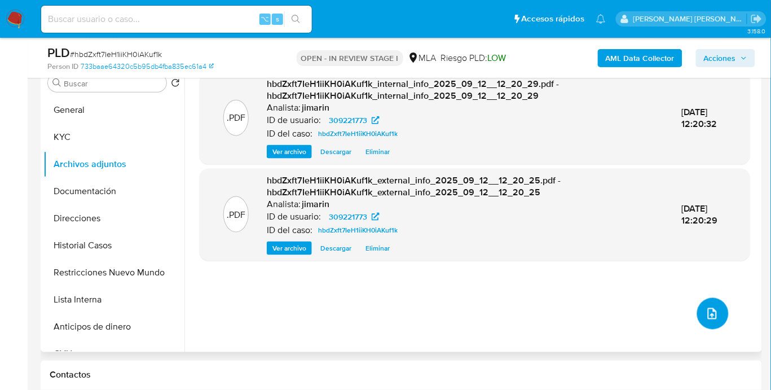
click at [712, 308] on icon "upload-file" at bounding box center [712, 314] width 14 height 14
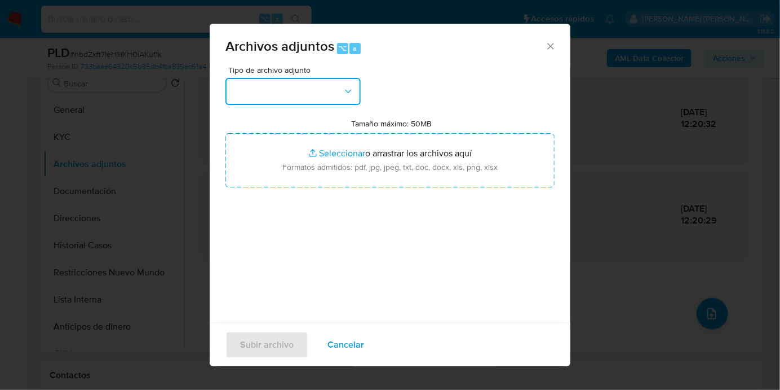
click at [306, 92] on button "button" at bounding box center [293, 91] width 135 height 27
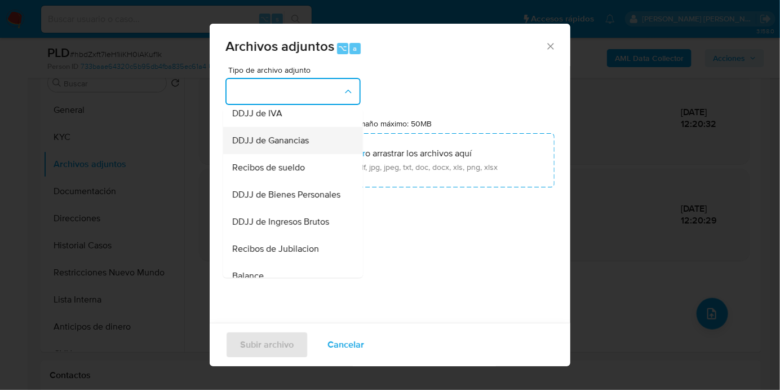
scroll to position [255, 0]
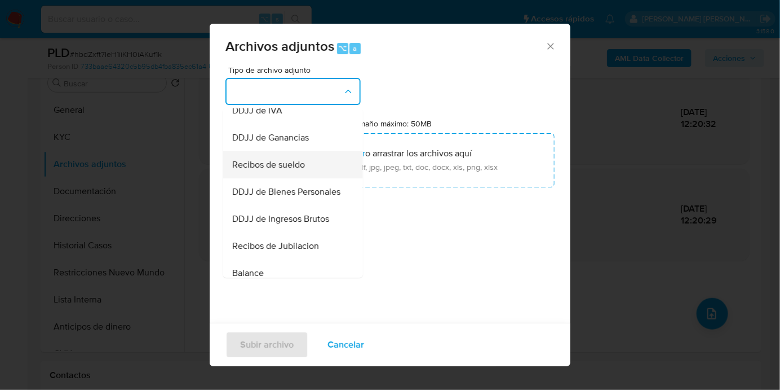
click at [289, 170] on span "Recibos de sueldo" at bounding box center [268, 163] width 73 height 11
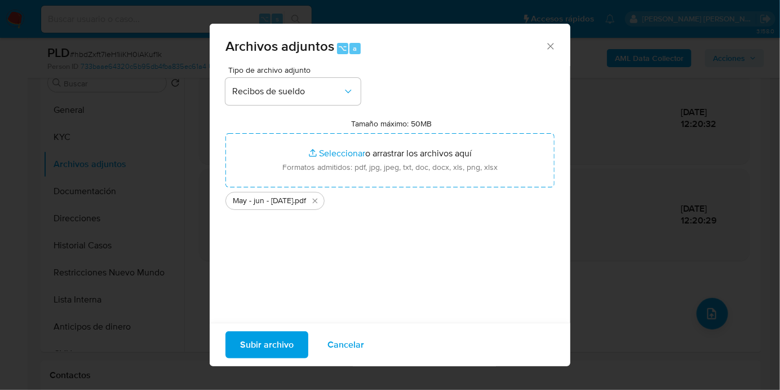
click at [277, 345] on span "Subir archivo" at bounding box center [267, 344] width 54 height 25
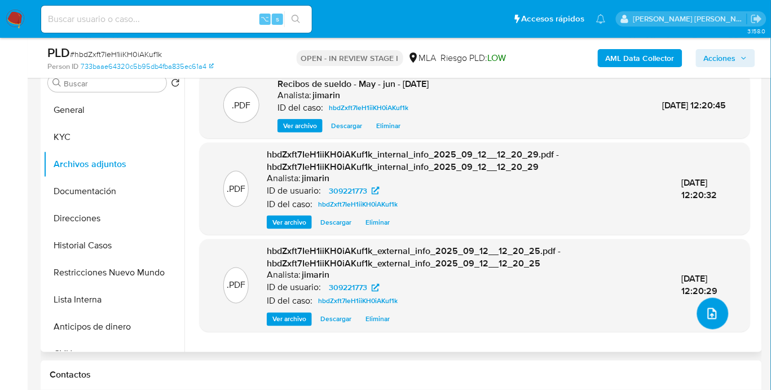
click at [710, 312] on icon "upload-file" at bounding box center [712, 314] width 14 height 14
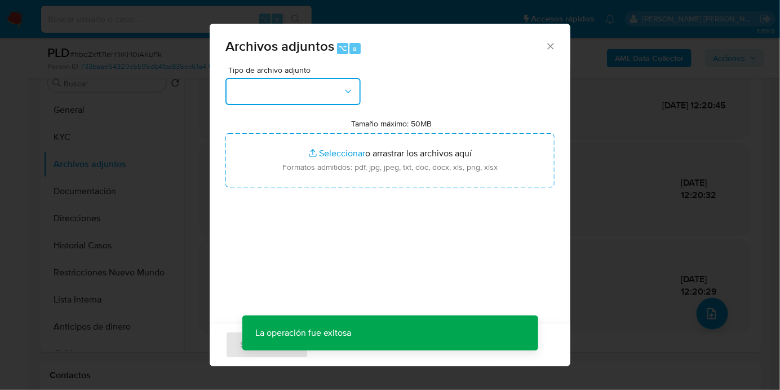
click at [300, 99] on button "button" at bounding box center [293, 91] width 135 height 27
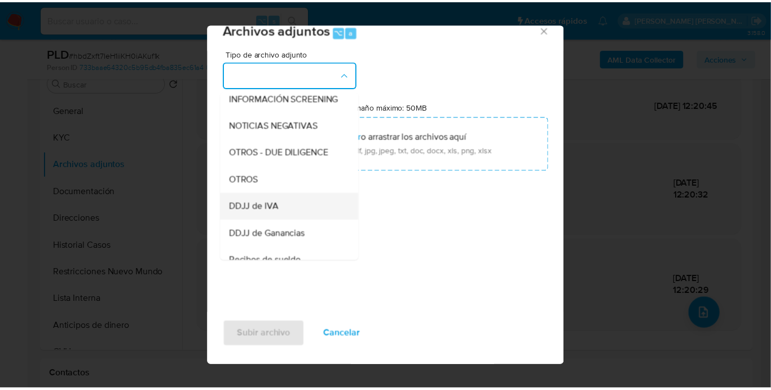
scroll to position [145, 0]
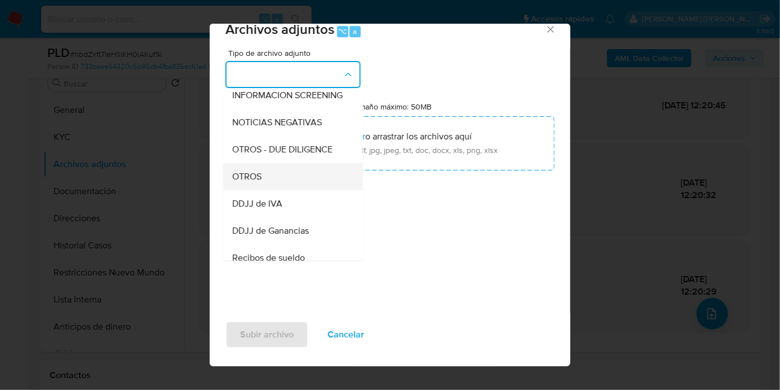
click at [268, 188] on div "OTROS" at bounding box center [289, 175] width 115 height 27
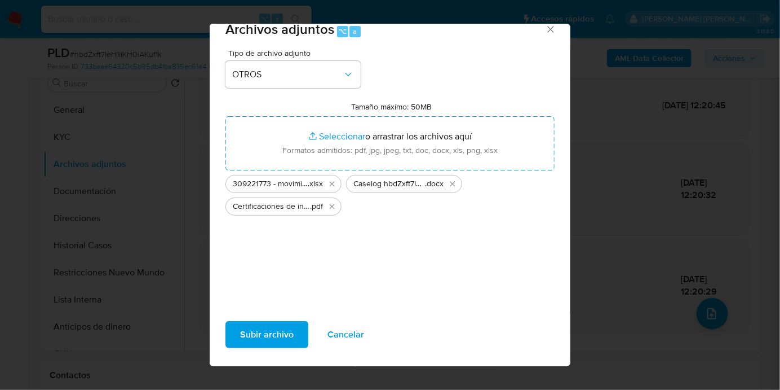
click at [266, 332] on span "Subir archivo" at bounding box center [267, 334] width 54 height 25
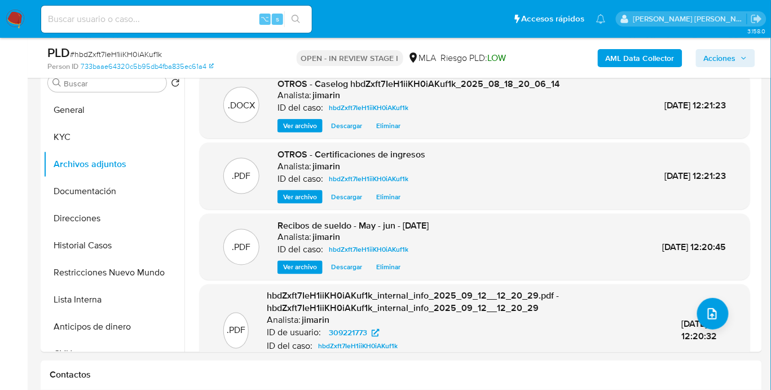
click at [732, 67] on span "Acciones" at bounding box center [720, 58] width 32 height 18
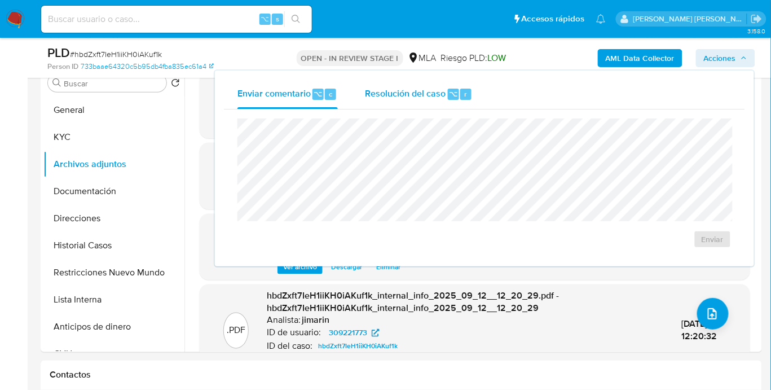
click at [434, 107] on div "Resolución del caso ⌥ r" at bounding box center [419, 94] width 108 height 29
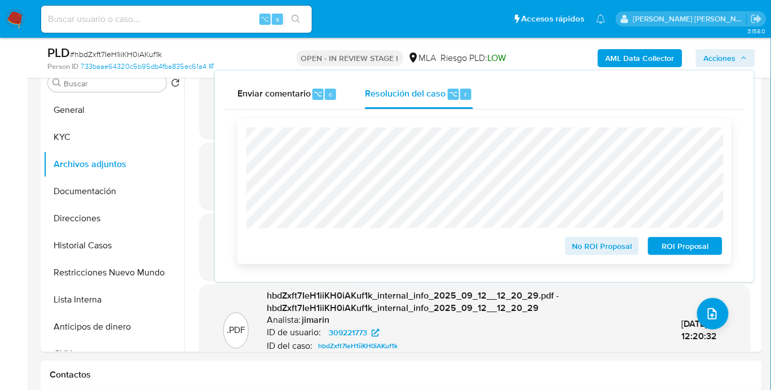
click at [672, 242] on span "ROI Proposal" at bounding box center [685, 246] width 59 height 16
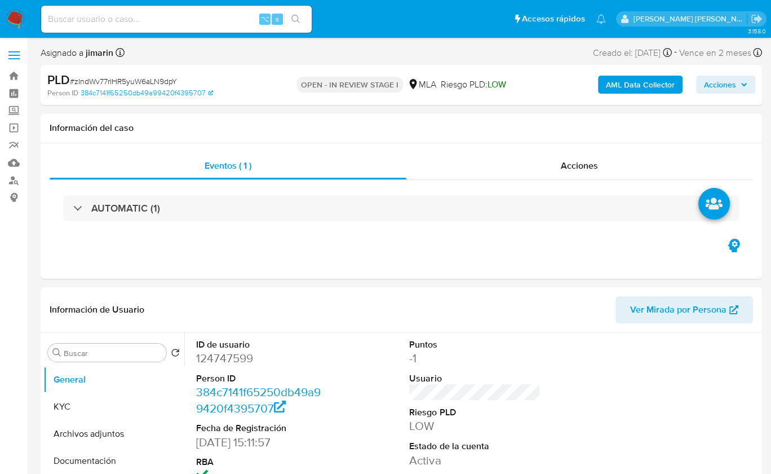
select select "10"
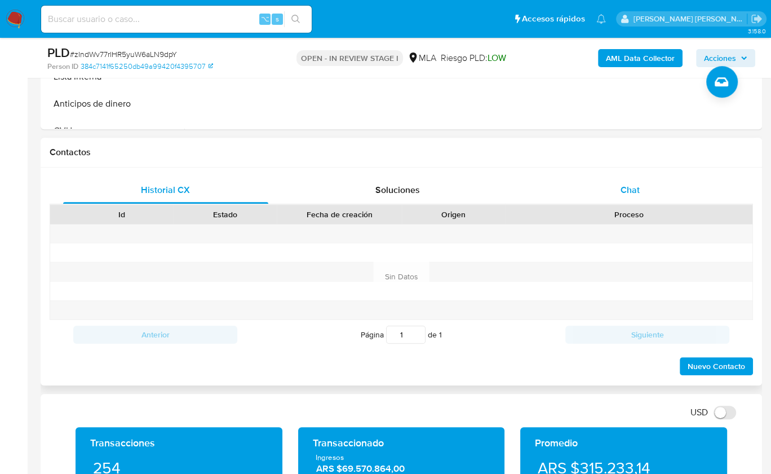
click at [668, 200] on div "Chat" at bounding box center [630, 189] width 205 height 27
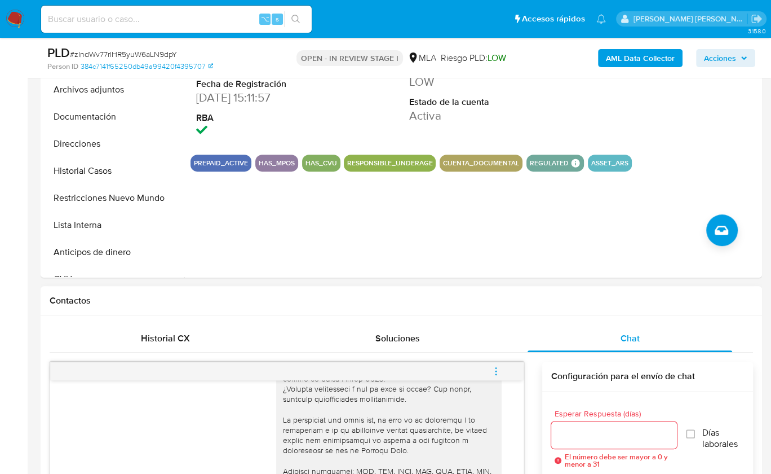
scroll to position [165, 0]
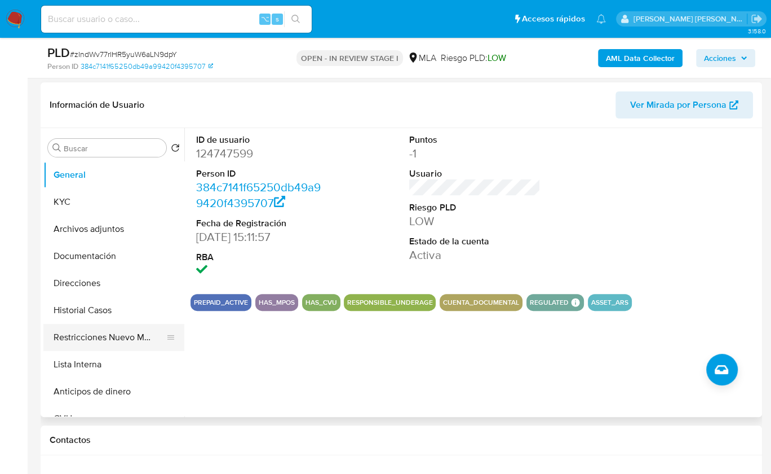
click at [114, 337] on button "Restricciones Nuevo Mundo" at bounding box center [109, 337] width 132 height 27
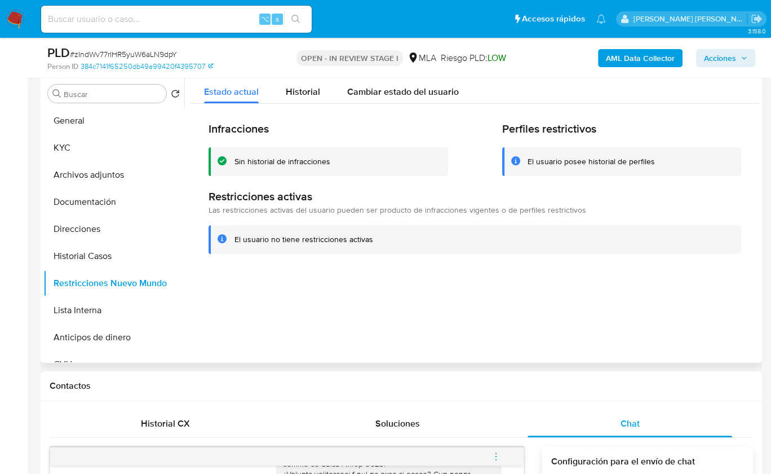
scroll to position [184, 0]
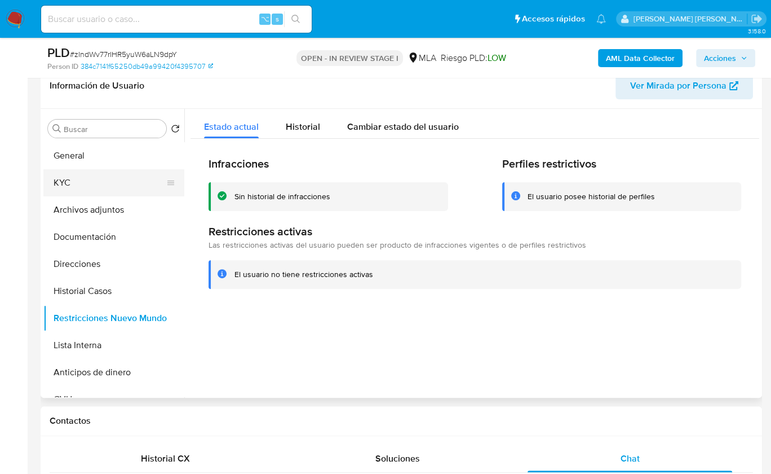
click at [99, 183] on button "KYC" at bounding box center [109, 182] width 132 height 27
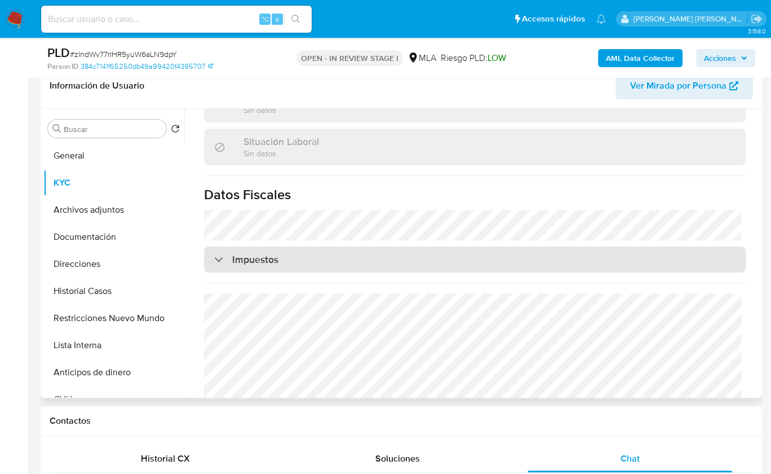
scroll to position [614, 0]
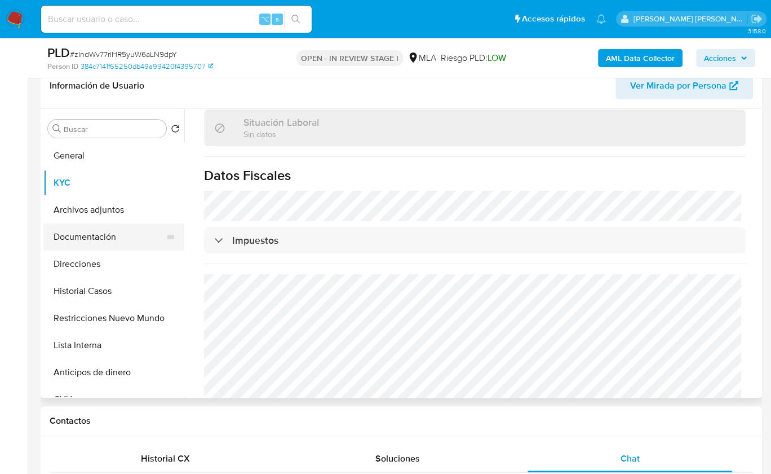
click at [82, 231] on button "Documentación" at bounding box center [109, 236] width 132 height 27
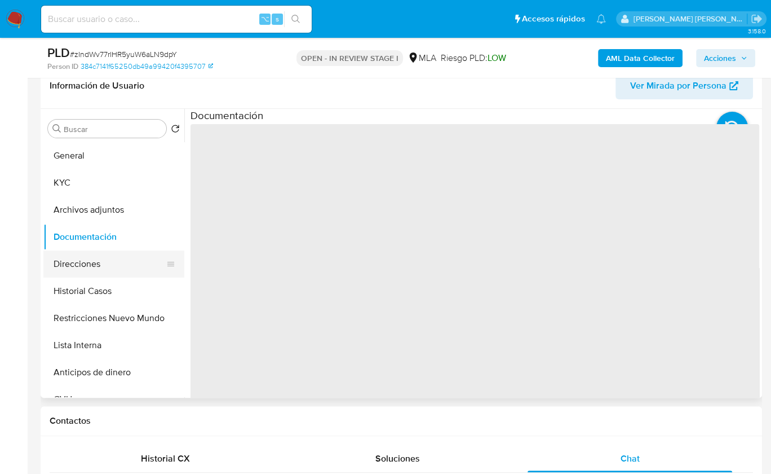
click at [86, 267] on button "Direcciones" at bounding box center [109, 263] width 132 height 27
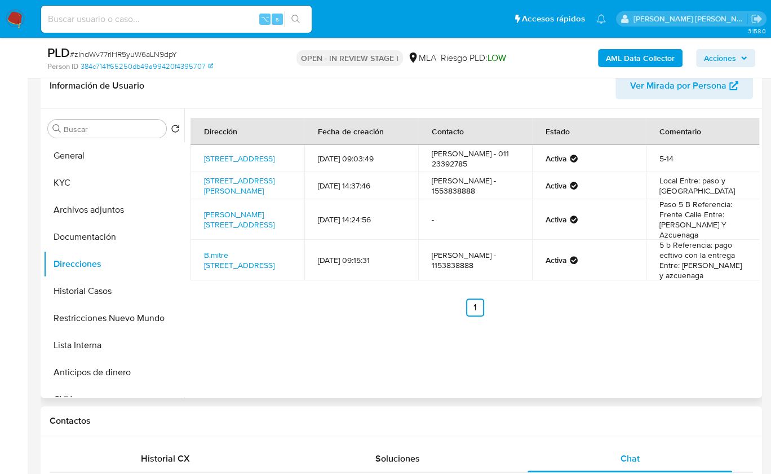
click at [670, 344] on div "Dirección Fecha de creación Contacto Estado Comentario [STREET_ADDRESS] 6299 [D…" at bounding box center [471, 253] width 575 height 289
